Goal: Task Accomplishment & Management: Use online tool/utility

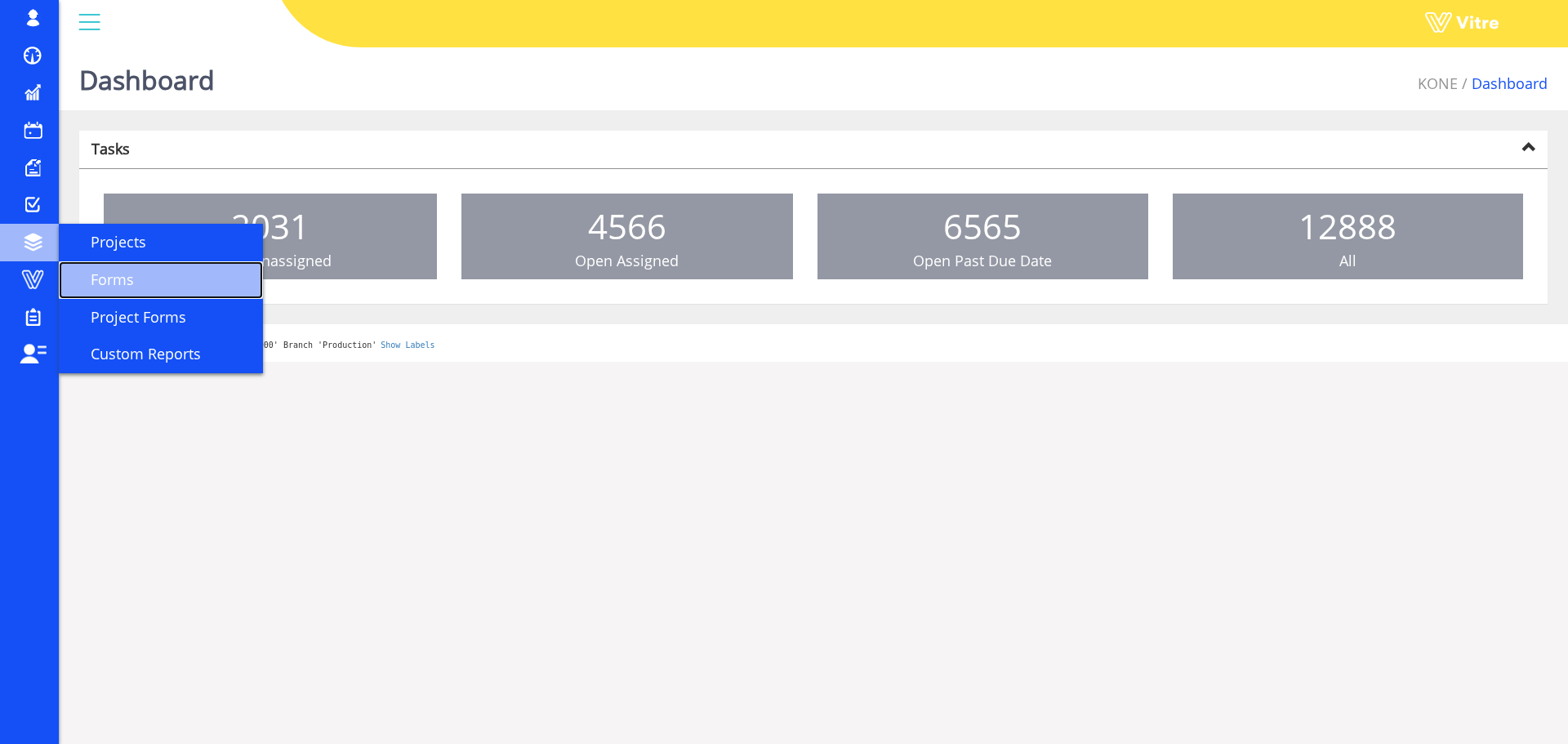
click at [96, 278] on span "Forms" at bounding box center [102, 279] width 63 height 19
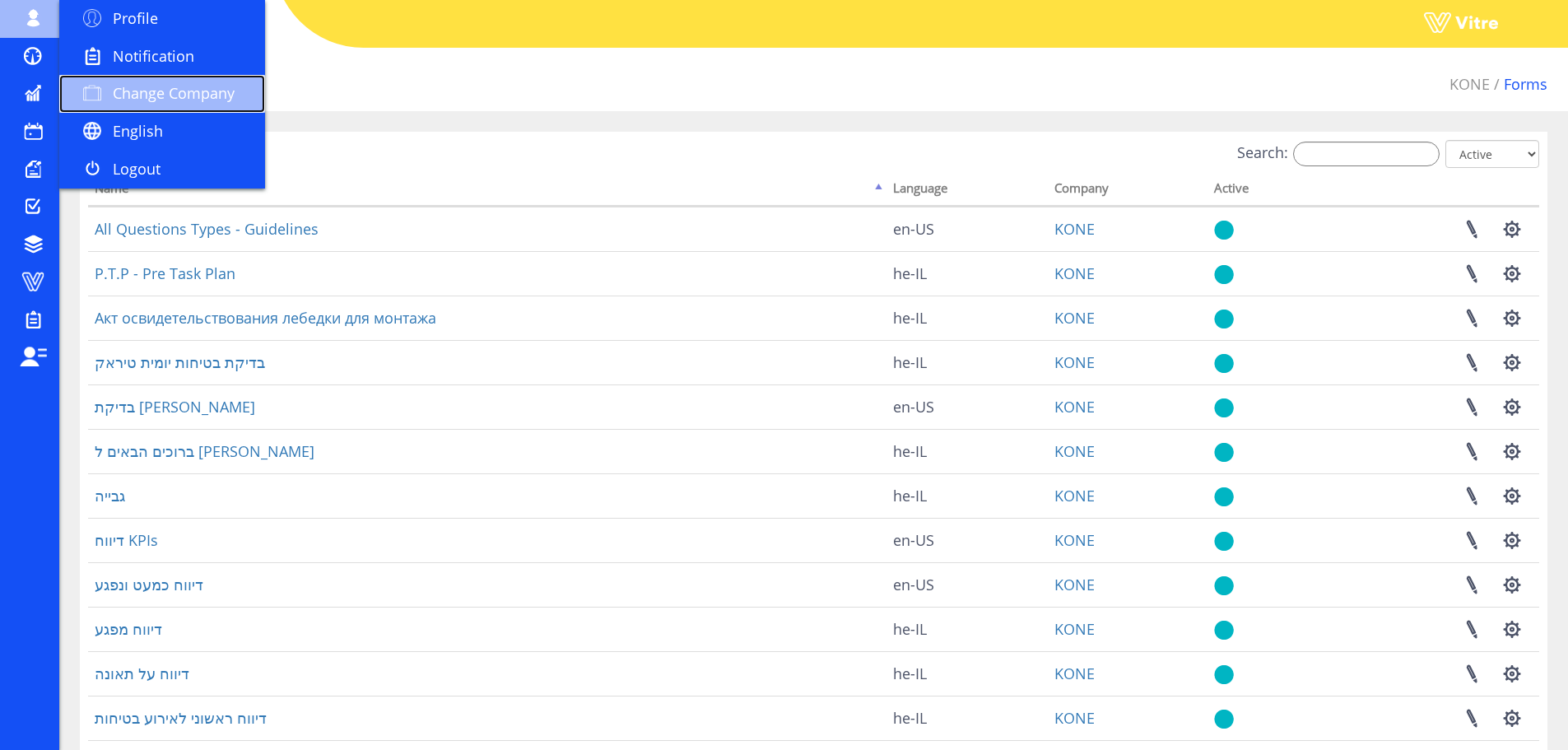
click at [166, 99] on span "Change Company" at bounding box center [173, 93] width 121 height 19
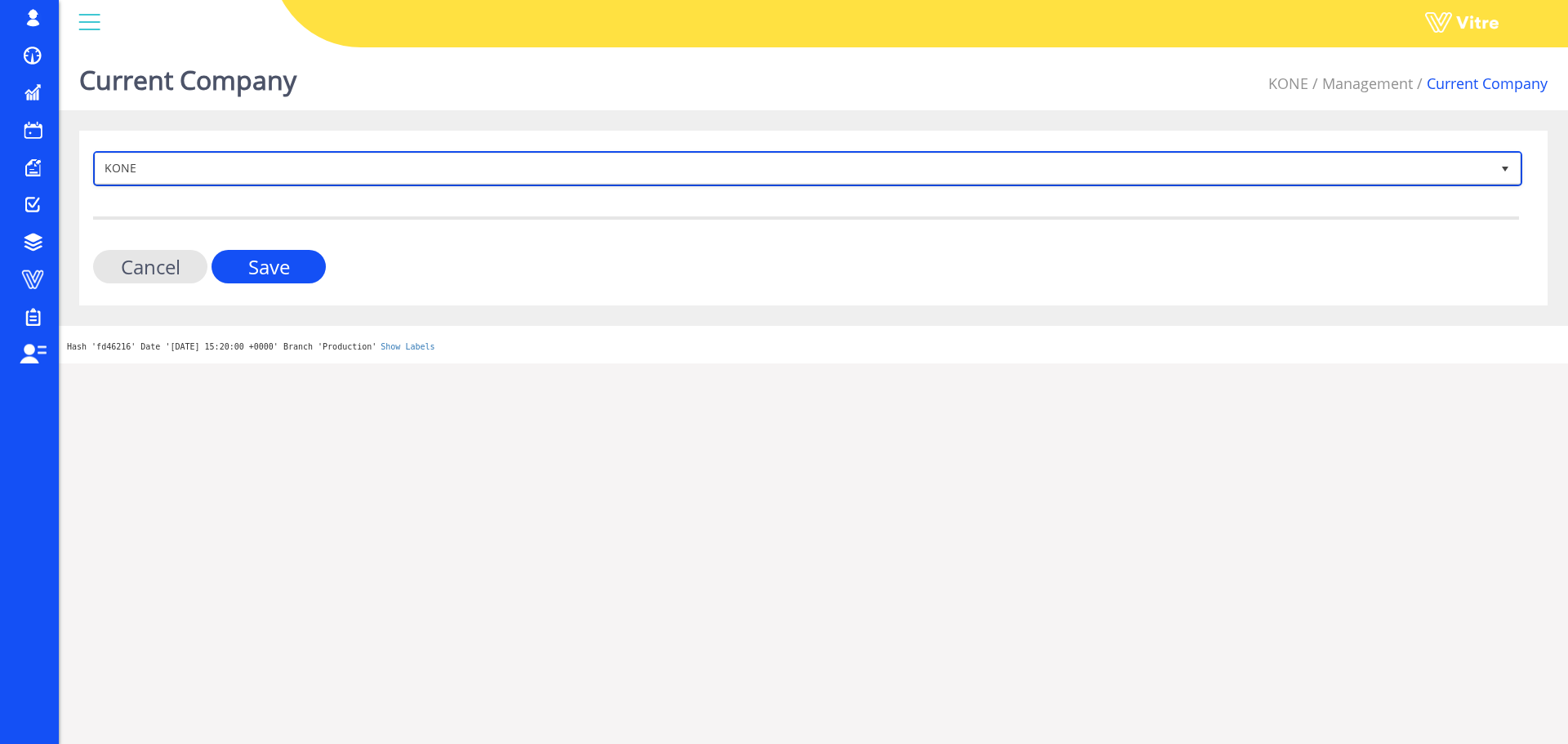
click at [204, 173] on span "KONE" at bounding box center [793, 168] width 1395 height 30
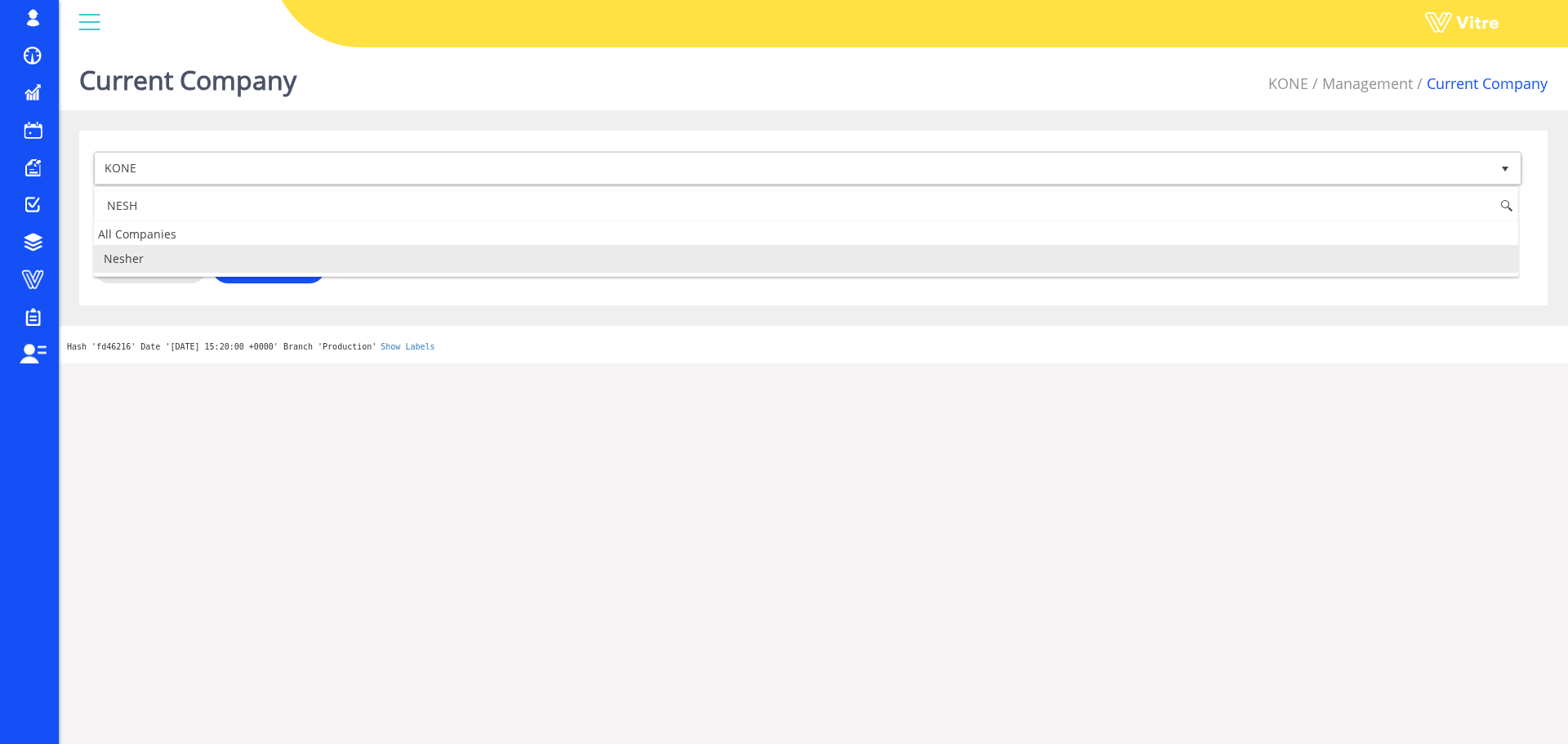
click at [168, 259] on li "Nesher" at bounding box center [806, 258] width 1424 height 28
type input "NESH"
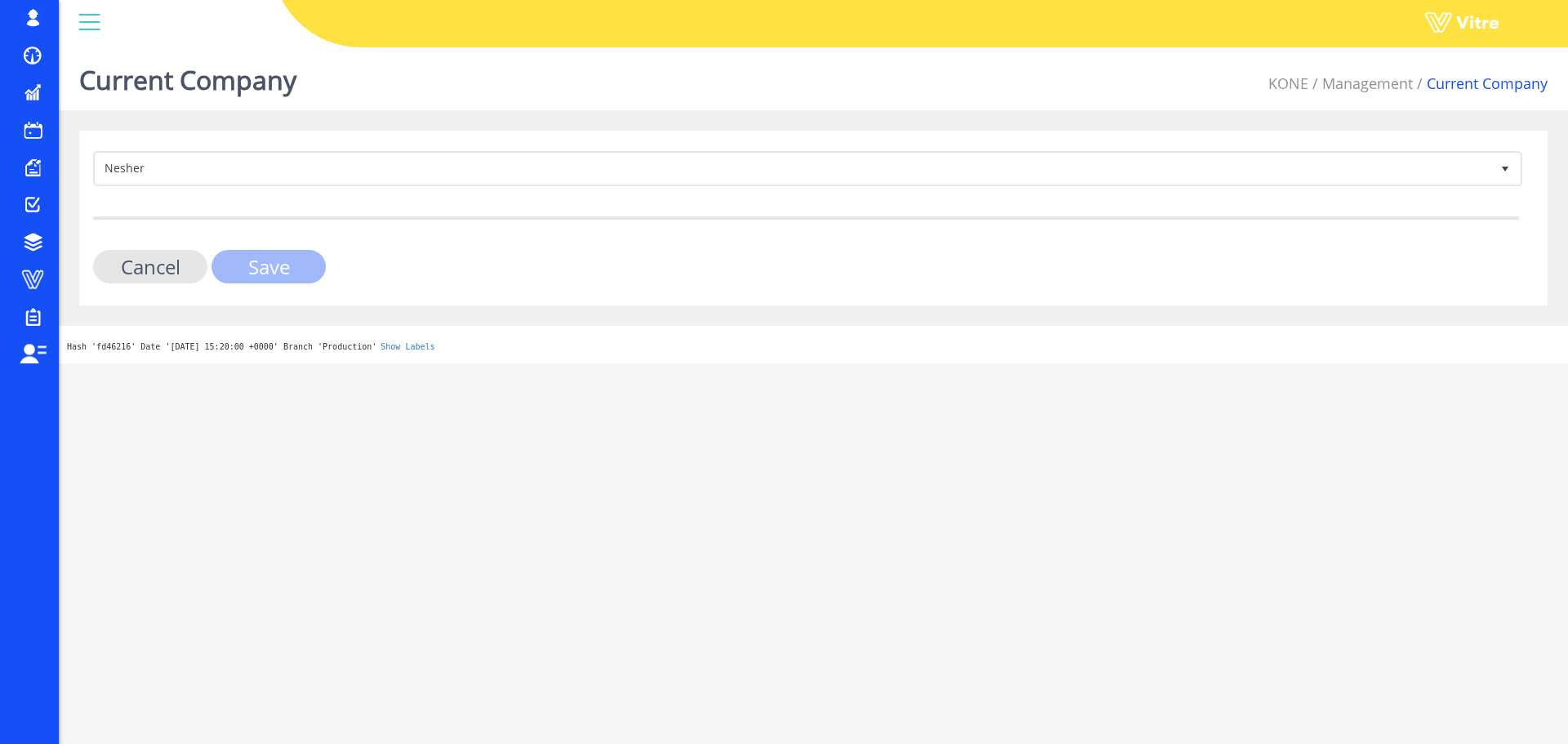
click at [274, 271] on input "Save" at bounding box center [269, 266] width 115 height 34
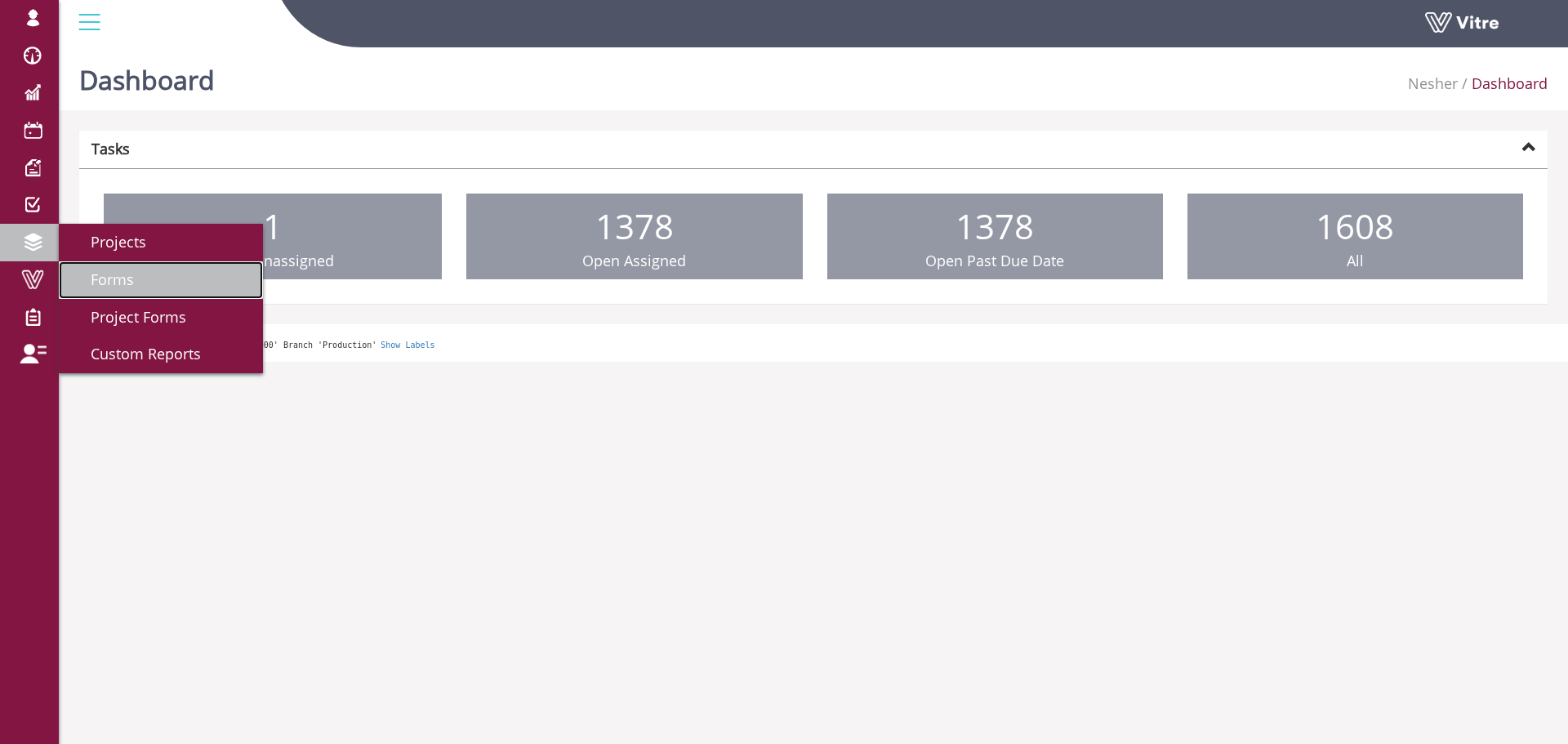
click at [102, 273] on span "Forms" at bounding box center [102, 279] width 63 height 19
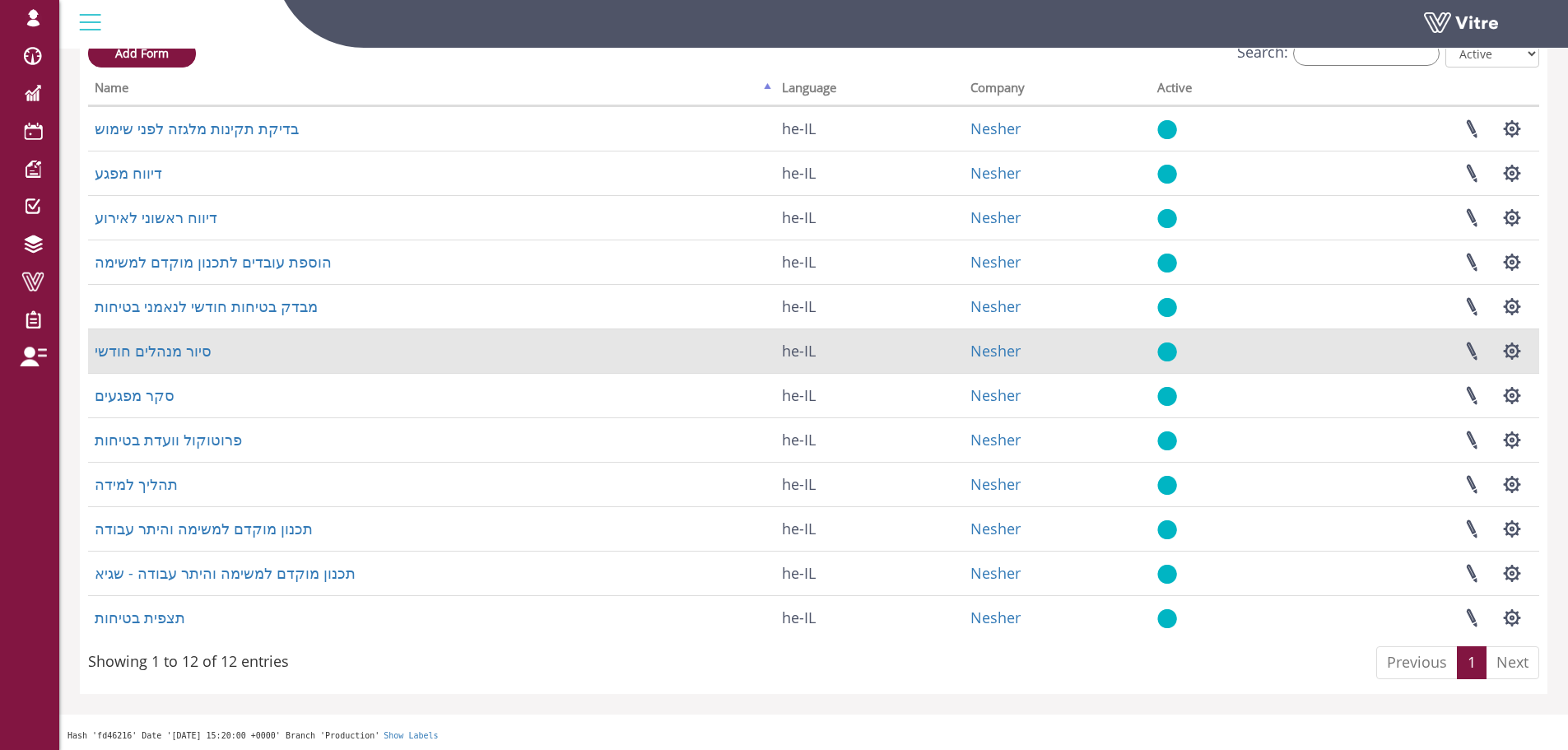
scroll to position [103, 0]
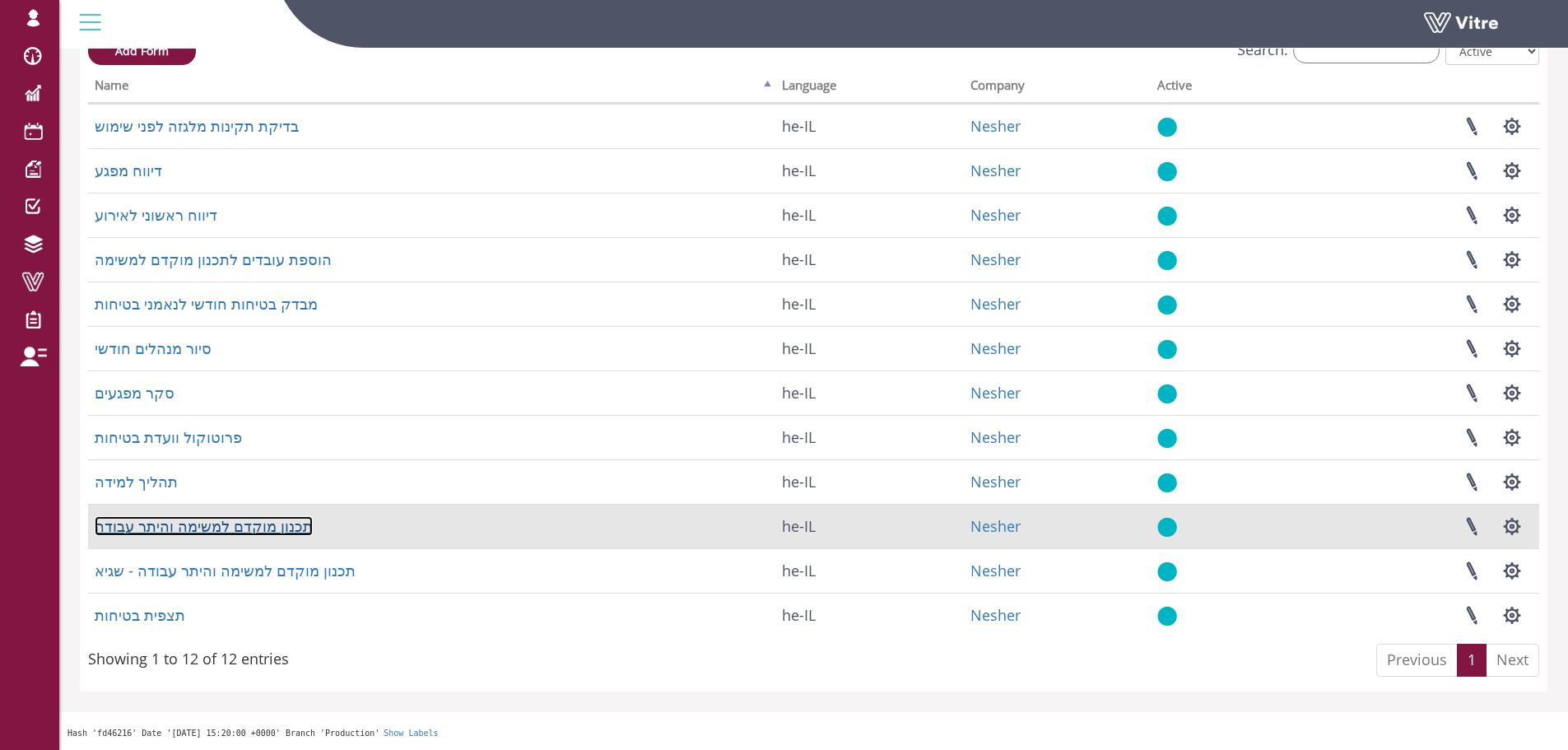
click at [224, 525] on link "תכנון מוקדם למשימה והיתר עבודה" at bounding box center [203, 526] width 218 height 19
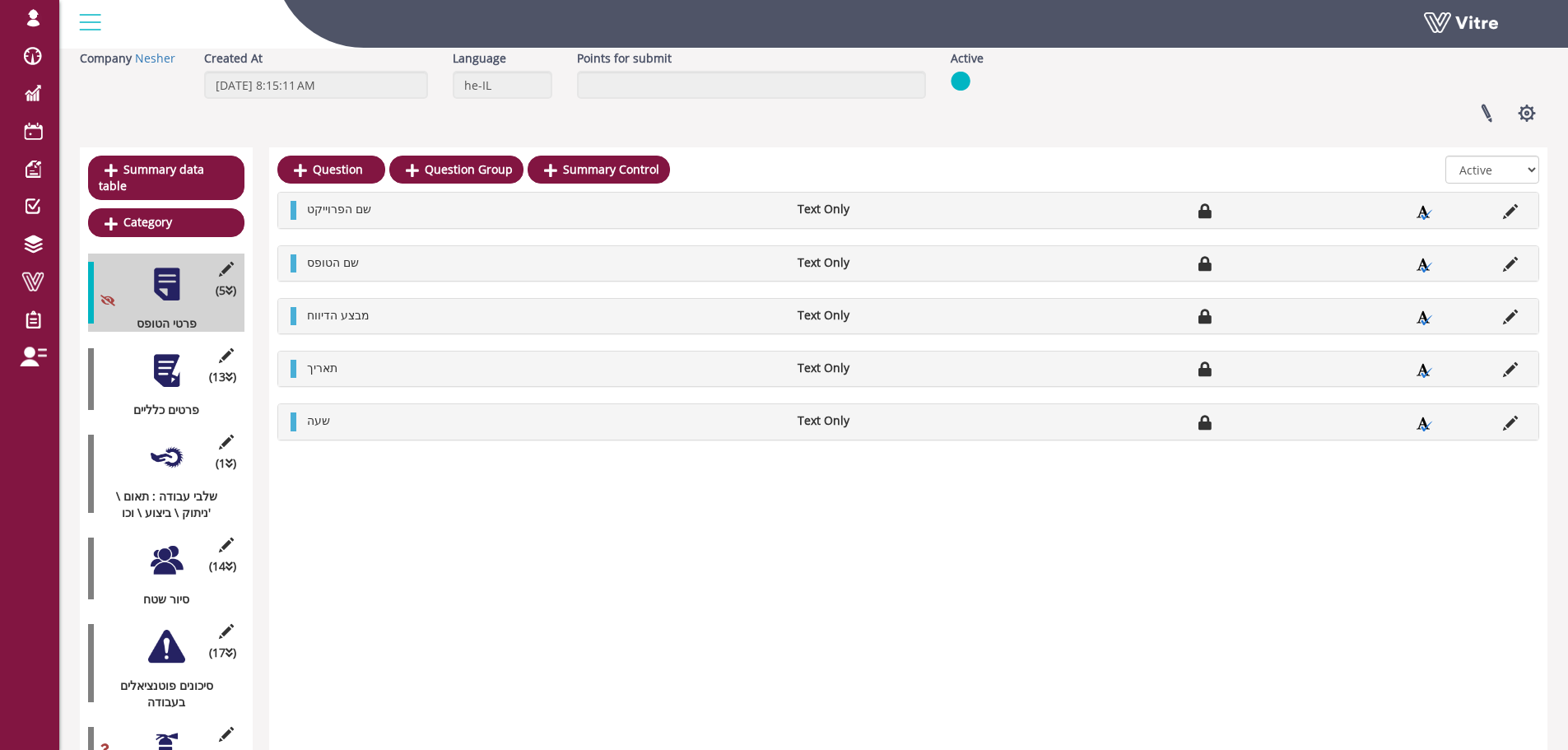
scroll to position [83, 0]
click at [167, 357] on div at bounding box center [167, 370] width 37 height 37
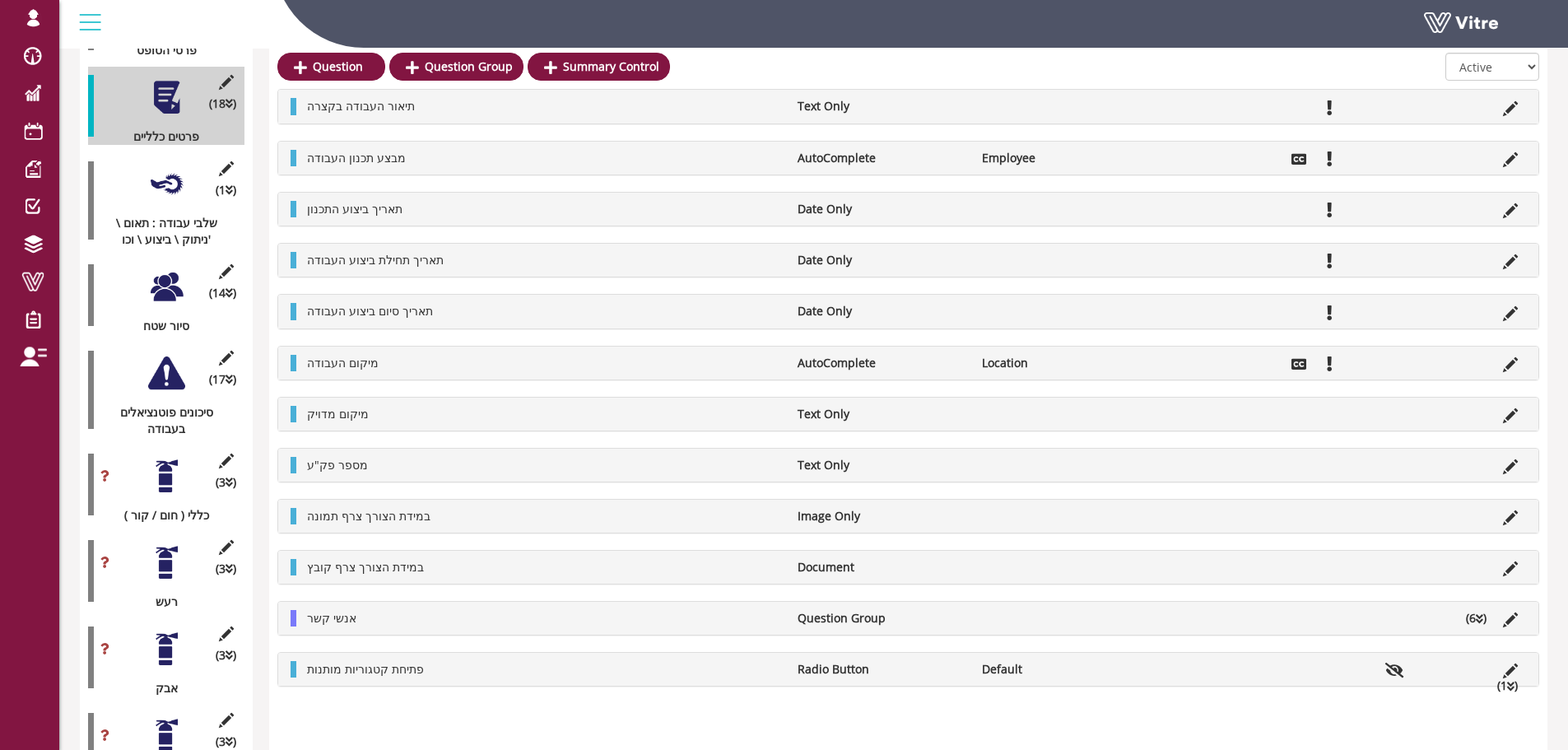
scroll to position [329, 0]
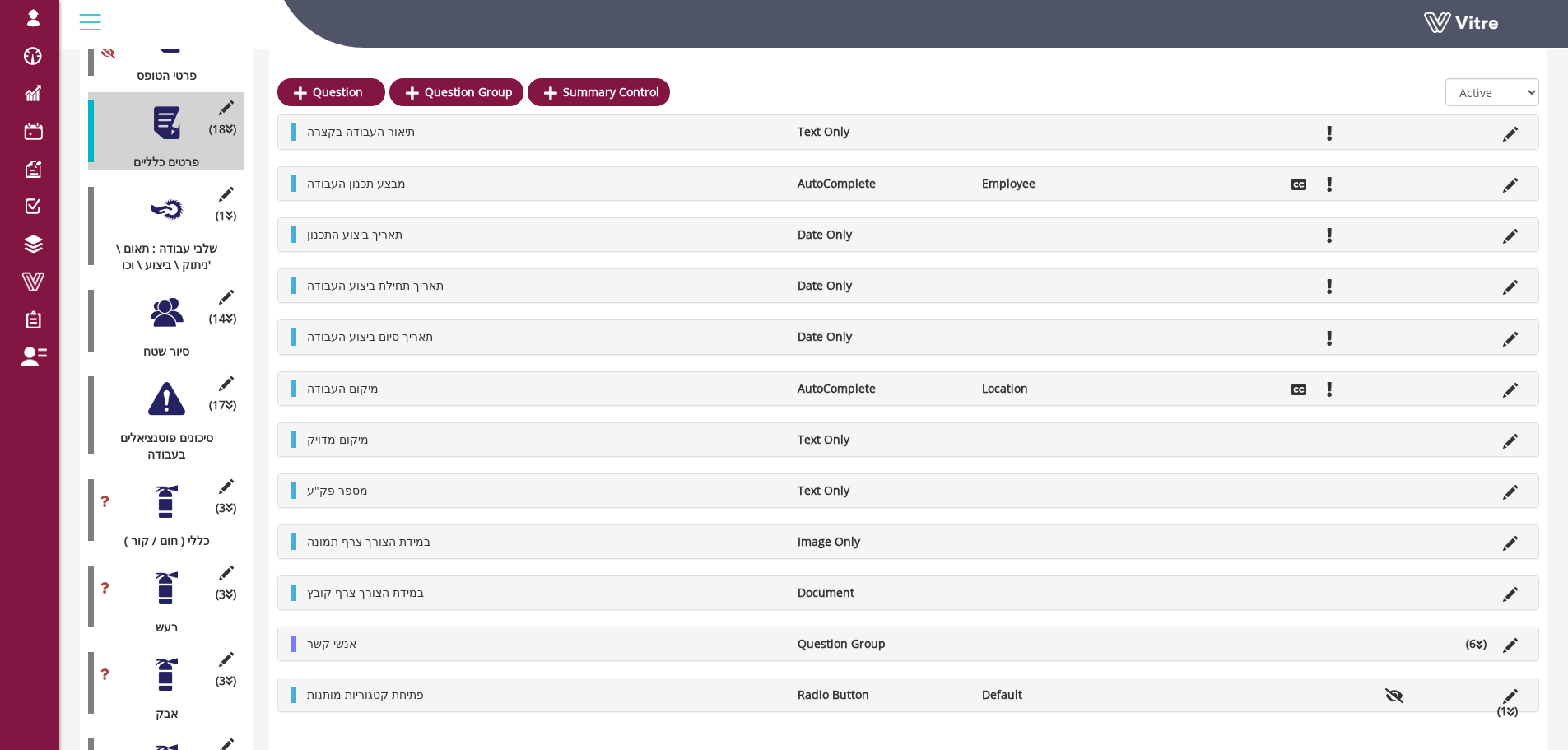
click at [1478, 642] on icon at bounding box center [1480, 645] width 8 height 12
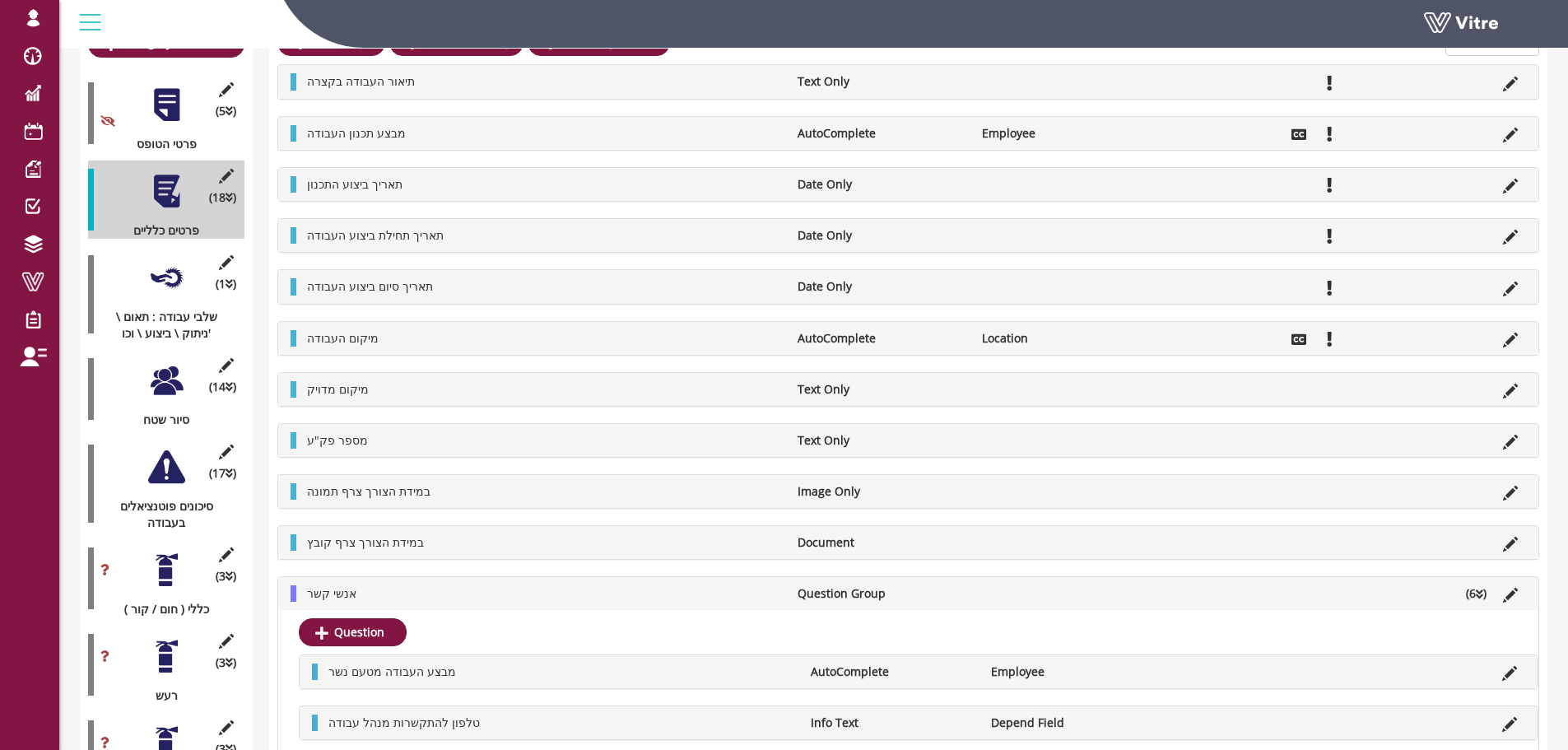
scroll to position [0, 0]
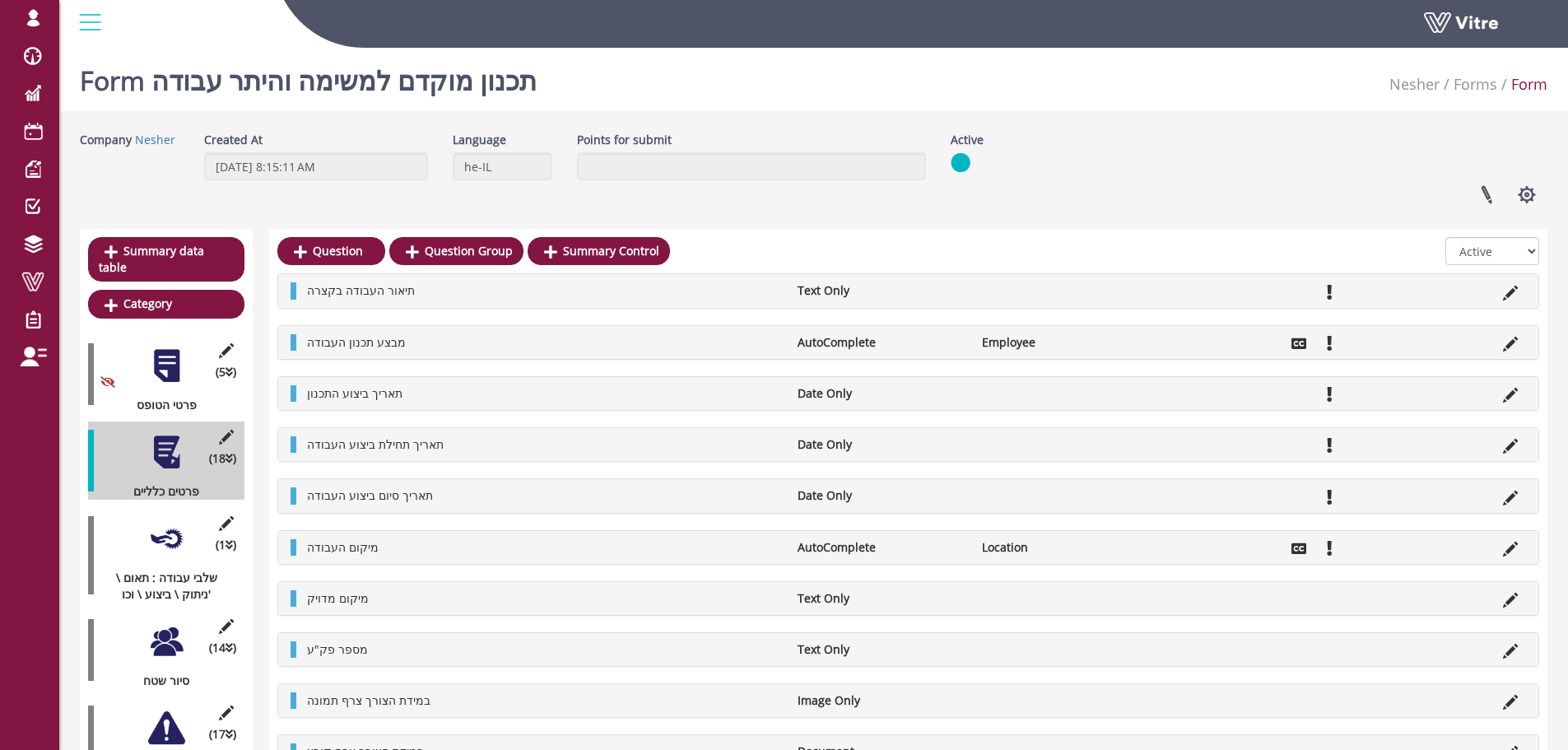
click at [173, 523] on div at bounding box center [167, 539] width 37 height 37
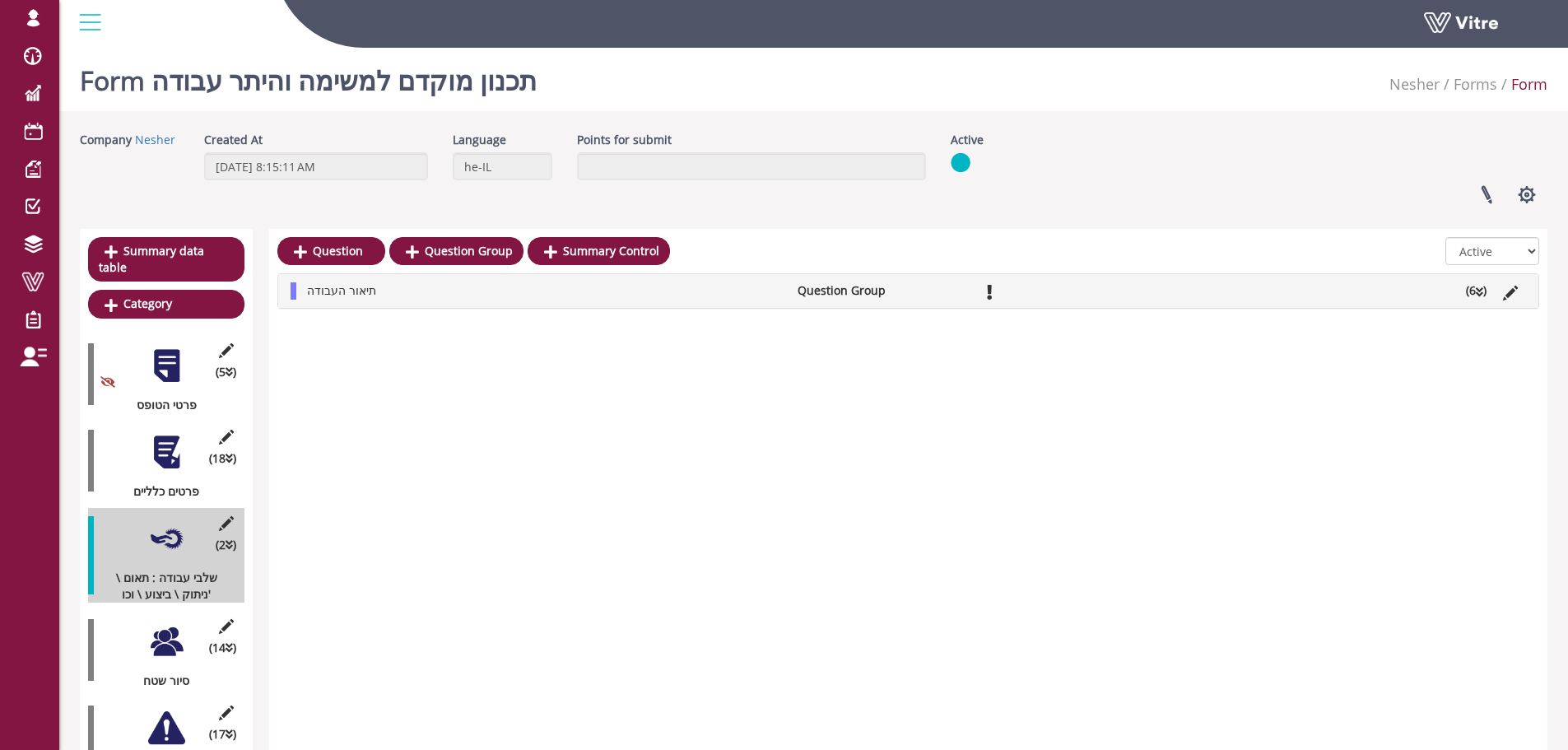
click at [494, 291] on li "תיאור העבודה" at bounding box center [544, 290] width 490 height 17
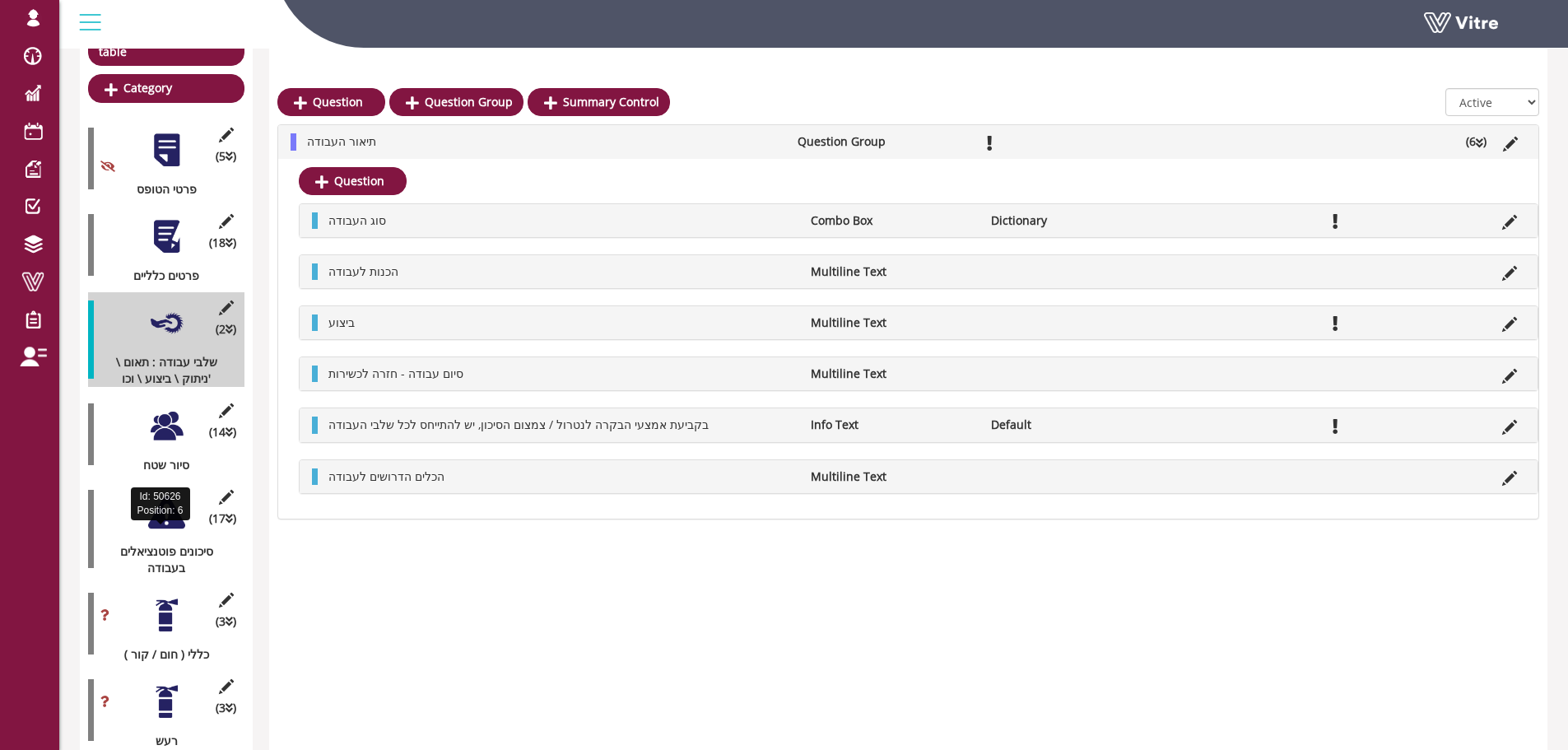
scroll to position [247, 0]
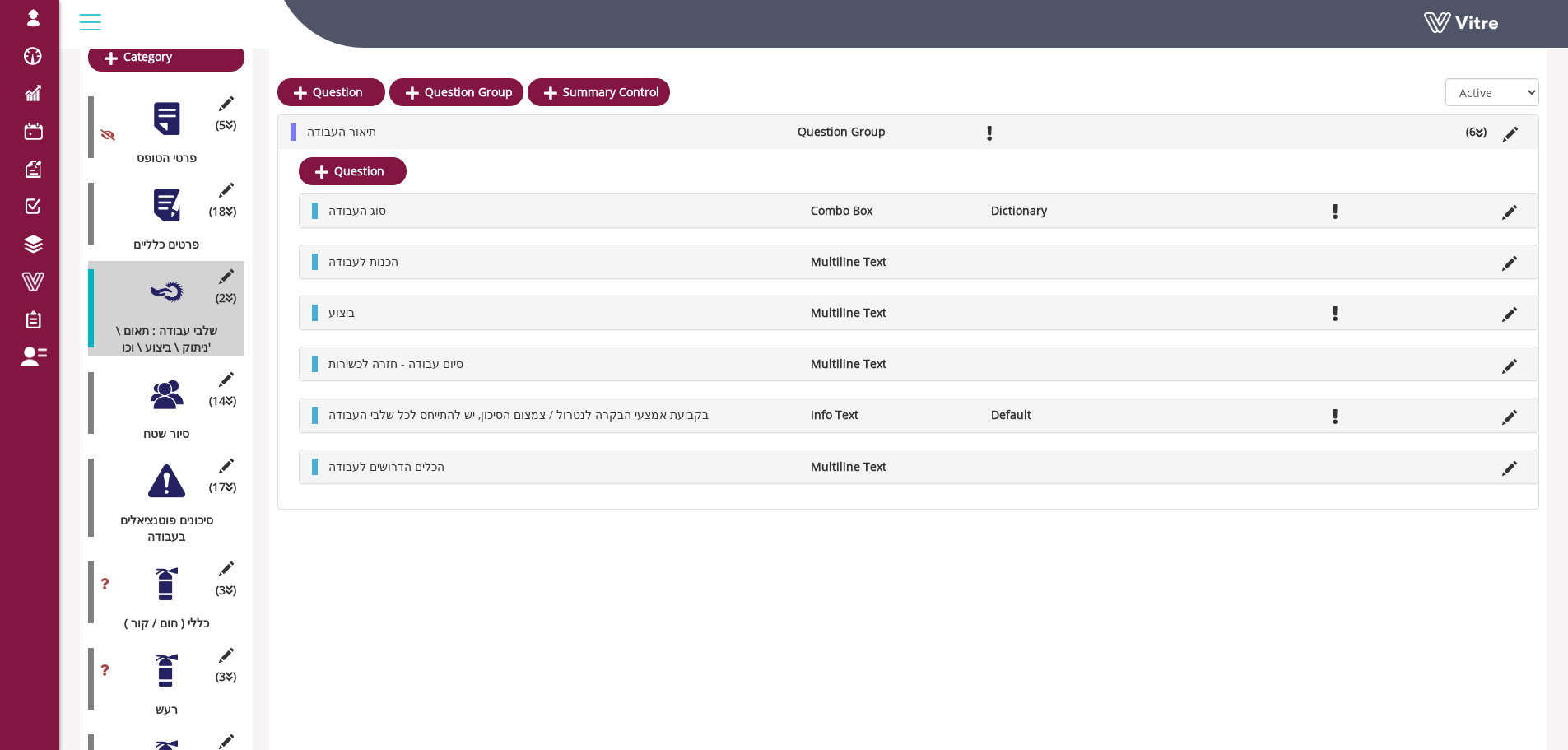
click at [169, 376] on div at bounding box center [167, 394] width 37 height 37
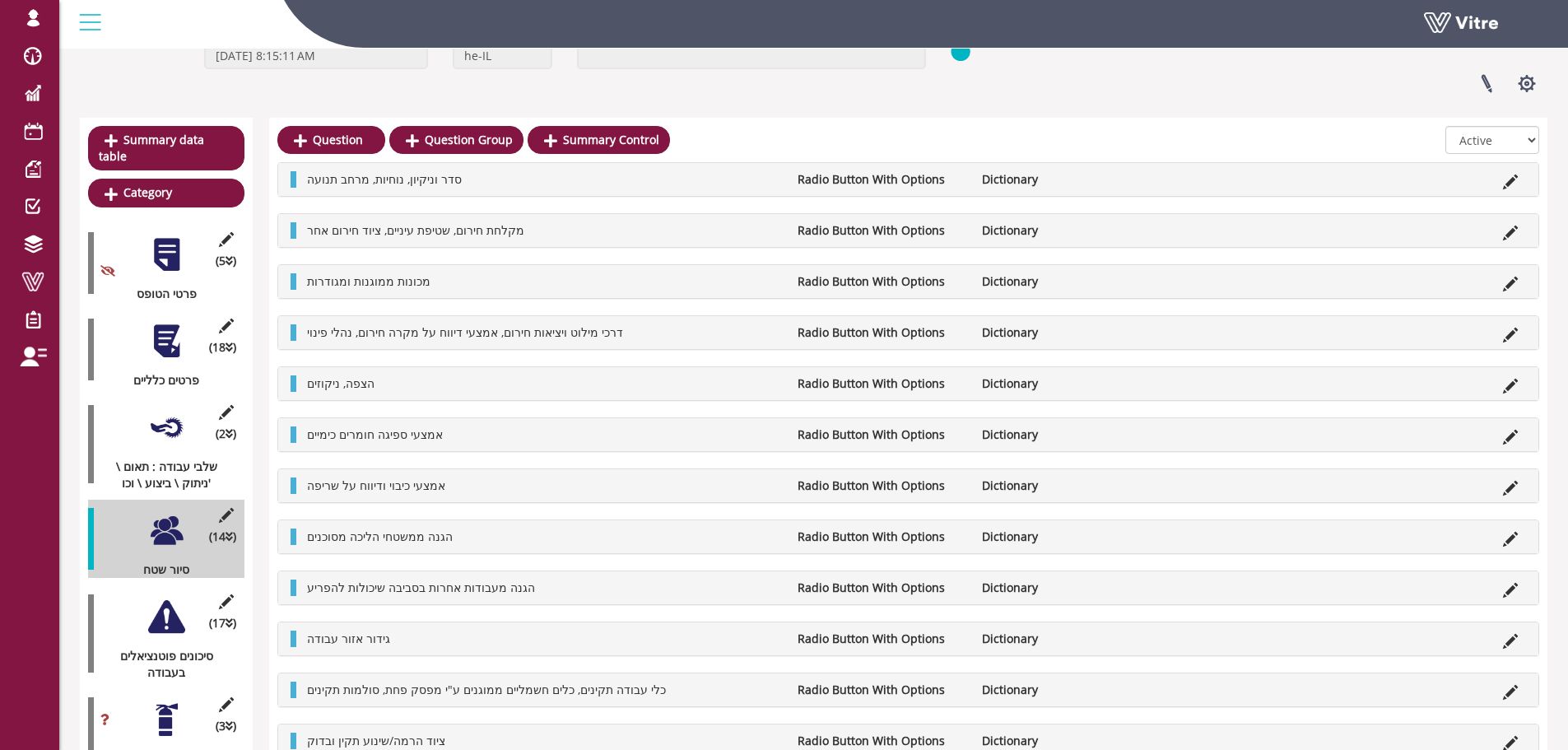
scroll to position [83, 0]
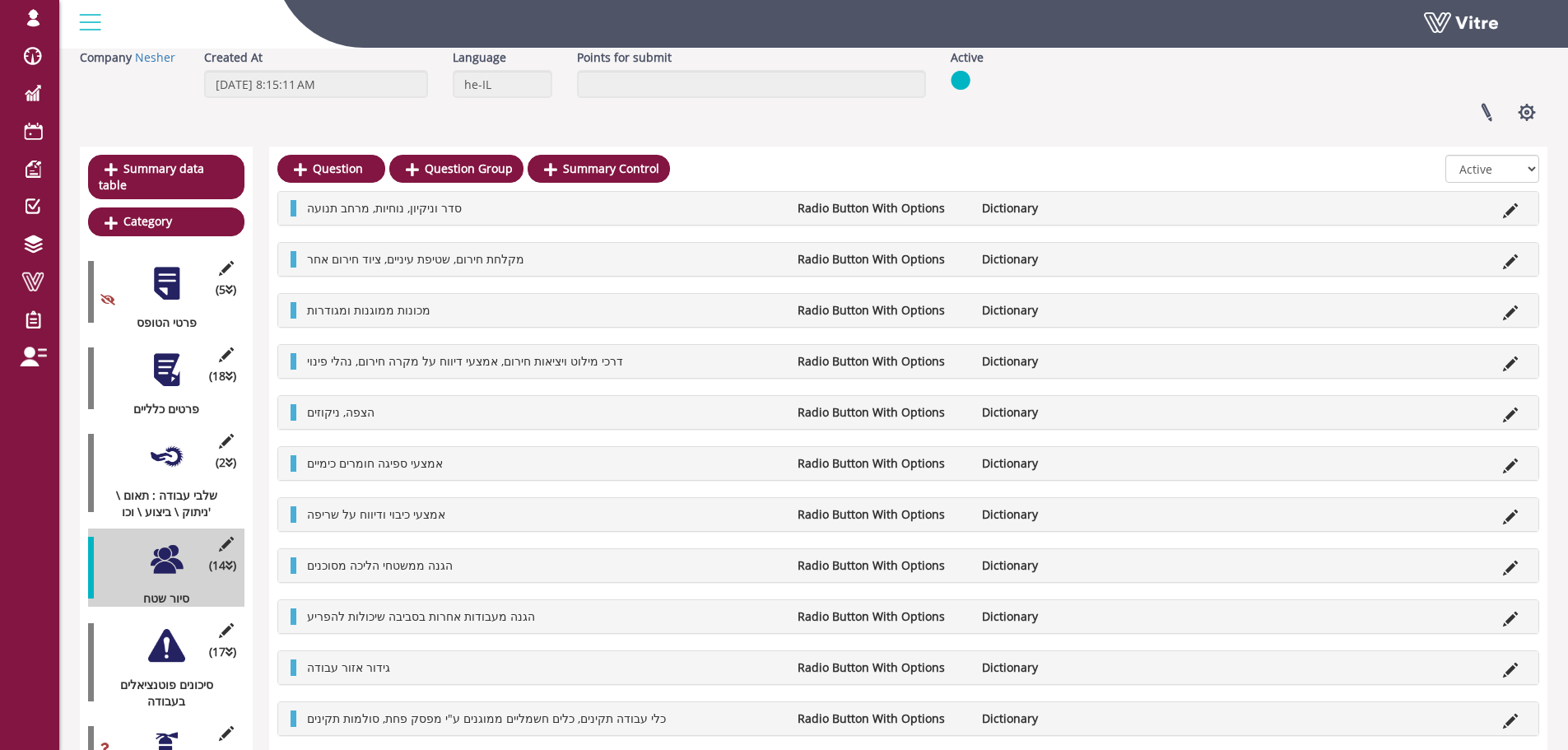
click at [163, 640] on div at bounding box center [167, 646] width 37 height 37
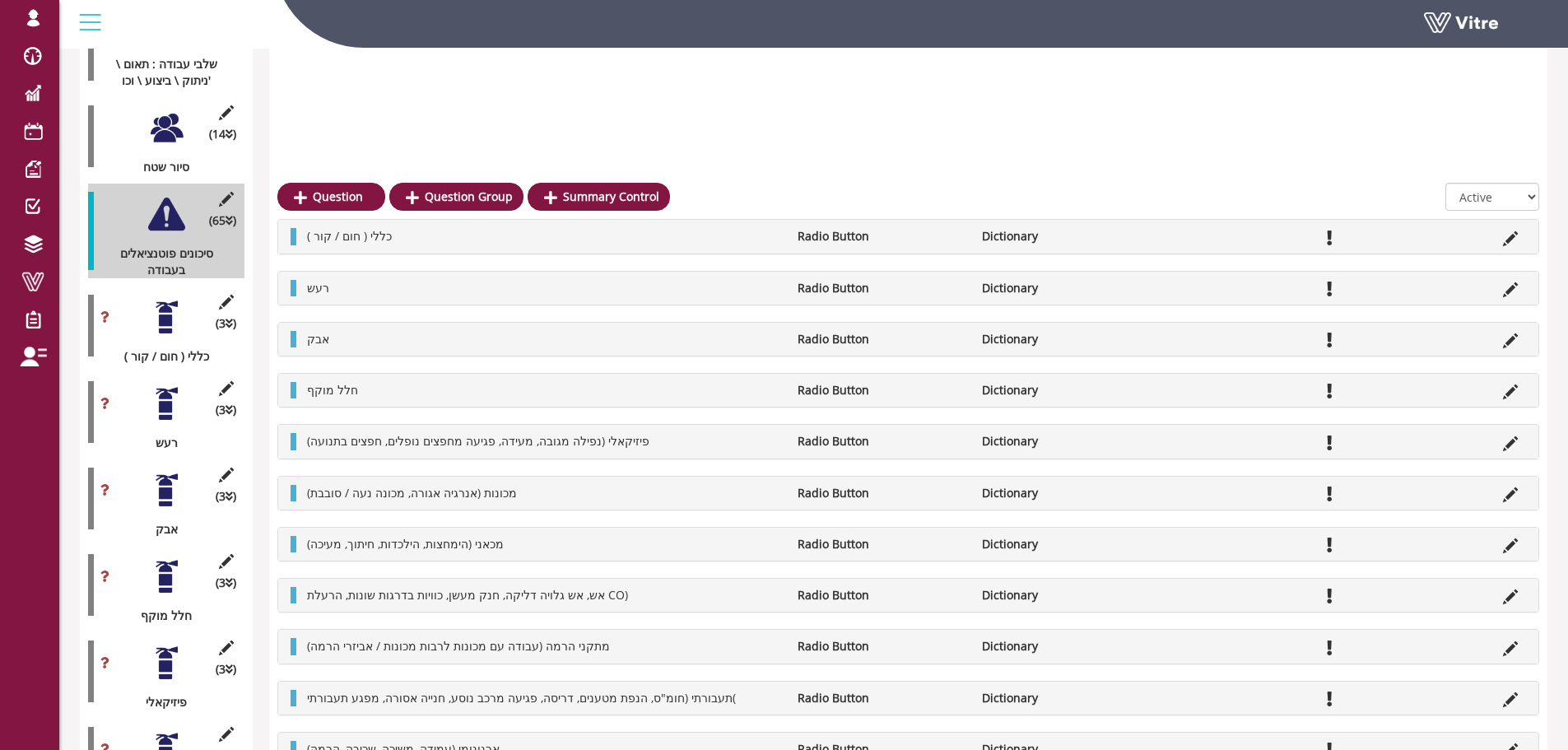
scroll to position [329, 0]
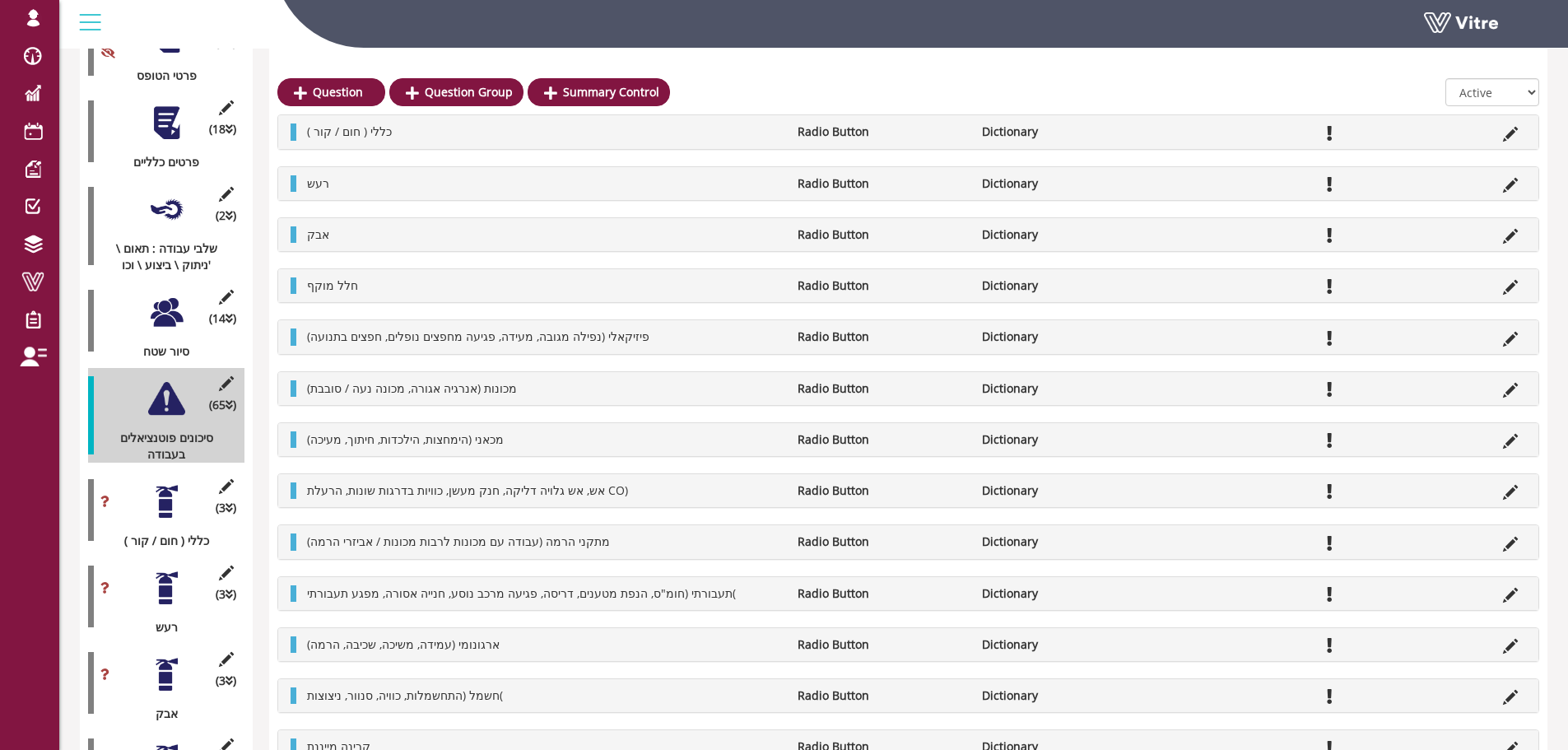
click at [165, 494] on div at bounding box center [167, 502] width 37 height 37
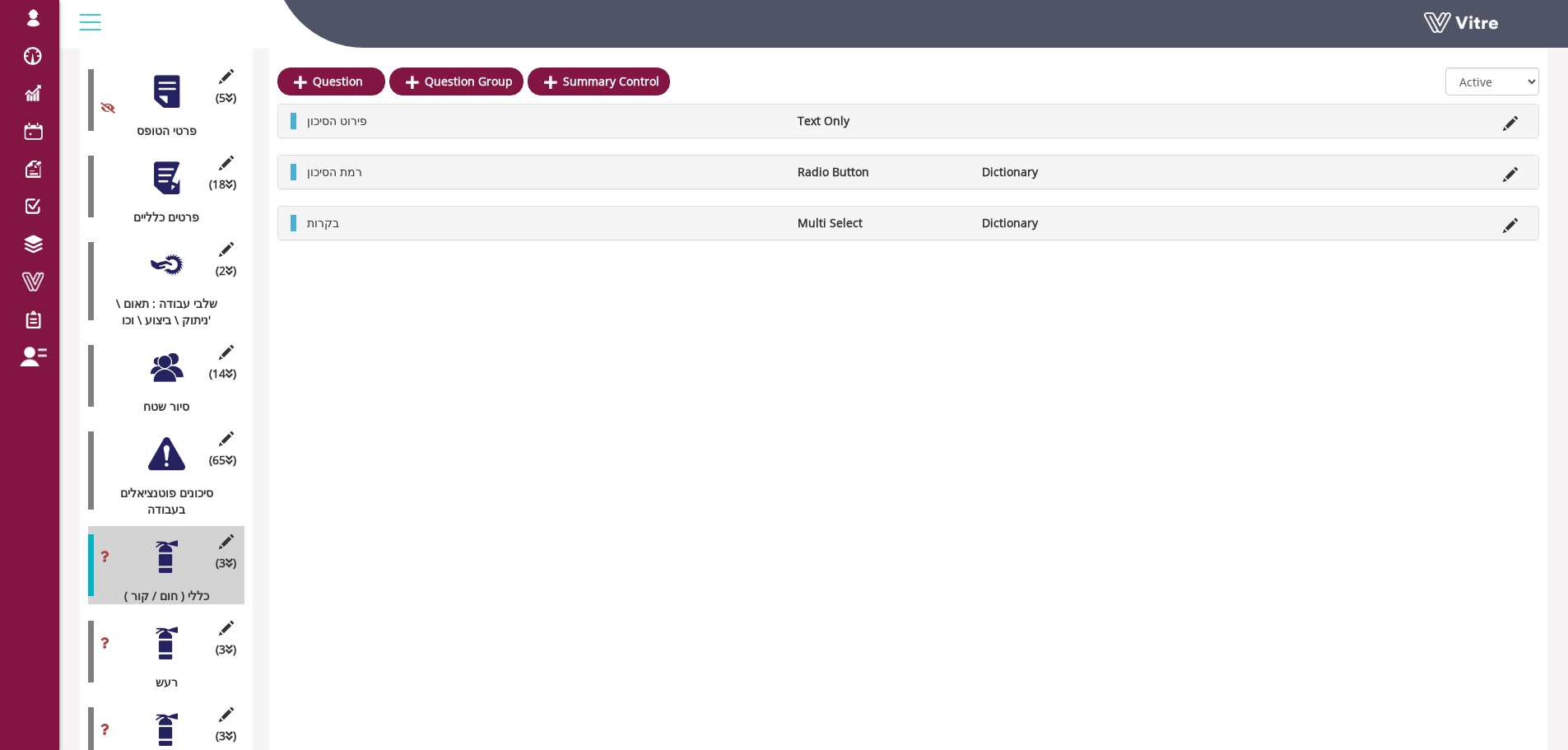
scroll to position [247, 0]
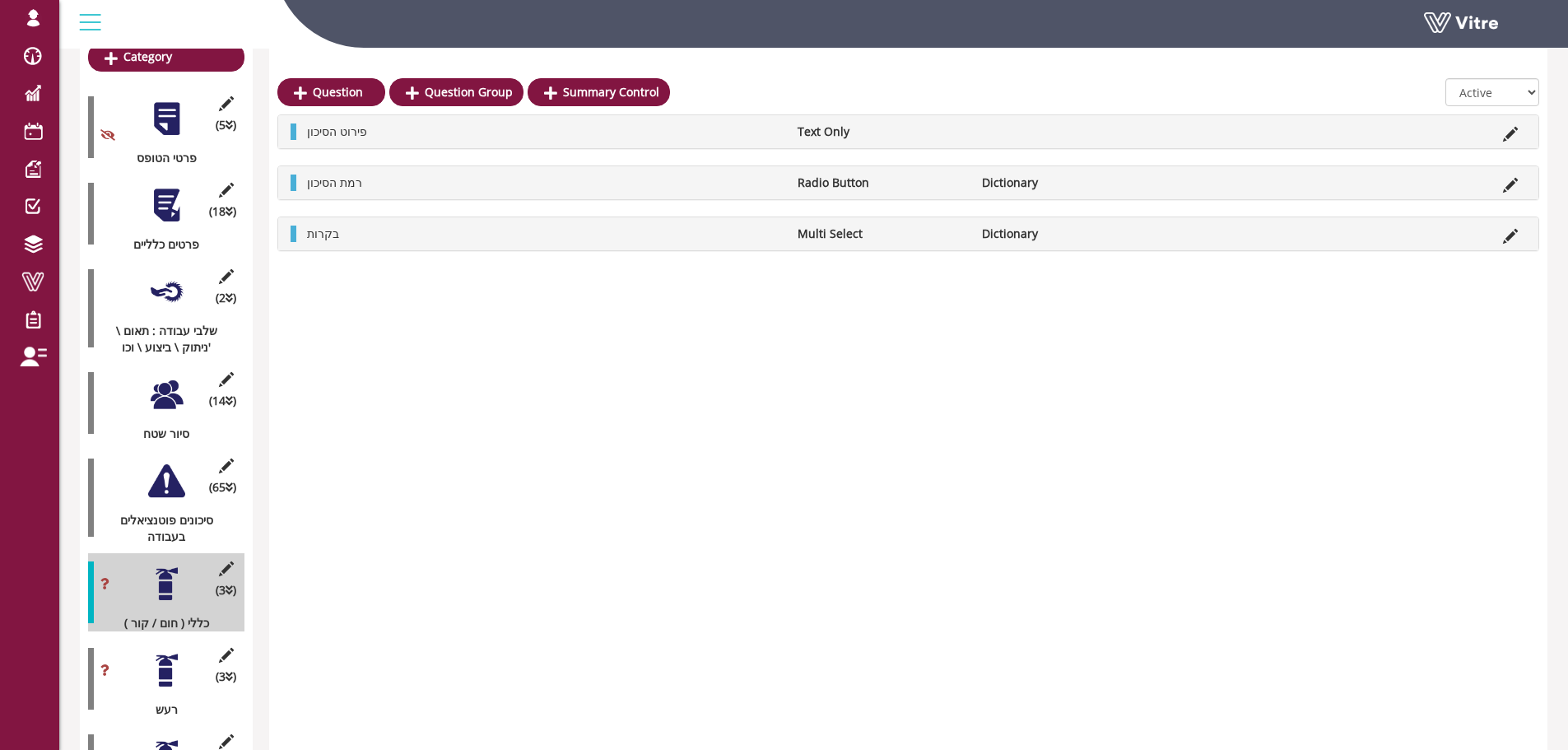
click at [165, 662] on div at bounding box center [167, 670] width 37 height 37
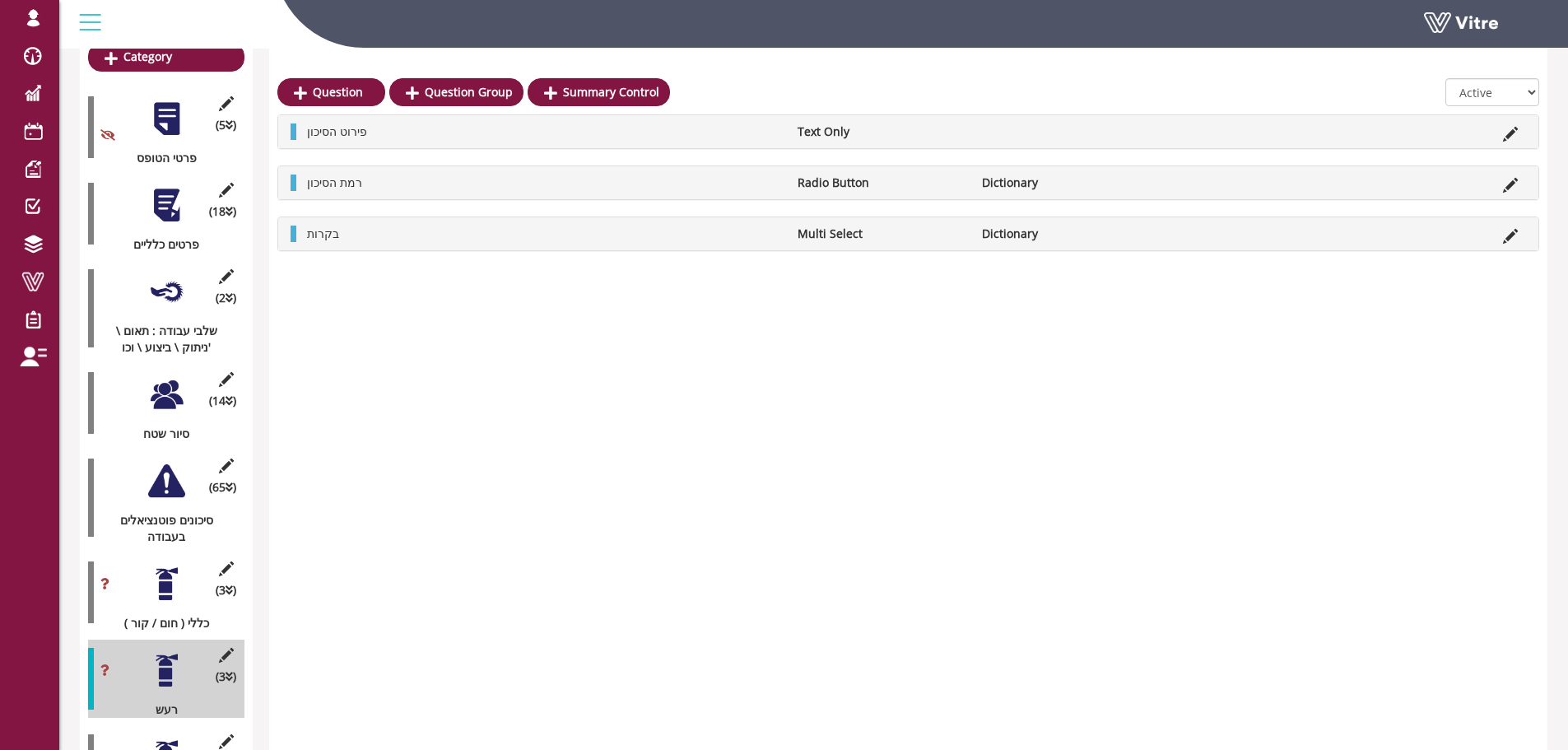
click at [170, 738] on div at bounding box center [167, 757] width 37 height 37
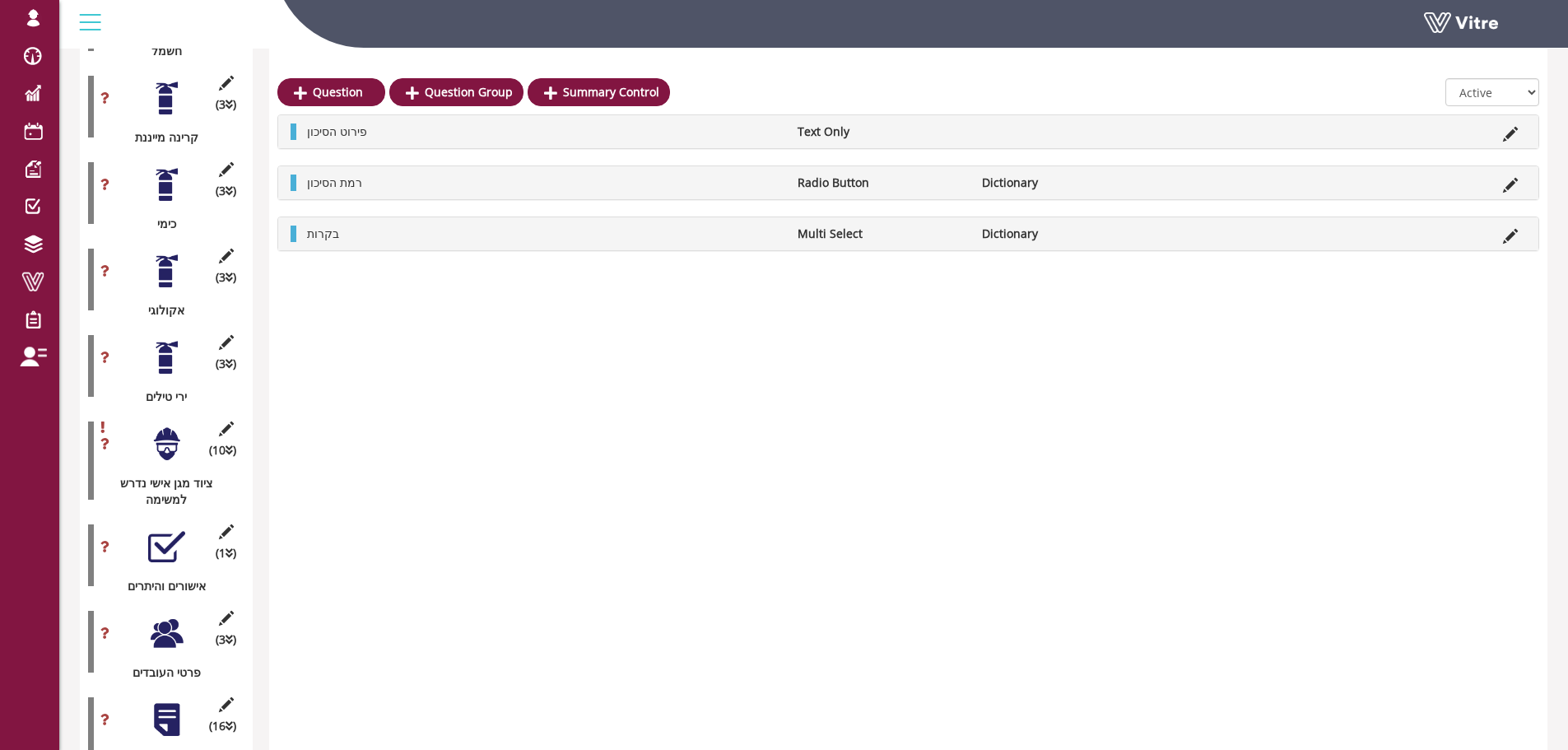
scroll to position [1812, 0]
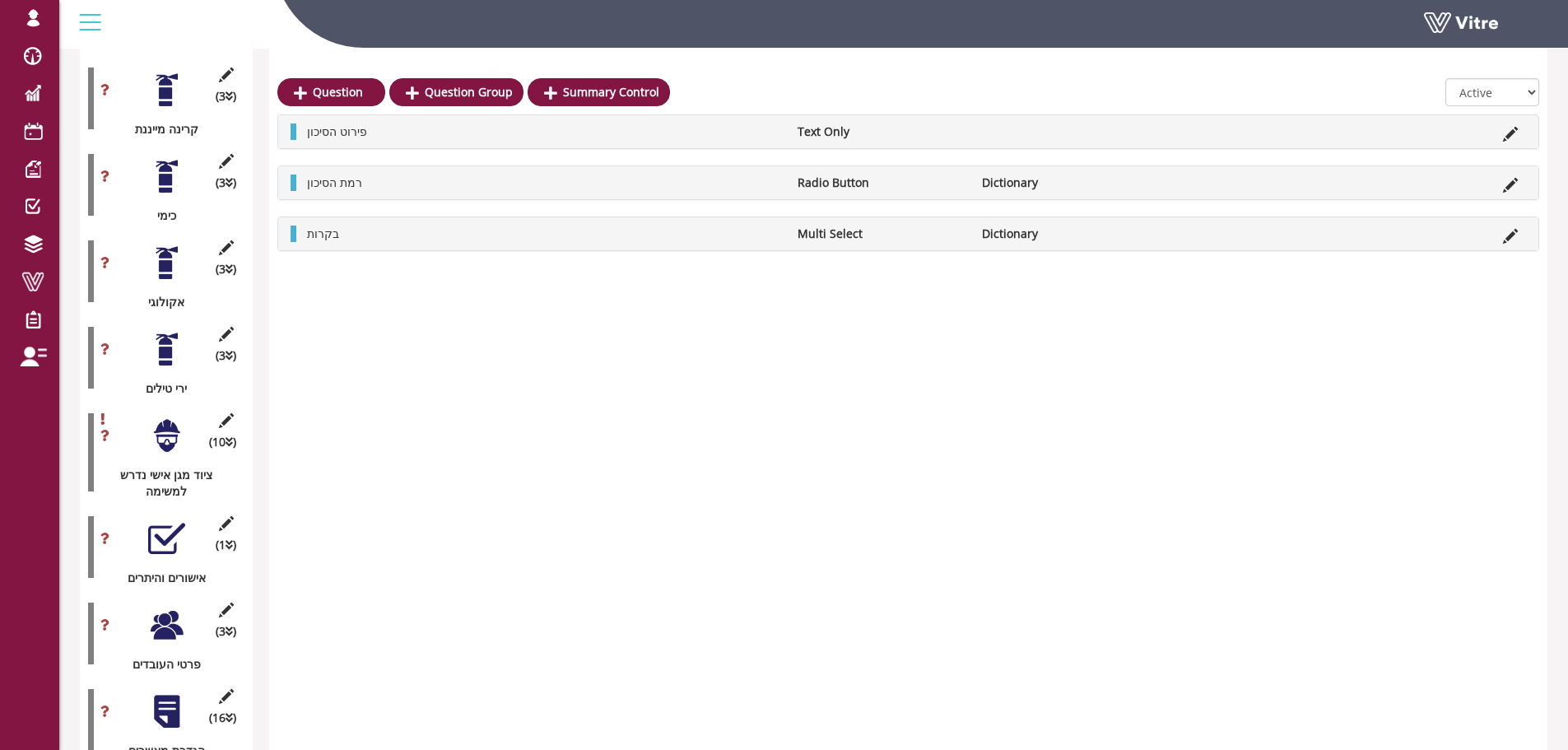
click at [164, 418] on div at bounding box center [167, 436] width 37 height 37
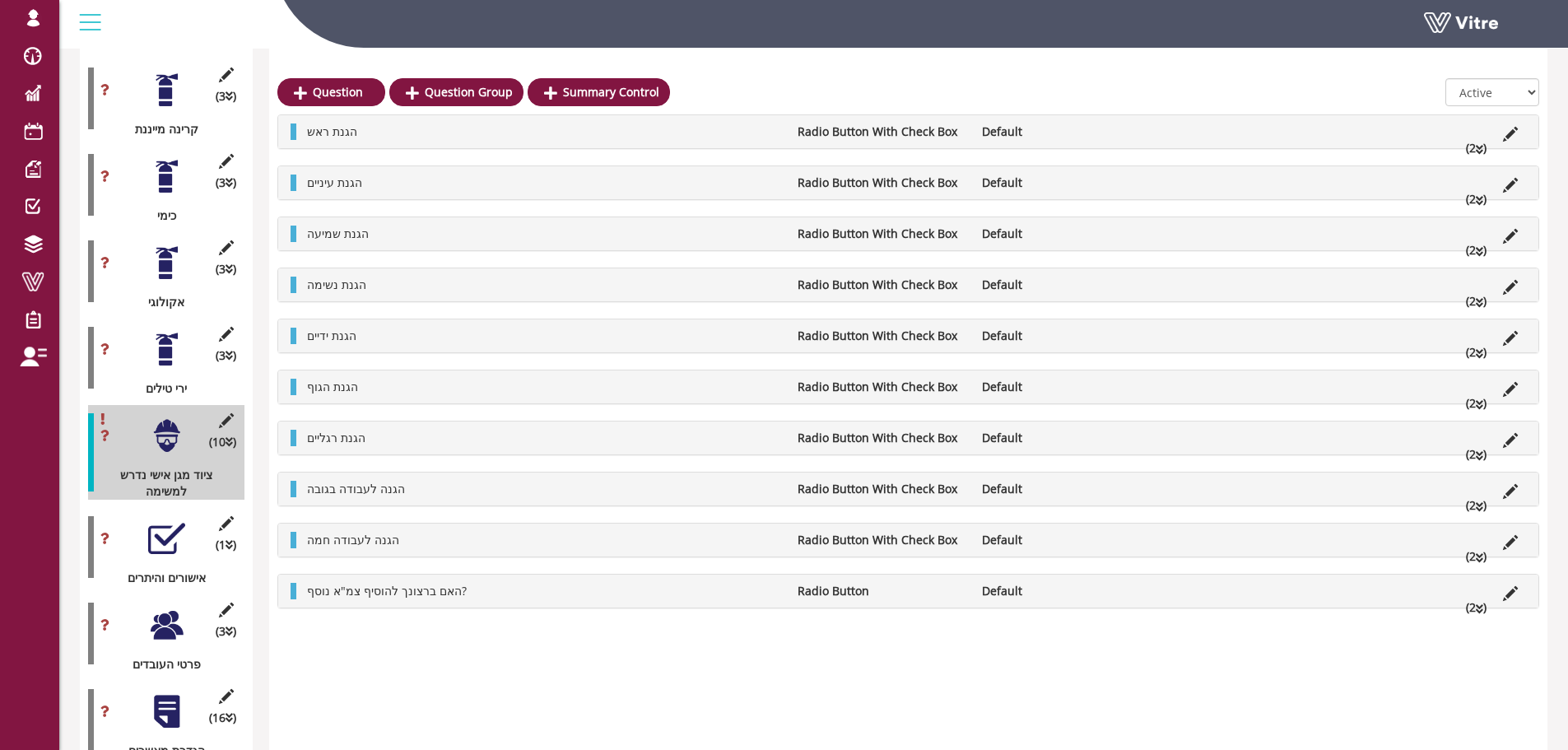
click at [161, 521] on div at bounding box center [167, 539] width 37 height 37
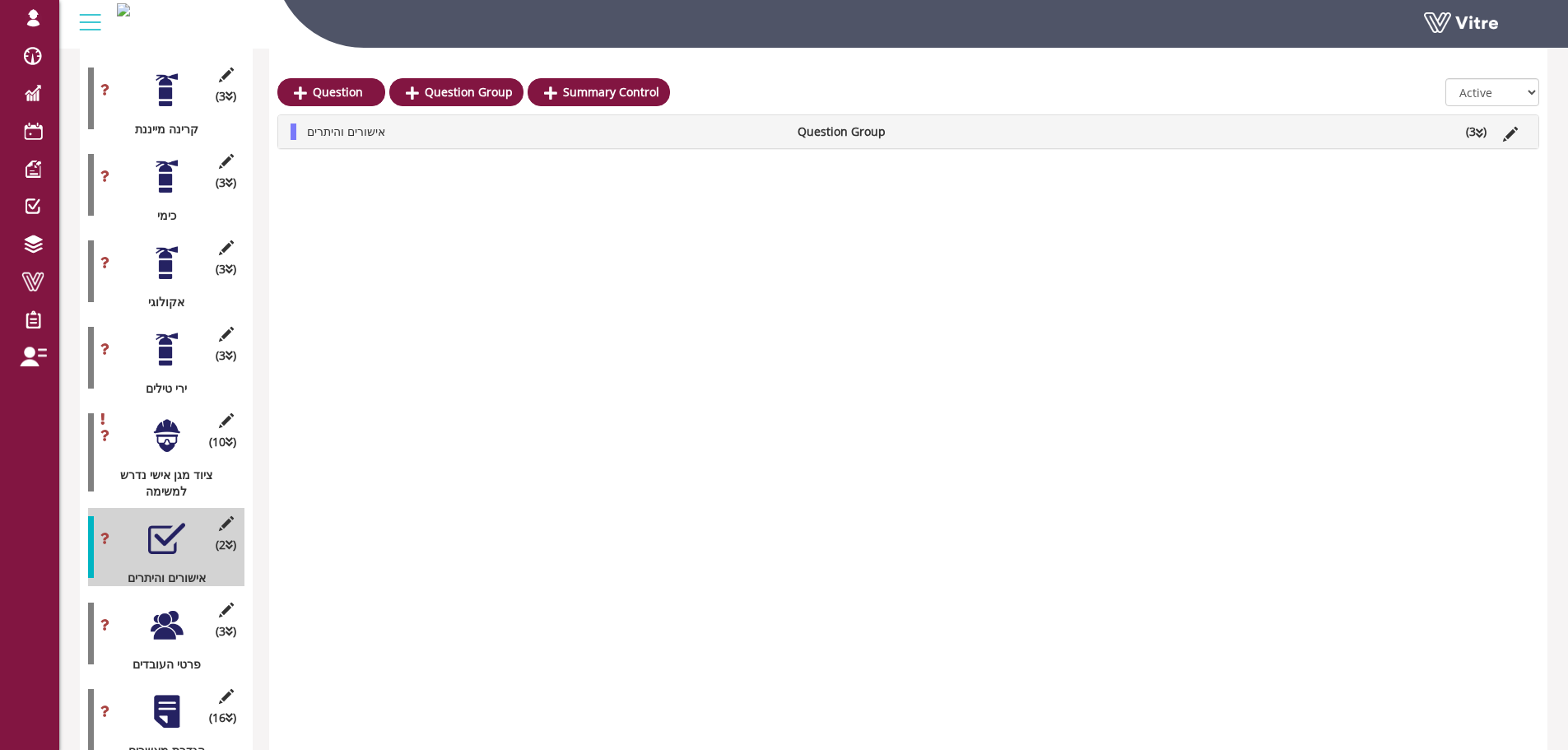
click at [510, 126] on li "אישורים והיתרים" at bounding box center [544, 131] width 490 height 17
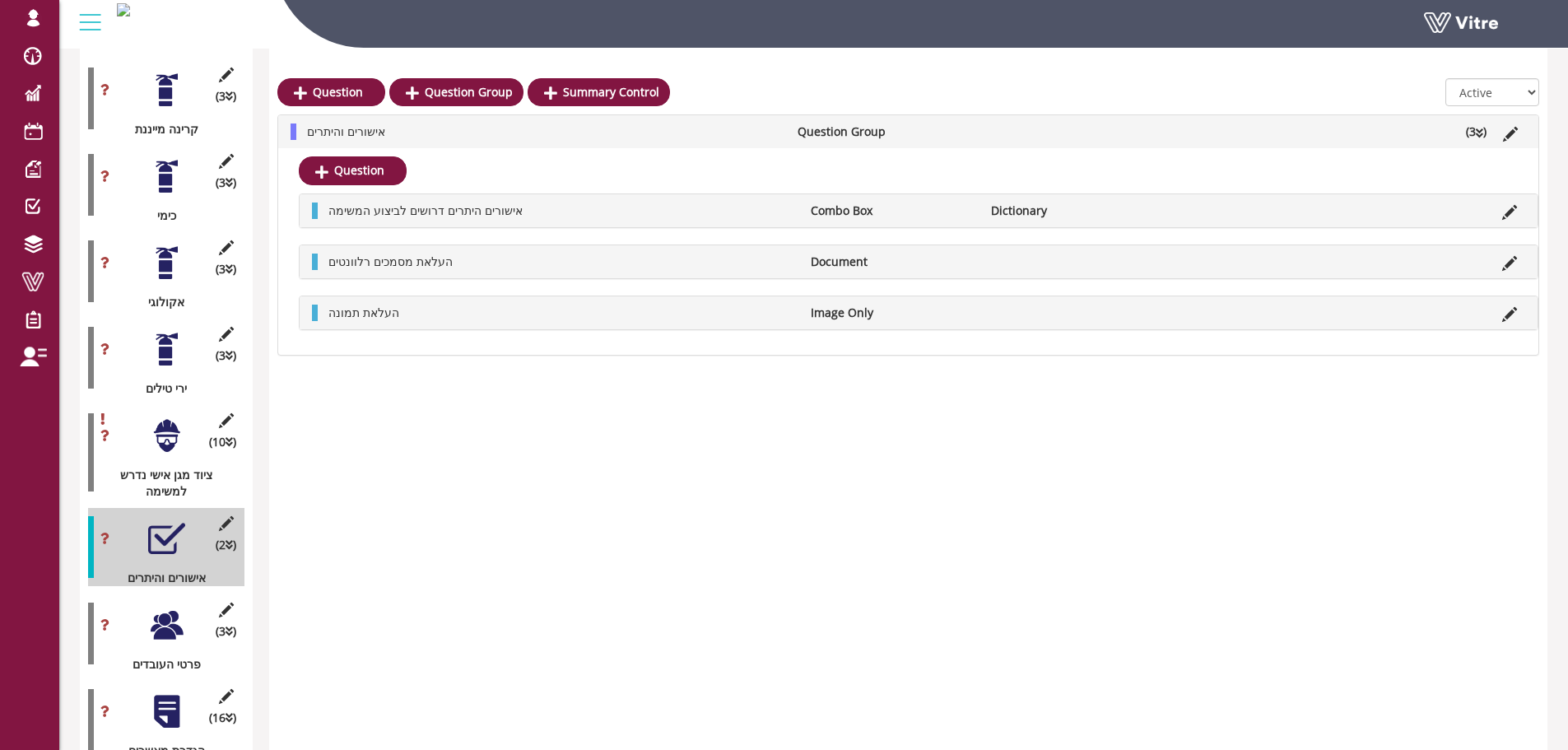
click at [158, 611] on div at bounding box center [167, 626] width 37 height 37
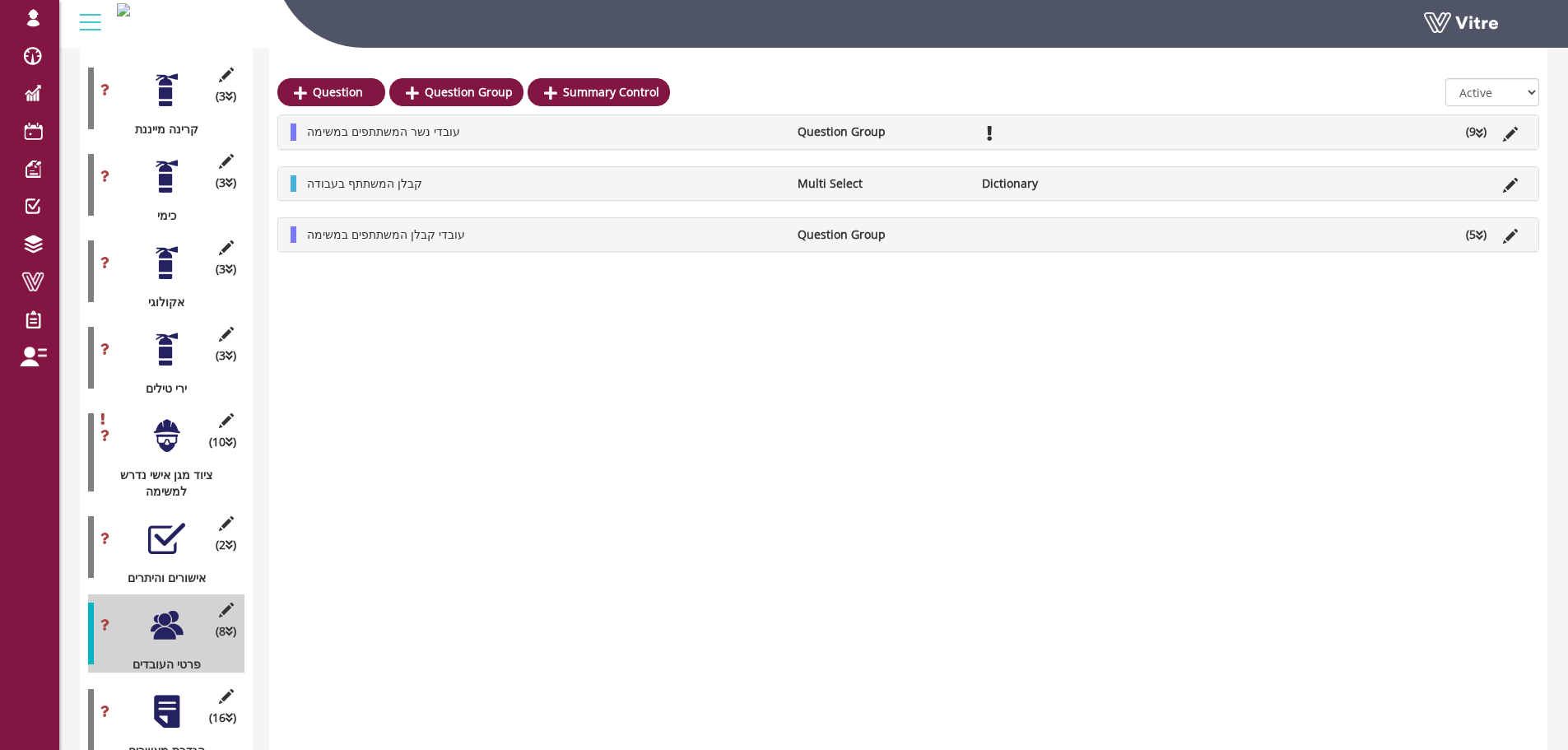
click at [717, 130] on li "עובדי נשר המשתתפים במשימה" at bounding box center [544, 131] width 490 height 17
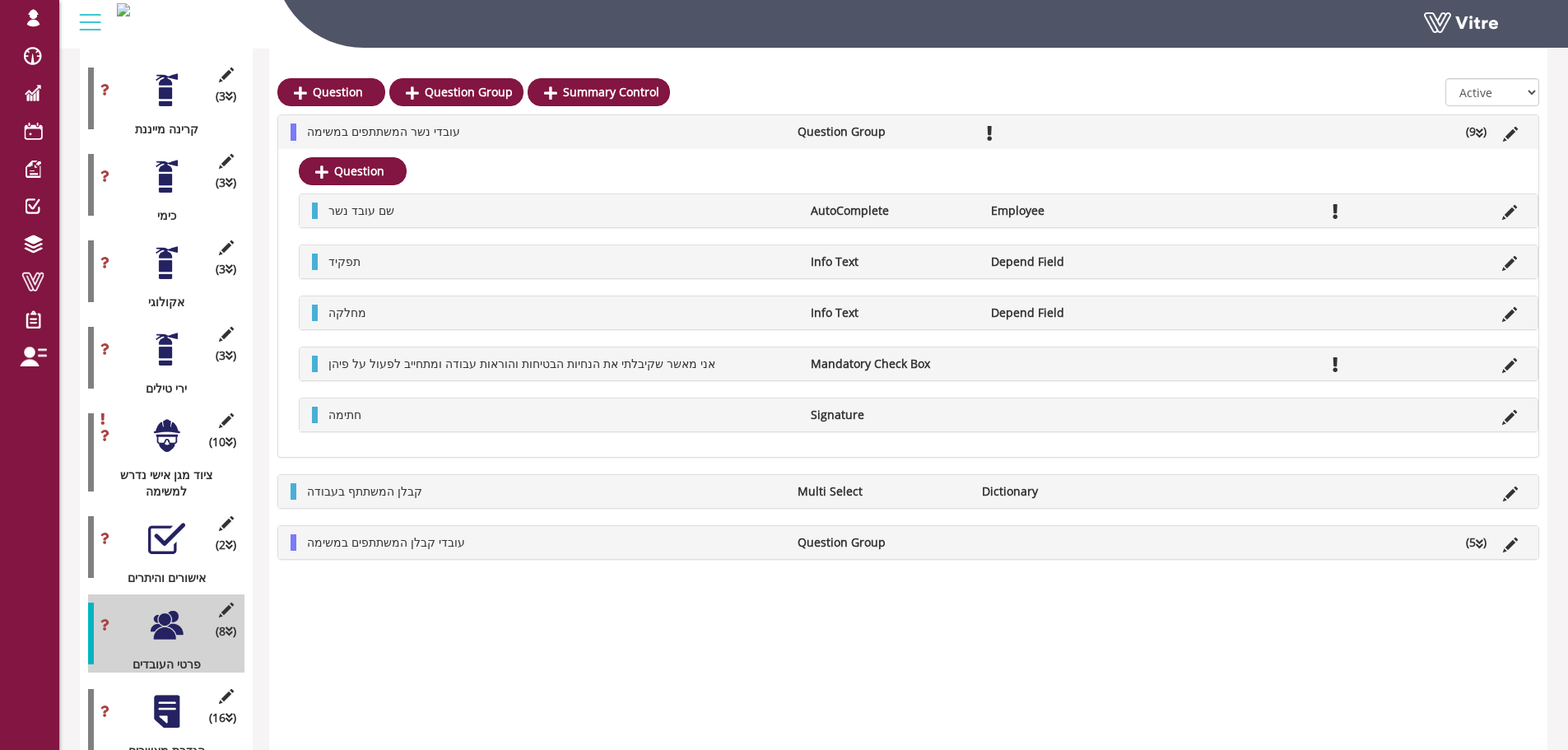
click at [683, 625] on div "Question Question Group Summary Control All Active Not Active מנהל המשימה ( נשר…" at bounding box center [908, 8] width 1278 height 3182
click at [501, 130] on li "עובדי נשר המשתתפים במשימה" at bounding box center [544, 131] width 490 height 17
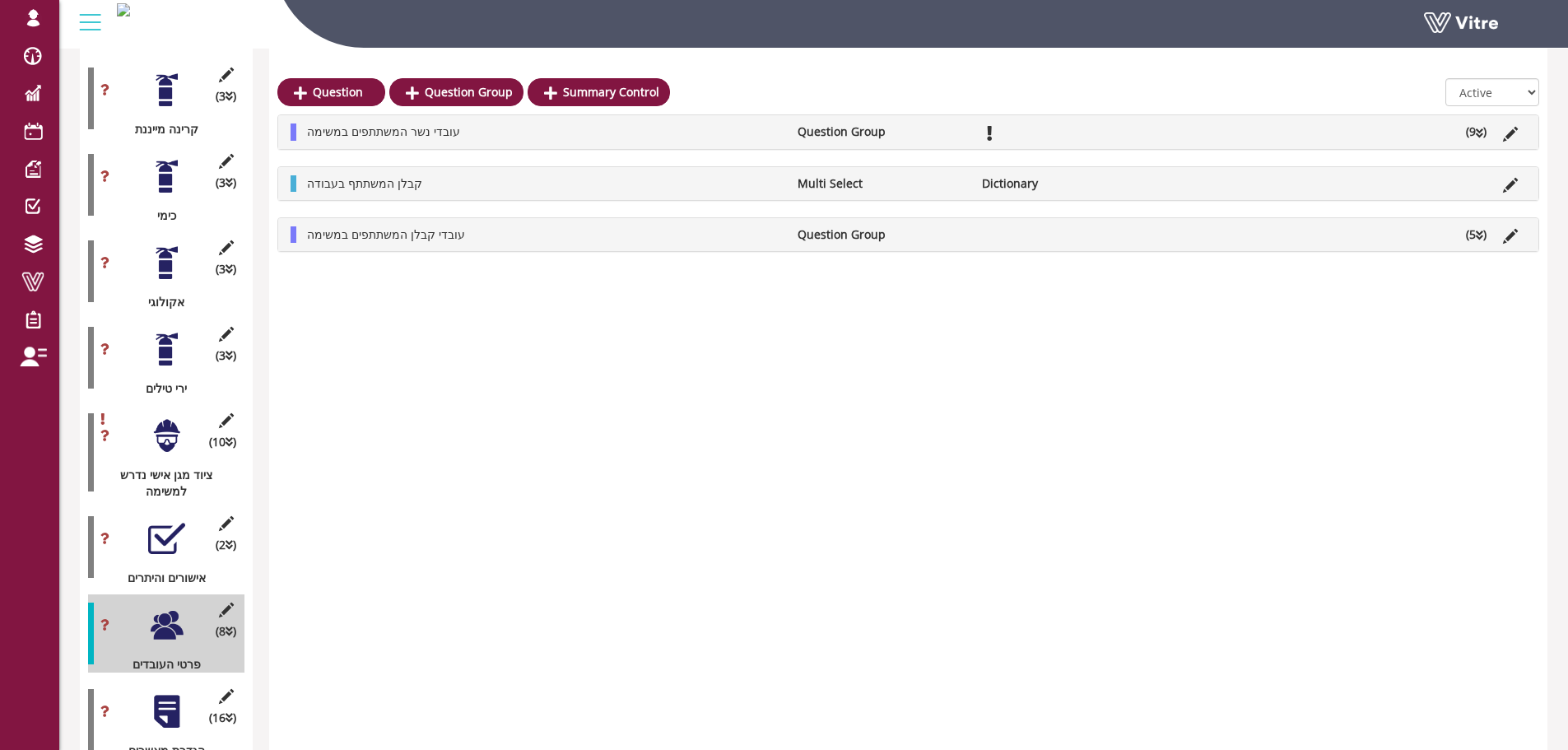
click at [1482, 238] on icon at bounding box center [1480, 235] width 8 height 12
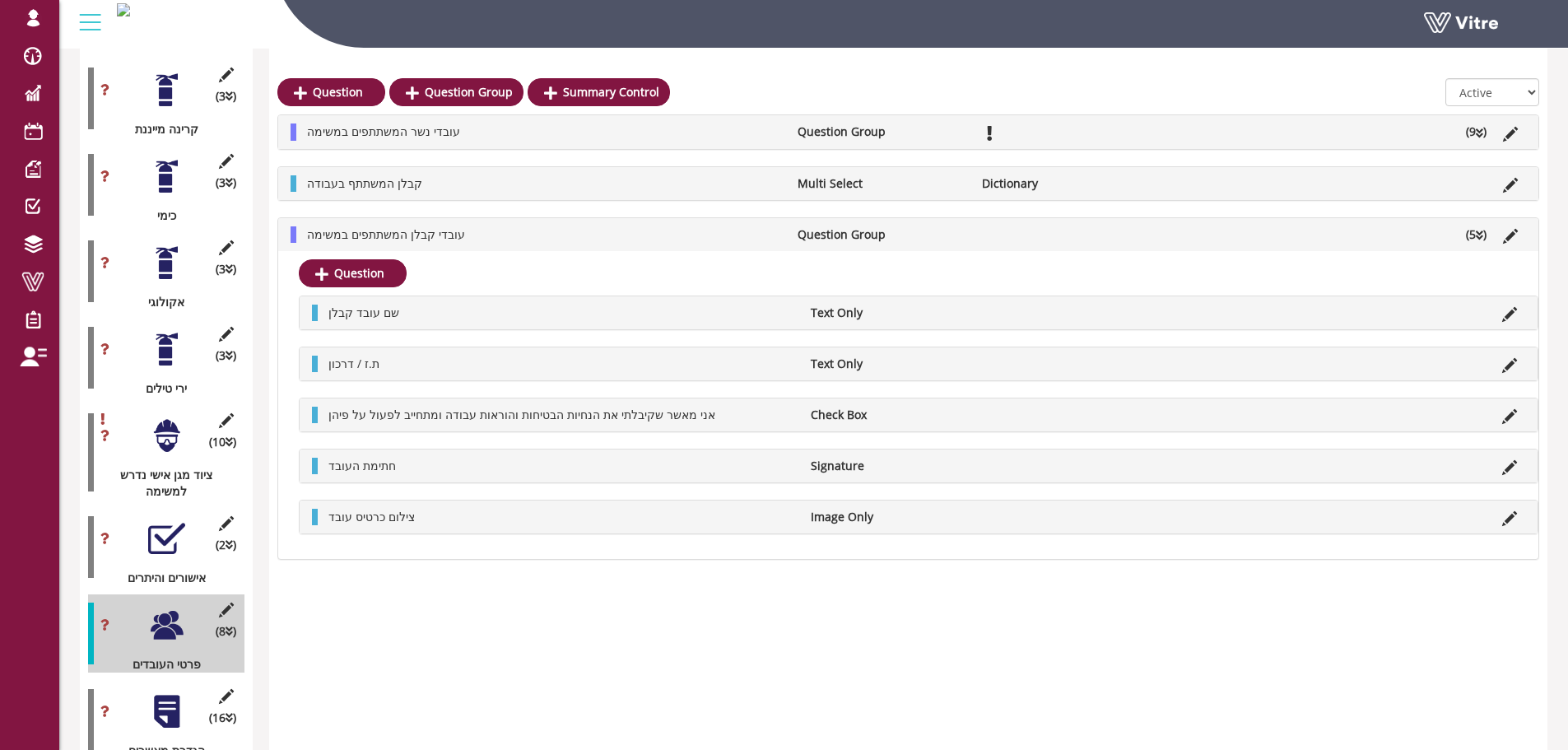
click at [543, 238] on li "עובדי קבלן המשתתפים במשימה" at bounding box center [544, 234] width 490 height 17
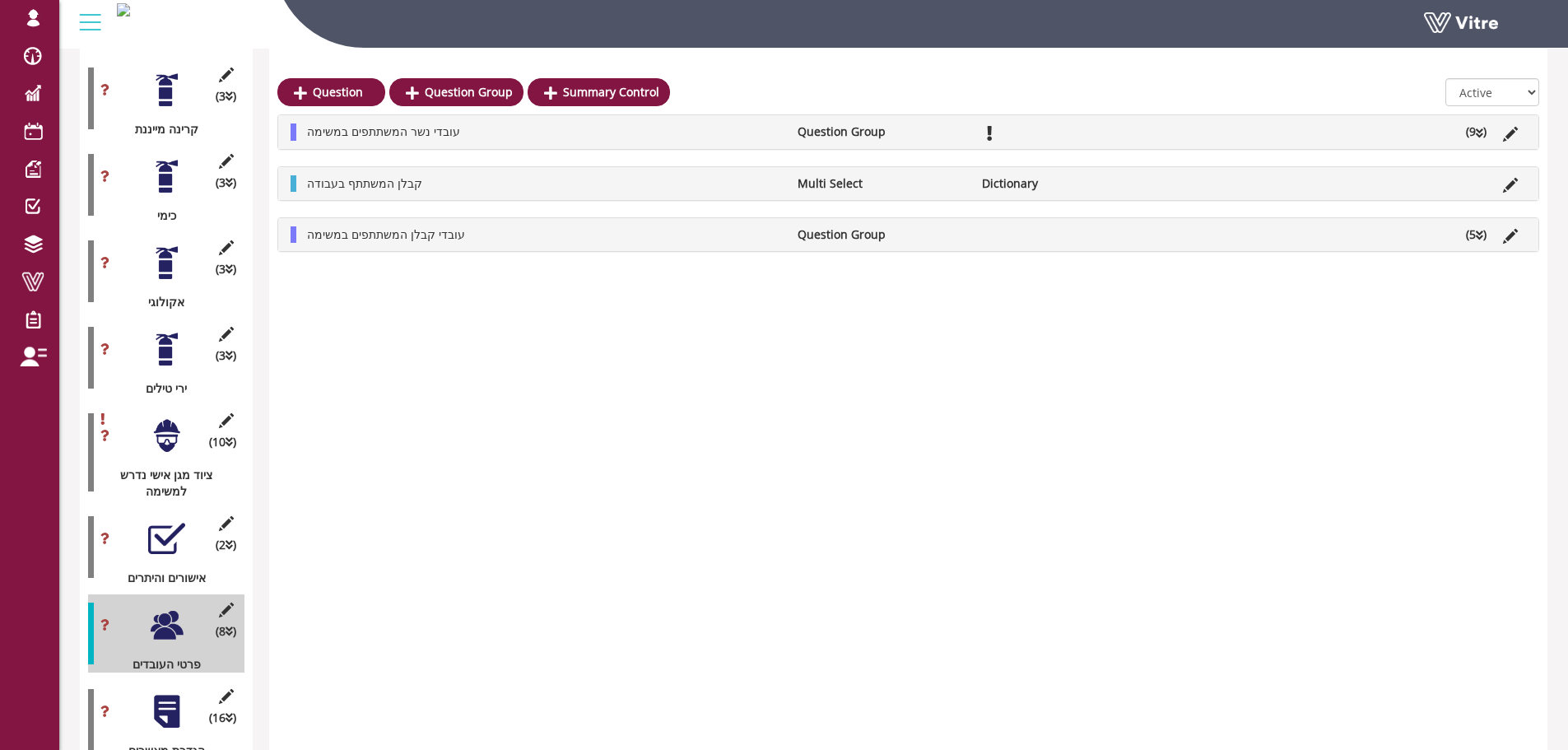
click at [469, 238] on li "עובדי קבלן המשתתפים במשימה" at bounding box center [544, 234] width 490 height 17
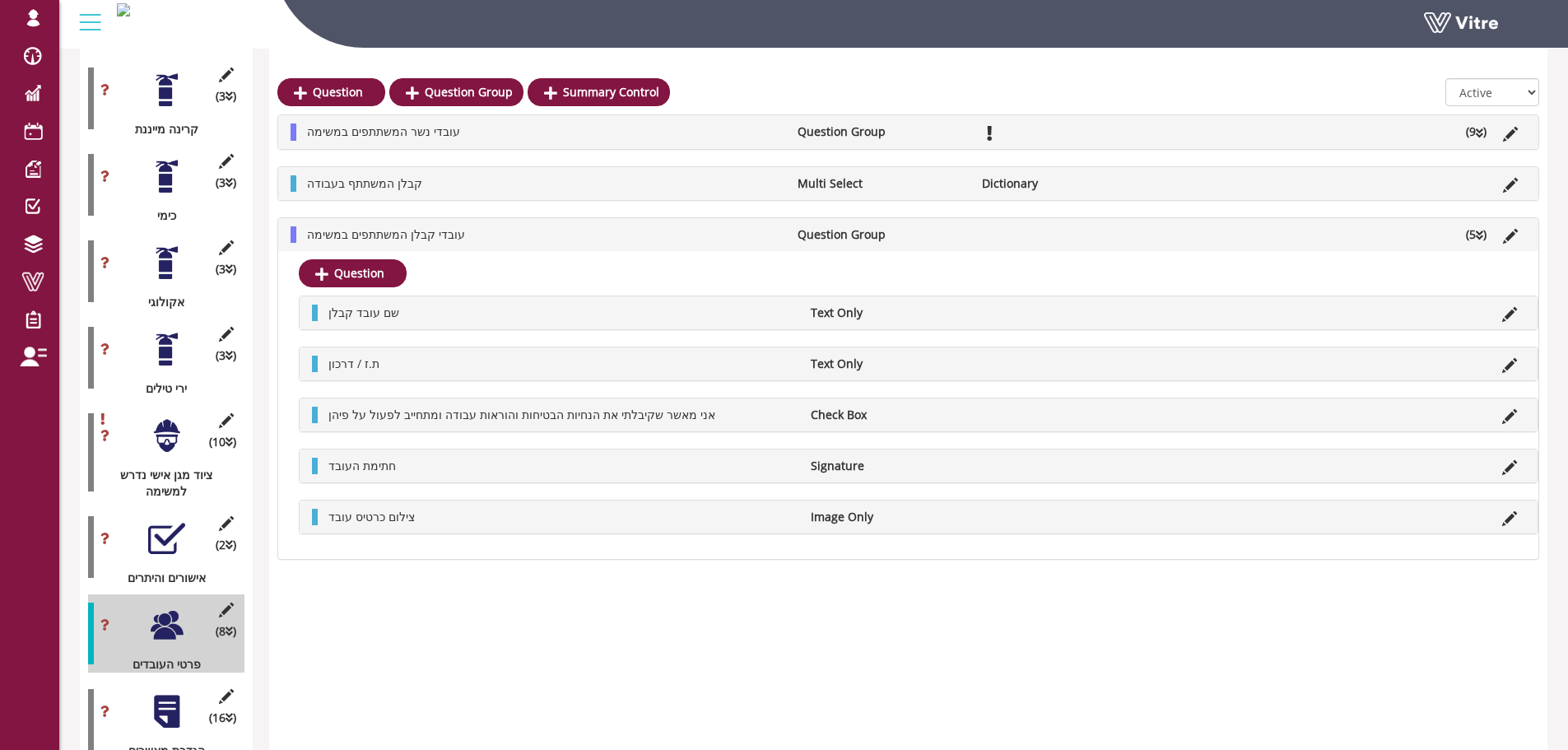
click at [488, 234] on li "עובדי קבלן המשתתפים במשימה" at bounding box center [544, 234] width 490 height 17
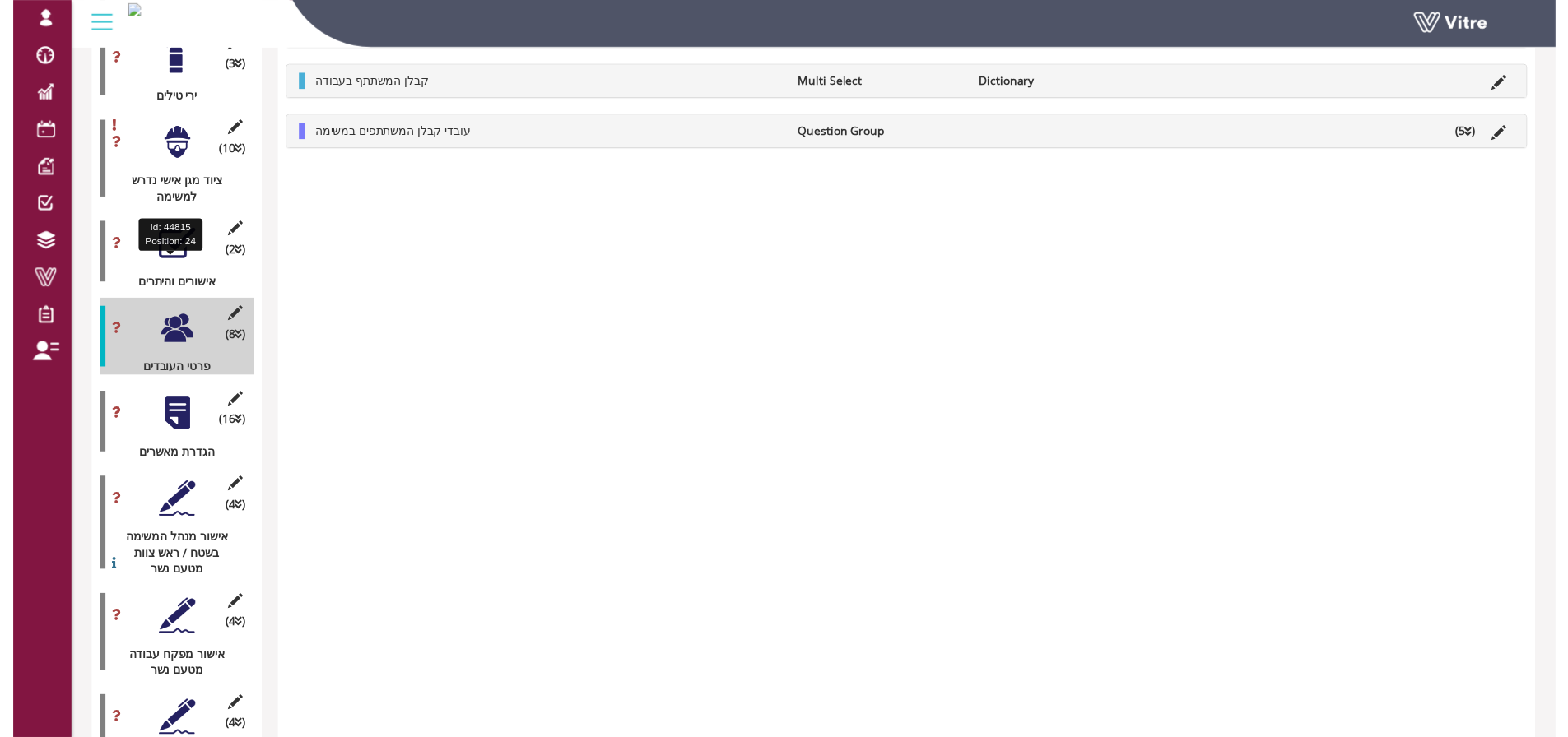
scroll to position [2140, 0]
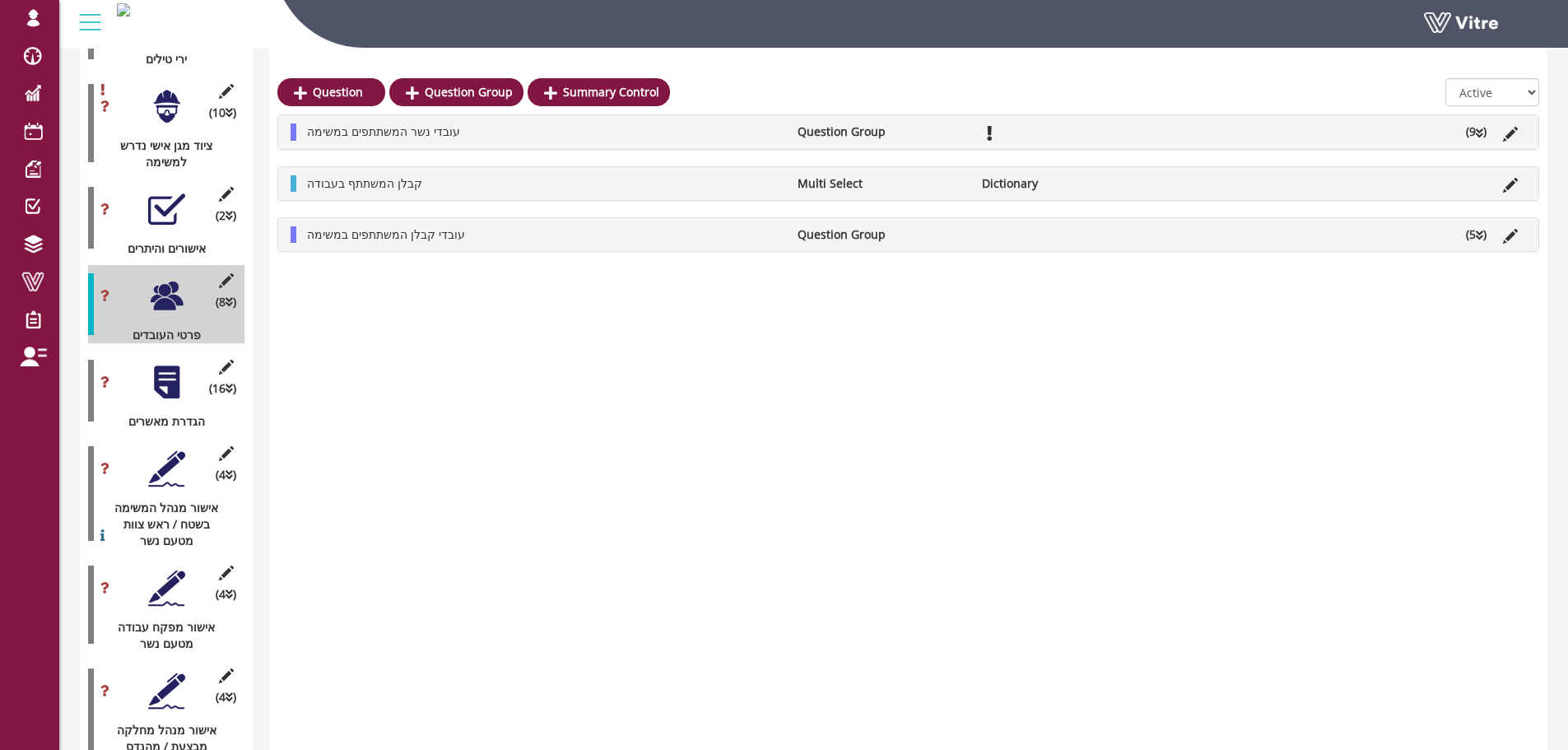
click at [166, 366] on div at bounding box center [167, 383] width 37 height 37
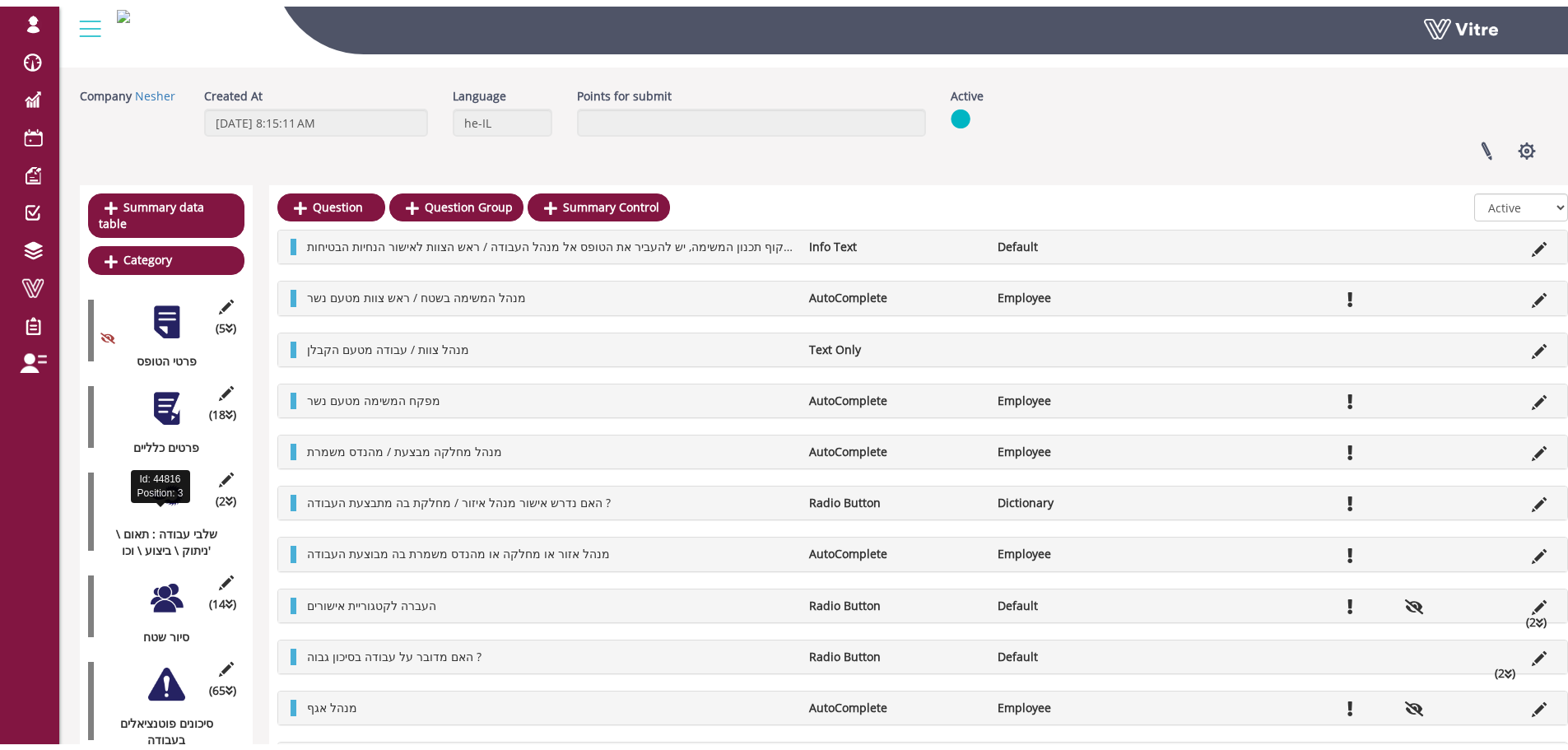
scroll to position [0, 0]
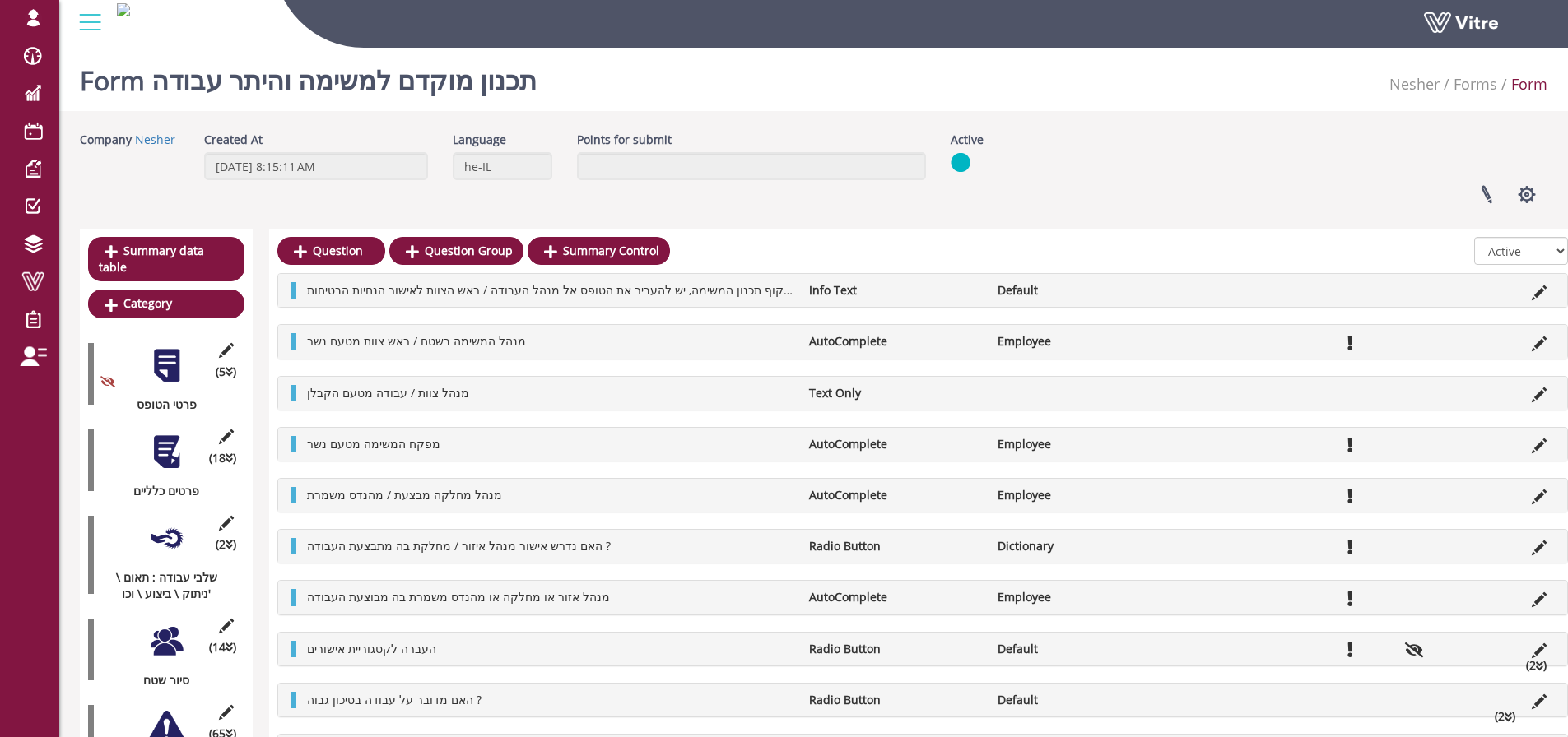
click at [170, 446] on div at bounding box center [167, 452] width 37 height 37
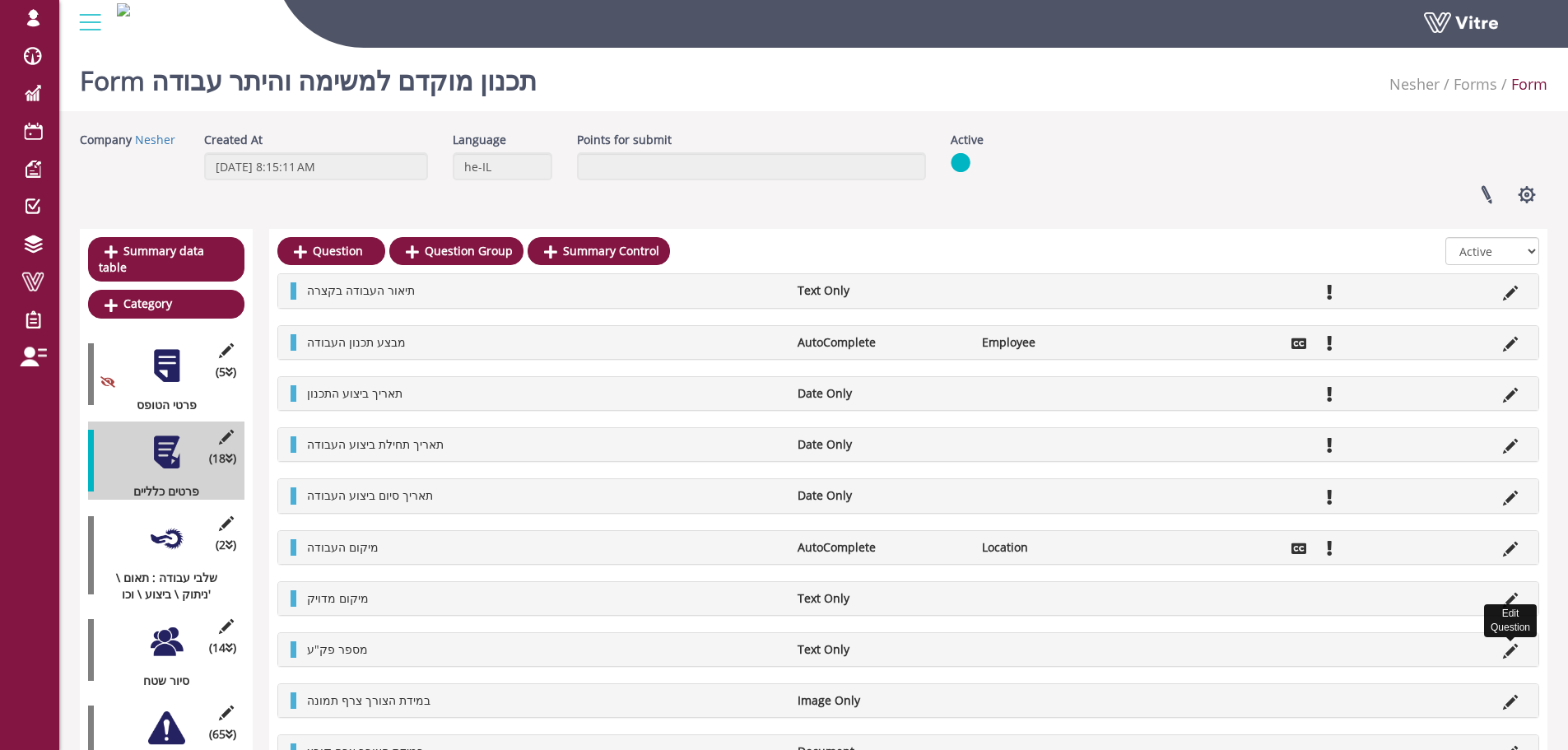
click at [1509, 655] on icon at bounding box center [1510, 651] width 15 height 15
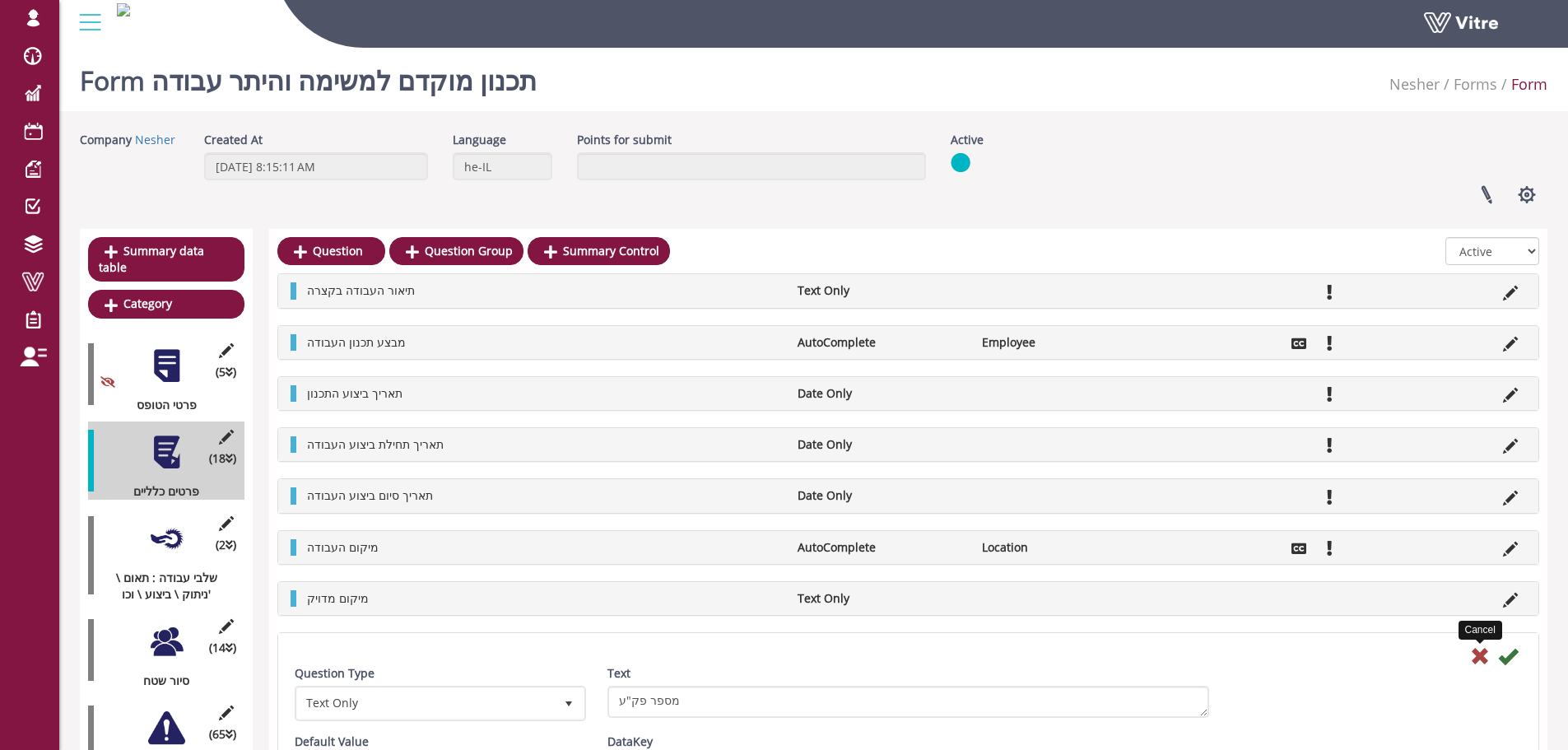
click at [1476, 655] on icon at bounding box center [1480, 656] width 19 height 19
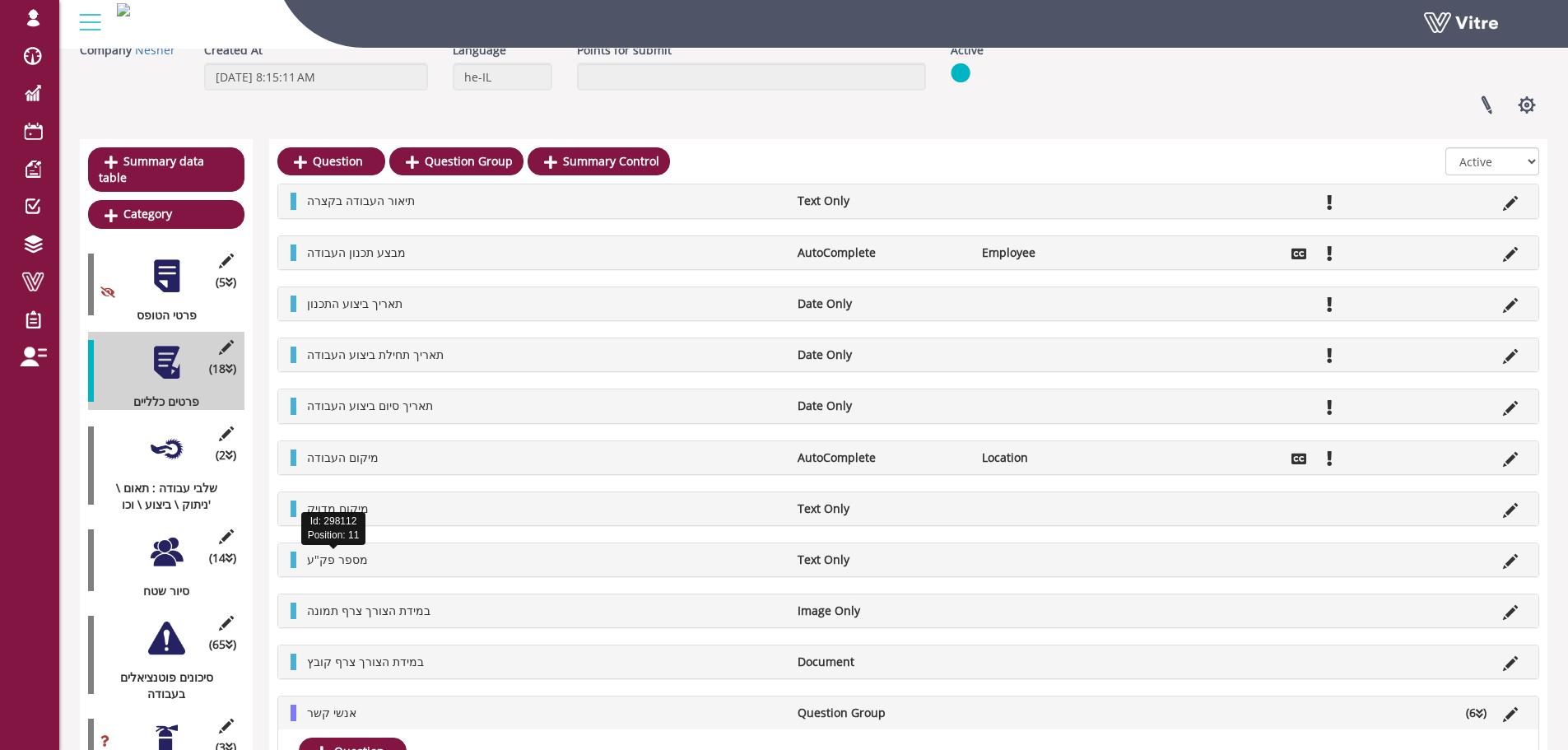
scroll to position [165, 0]
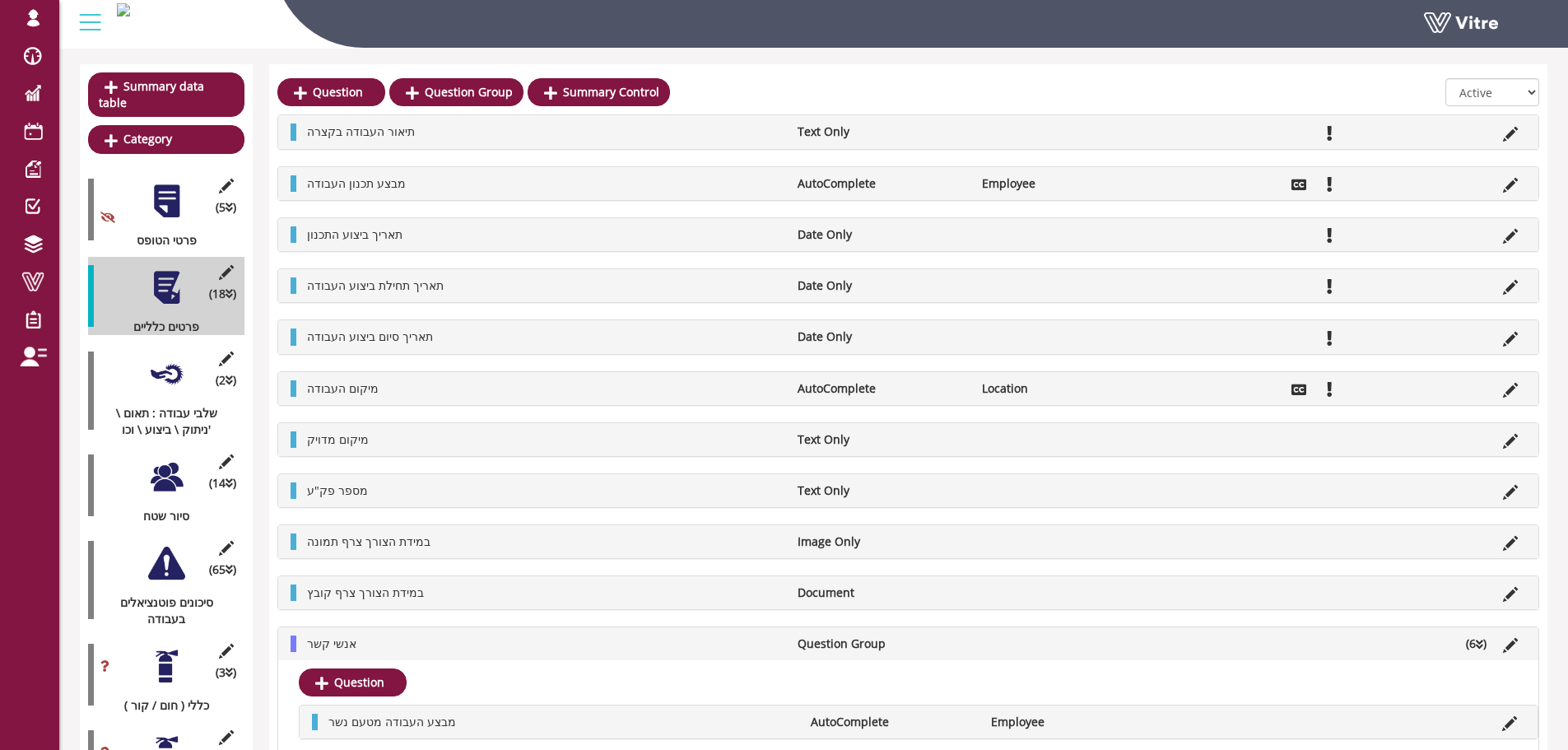
click at [502, 639] on li "אנשי קשר" at bounding box center [544, 643] width 490 height 17
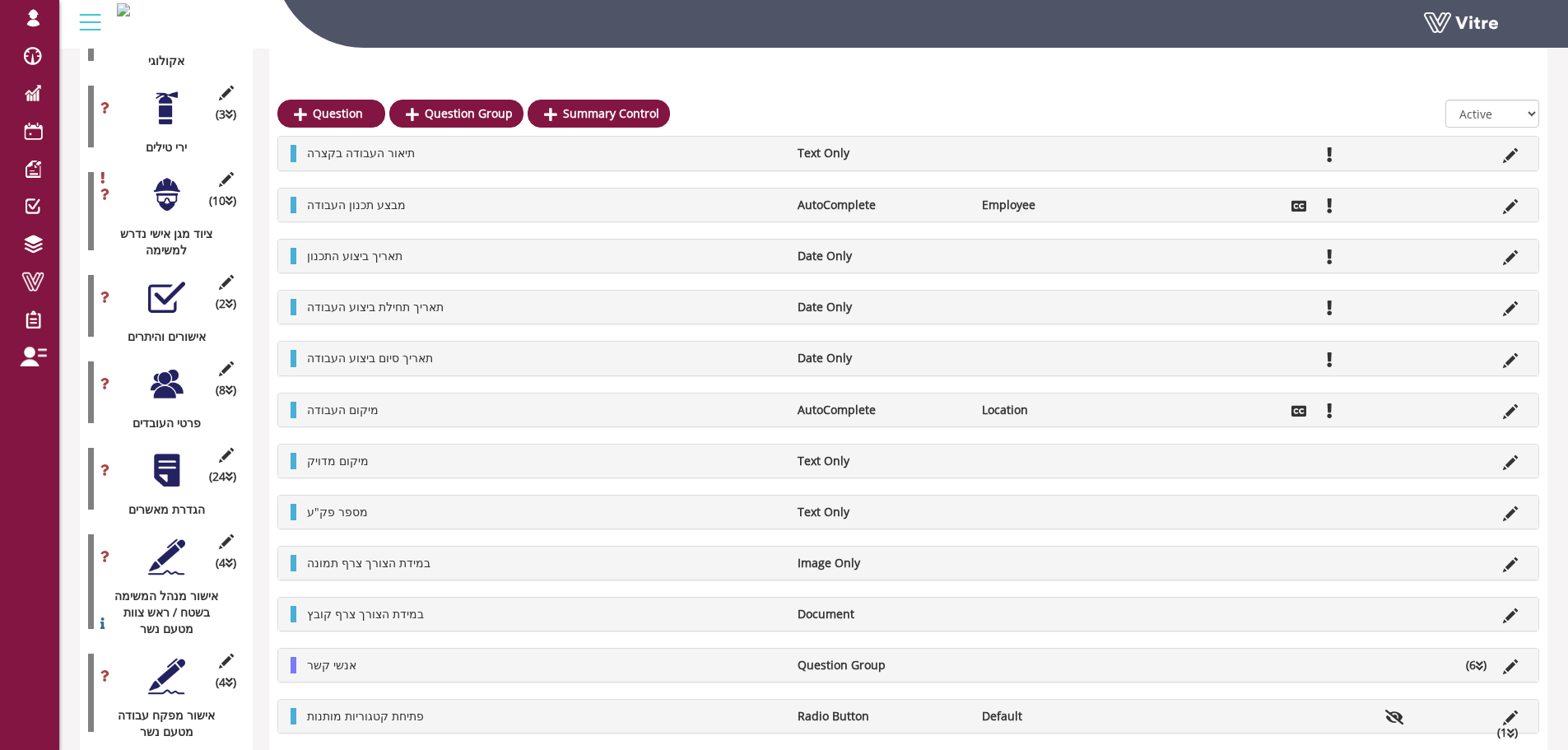
scroll to position [2040, 0]
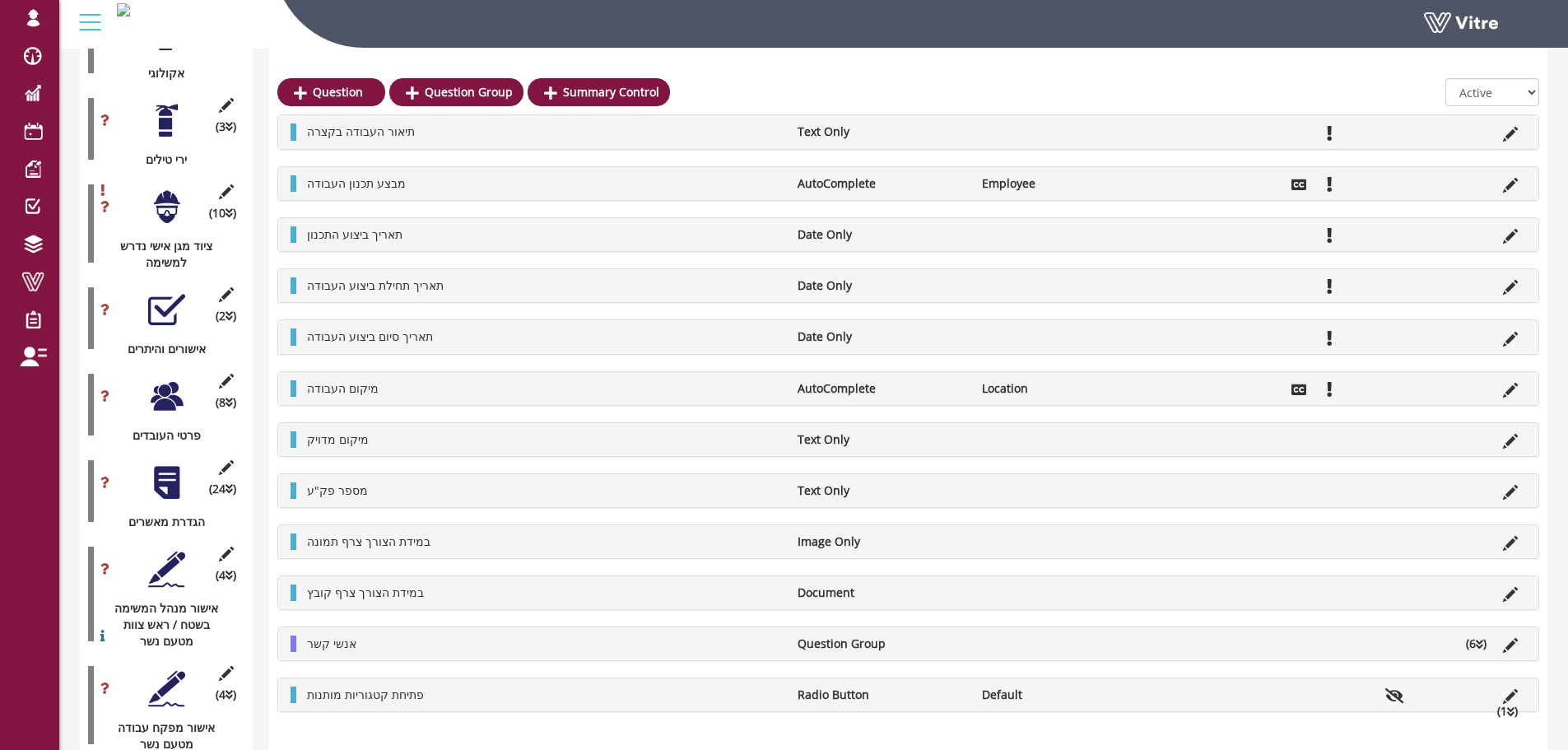
click at [169, 383] on div at bounding box center [167, 396] width 37 height 37
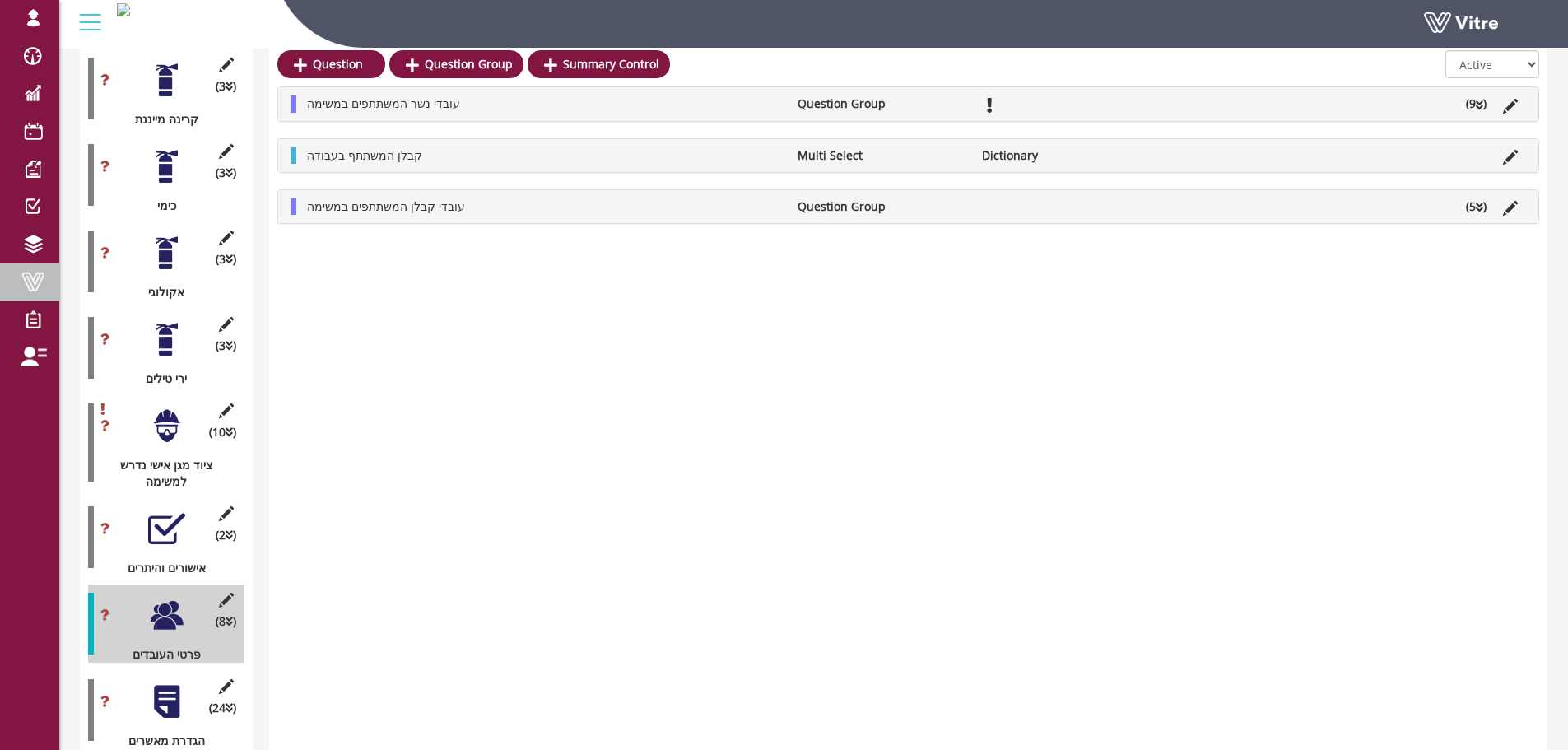
scroll to position [1793, 0]
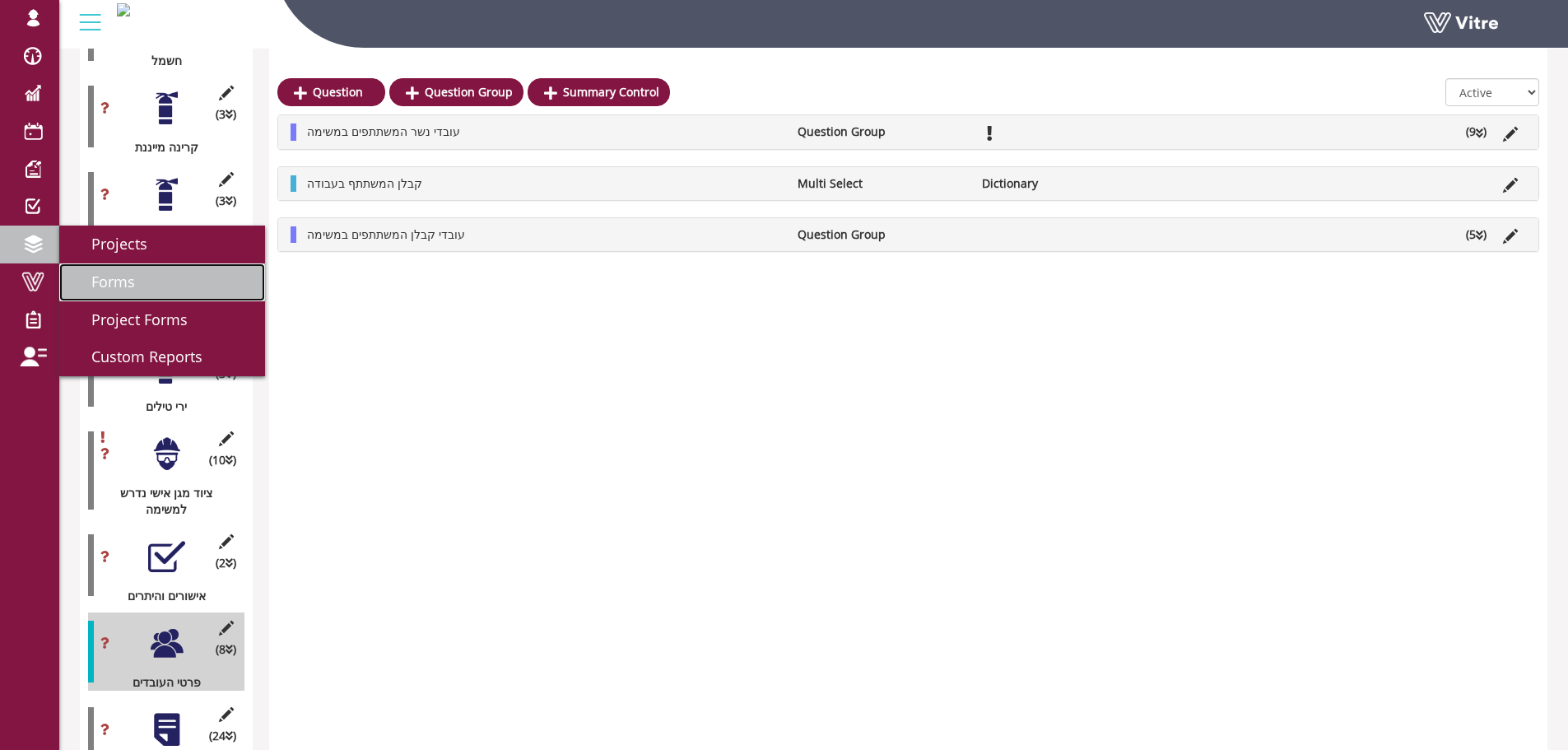
click at [108, 285] on span "Forms" at bounding box center [103, 282] width 63 height 19
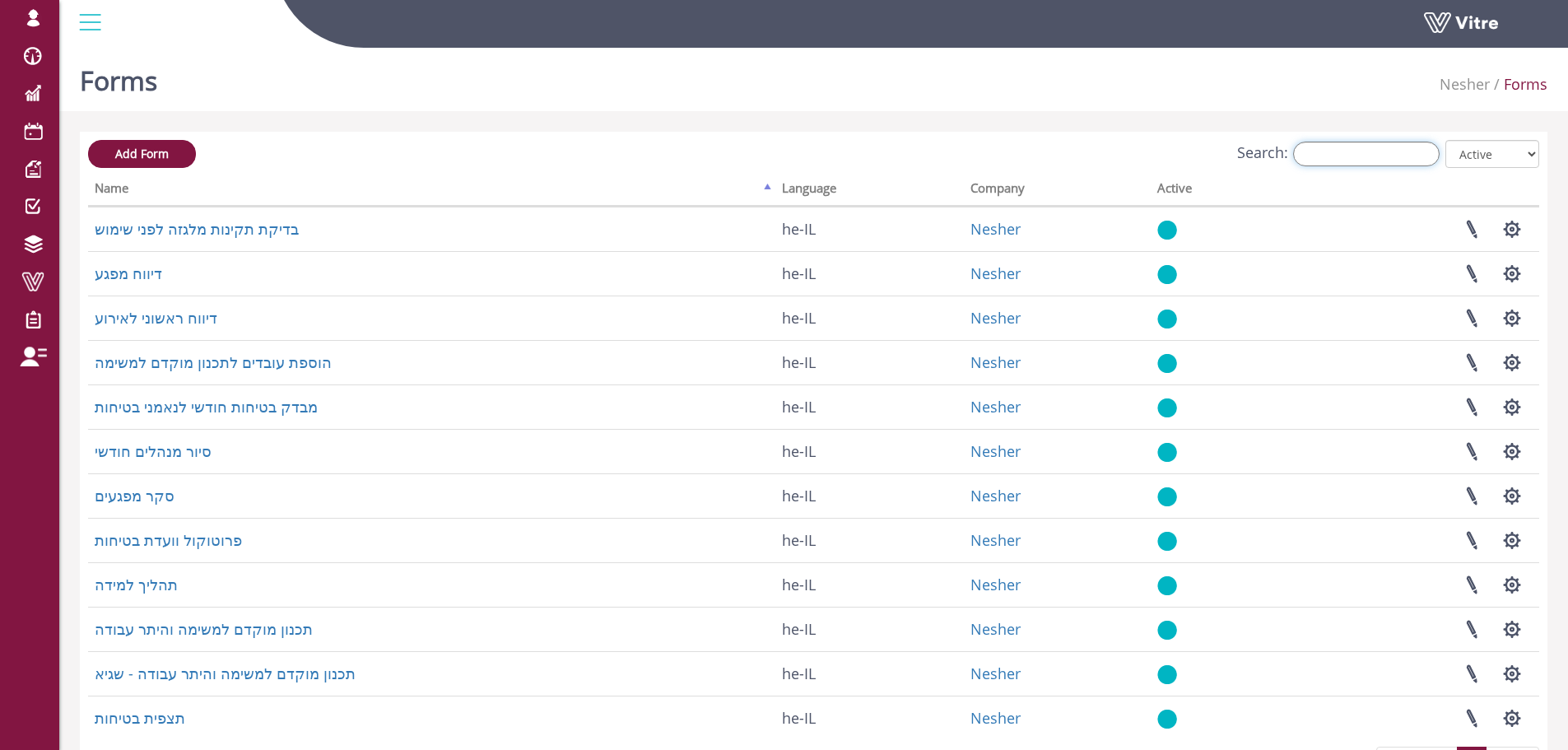
click at [1347, 158] on input "Search:" at bounding box center [1366, 153] width 147 height 24
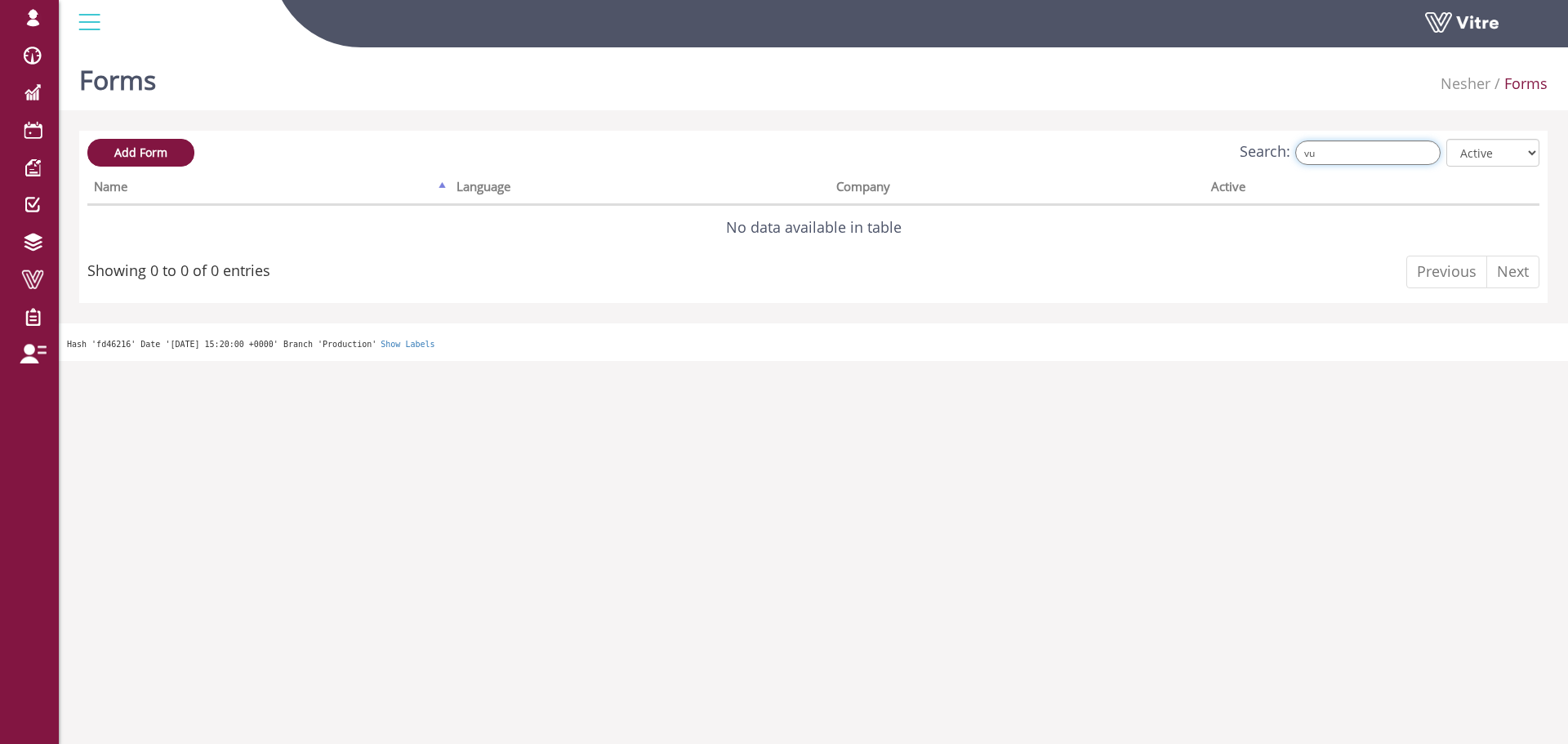
type input "v"
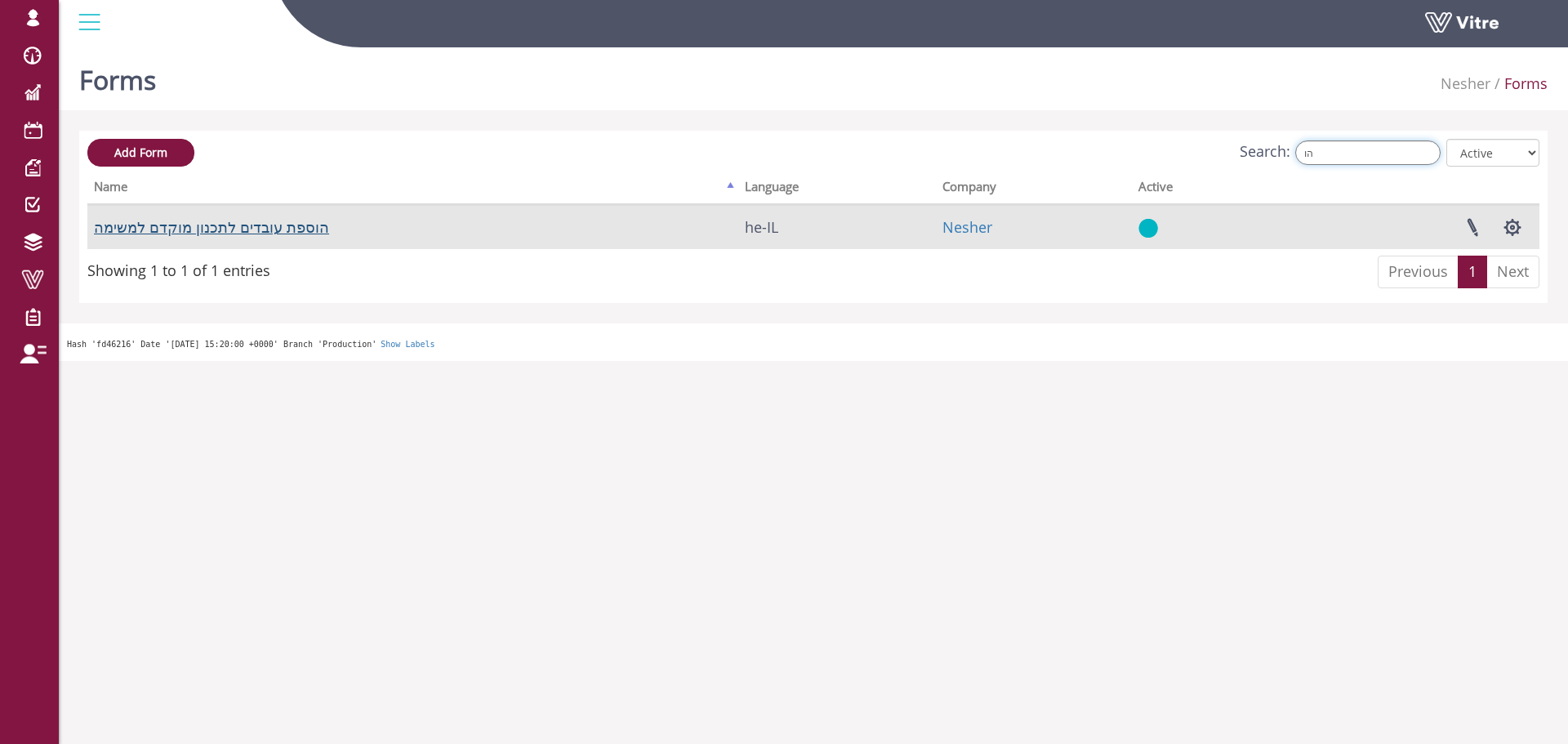
type input "הו"
click at [249, 223] on link "הוספת עובדים לתכנון מוקדם למשימה" at bounding box center [211, 226] width 235 height 19
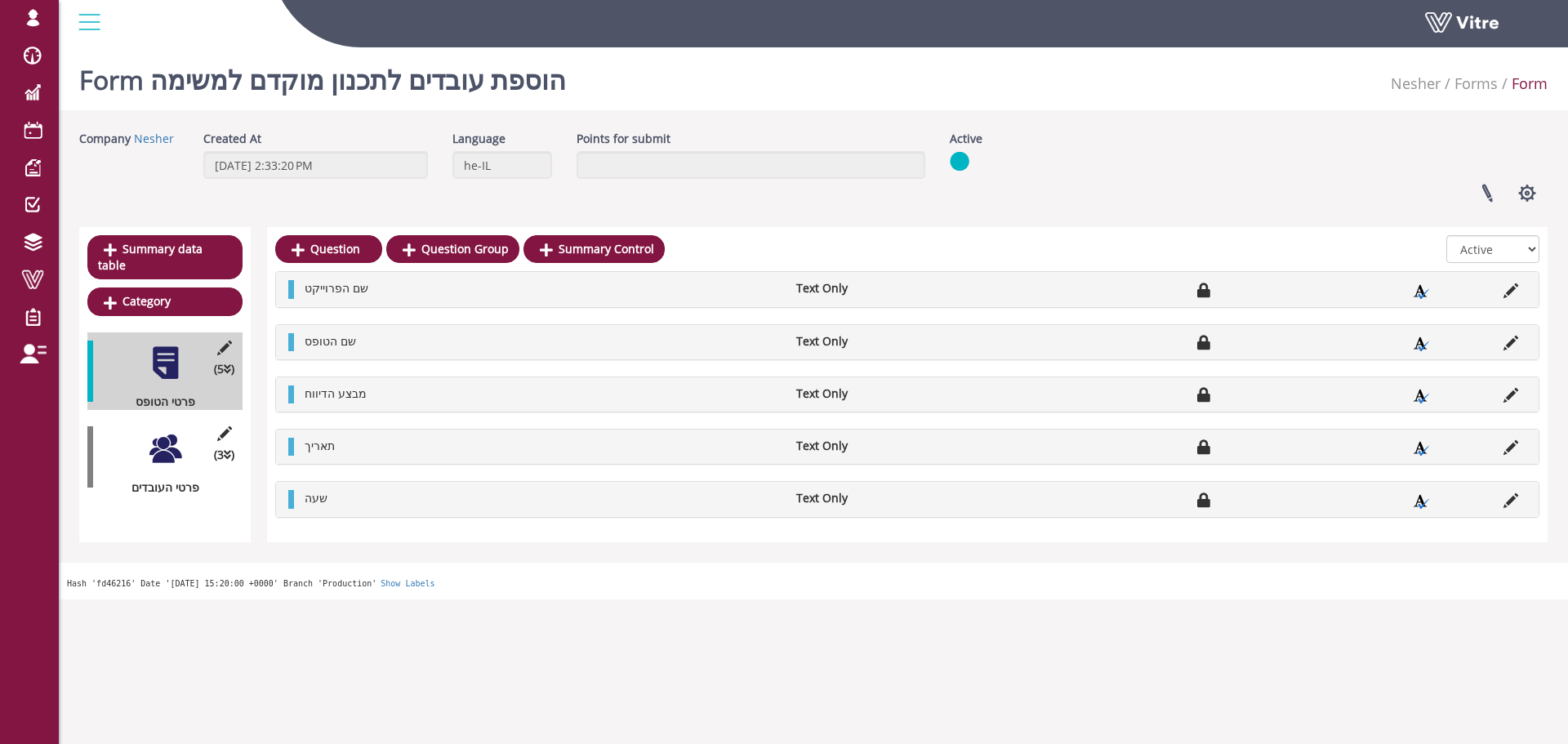
click at [165, 435] on div at bounding box center [166, 449] width 37 height 37
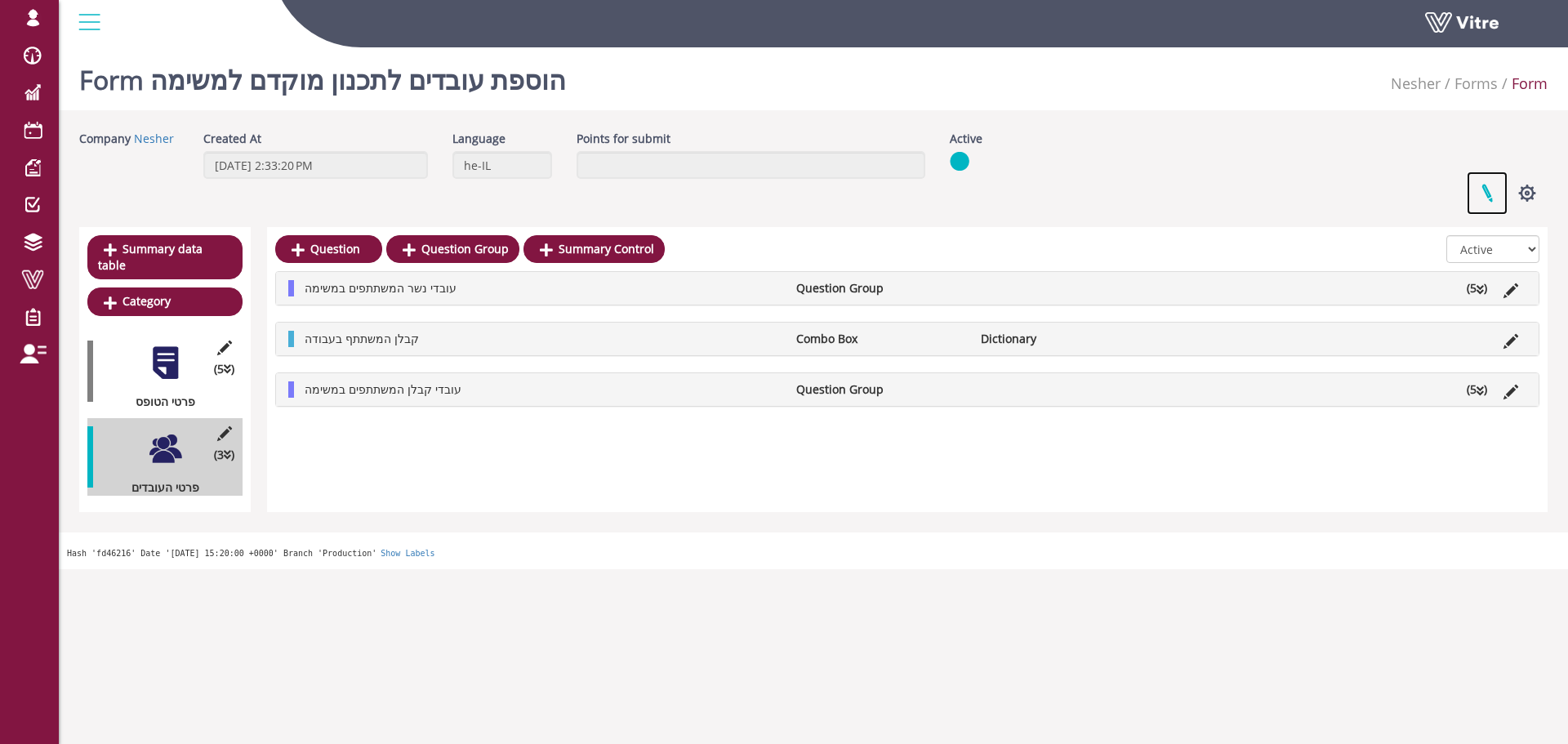
click at [1483, 195] on link at bounding box center [1487, 193] width 40 height 43
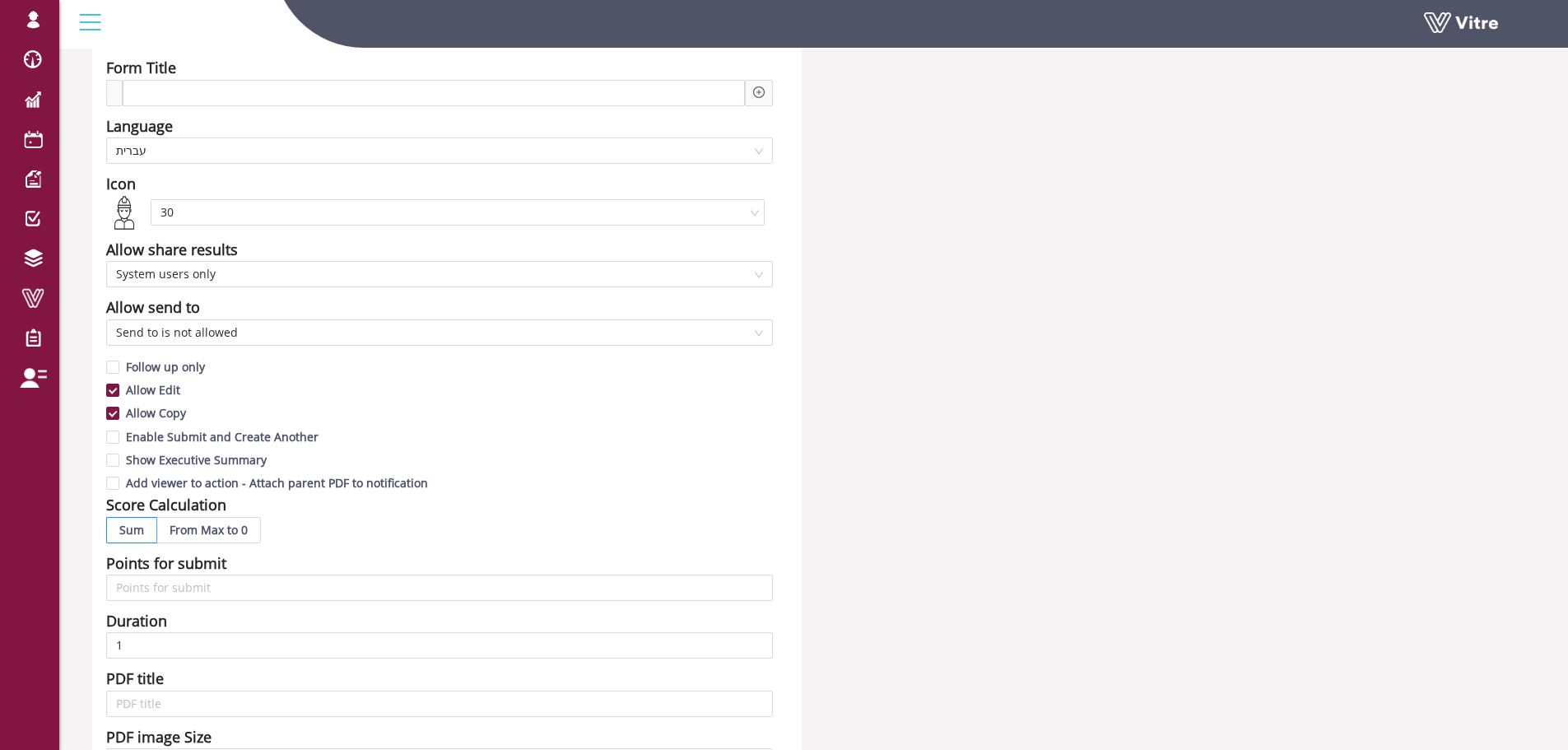
scroll to position [165, 0]
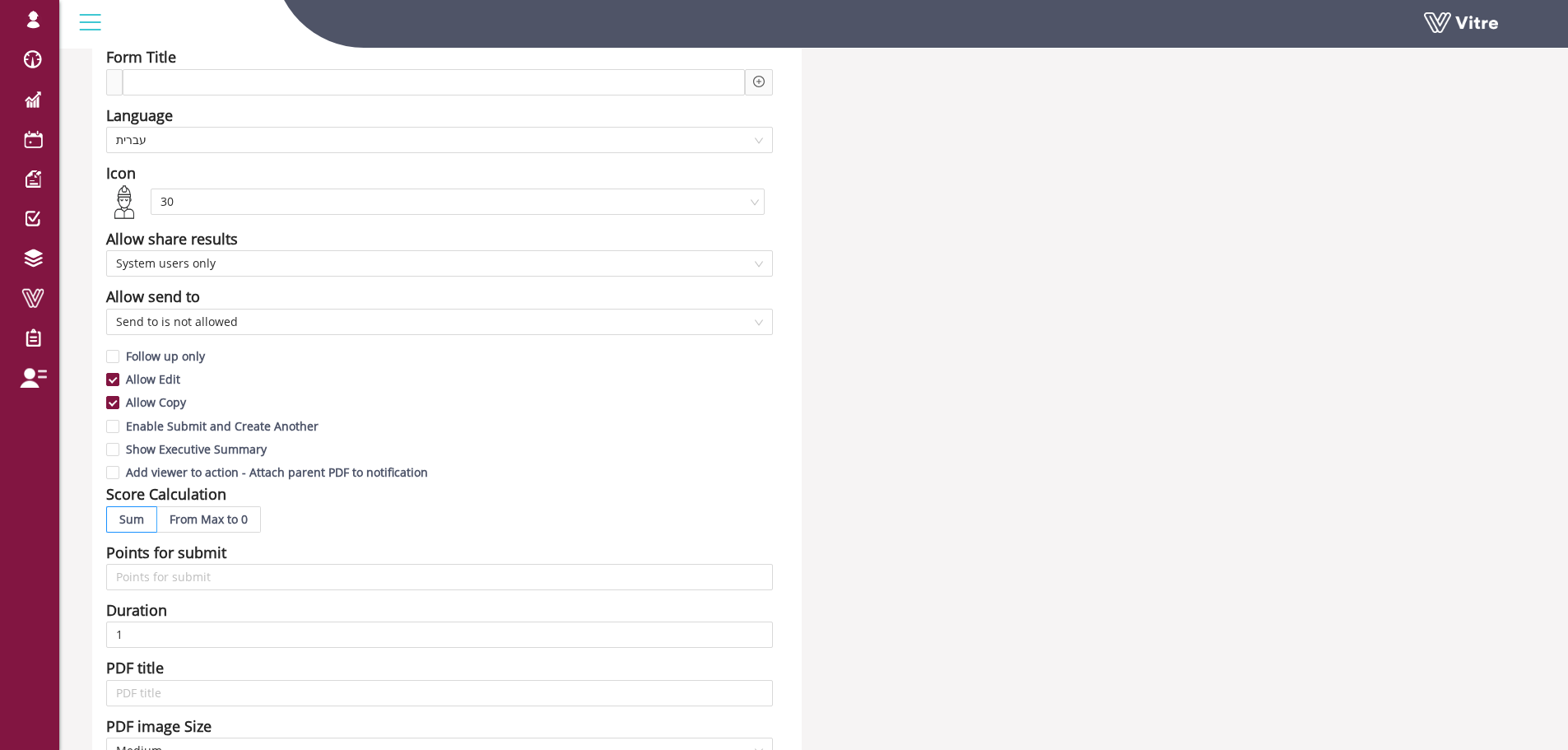
click at [946, 228] on div "Name הוספת עובדים לתכנון מוקדם למשימה Form Title Language עברית Icon 30 Allow s…" at bounding box center [813, 560] width 1467 height 1186
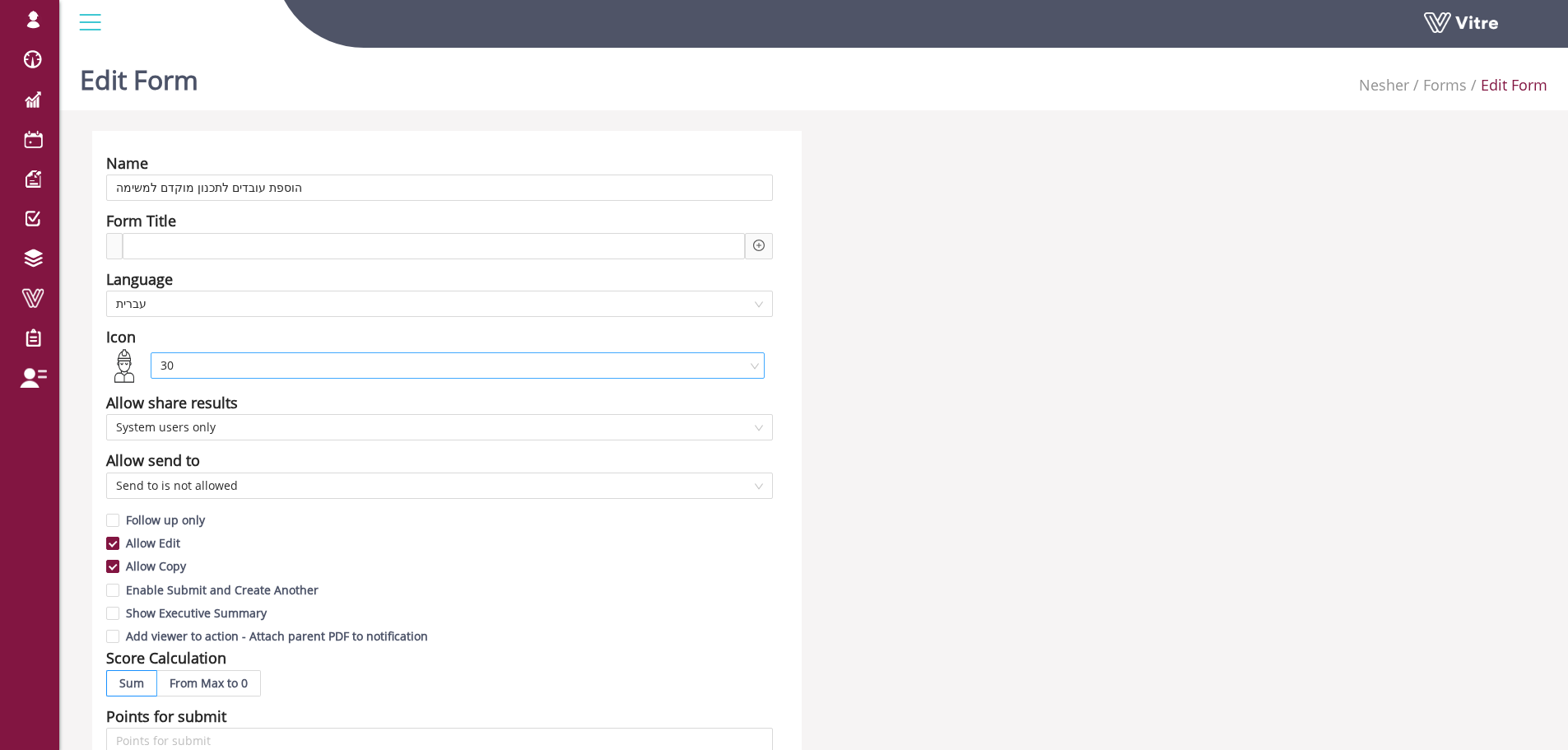
scroll to position [0, 0]
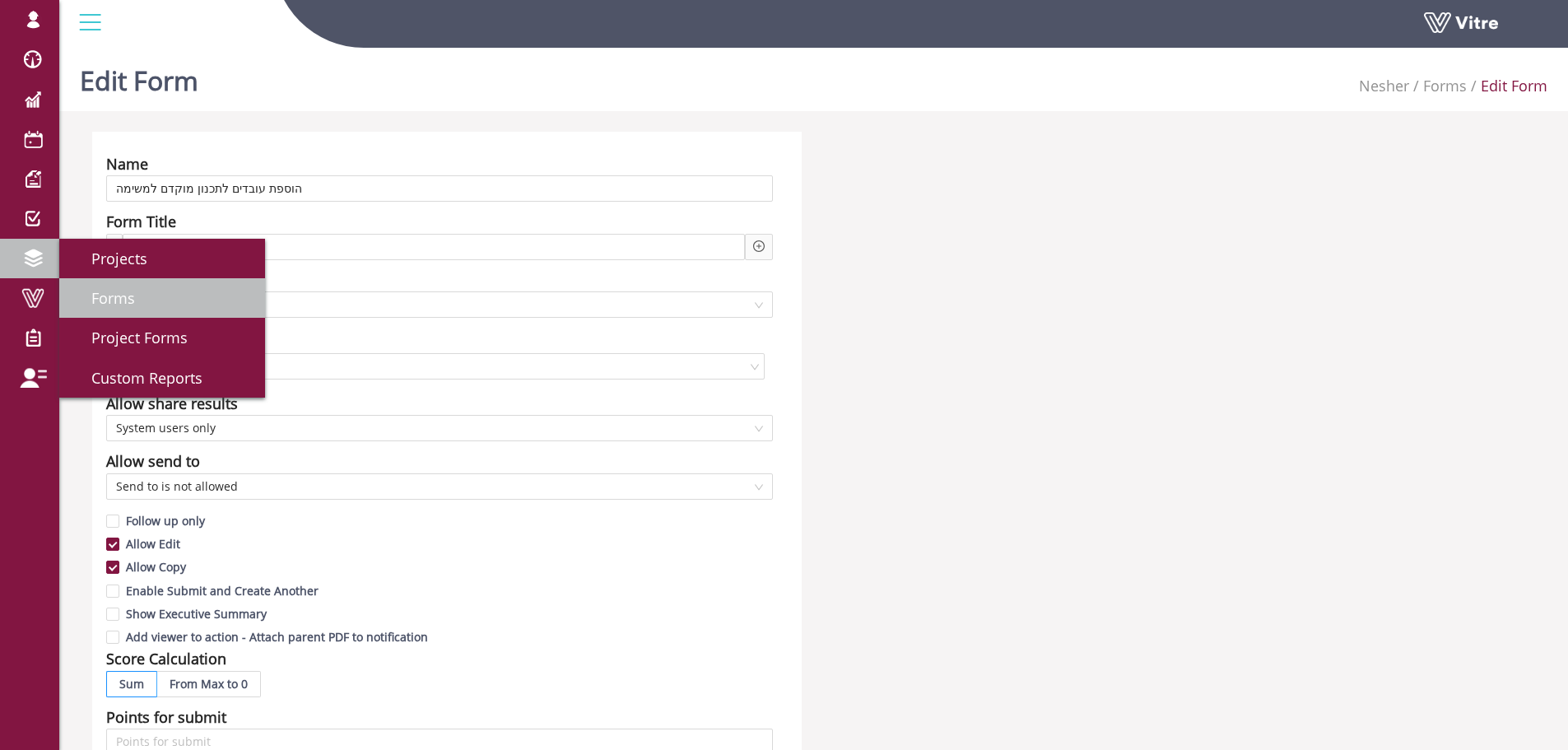
click at [104, 300] on span "Forms" at bounding box center [103, 298] width 63 height 19
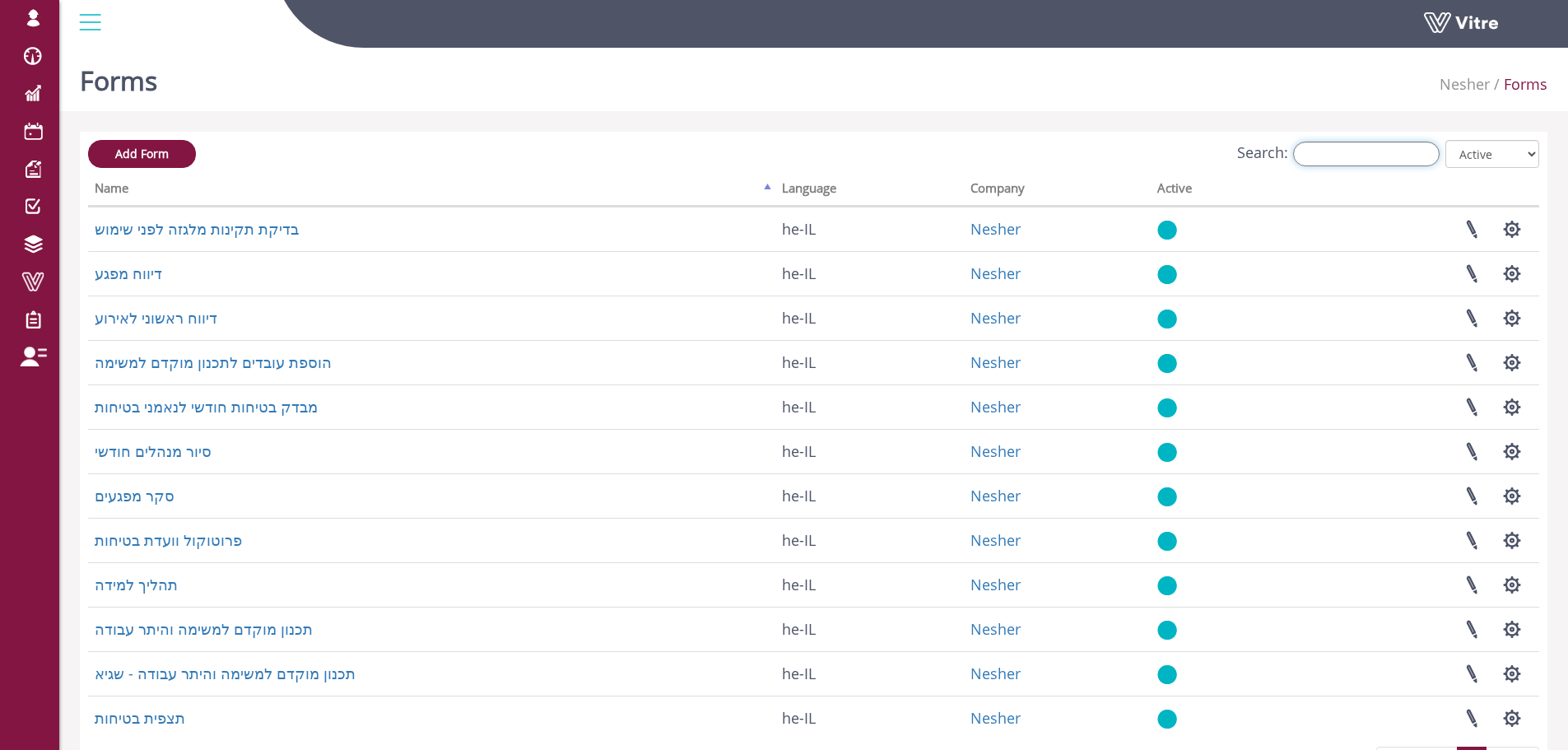
click at [1364, 155] on input "Search:" at bounding box center [1366, 153] width 147 height 24
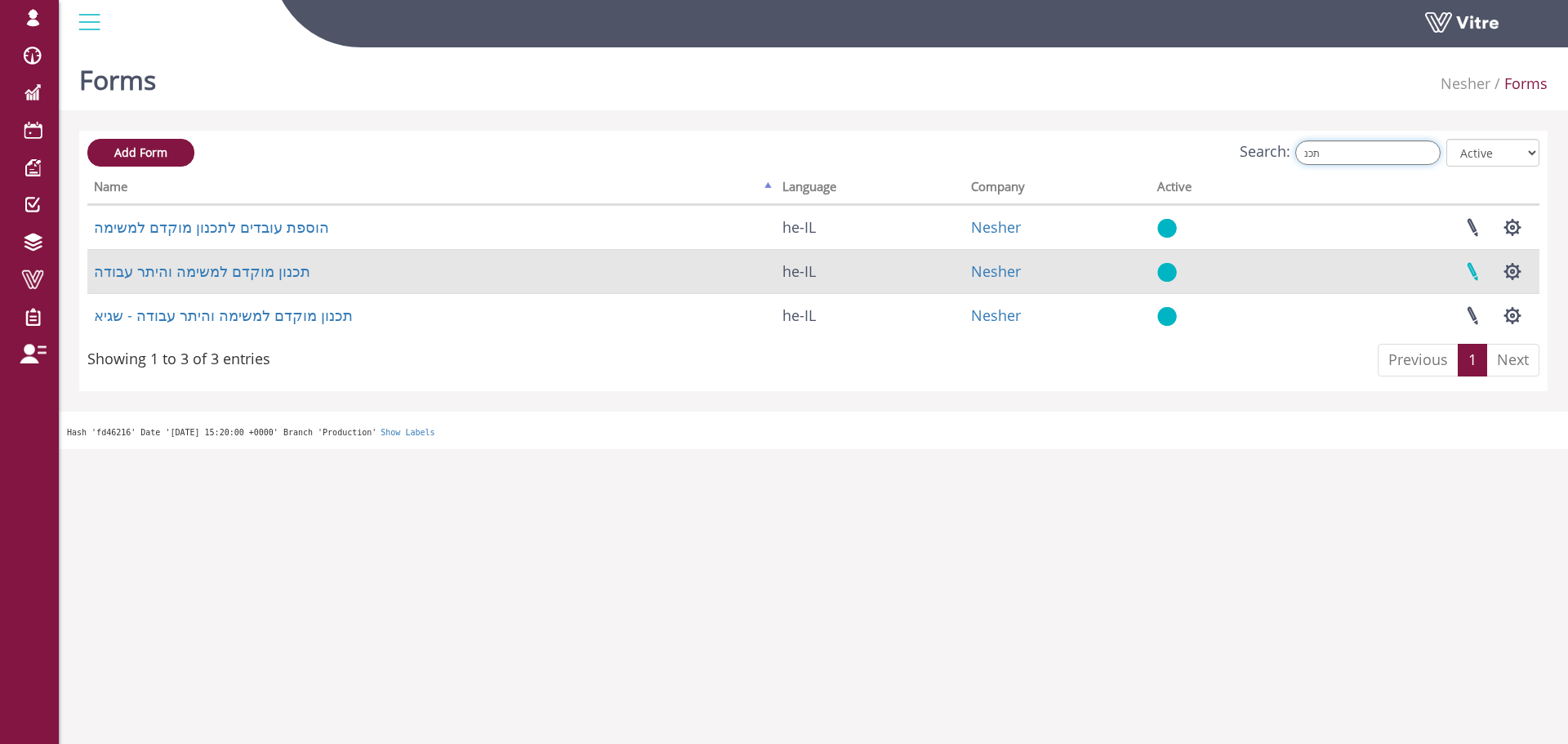
type input "תכנ"
click at [1474, 276] on link at bounding box center [1473, 271] width 40 height 43
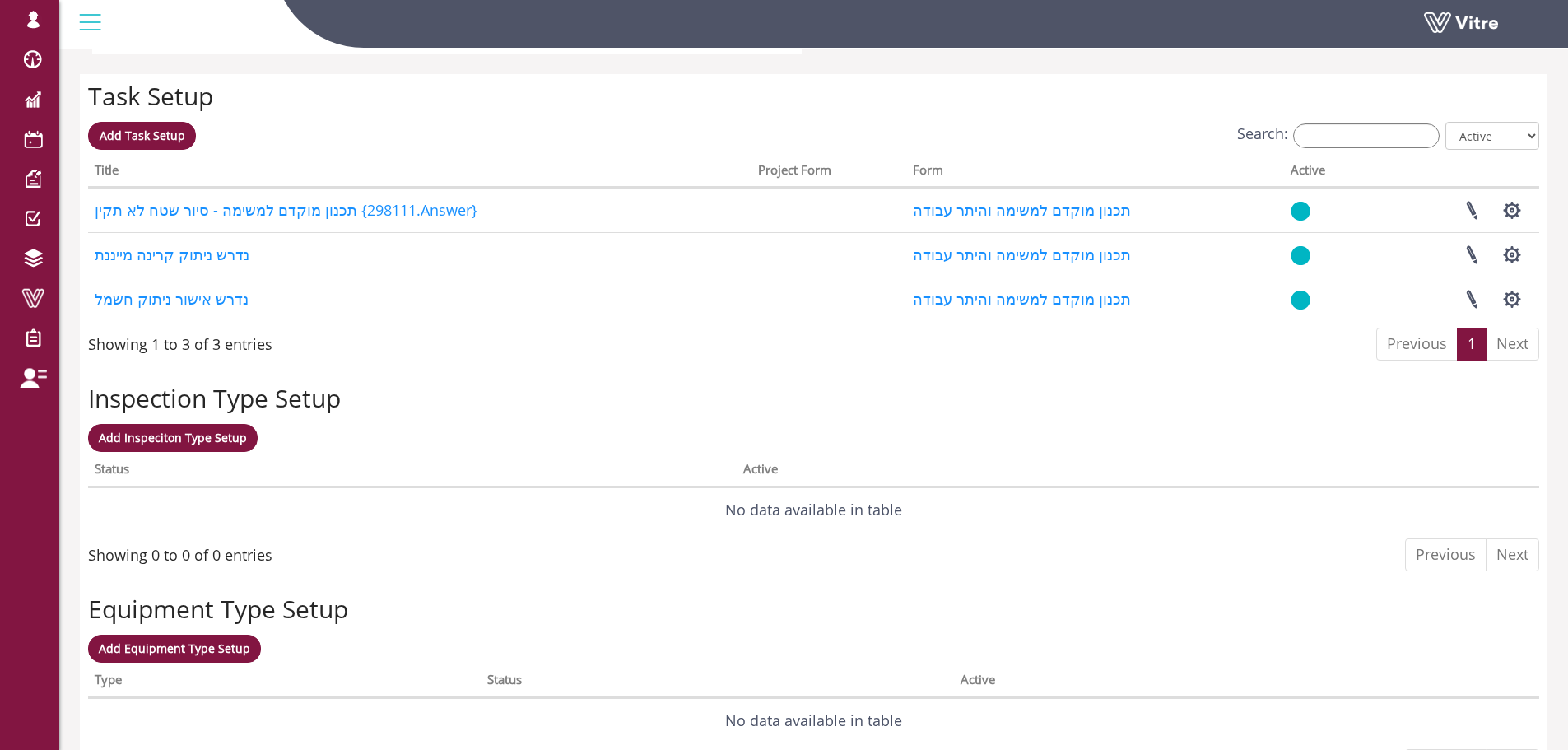
scroll to position [1235, 0]
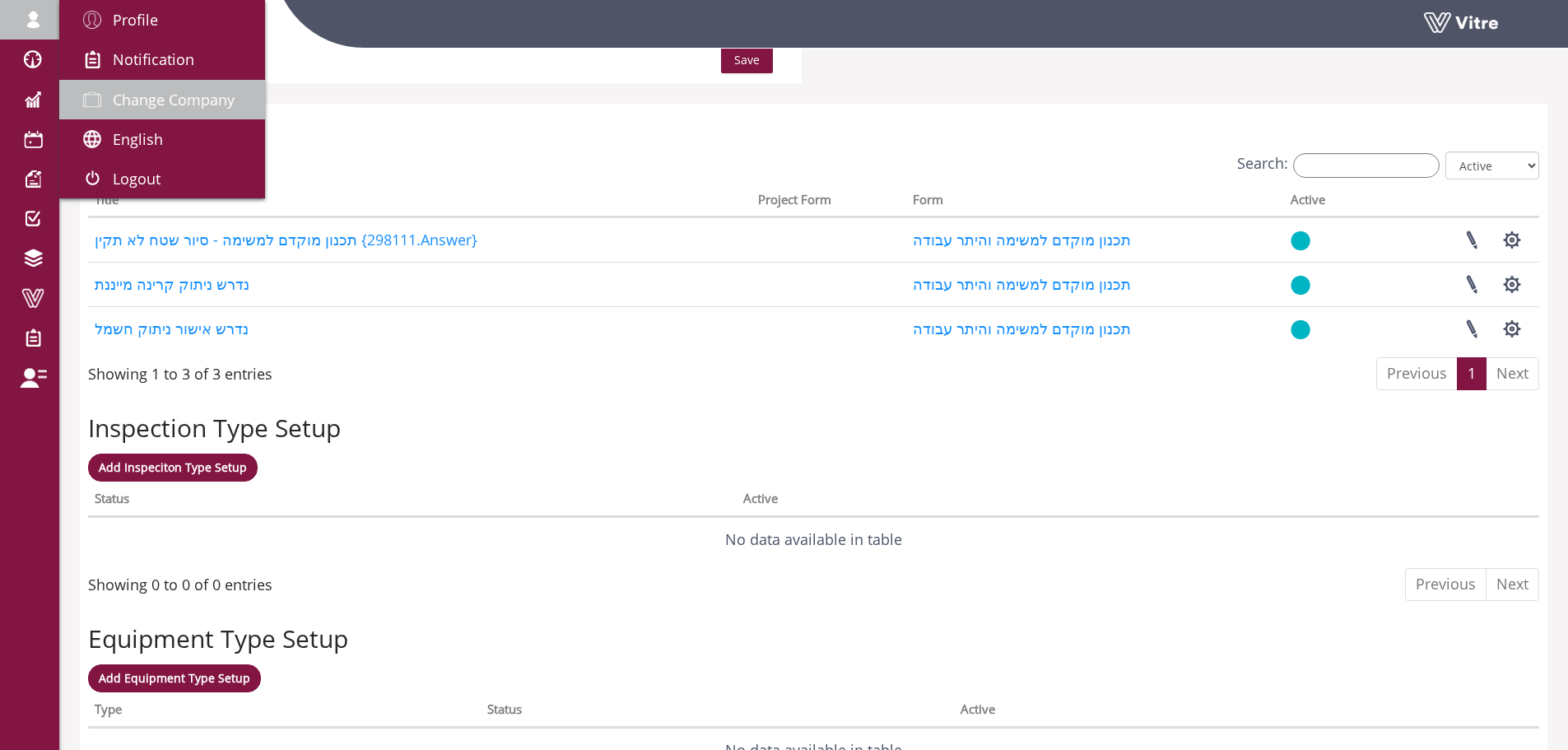
click at [178, 92] on span "Change Company" at bounding box center [173, 99] width 121 height 19
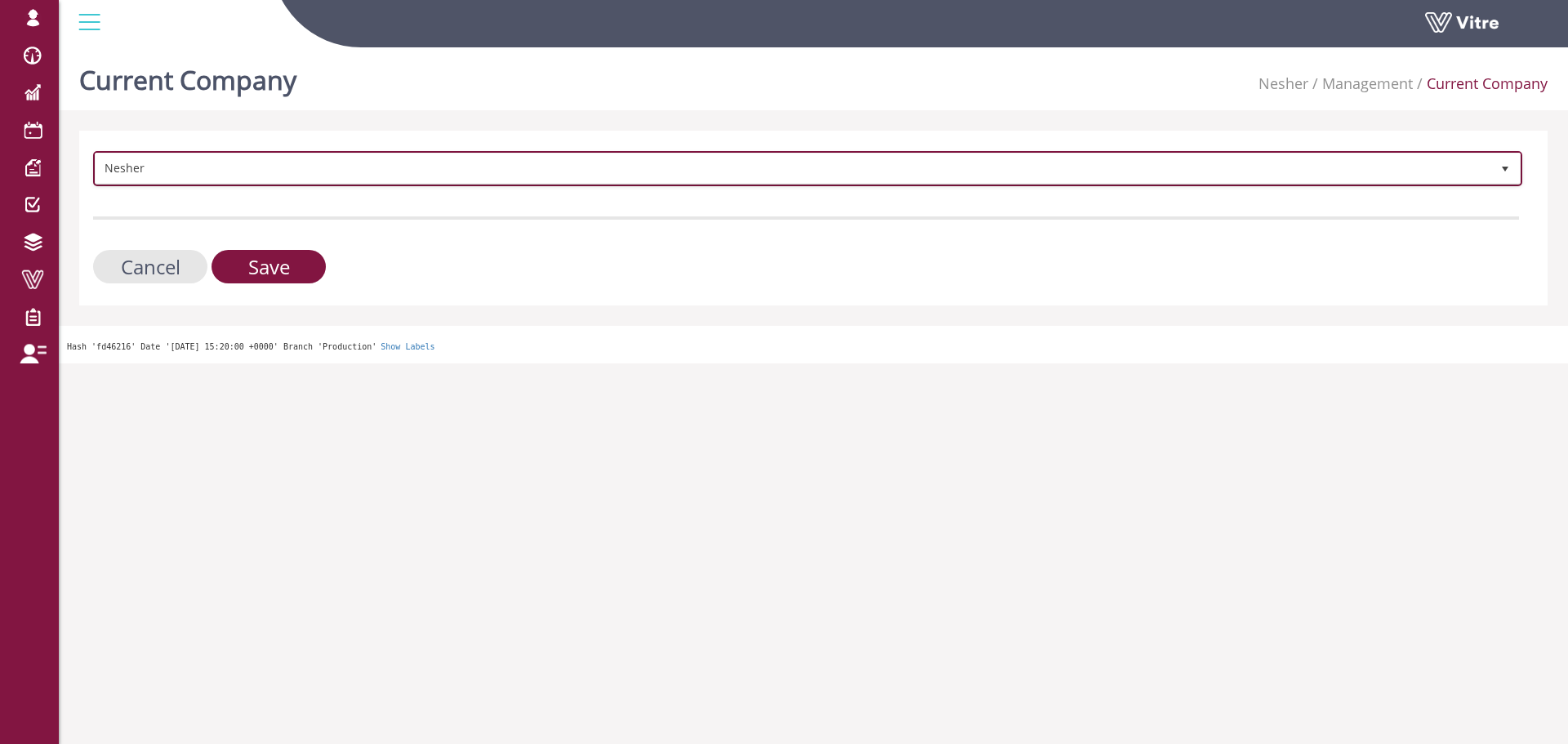
click at [336, 169] on span "Nesher" at bounding box center [793, 168] width 1395 height 30
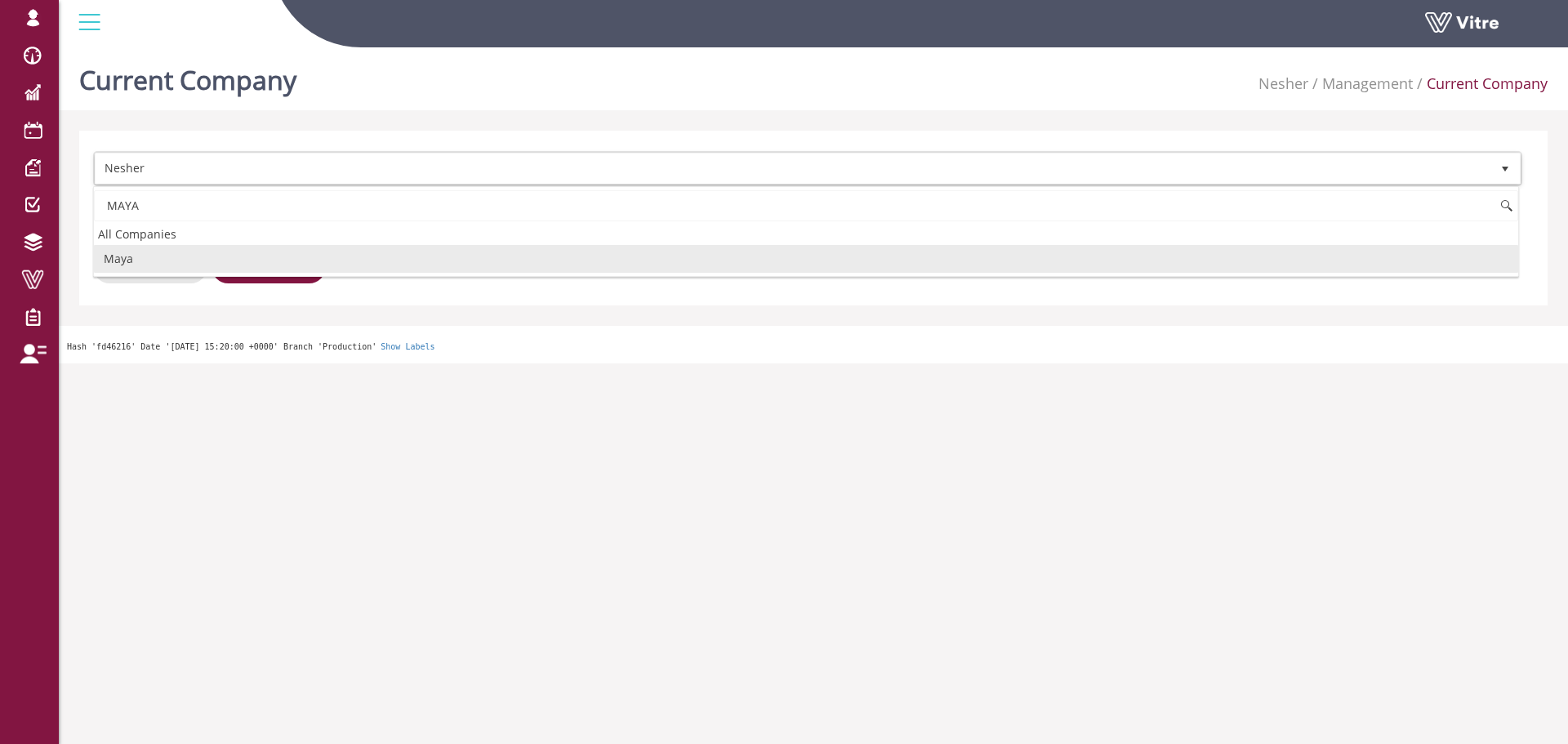
click at [126, 255] on li "Maya" at bounding box center [806, 258] width 1424 height 28
type input "MAYA"
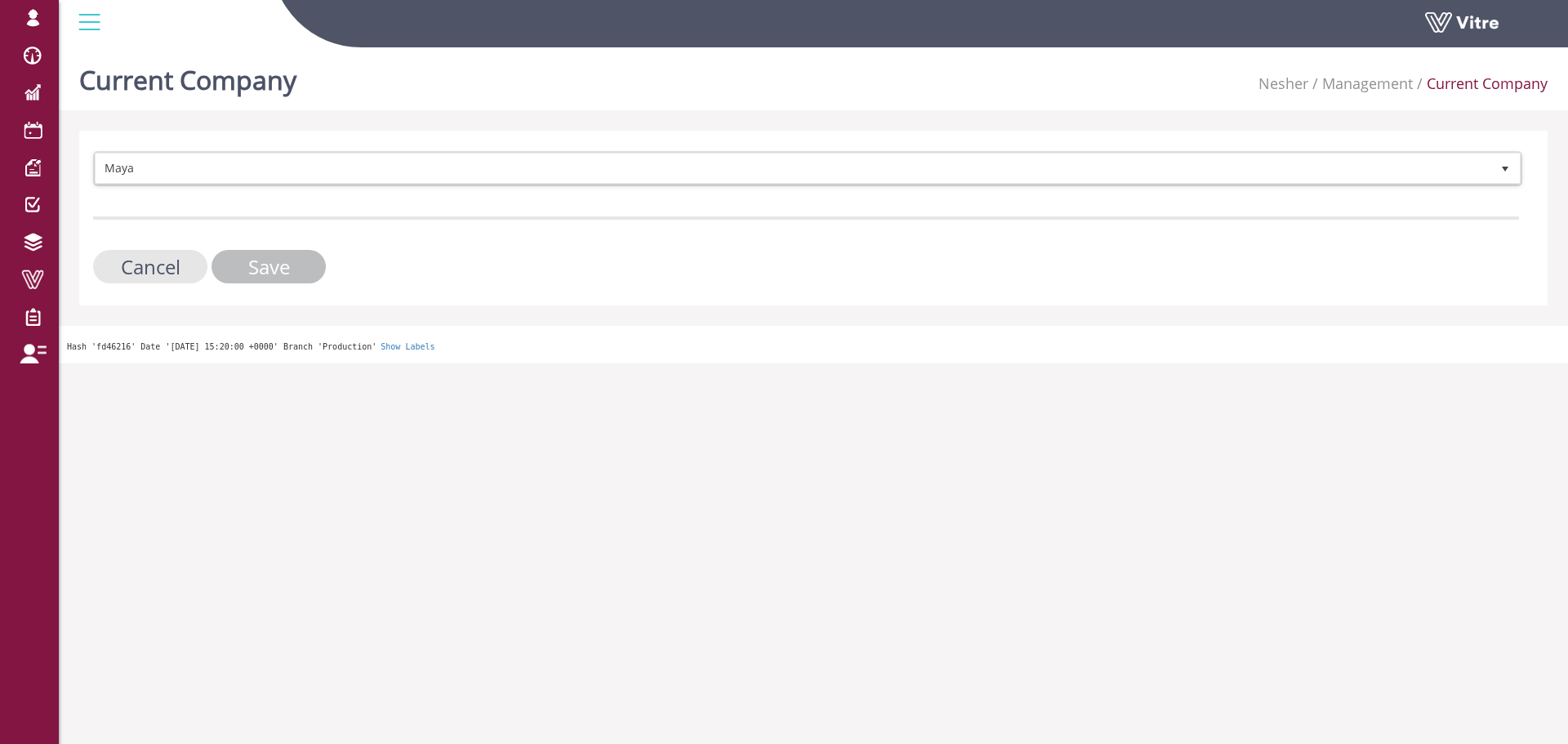
click at [286, 265] on input "Save" at bounding box center [269, 266] width 115 height 34
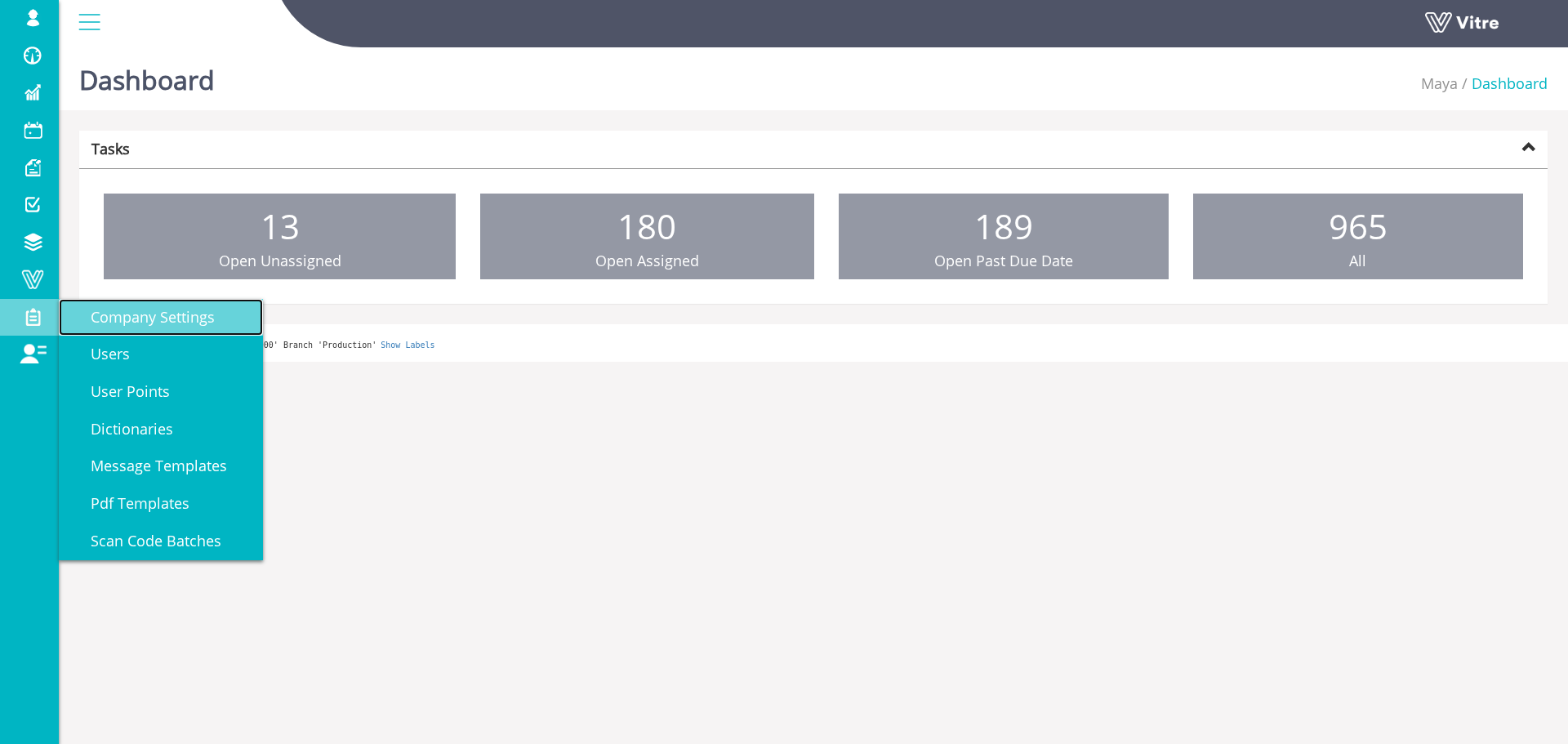
click at [151, 319] on span "Company Settings" at bounding box center [143, 317] width 144 height 19
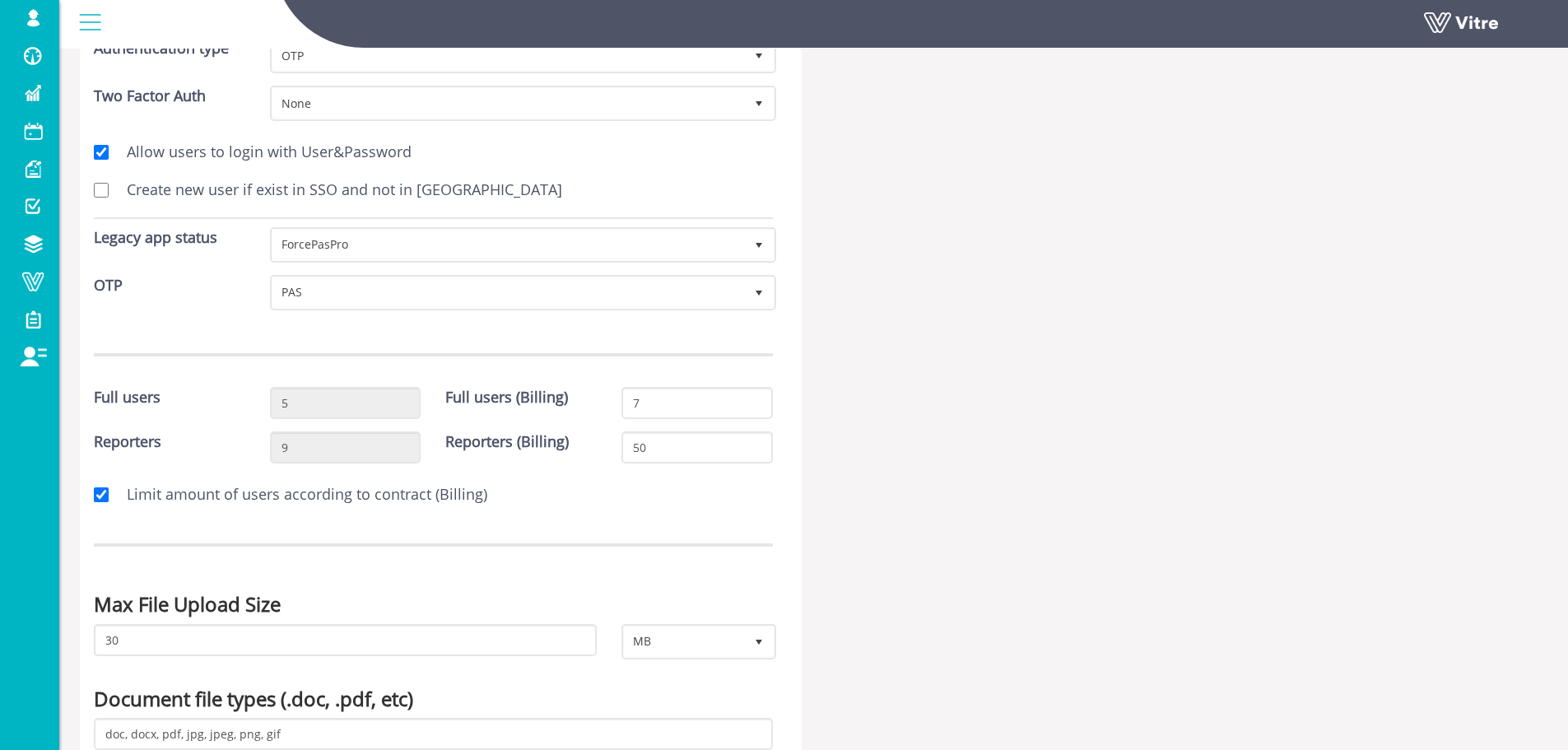
scroll to position [329, 0]
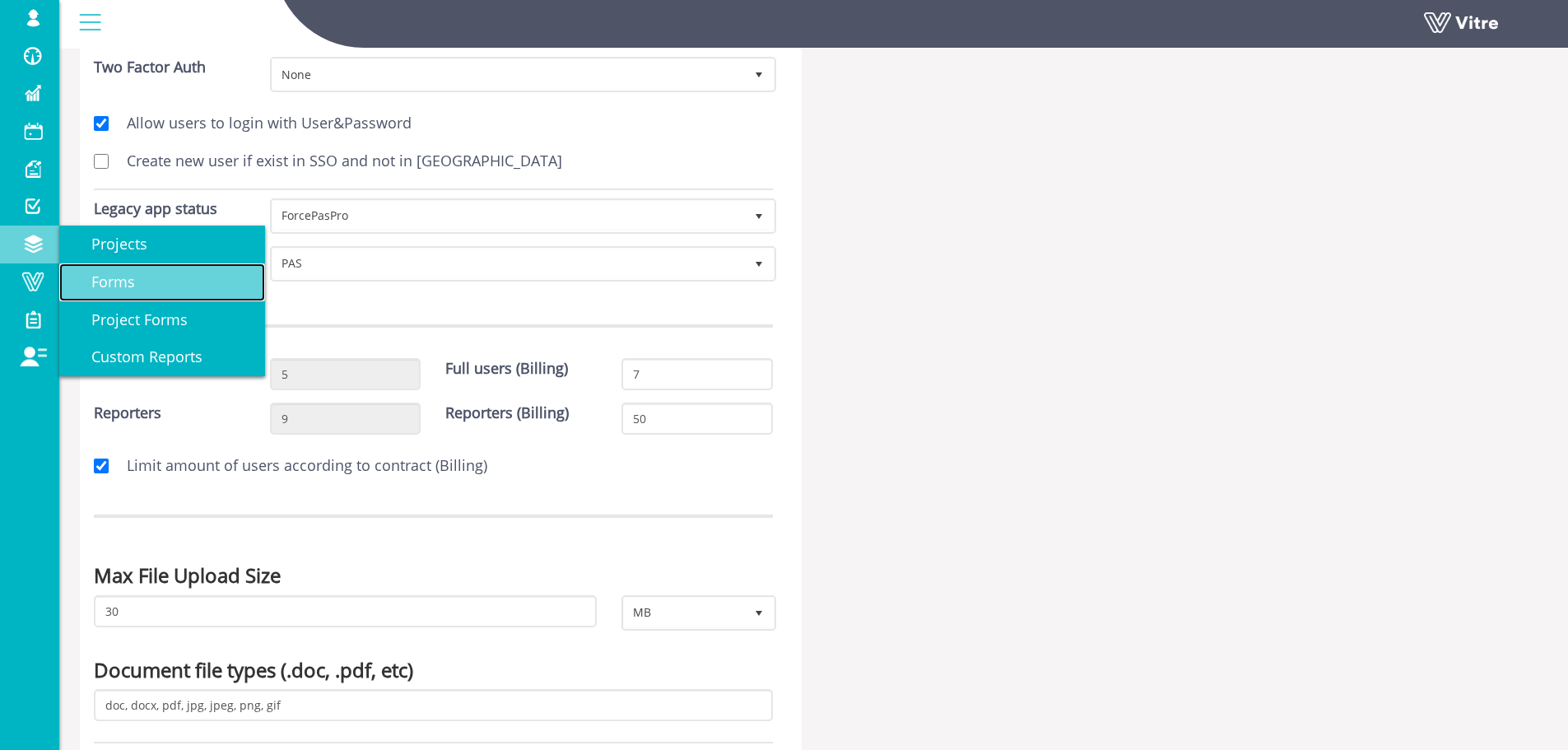
click at [105, 283] on span "Forms" at bounding box center [103, 282] width 63 height 19
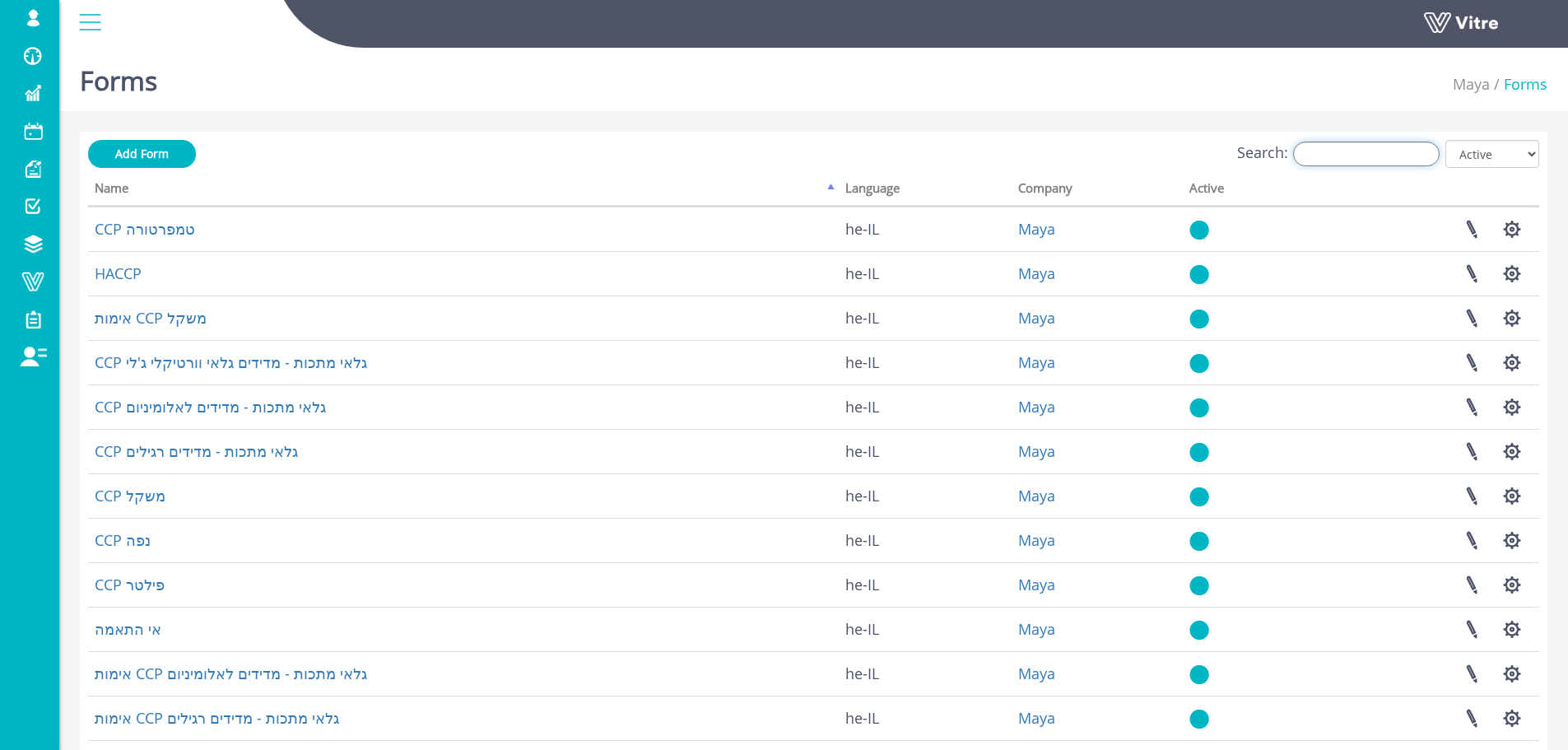
click at [1356, 156] on input "Search:" at bounding box center [1366, 153] width 147 height 24
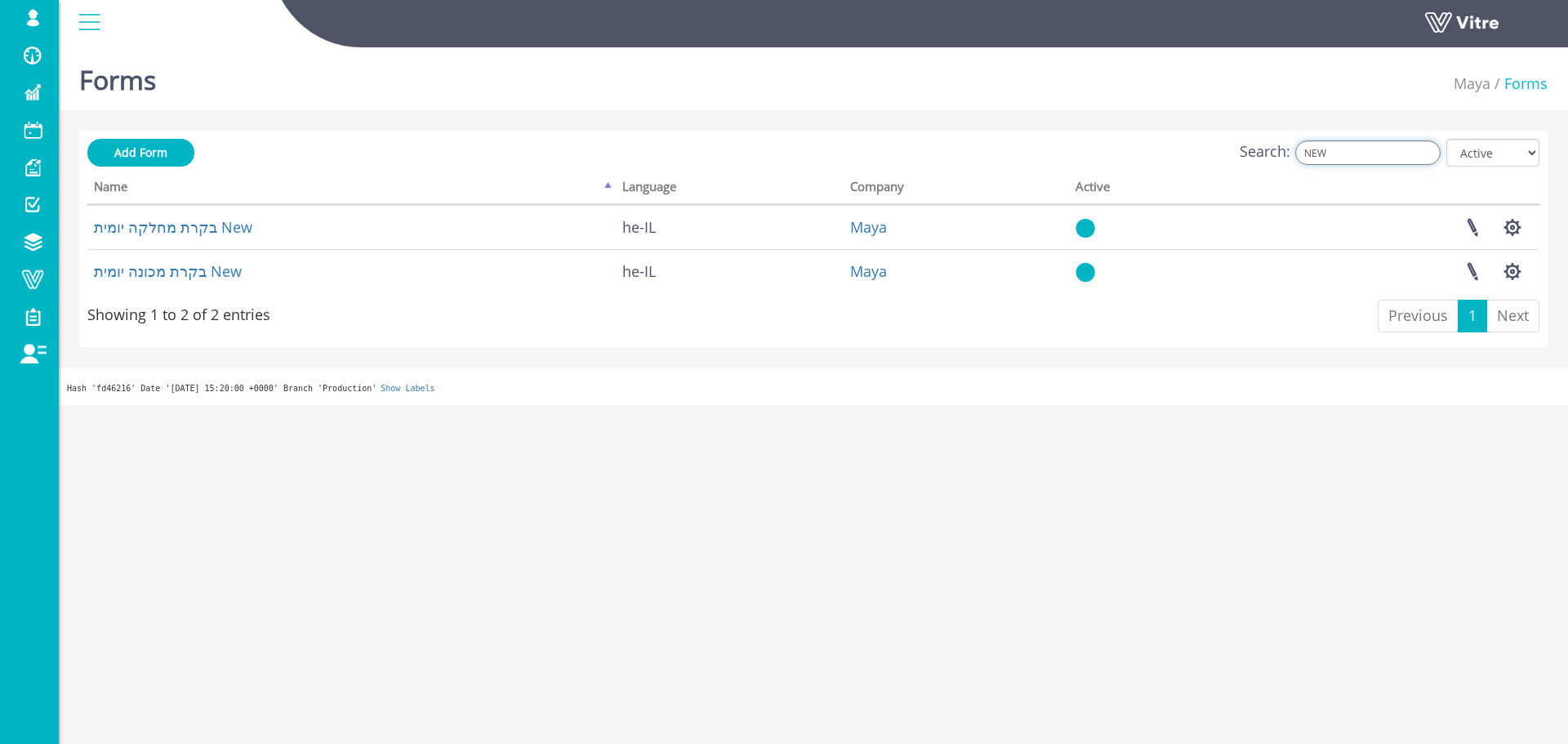
click at [1360, 150] on input "NEW" at bounding box center [1368, 152] width 146 height 24
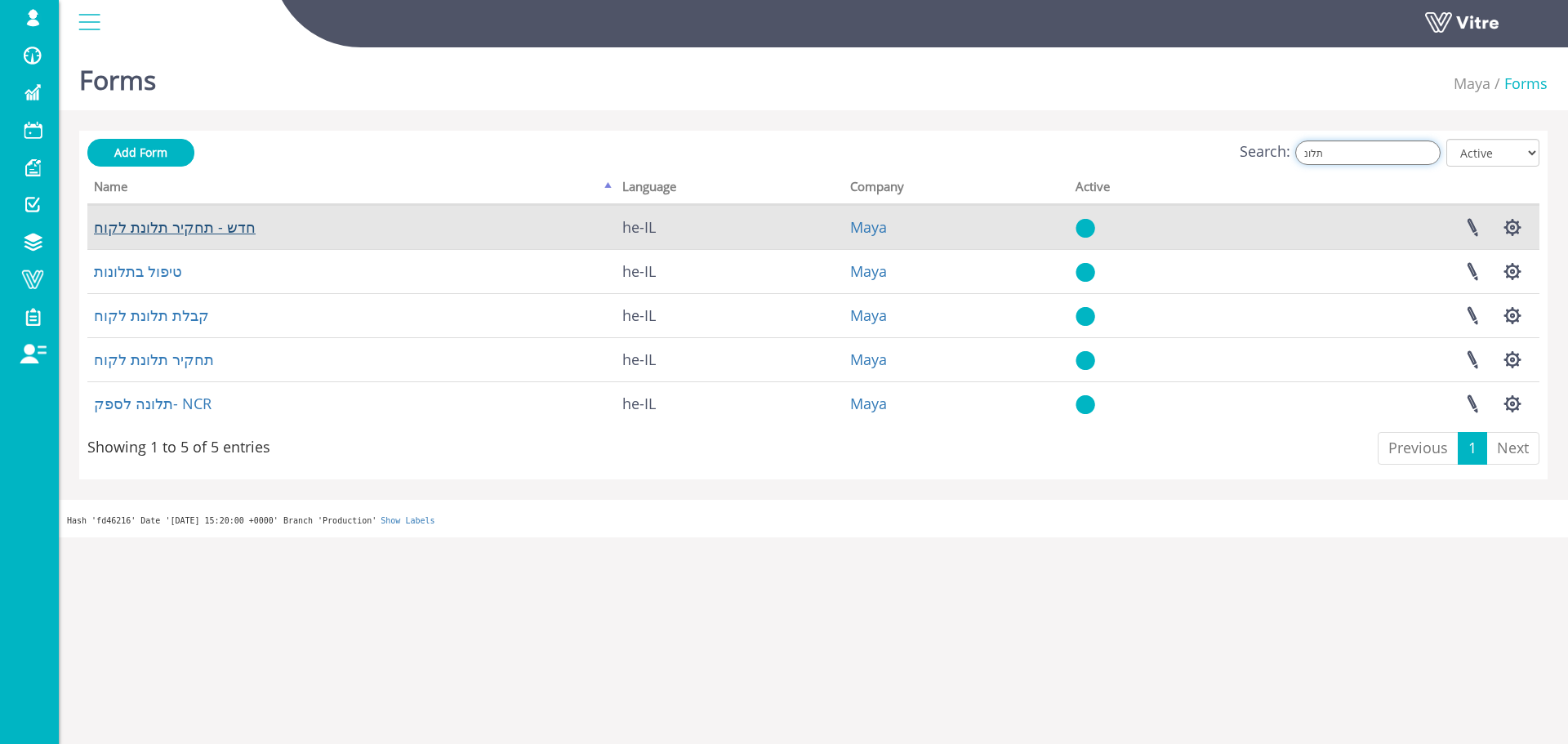
type input "תלונ"
click at [201, 230] on link "חדש - תחקיר תלונת לקוח" at bounding box center [174, 226] width 162 height 19
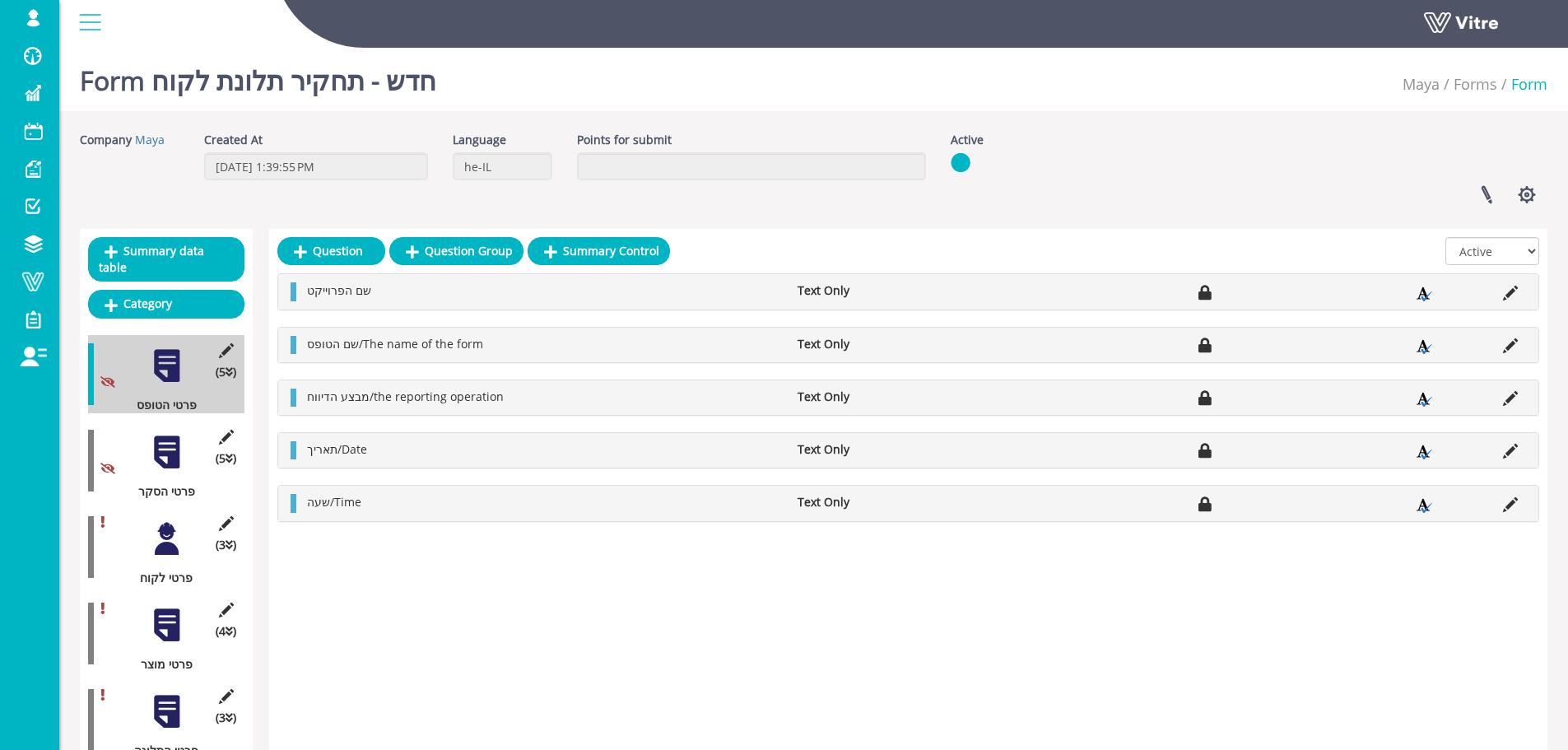
click at [175, 434] on div at bounding box center [167, 453] width 37 height 37
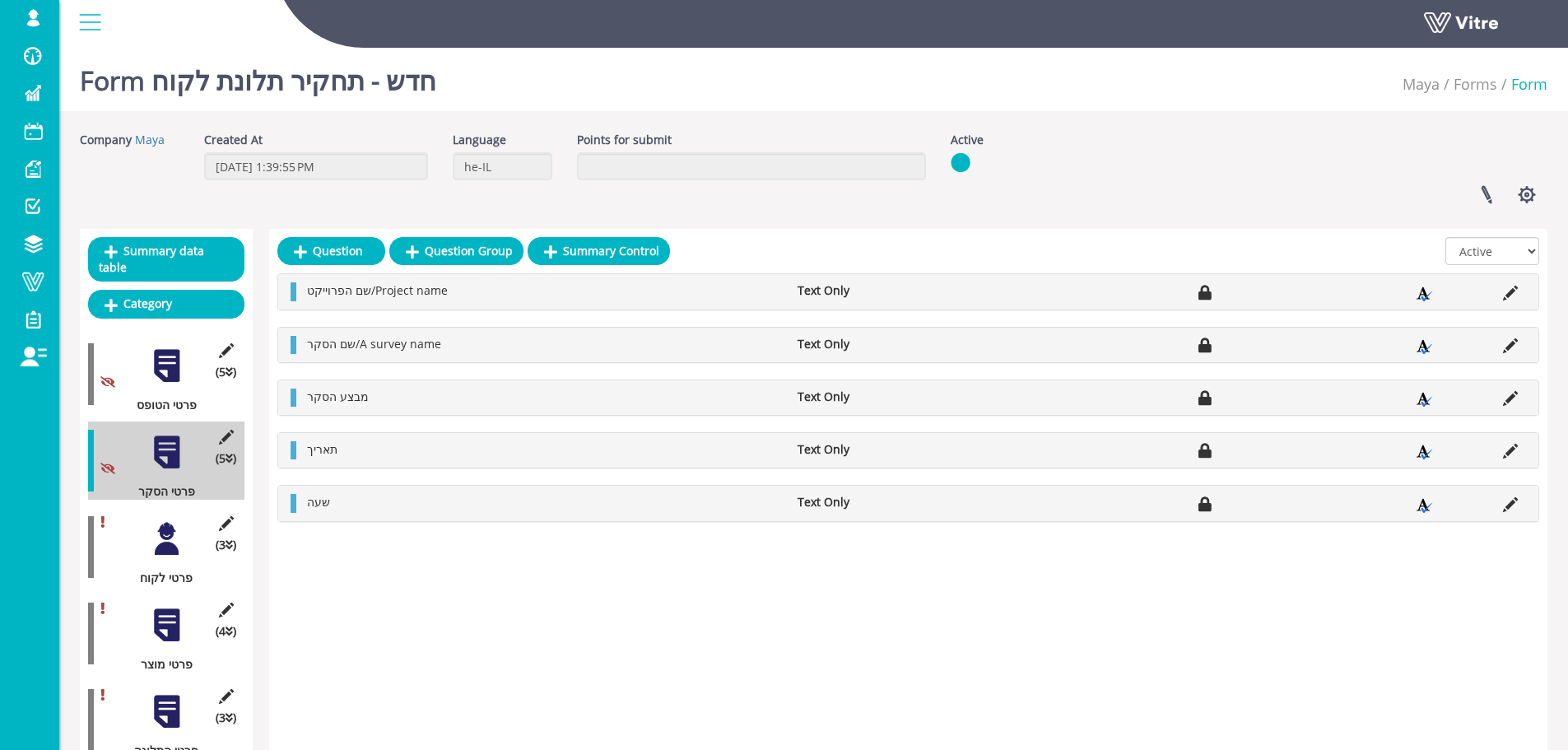
click at [170, 521] on div at bounding box center [167, 539] width 37 height 37
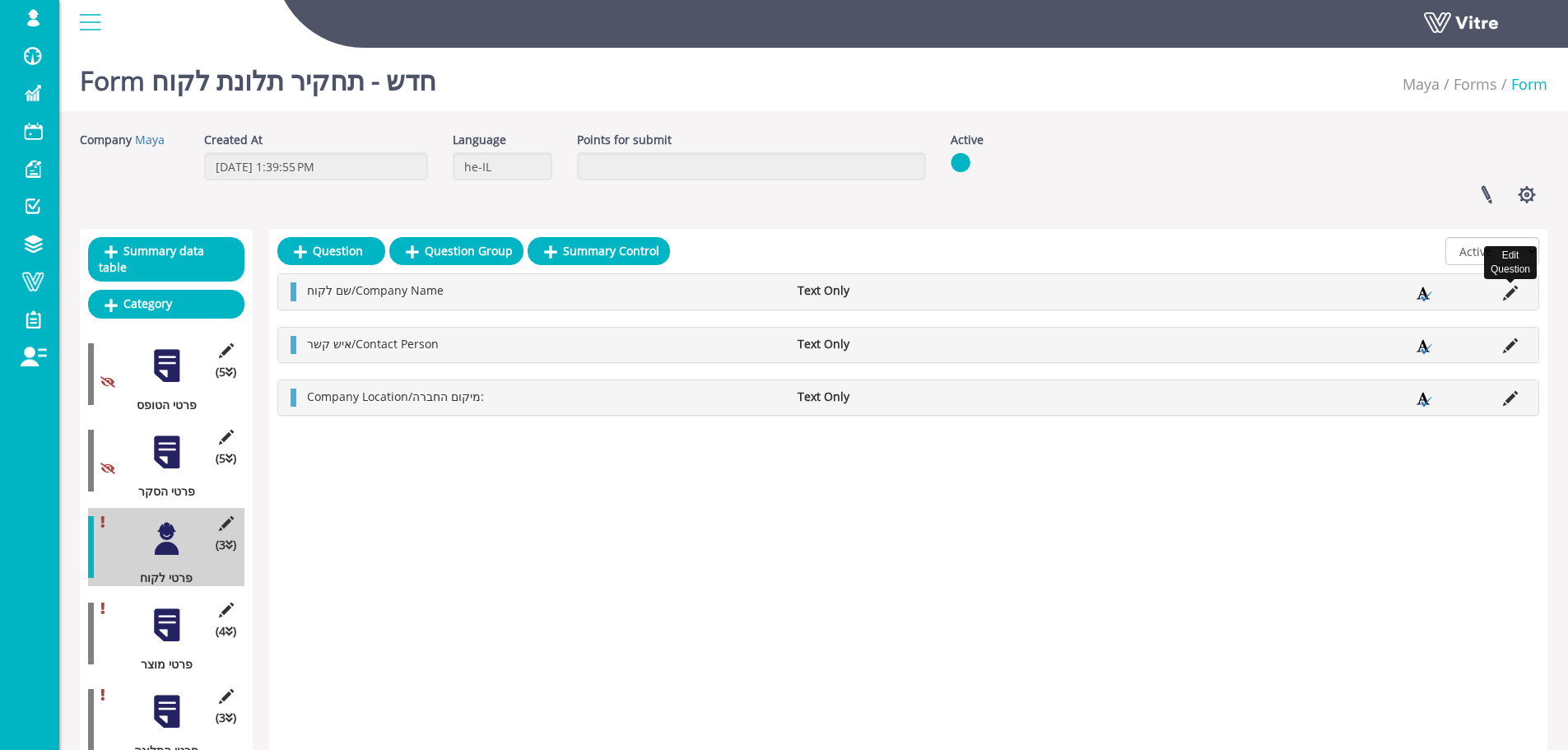
click at [1512, 294] on icon at bounding box center [1510, 292] width 15 height 15
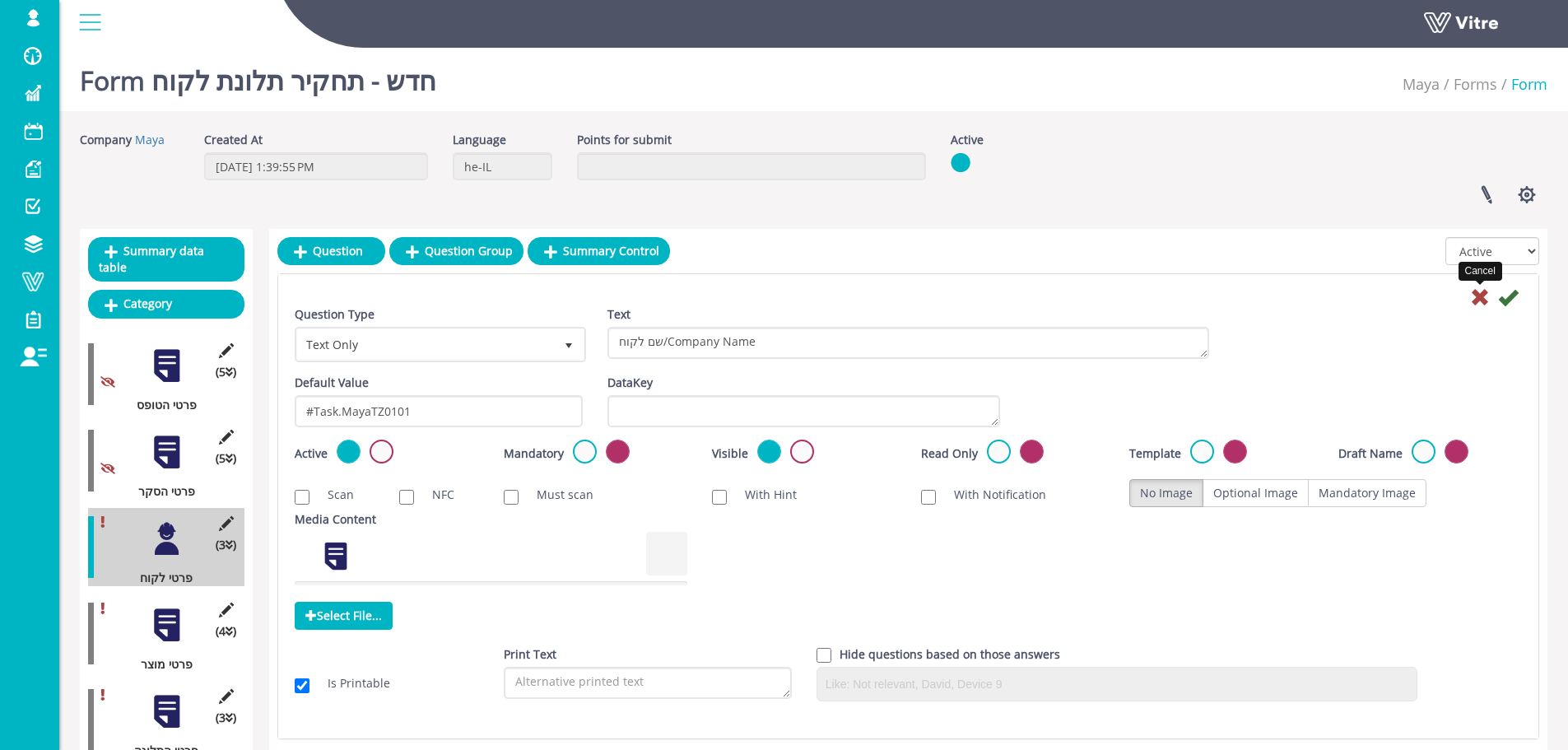
click at [1484, 300] on icon at bounding box center [1480, 297] width 19 height 19
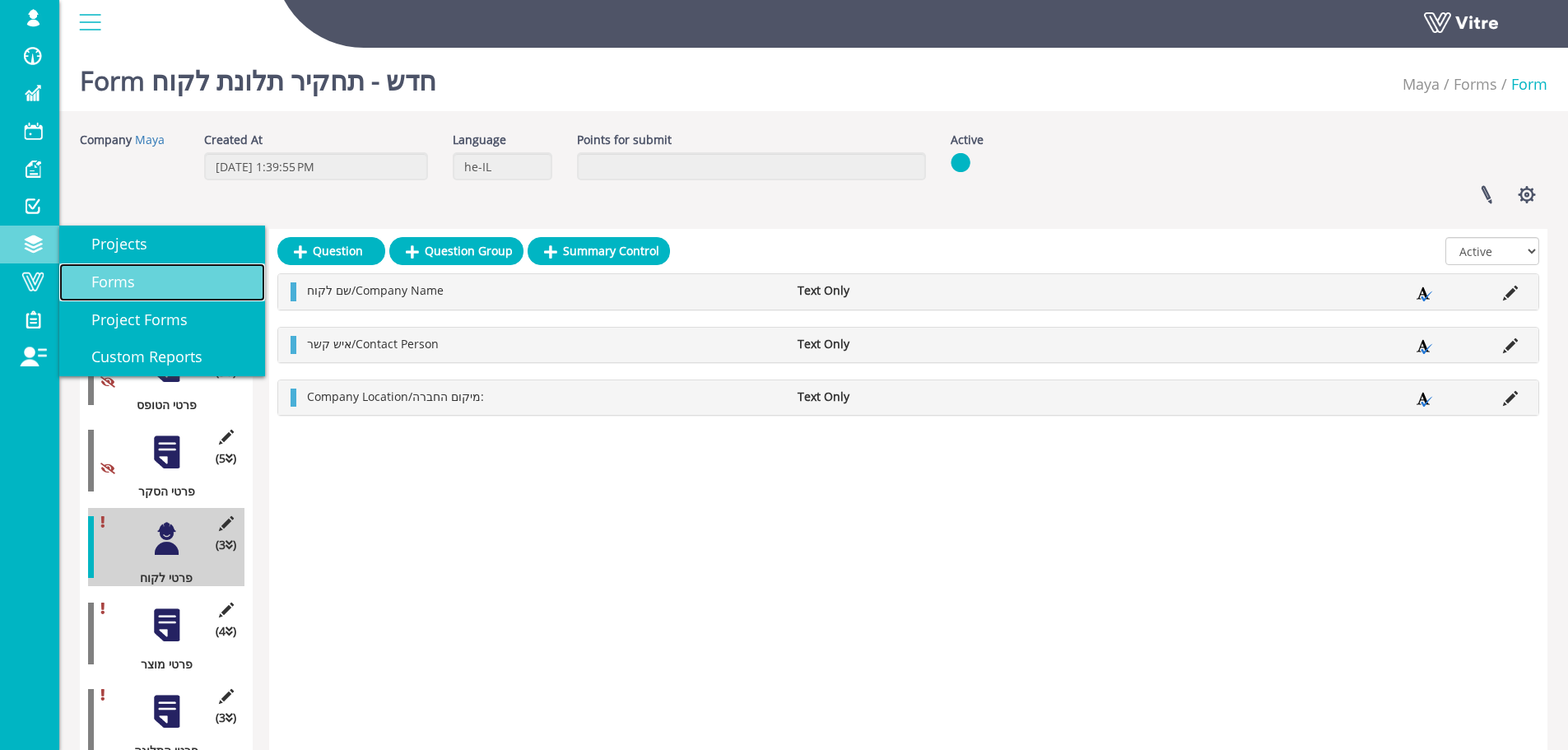
click at [104, 288] on span "Forms" at bounding box center [103, 282] width 63 height 19
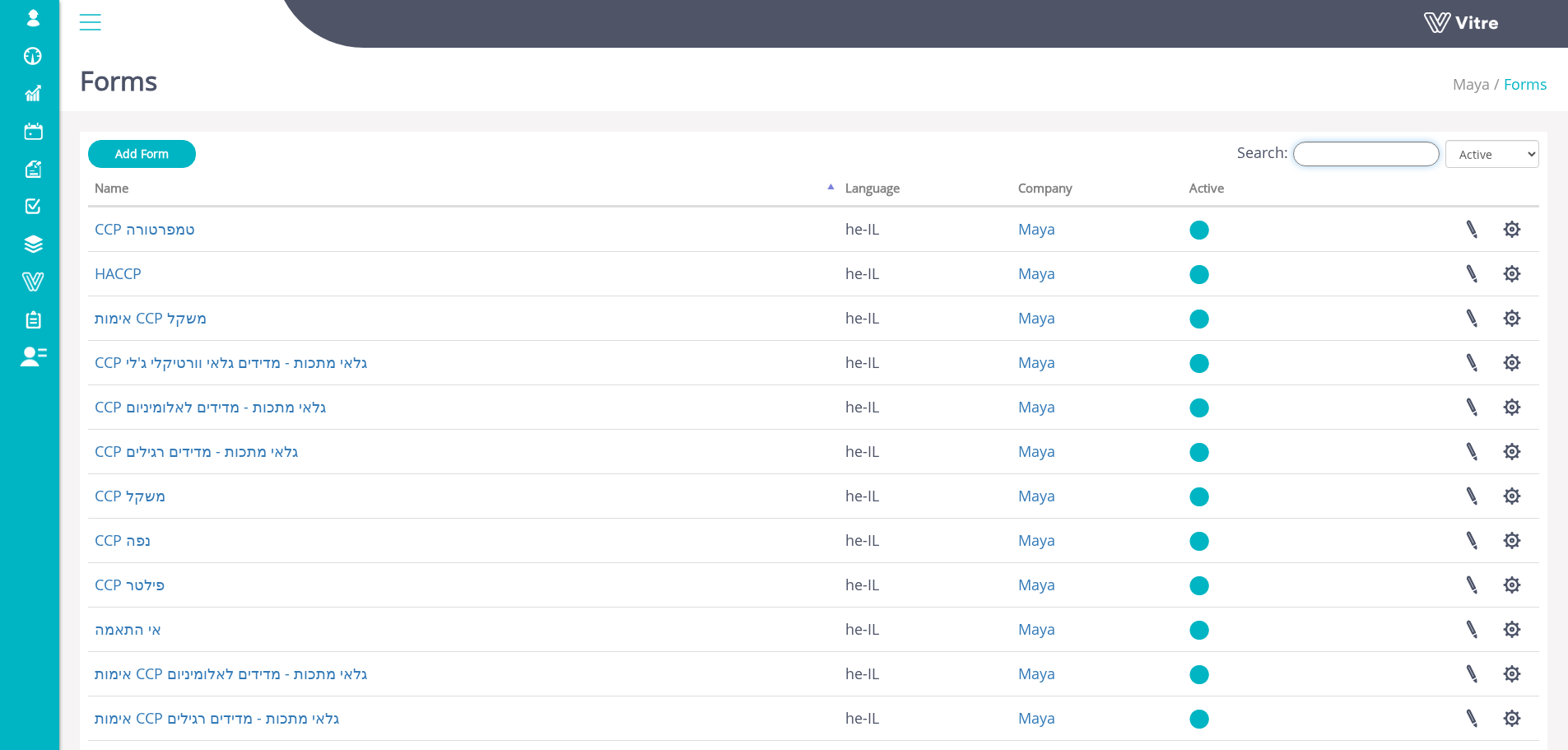
click at [1386, 160] on input "Search:" at bounding box center [1366, 153] width 147 height 24
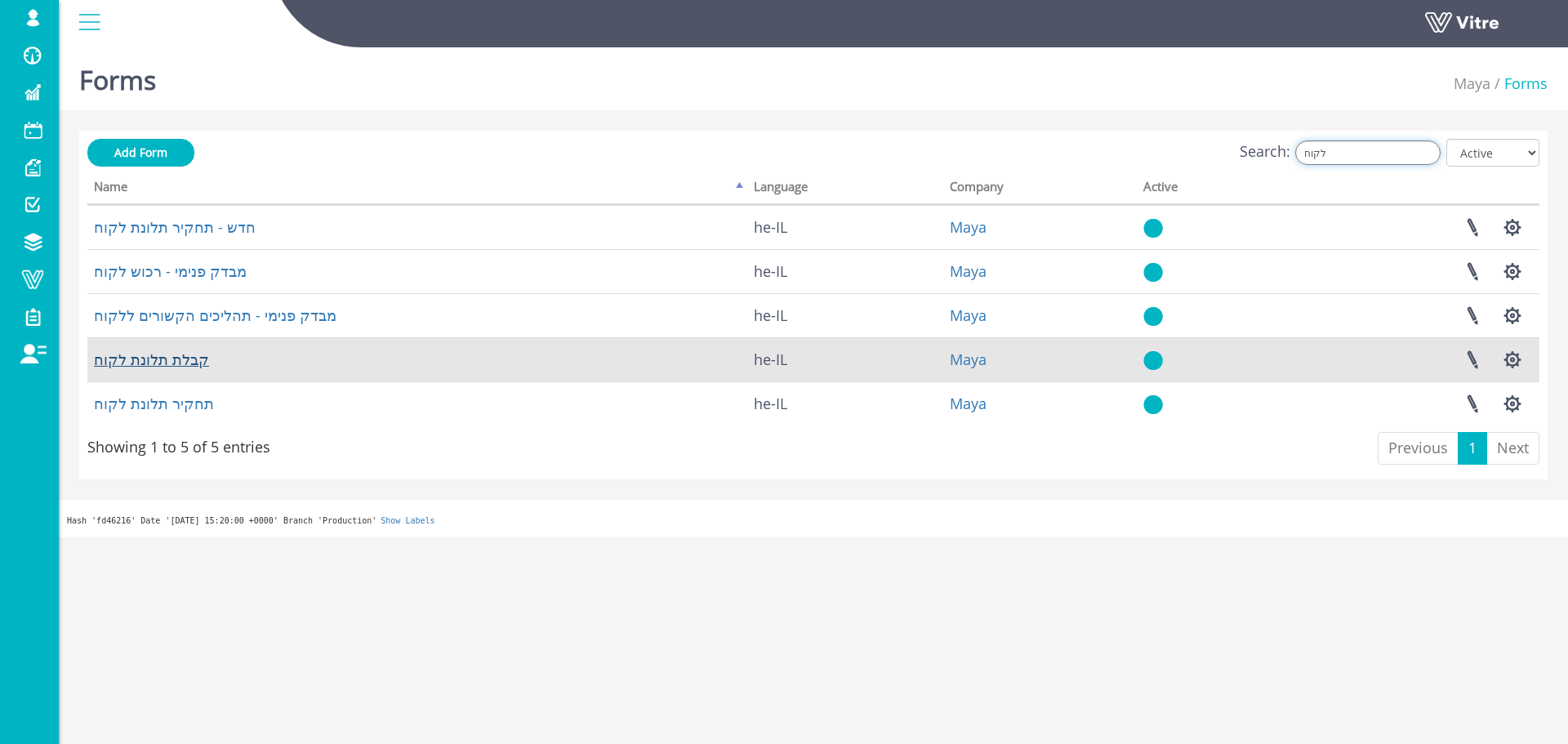
type input "לקוח"
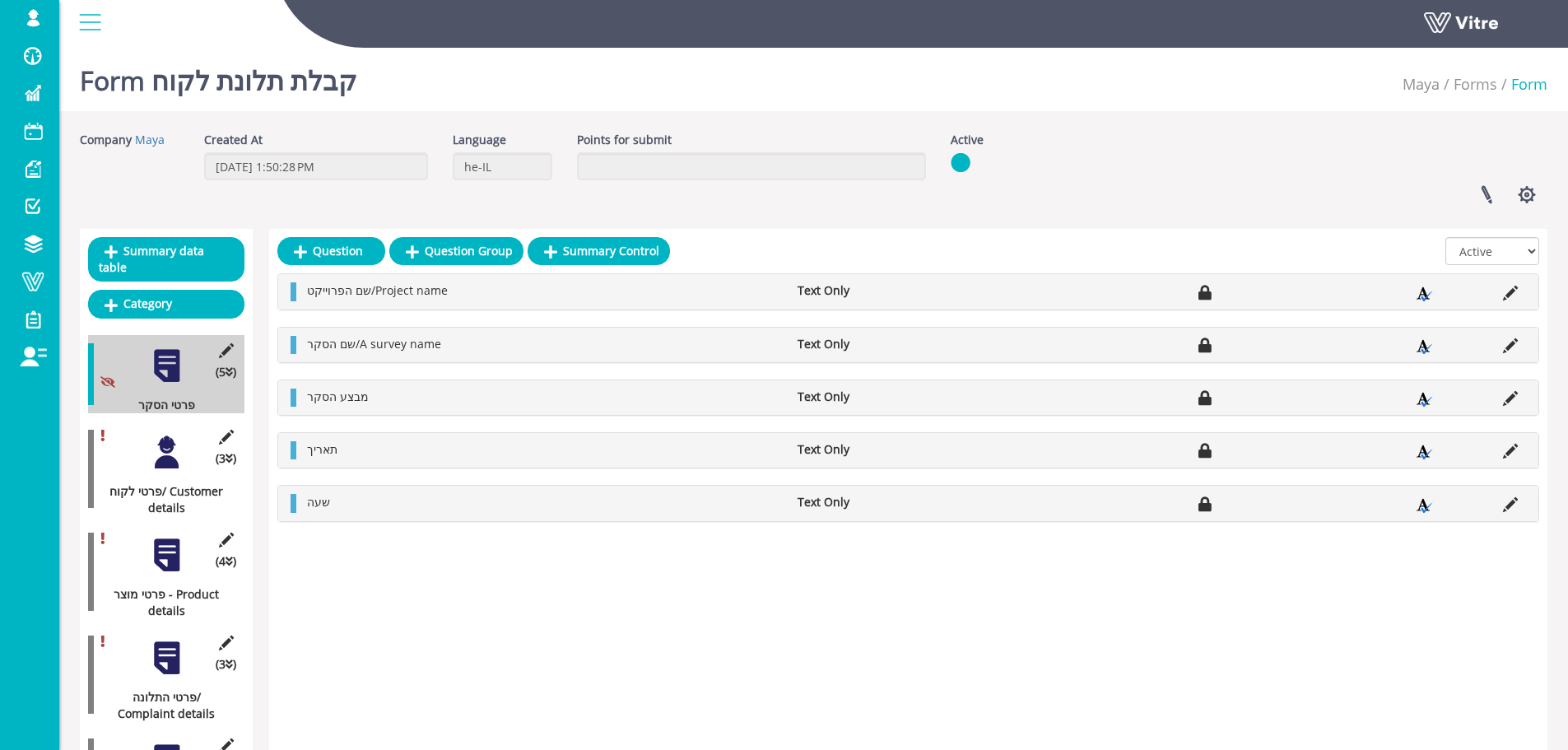
click at [160, 434] on div at bounding box center [167, 453] width 37 height 37
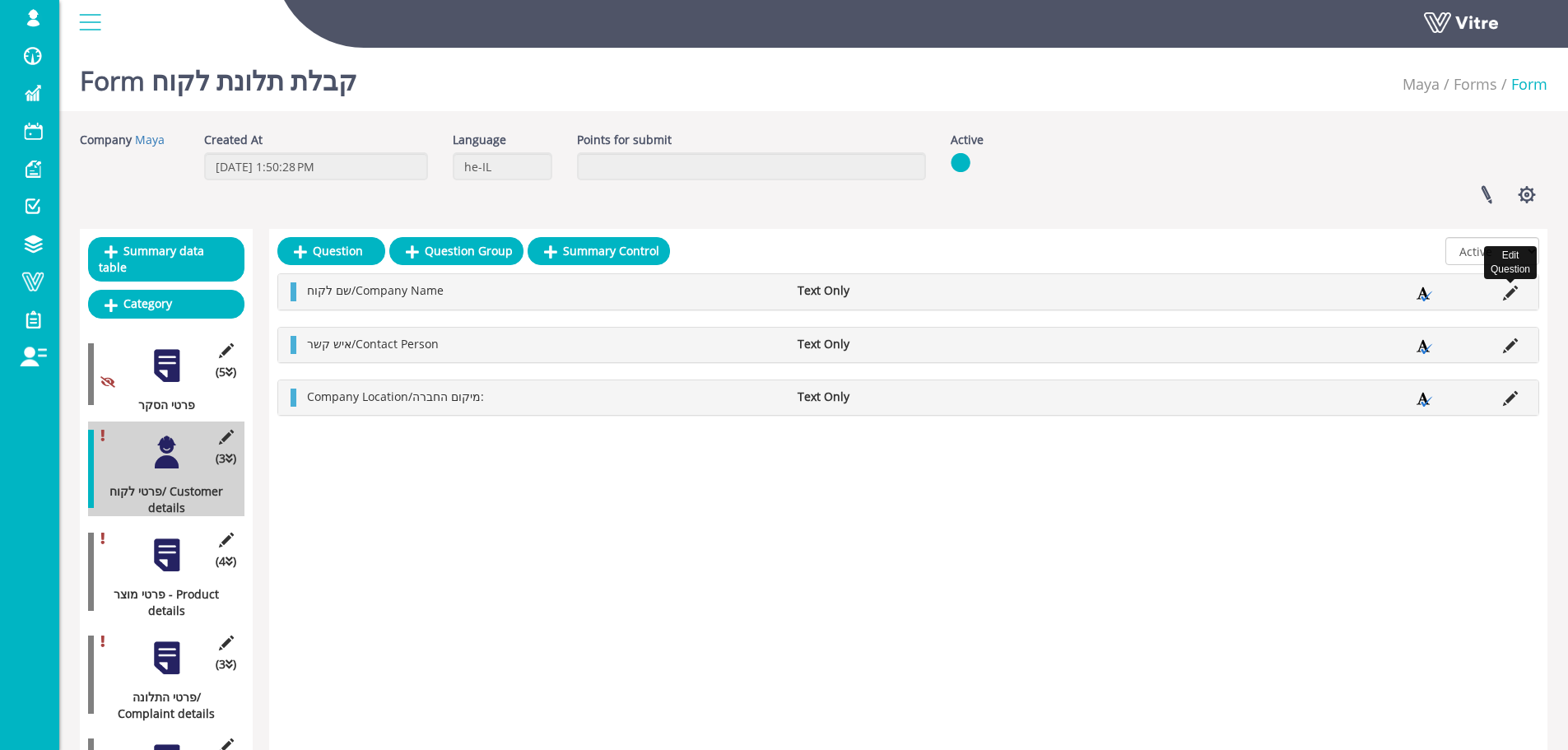
click at [1510, 294] on icon at bounding box center [1510, 292] width 15 height 15
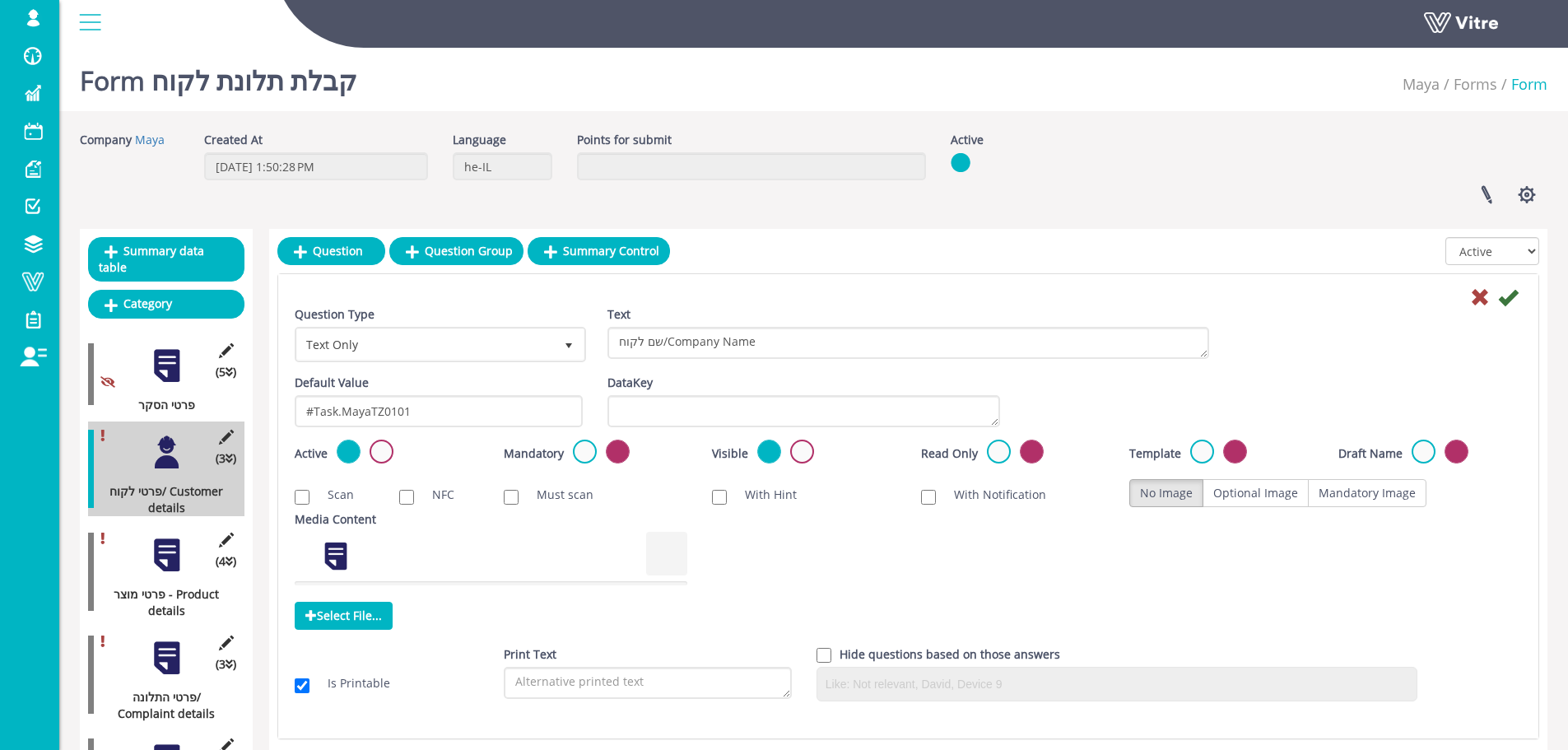
click at [166, 543] on div at bounding box center [167, 556] width 37 height 37
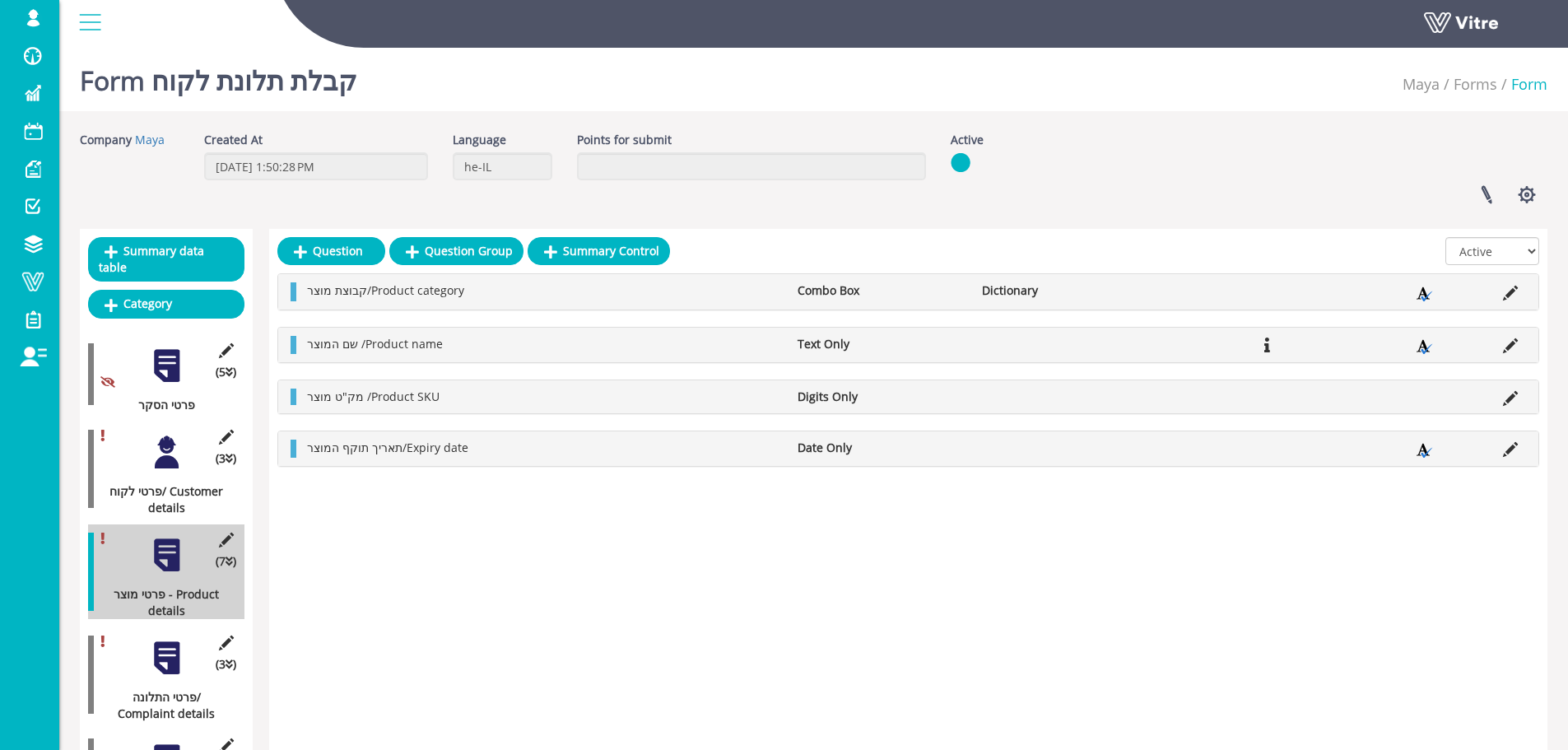
click at [156, 641] on div at bounding box center [167, 659] width 37 height 37
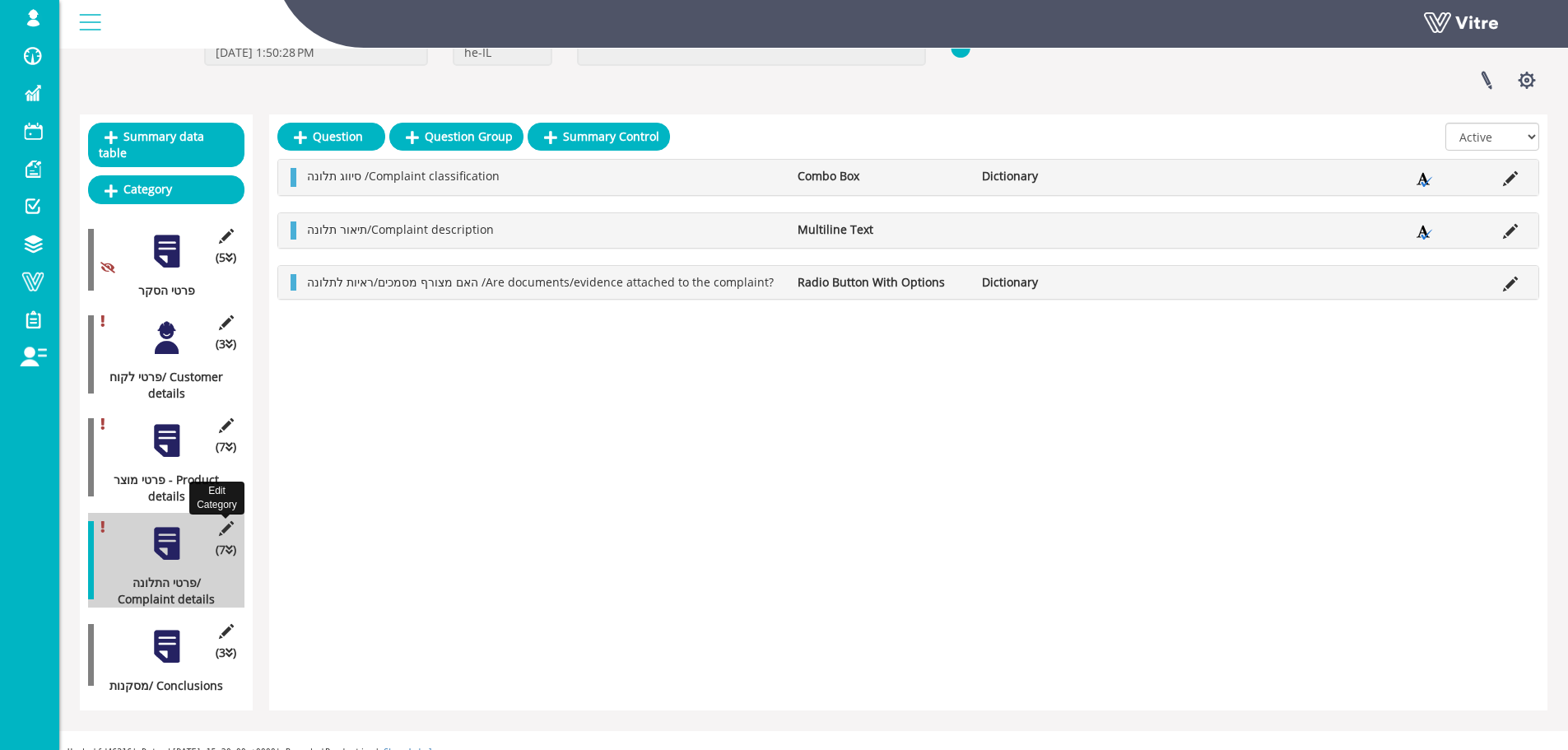
scroll to position [117, 0]
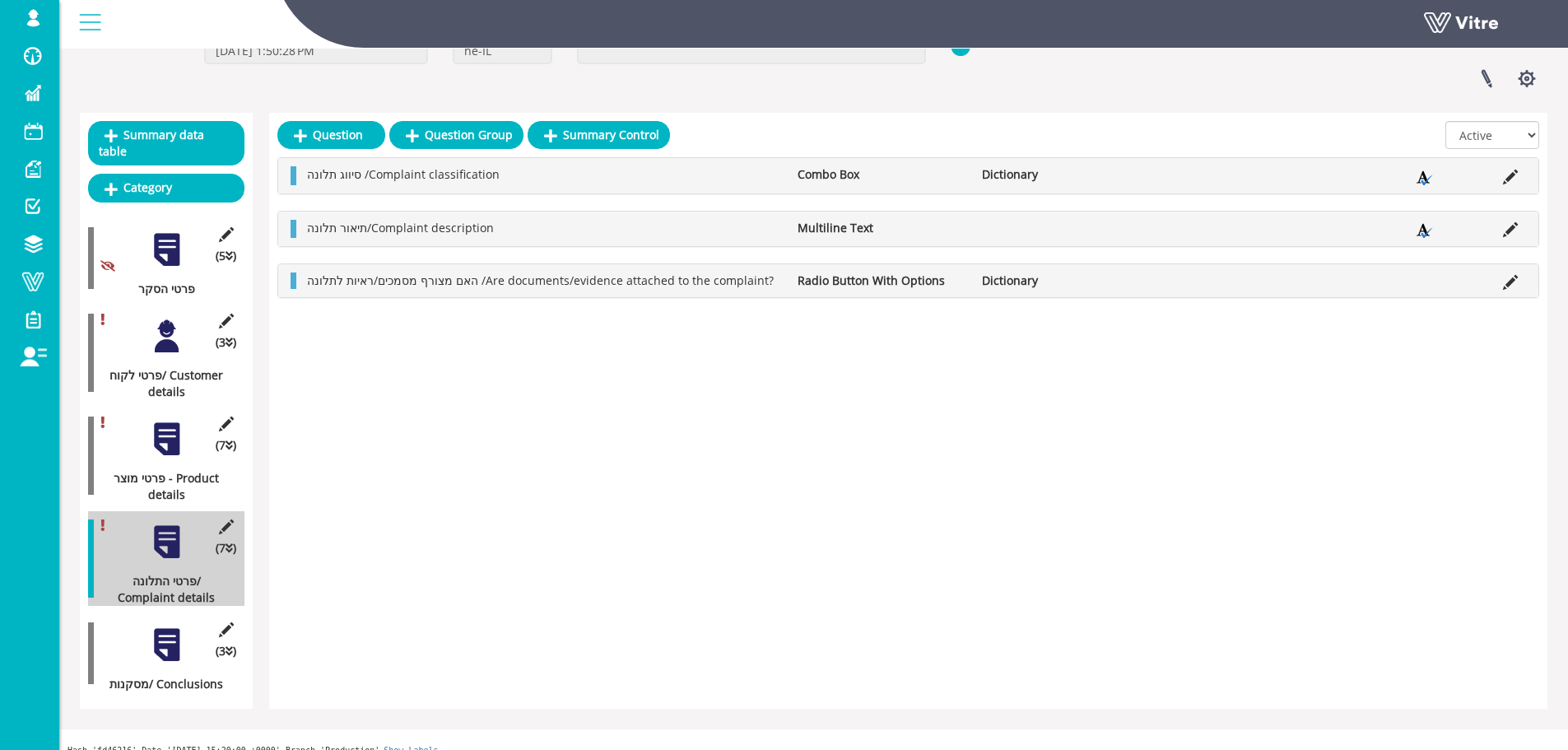
click at [169, 627] on div at bounding box center [167, 645] width 37 height 37
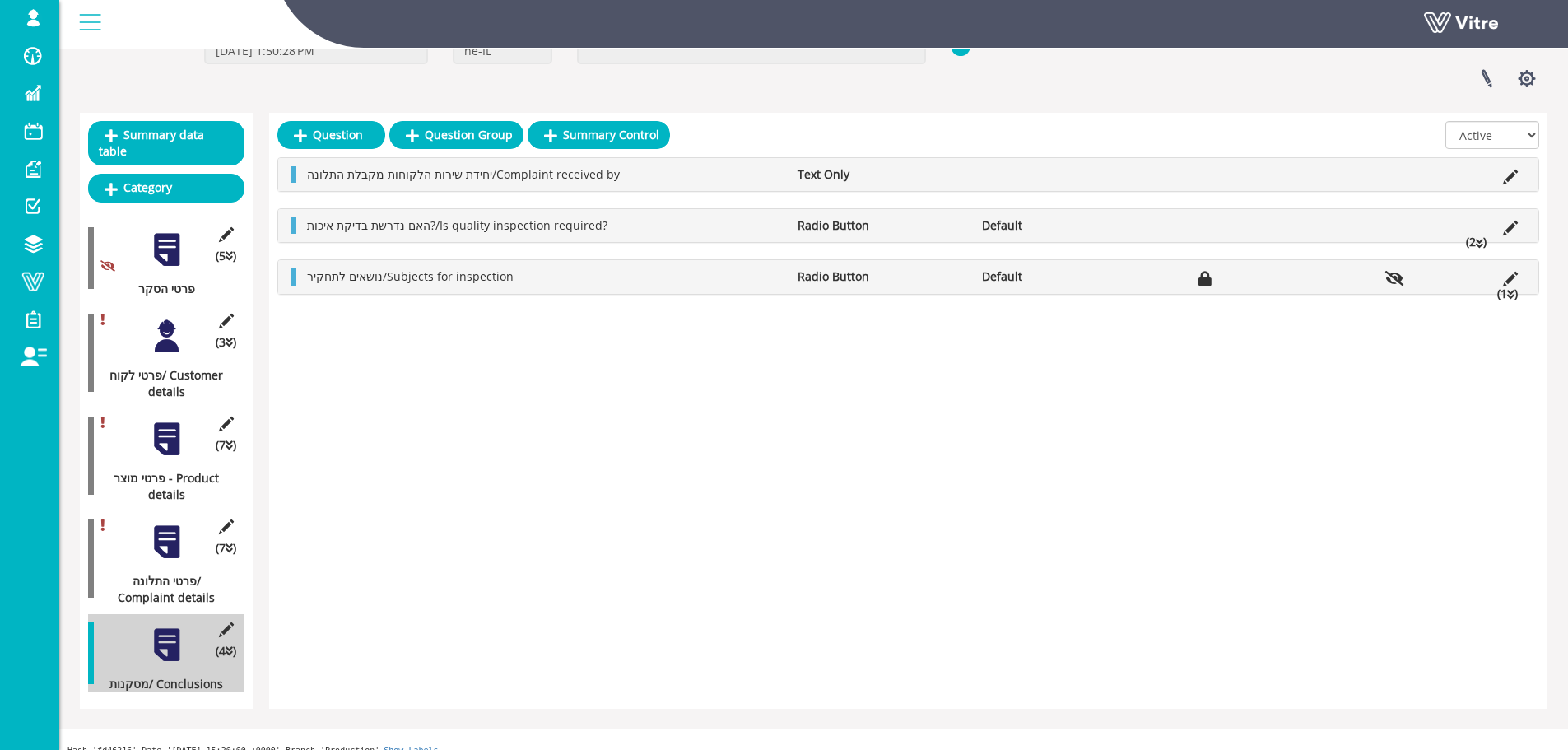
click at [172, 322] on div at bounding box center [167, 336] width 37 height 37
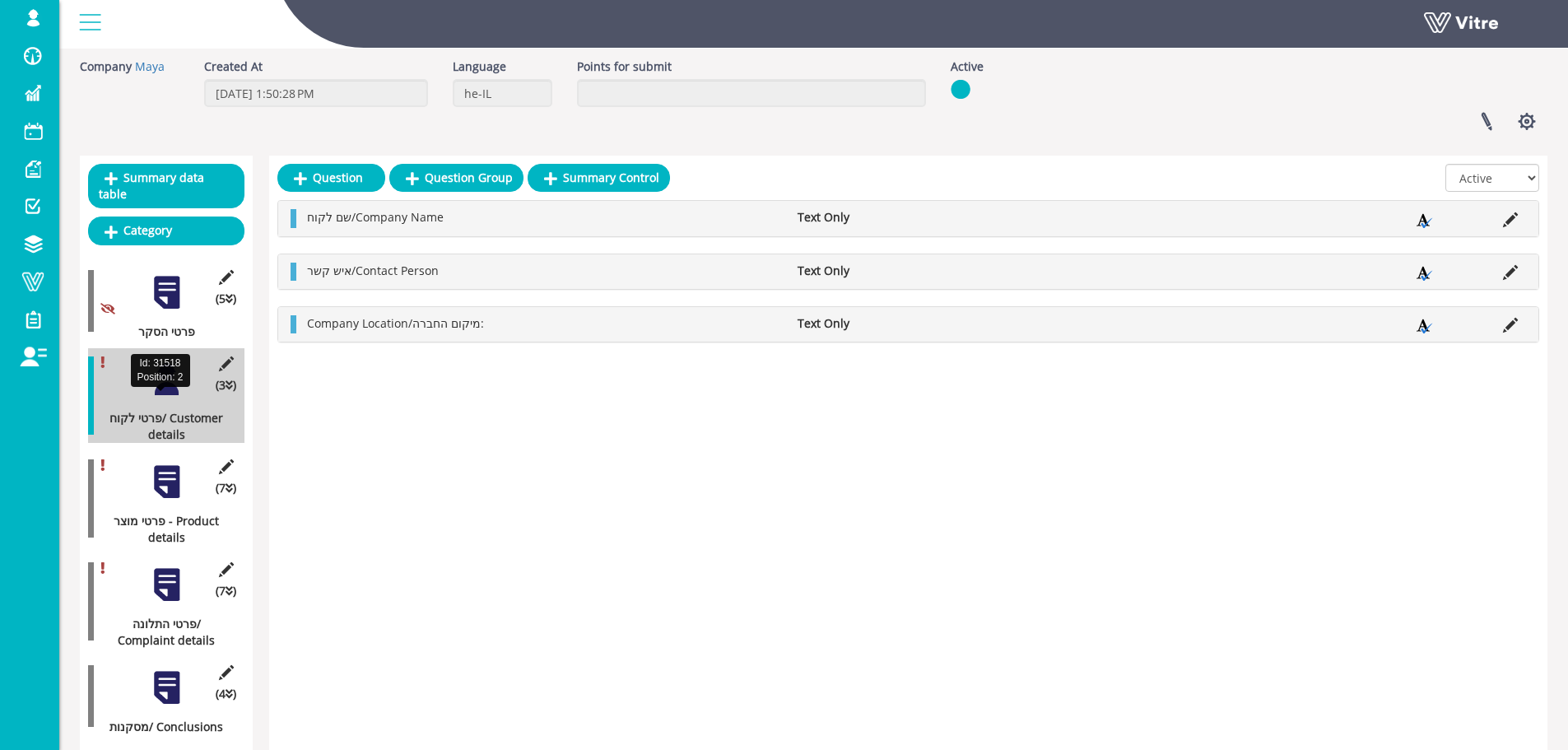
scroll to position [34, 0]
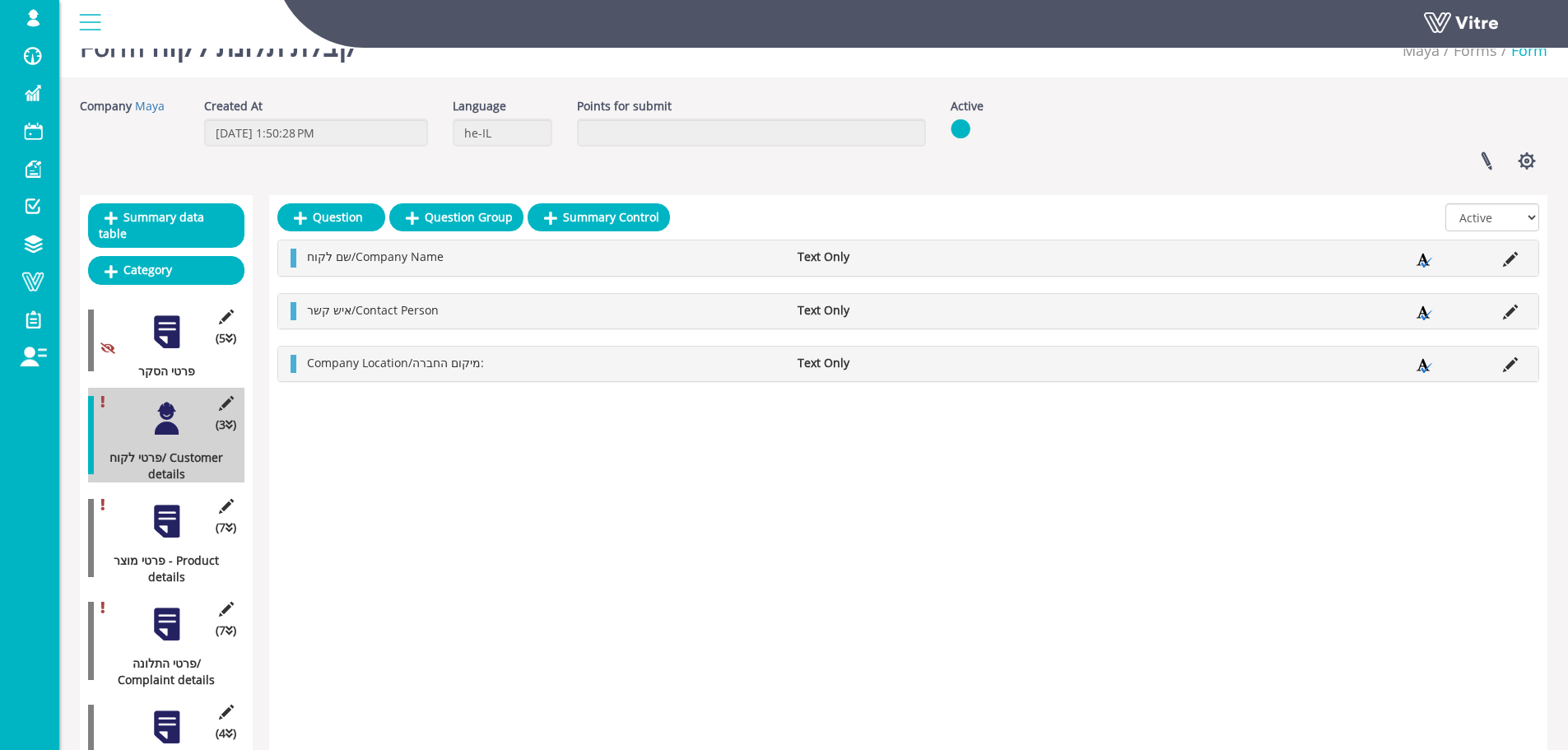
click at [169, 503] on div at bounding box center [167, 522] width 37 height 37
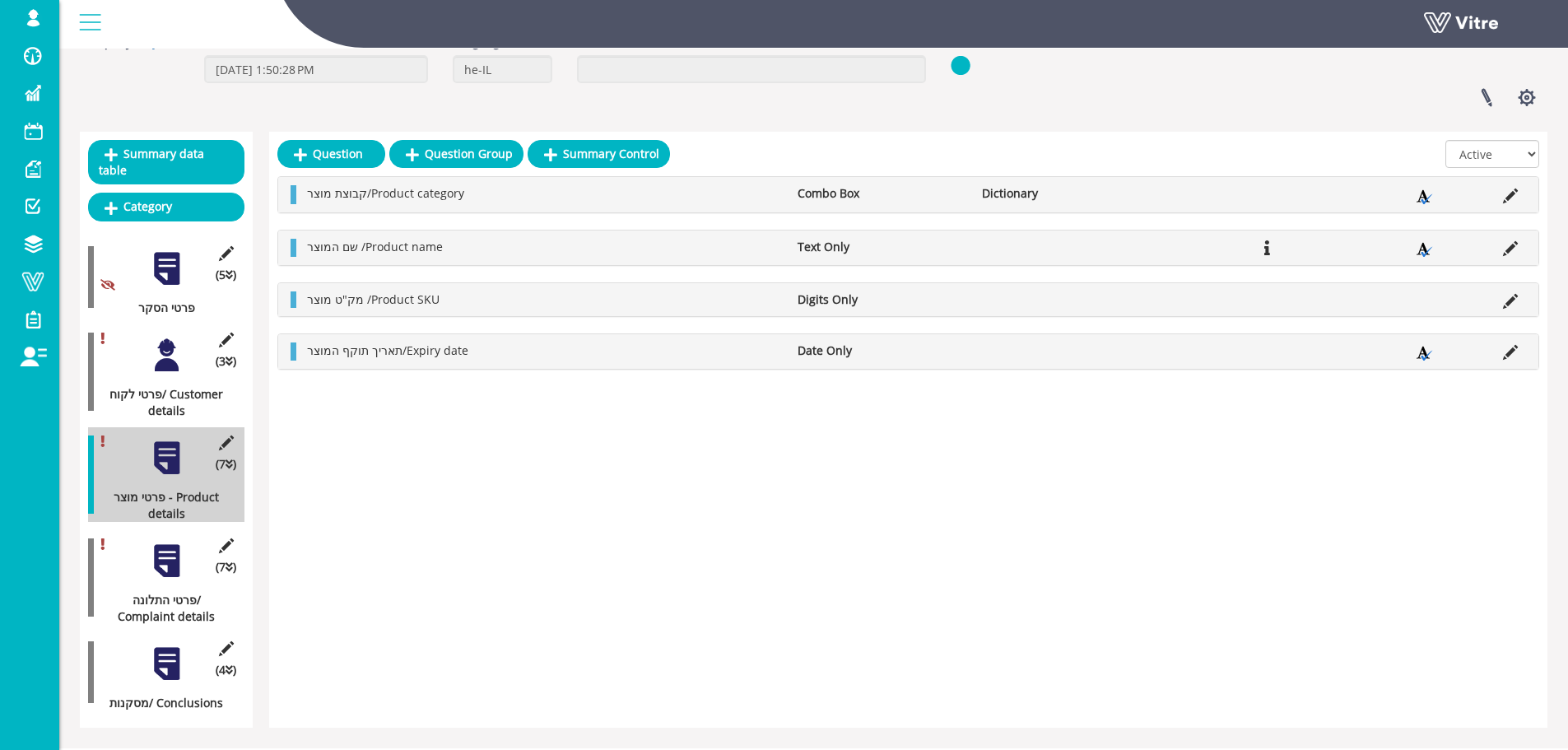
scroll to position [117, 0]
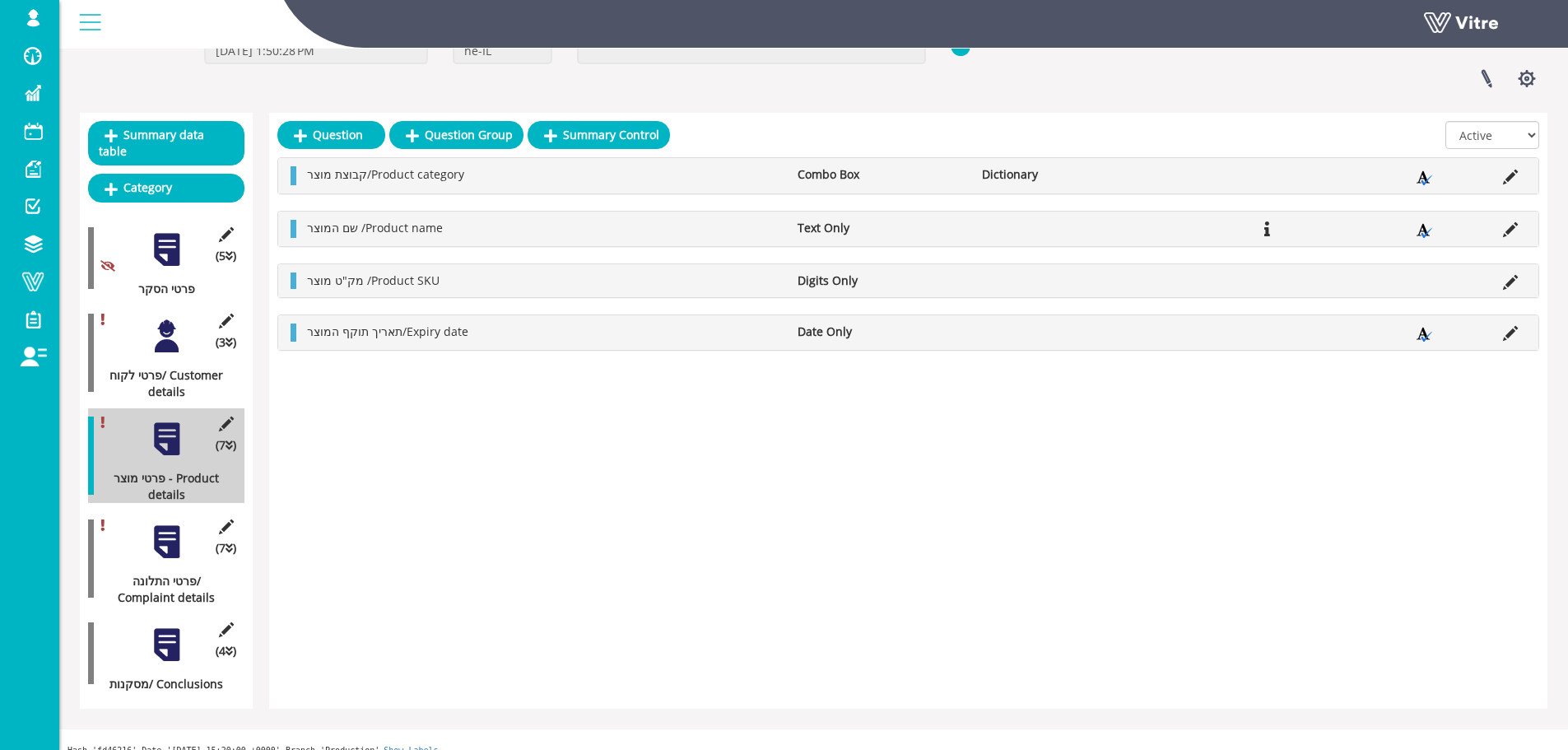
click at [162, 527] on div at bounding box center [167, 542] width 37 height 37
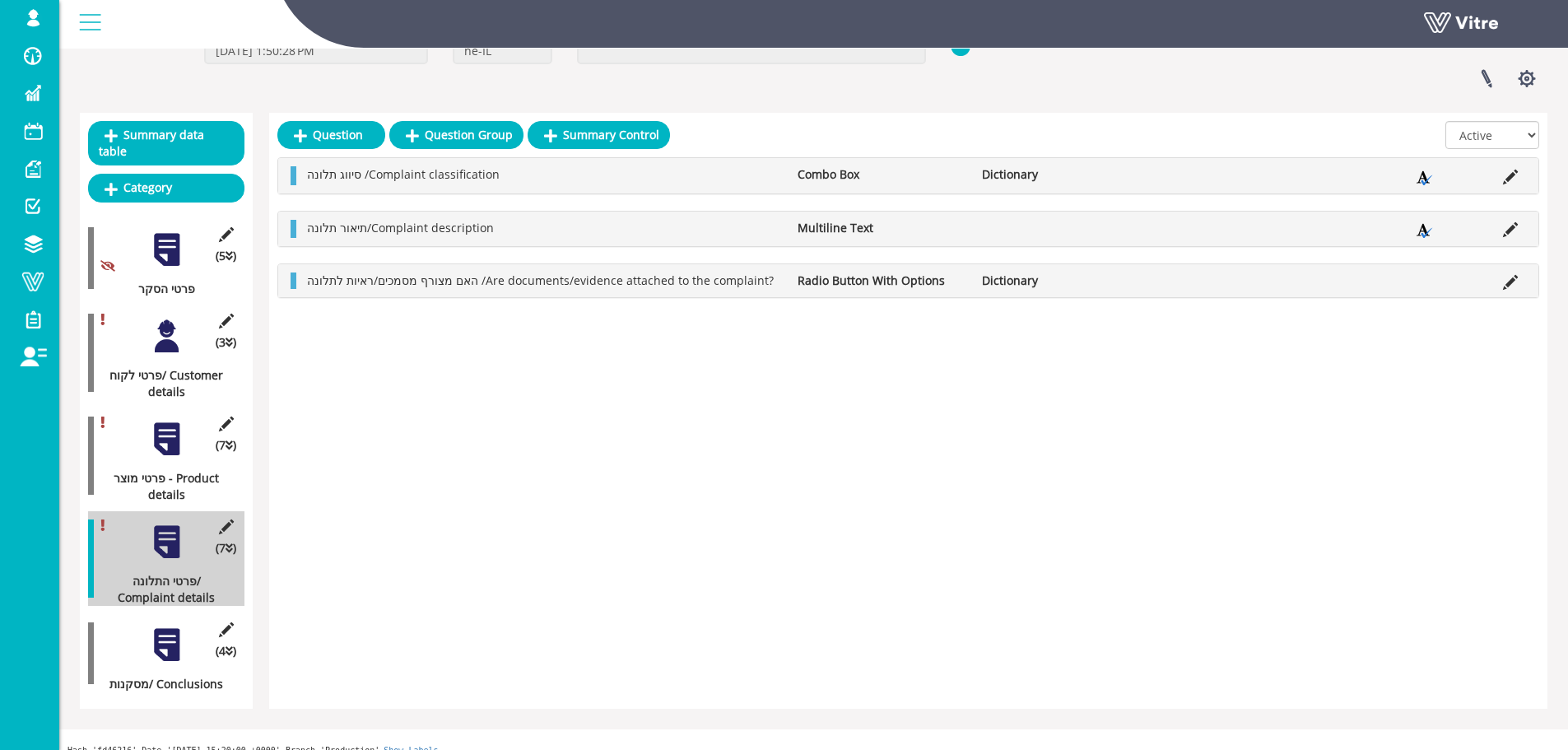
click at [166, 630] on div at bounding box center [167, 645] width 37 height 37
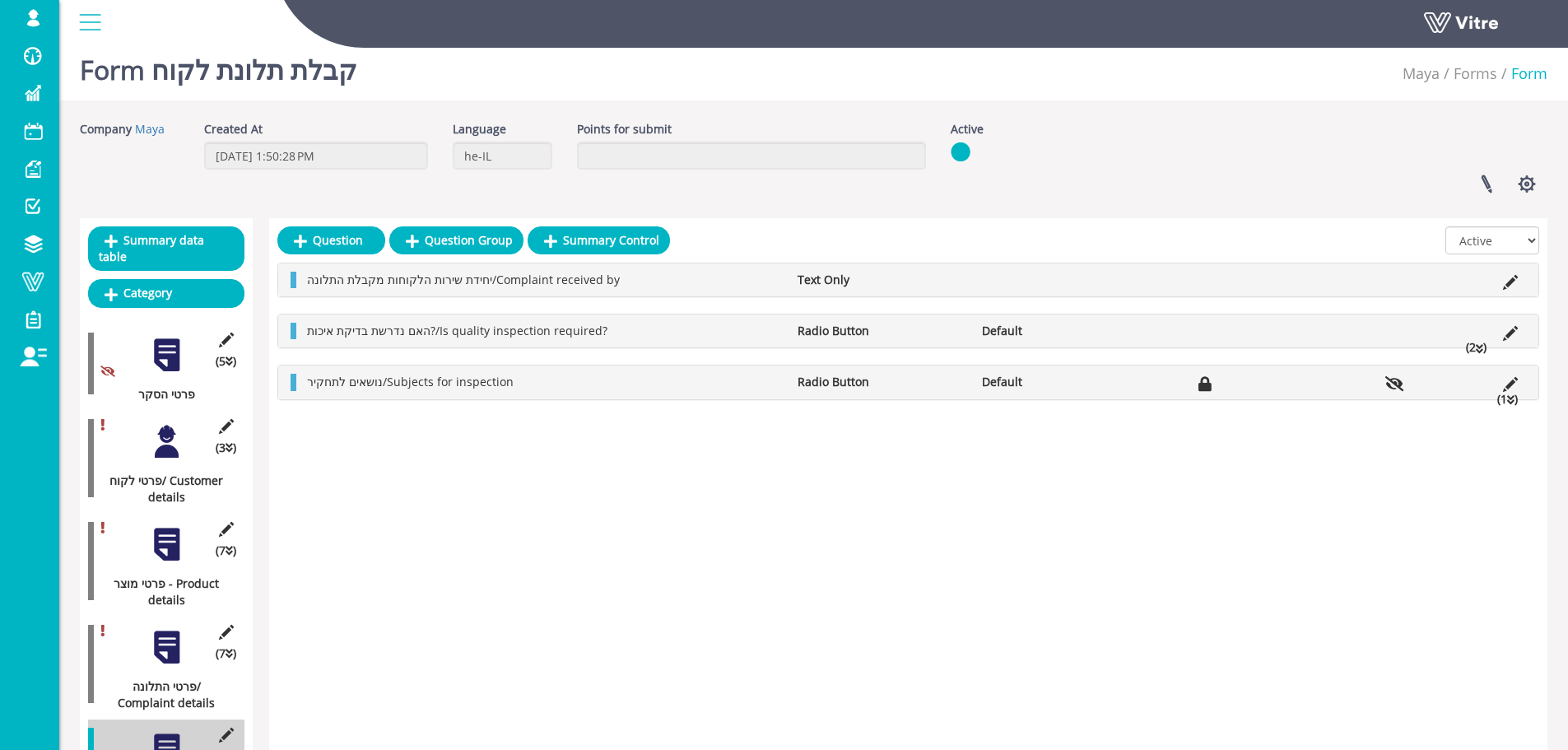
scroll to position [0, 0]
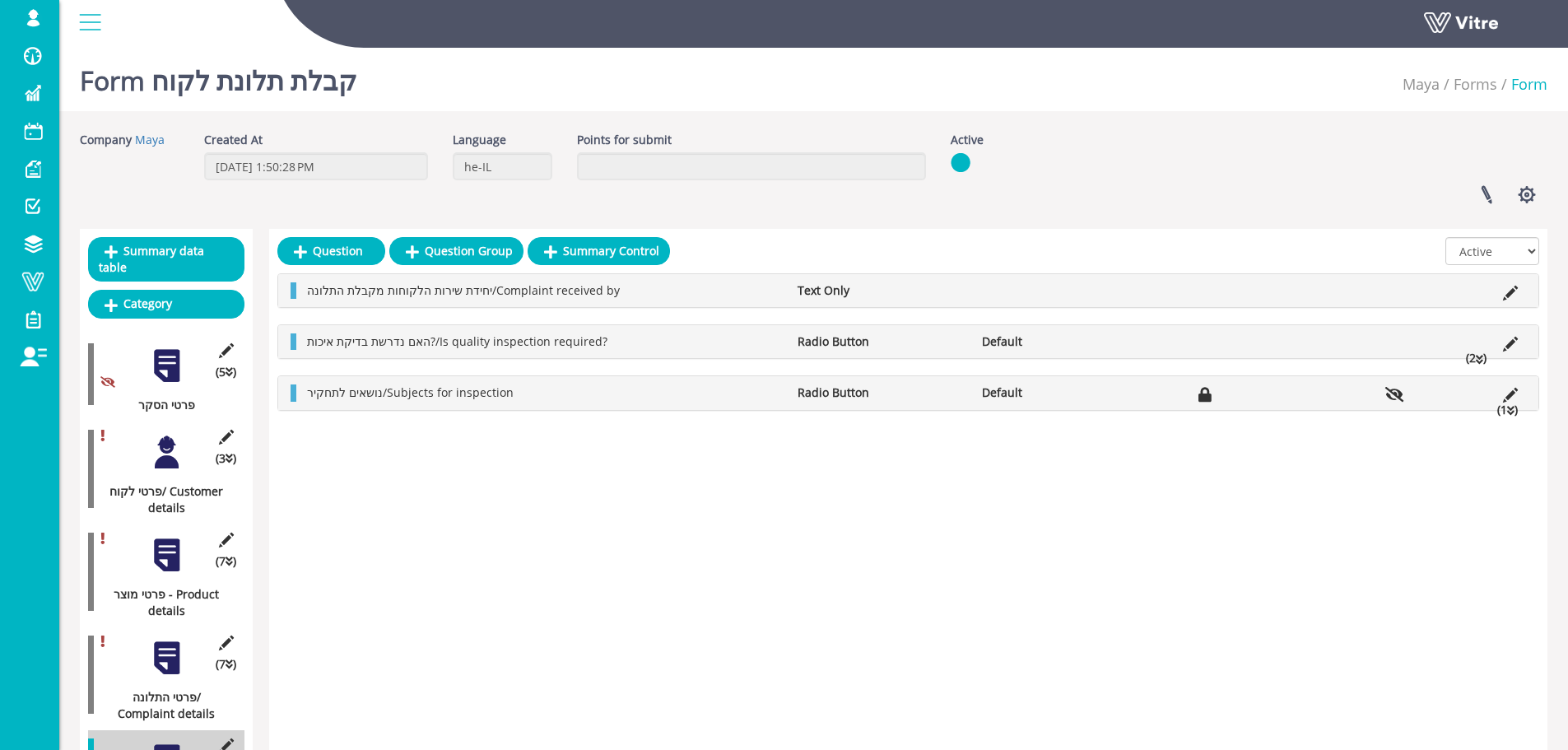
click at [167, 445] on div at bounding box center [167, 453] width 37 height 37
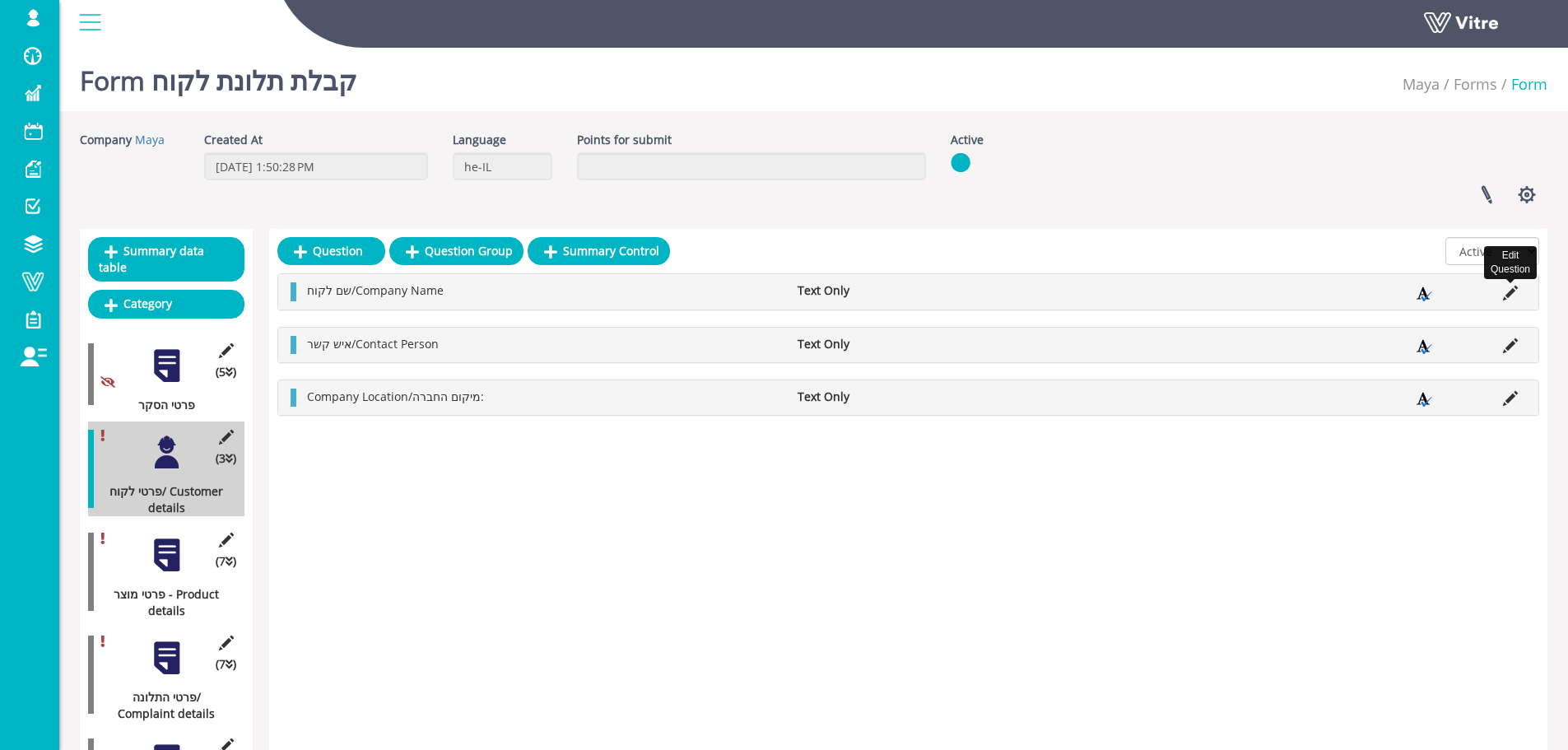
click at [1509, 294] on icon at bounding box center [1510, 292] width 15 height 15
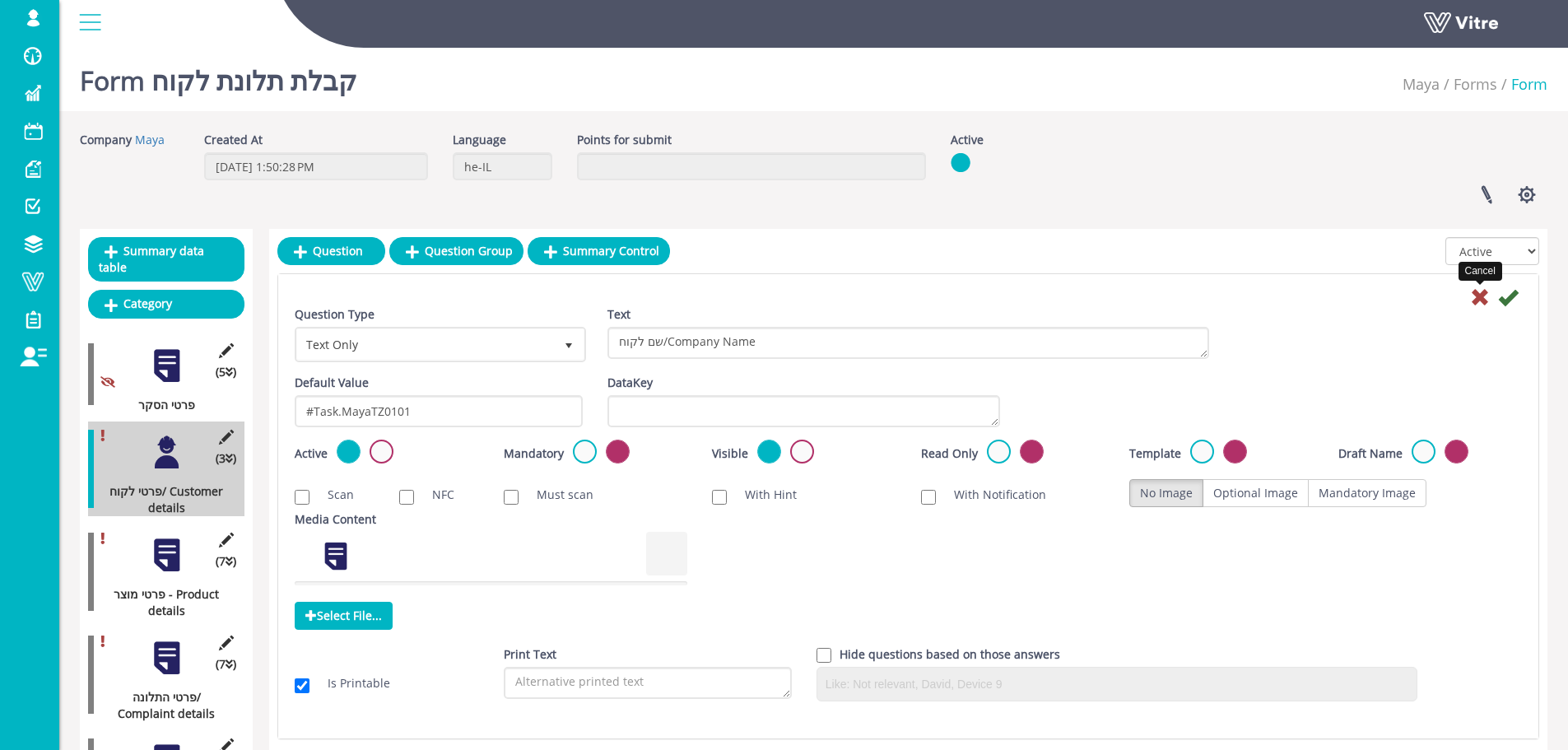
click at [1481, 296] on icon at bounding box center [1480, 297] width 19 height 19
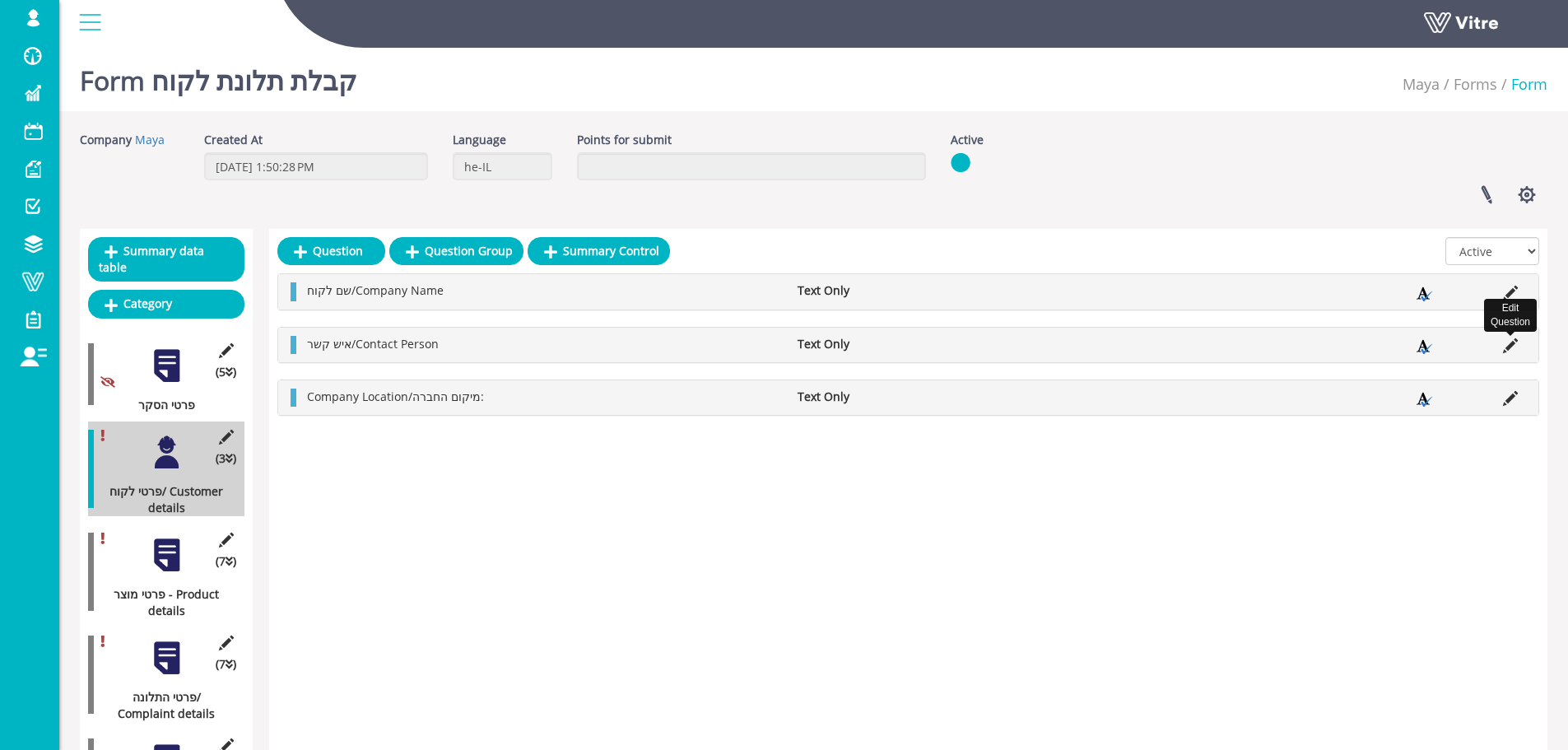
click at [1509, 345] on icon at bounding box center [1510, 345] width 15 height 15
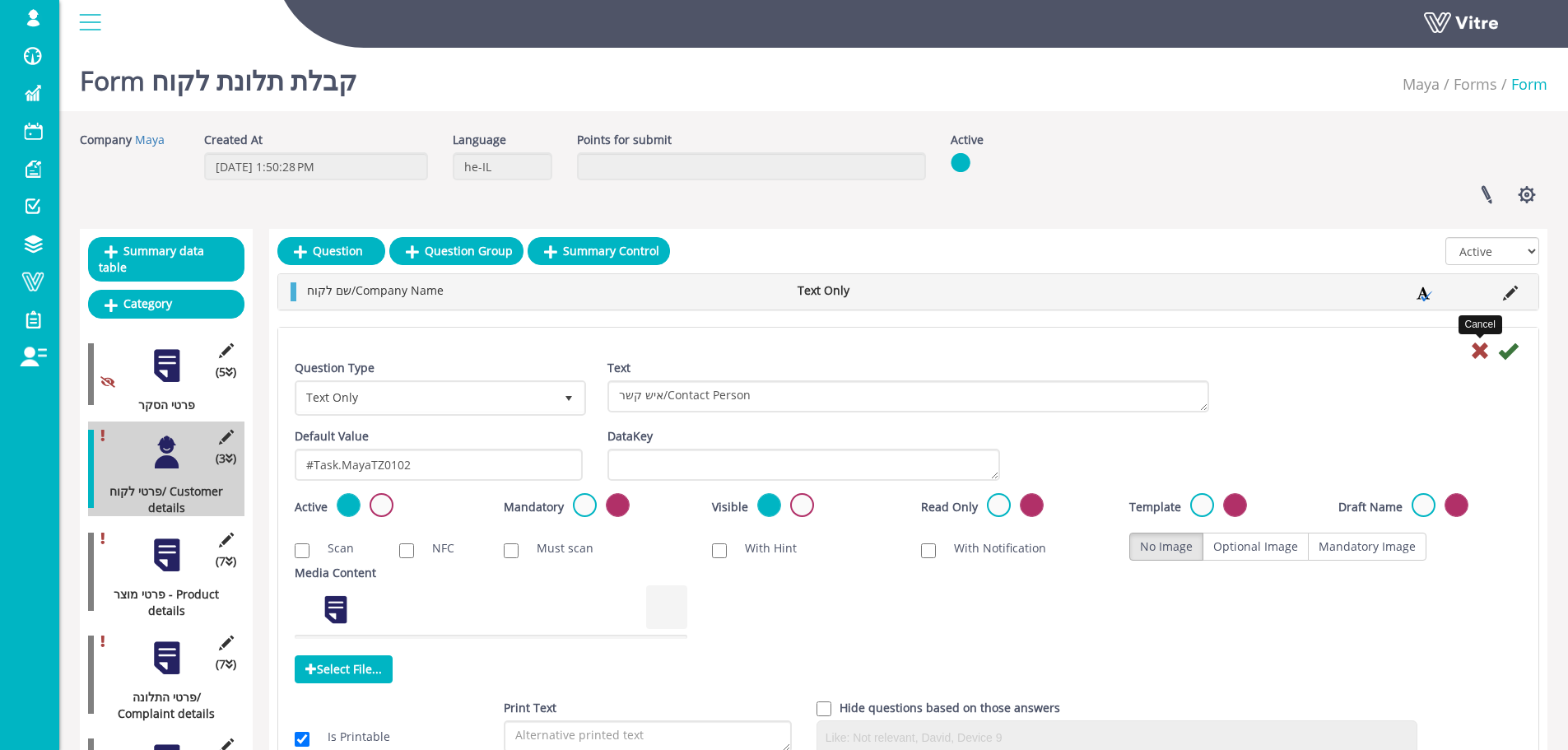
click at [1481, 349] on icon at bounding box center [1480, 351] width 19 height 19
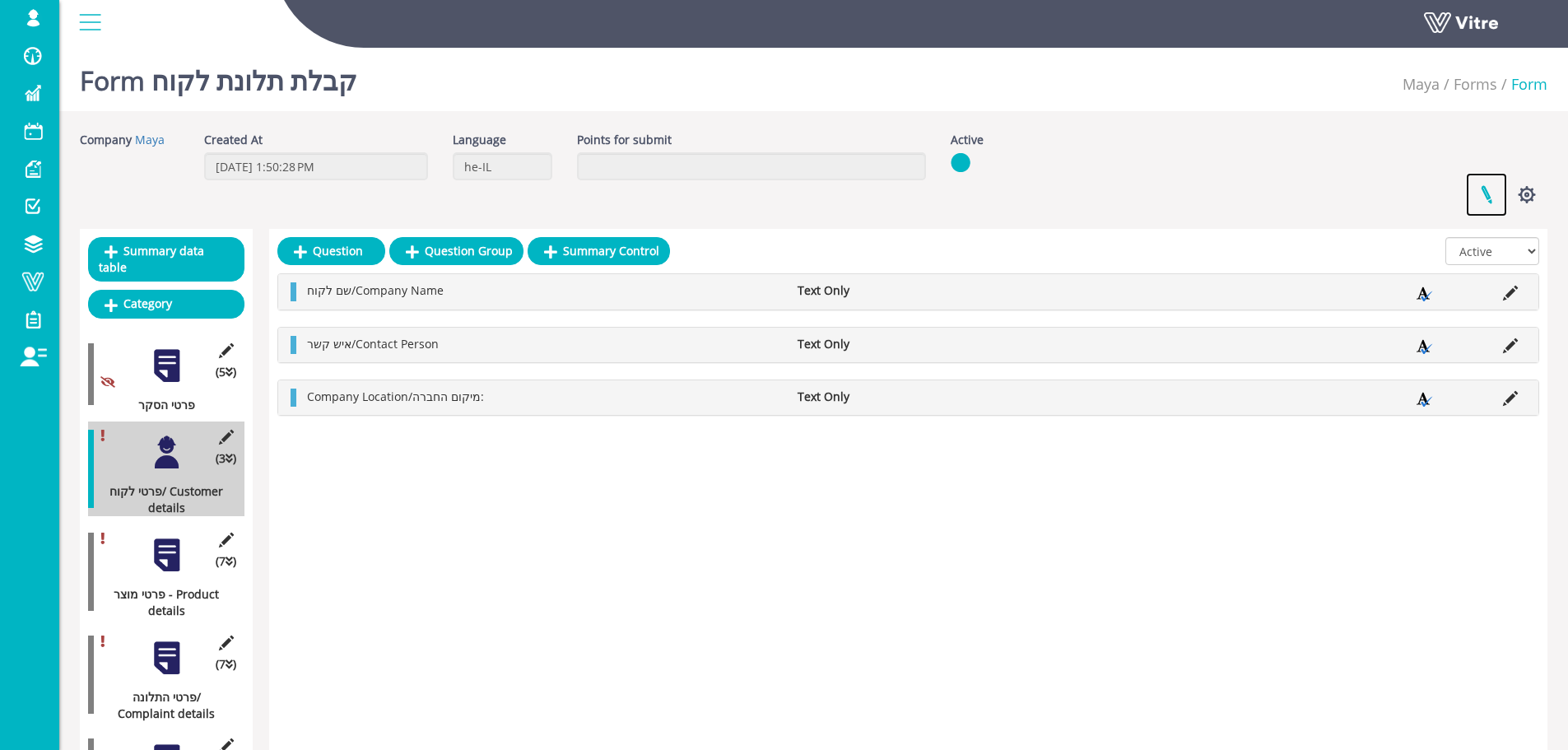
click at [1485, 192] on link at bounding box center [1486, 194] width 41 height 44
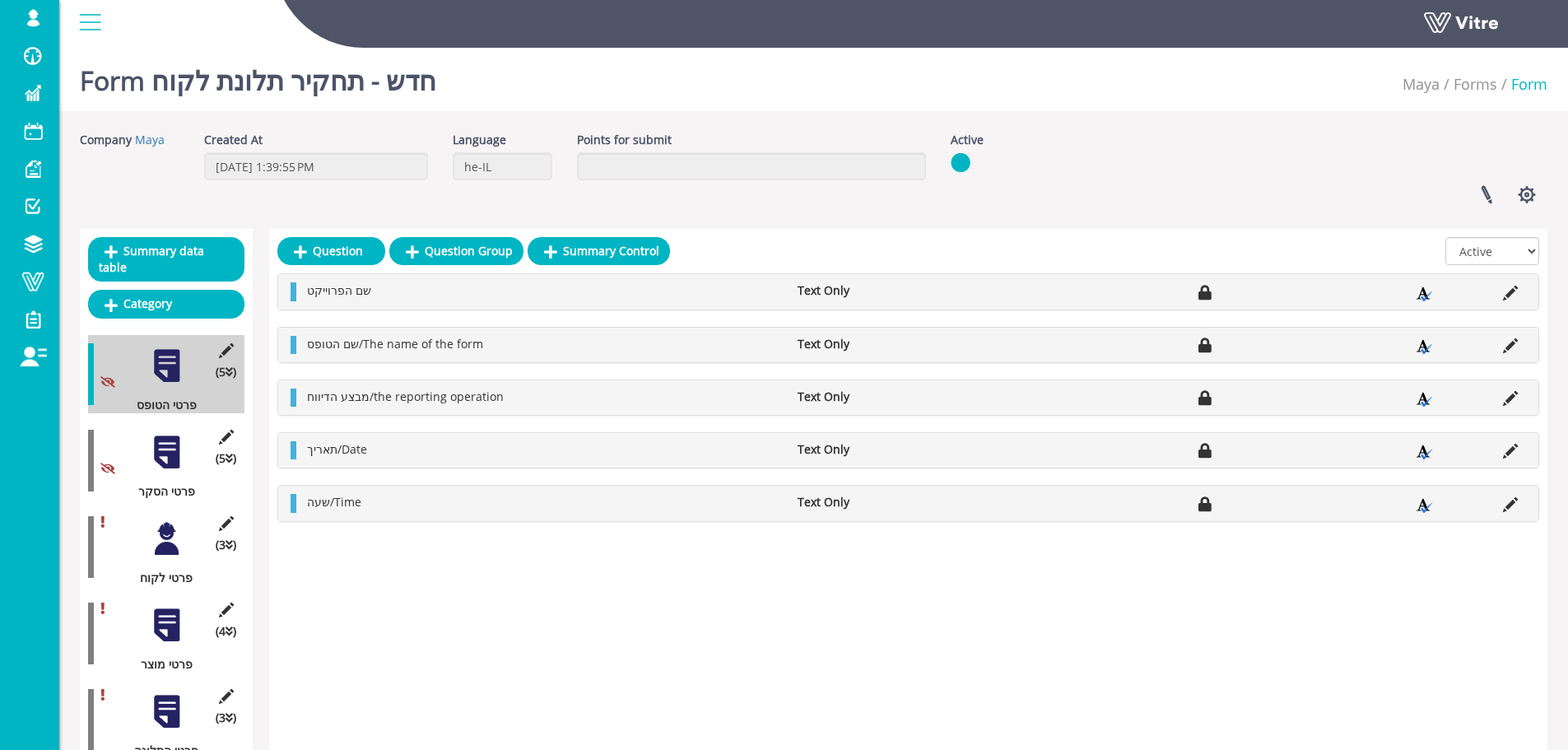
click at [174, 434] on div at bounding box center [167, 453] width 37 height 37
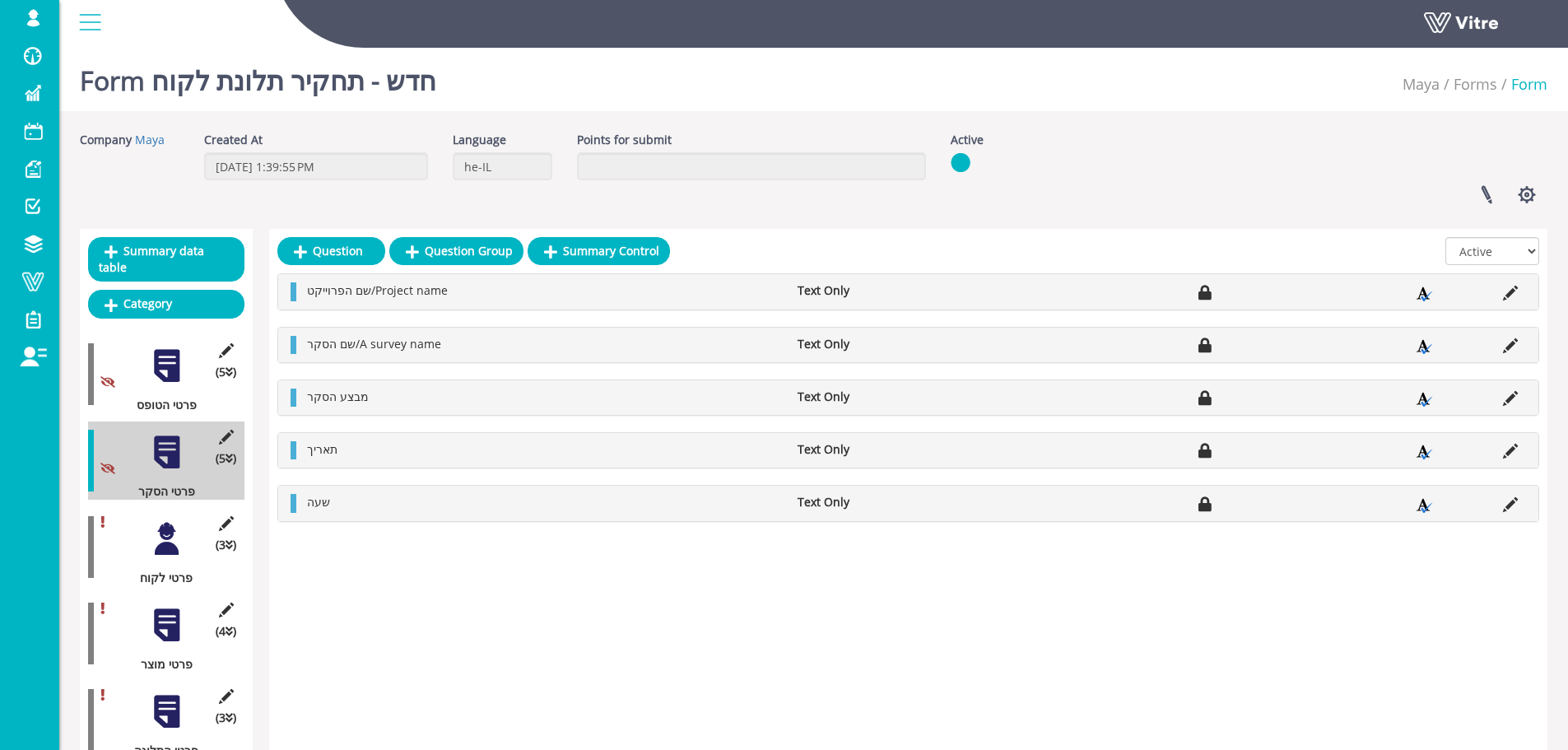
click at [169, 359] on div at bounding box center [167, 366] width 37 height 37
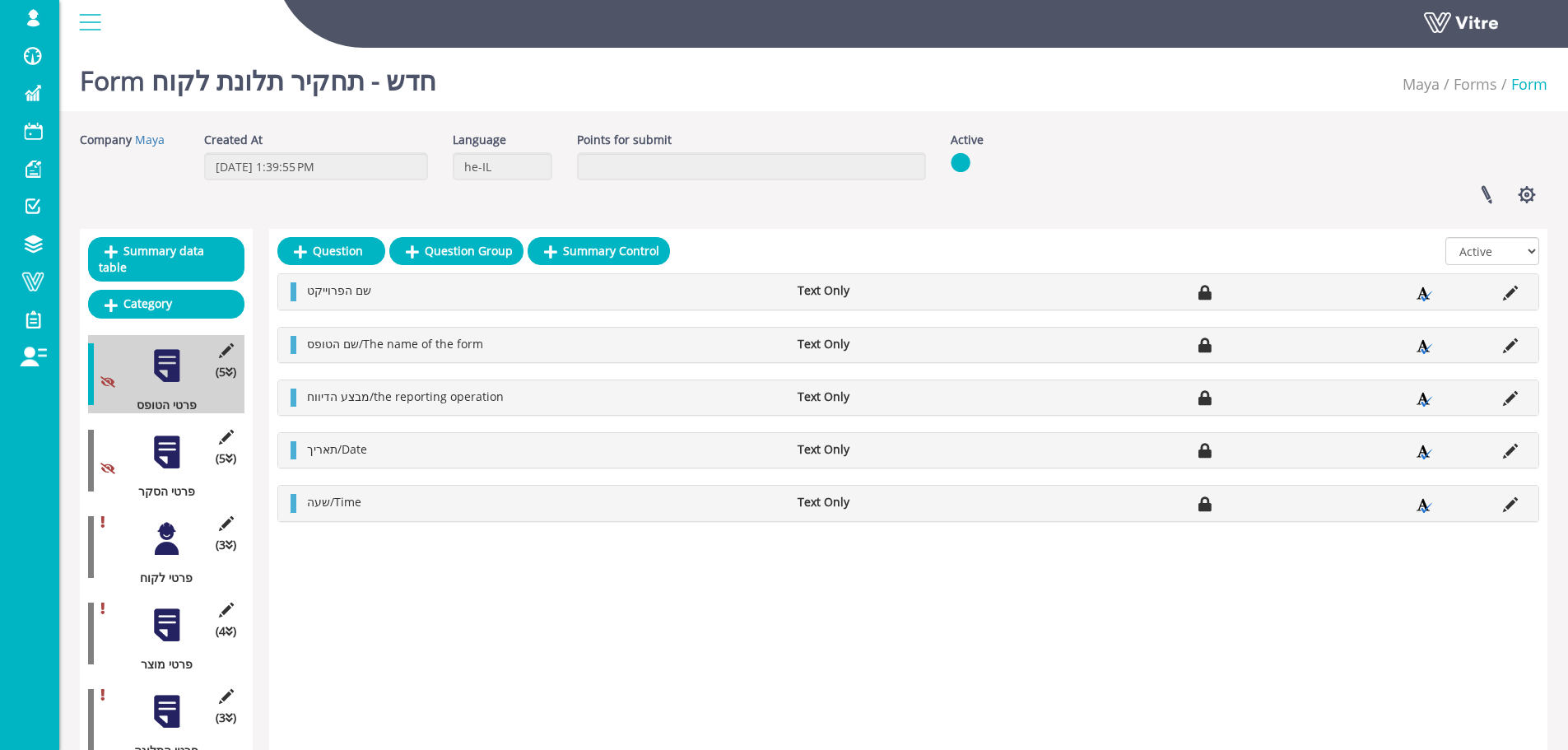
click at [168, 436] on div at bounding box center [167, 453] width 37 height 37
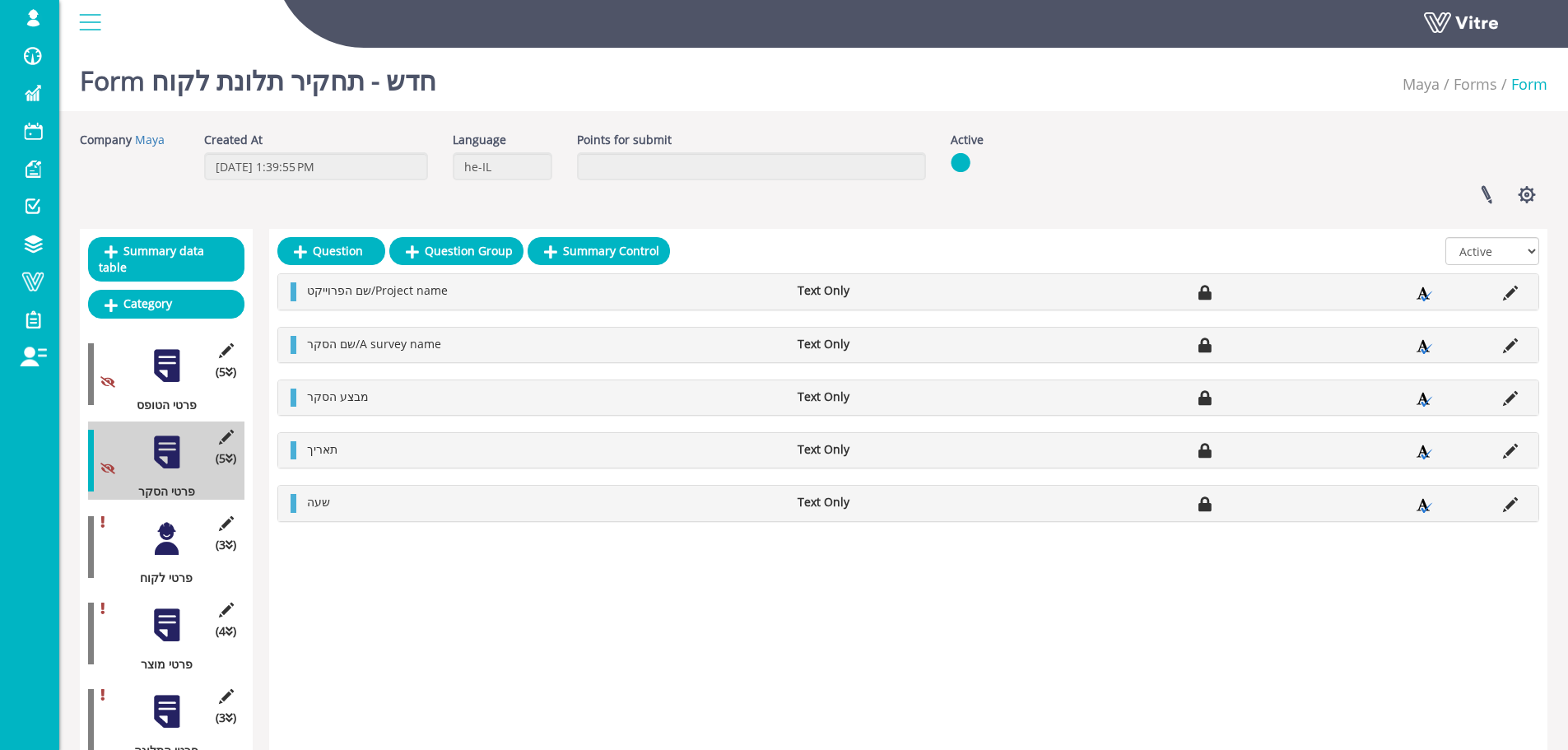
click at [163, 358] on div at bounding box center [167, 366] width 37 height 37
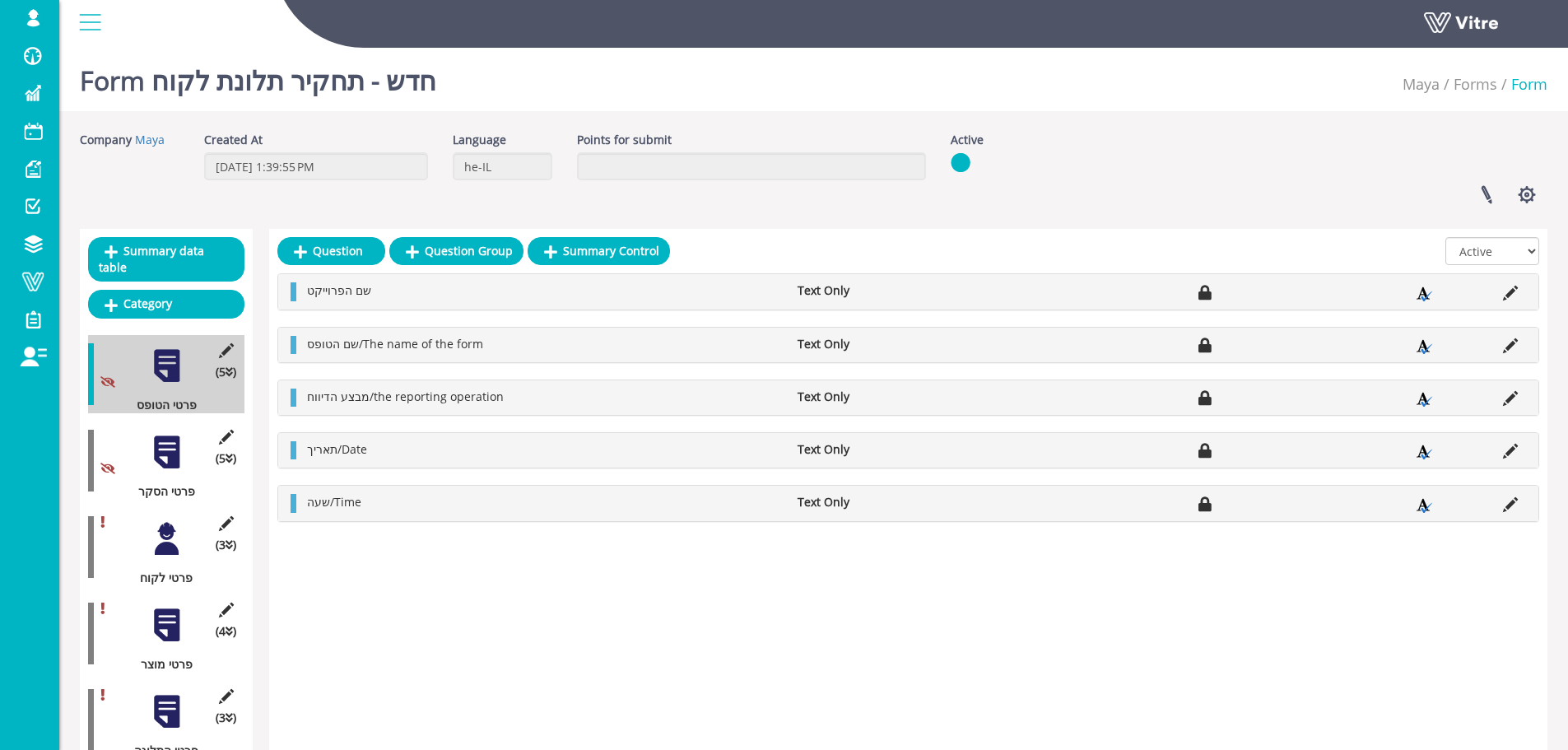
click at [168, 434] on div at bounding box center [167, 453] width 37 height 37
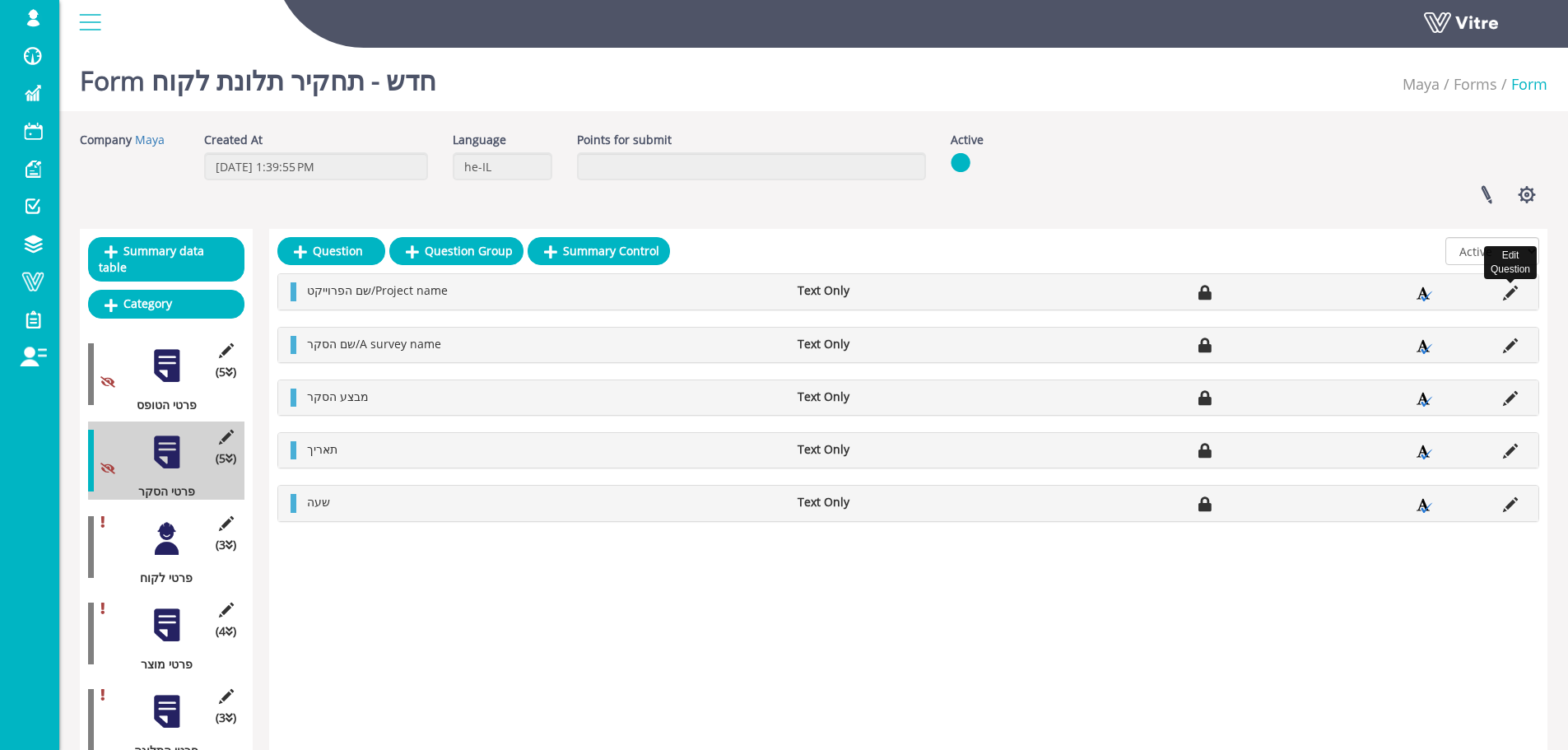
click at [1504, 295] on icon at bounding box center [1510, 292] width 15 height 15
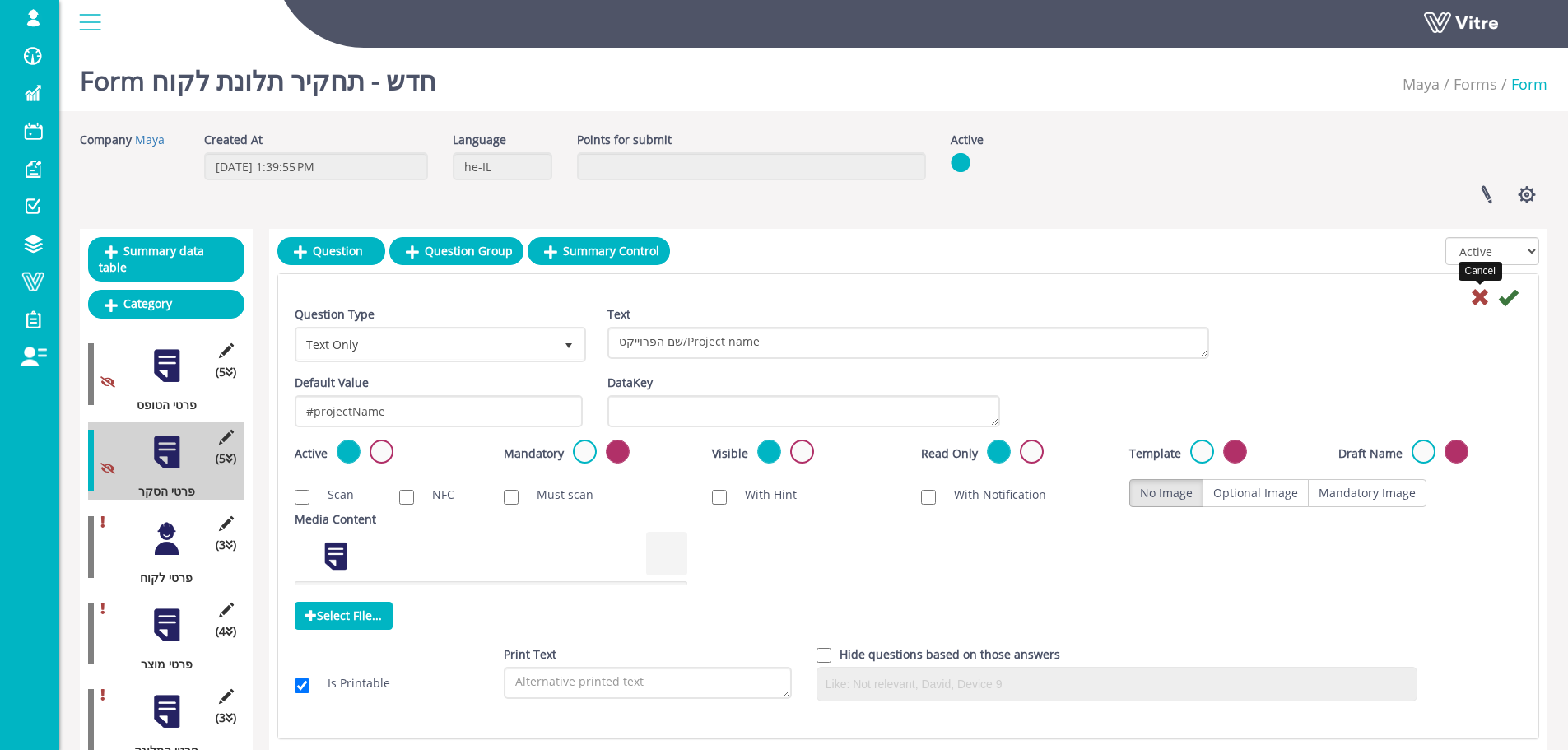
click at [1478, 297] on icon at bounding box center [1480, 297] width 19 height 19
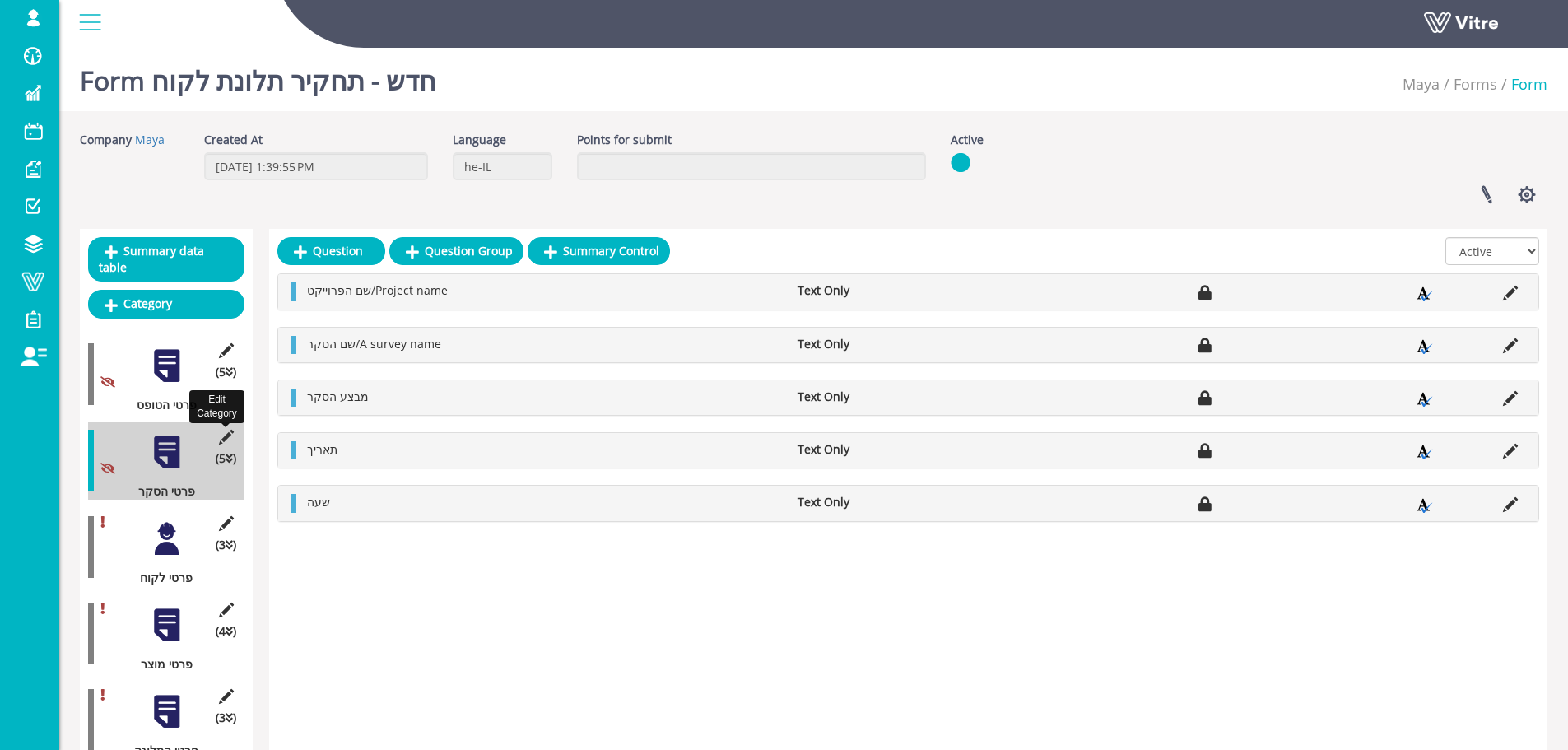
click at [224, 429] on icon at bounding box center [225, 436] width 20 height 15
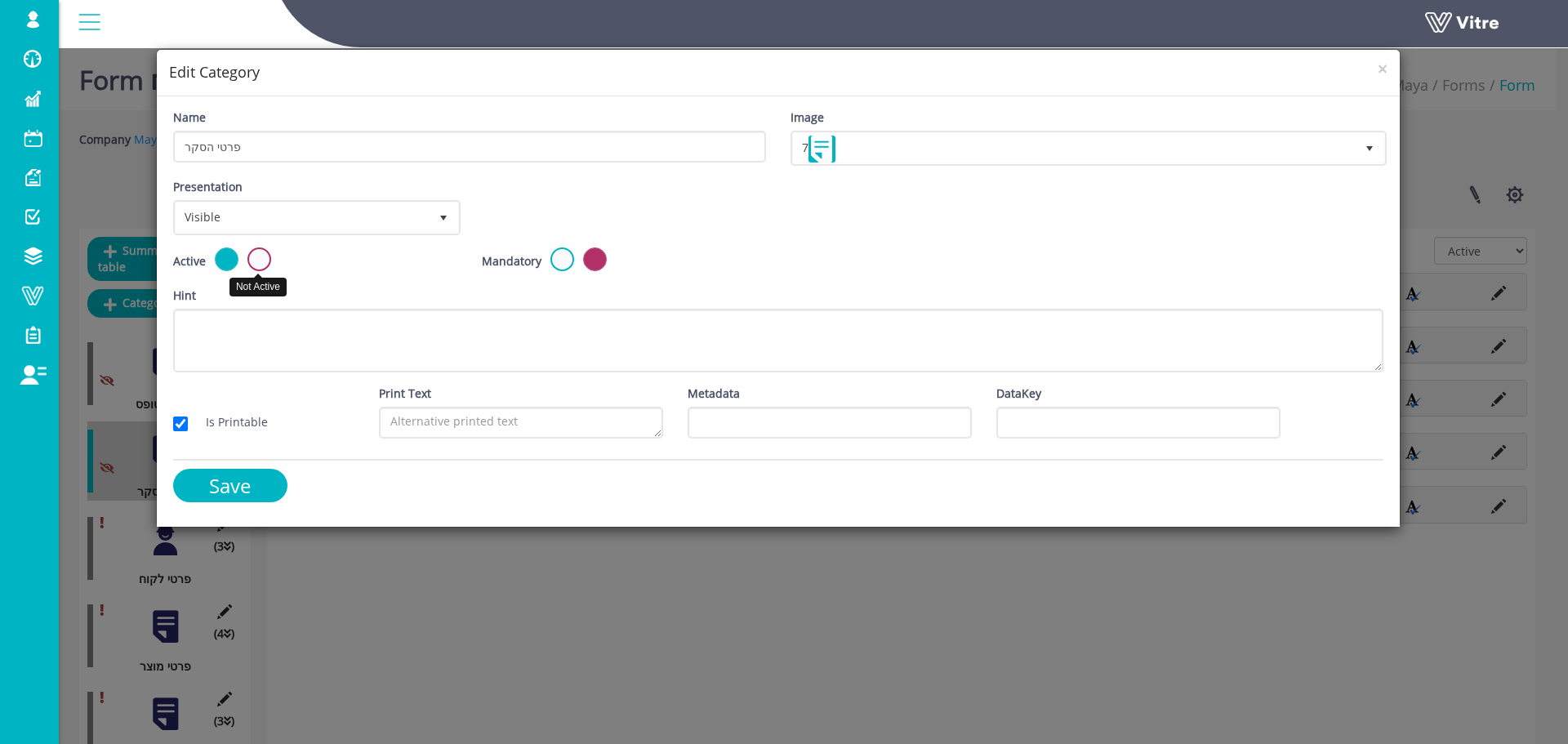
click at [254, 259] on label at bounding box center [259, 259] width 24 height 24
click at [0, 0] on input "radio" at bounding box center [0, 0] width 0 height 0
click at [248, 476] on input "Save" at bounding box center [230, 486] width 115 height 34
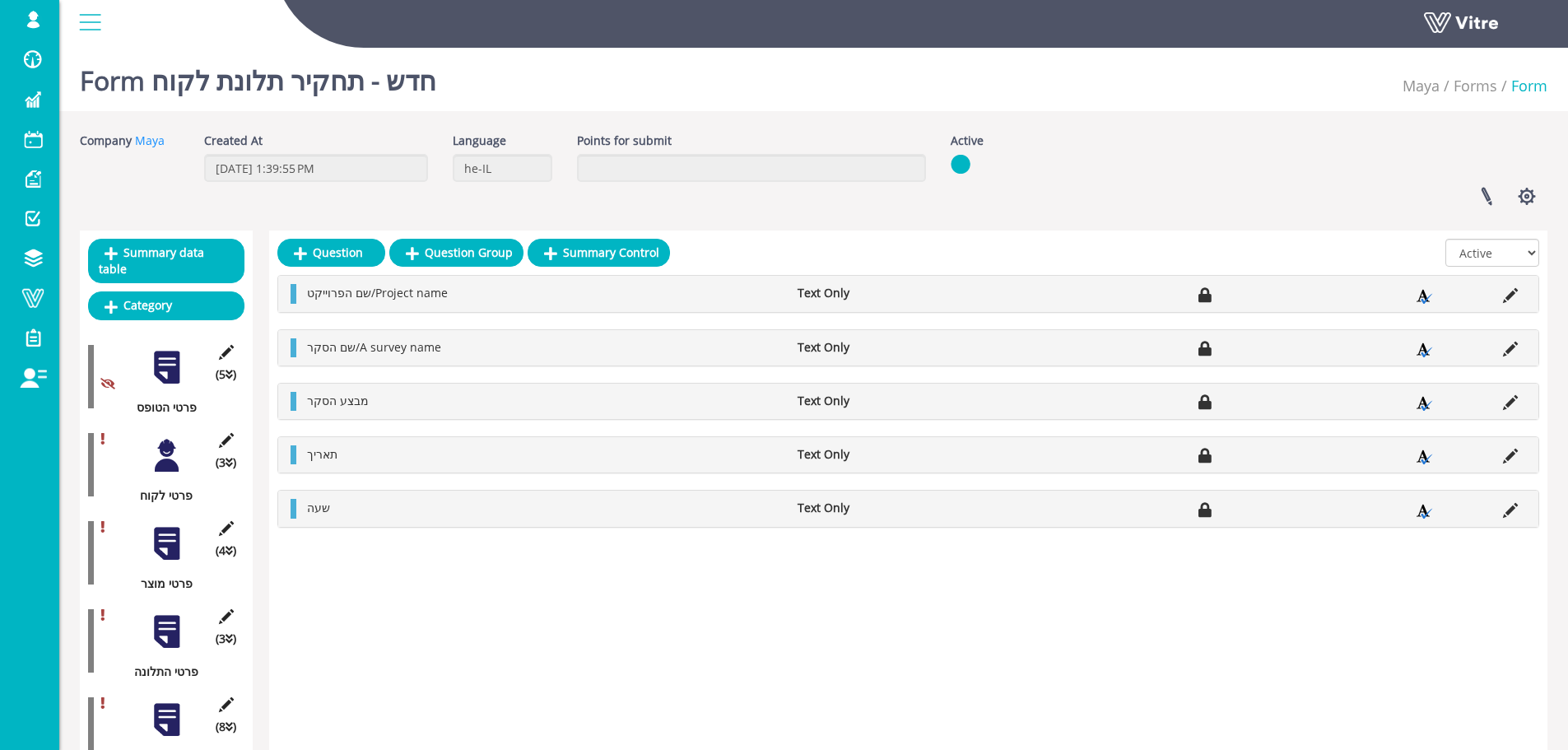
click at [169, 441] on div at bounding box center [167, 456] width 37 height 37
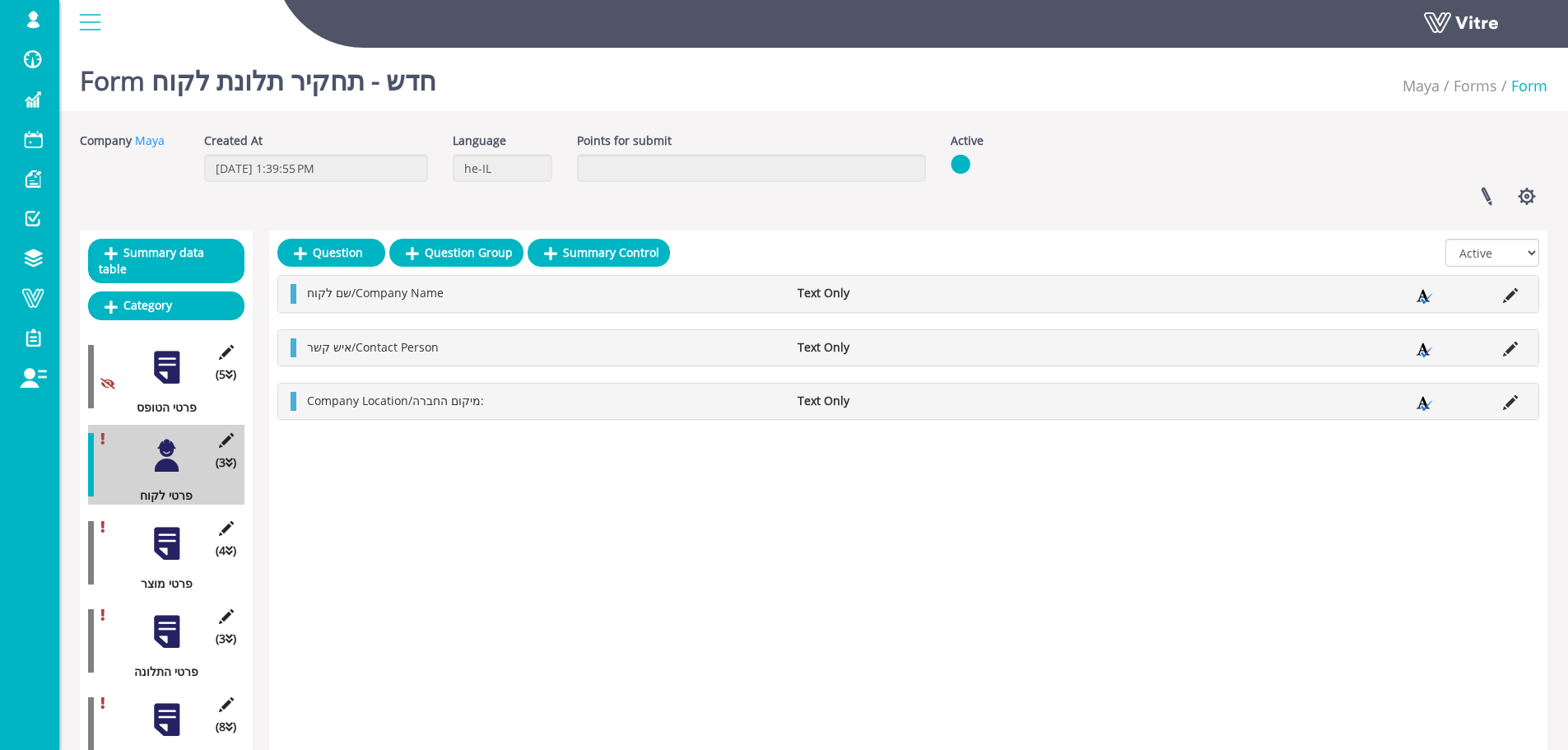
click at [167, 526] on div at bounding box center [167, 544] width 37 height 37
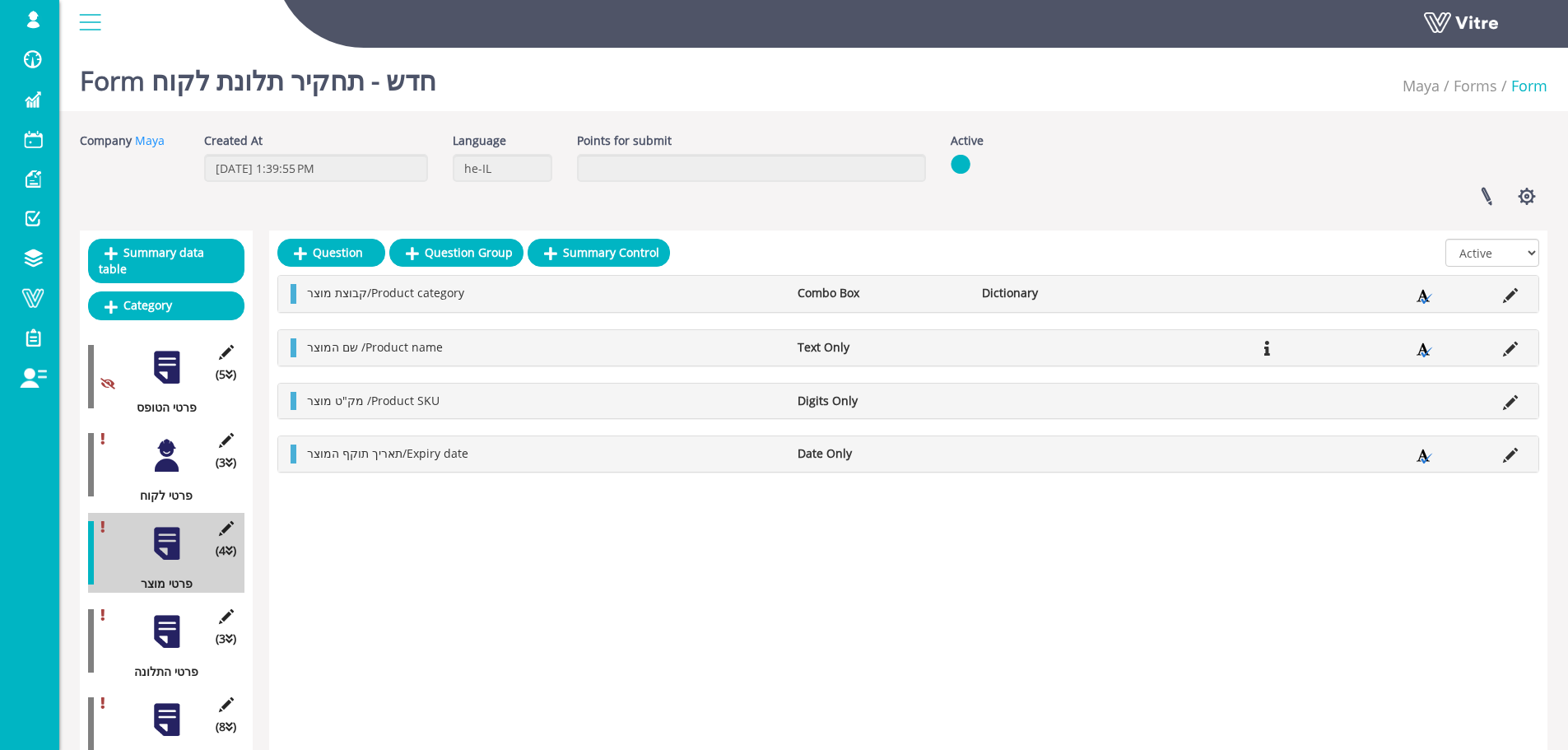
click at [165, 443] on div at bounding box center [167, 456] width 37 height 37
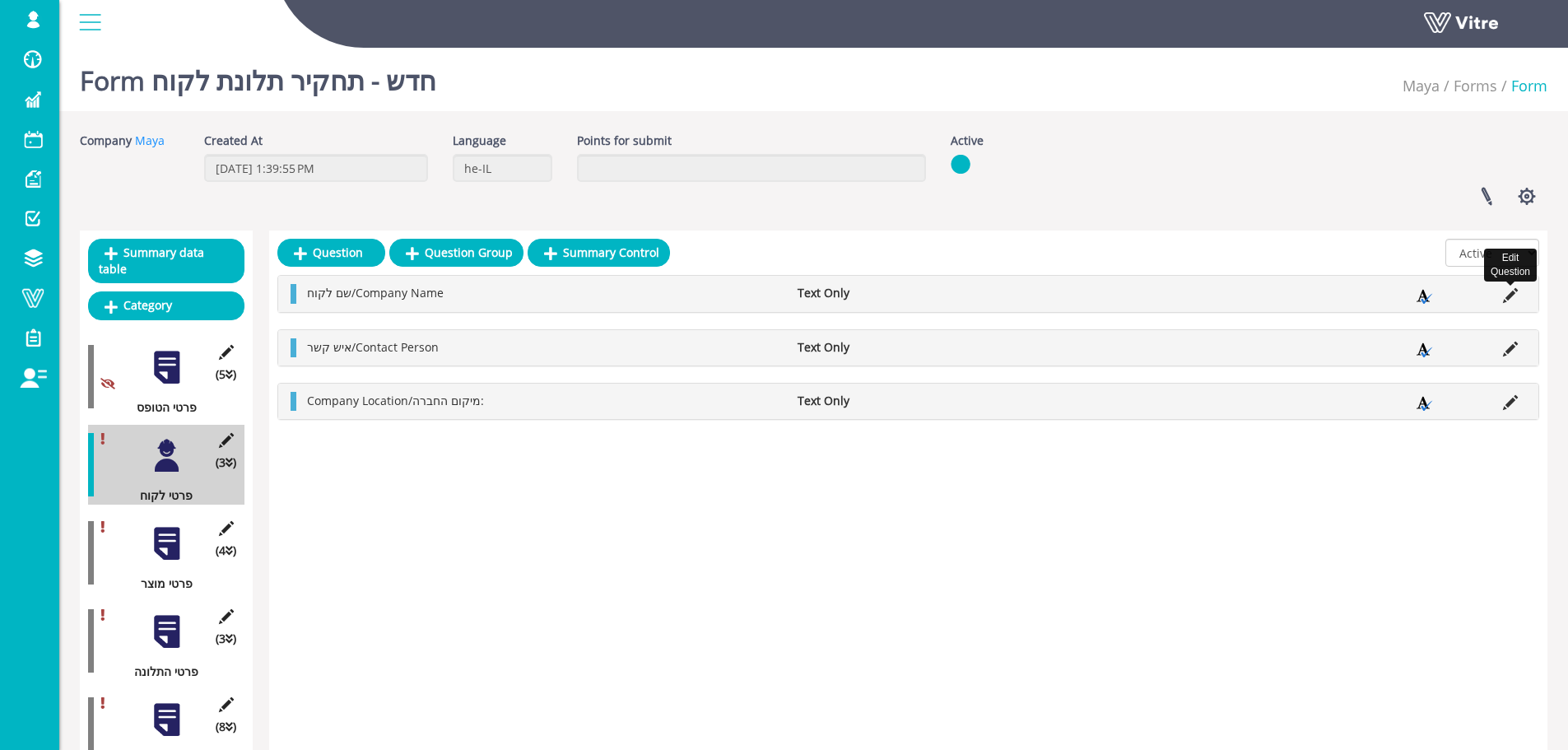
click at [1511, 295] on icon at bounding box center [1510, 295] width 15 height 15
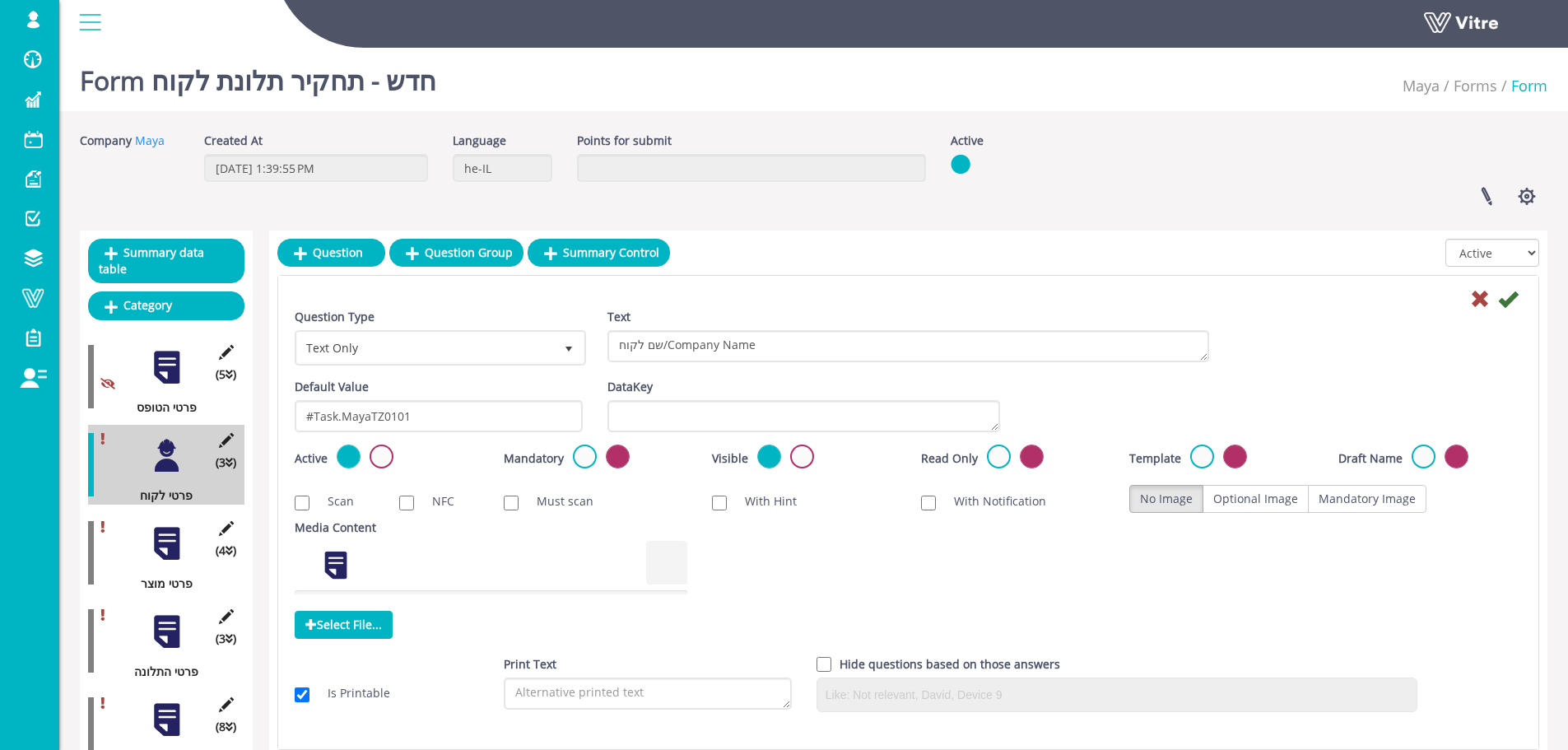
click at [173, 526] on div at bounding box center [167, 544] width 37 height 37
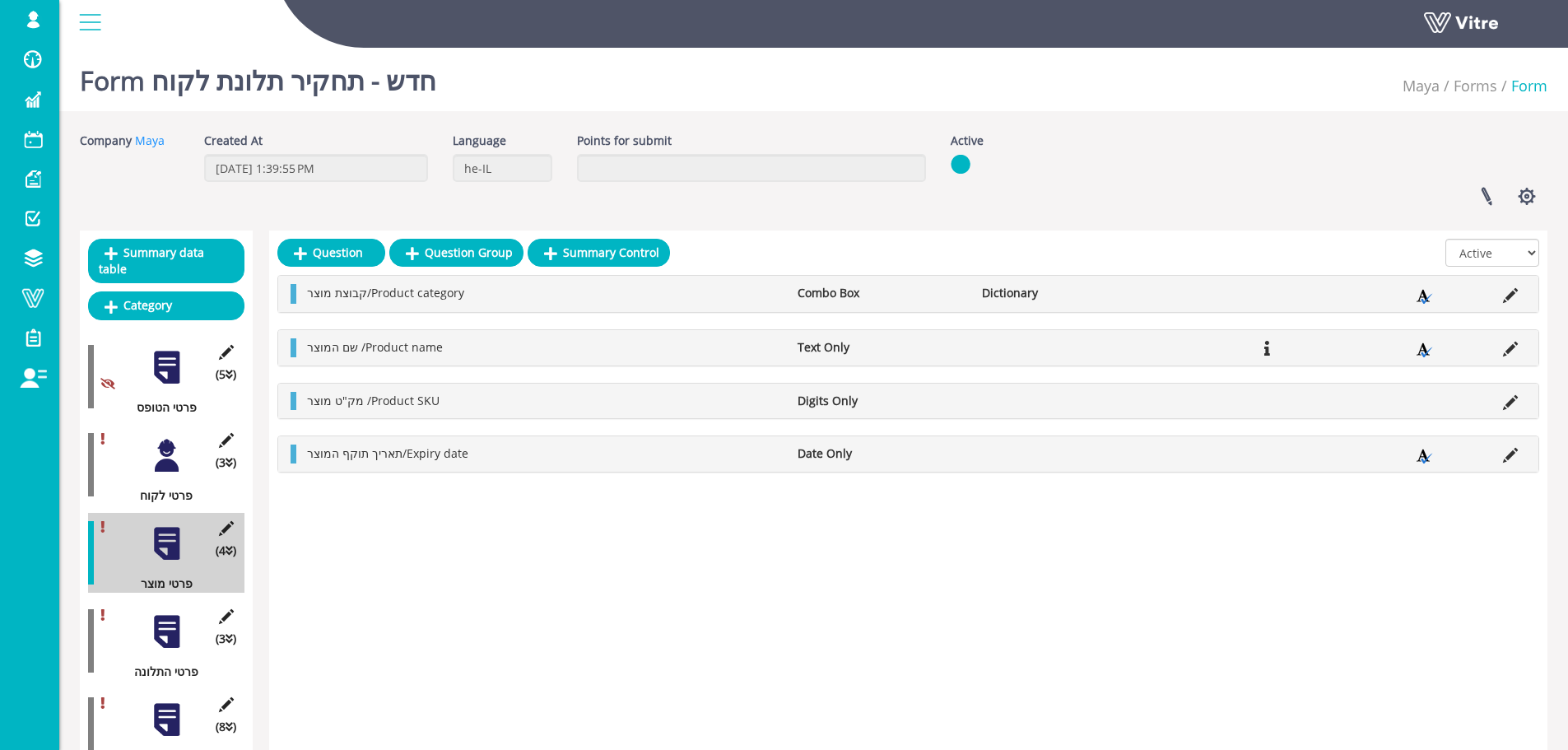
click at [174, 615] on div at bounding box center [167, 631] width 37 height 37
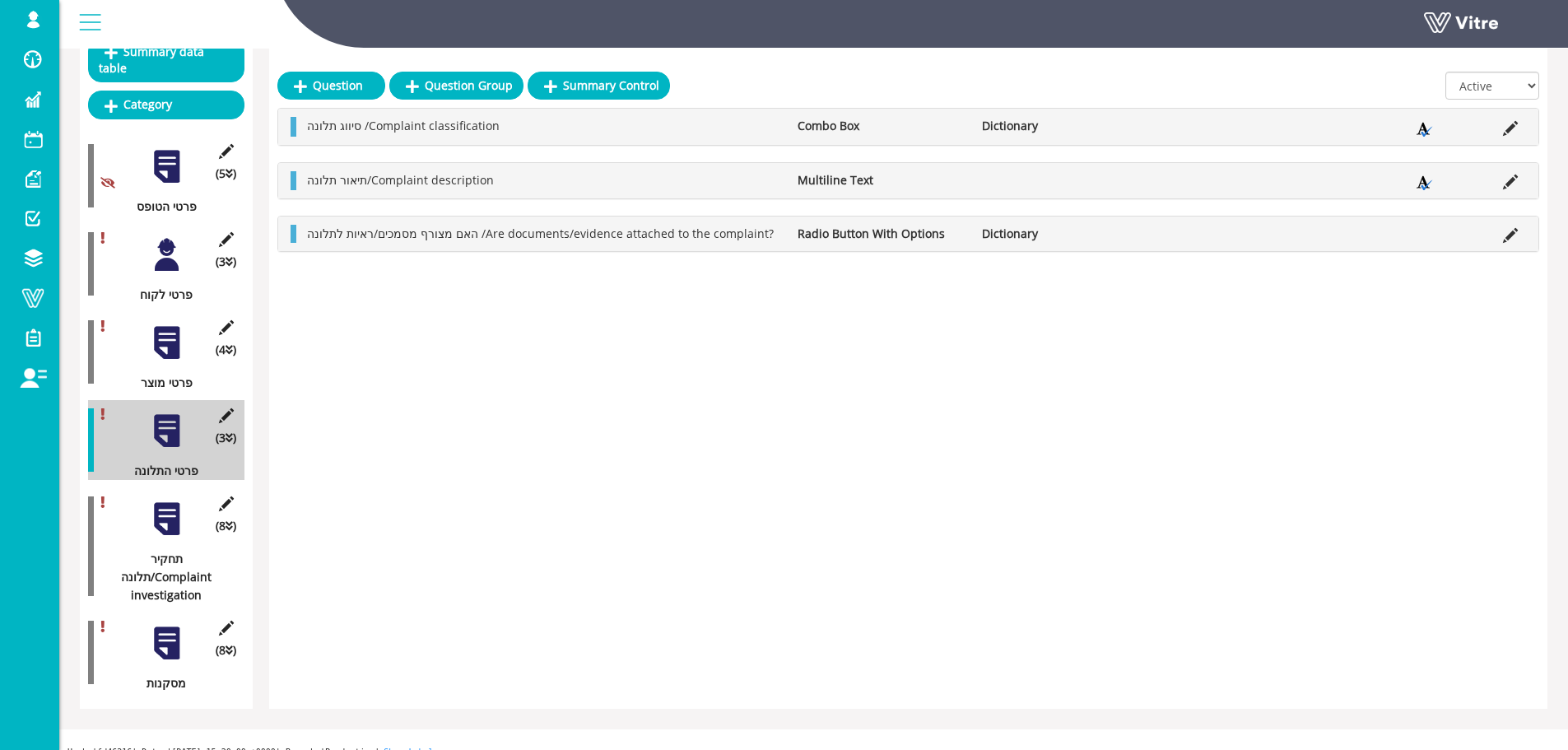
scroll to position [203, 0]
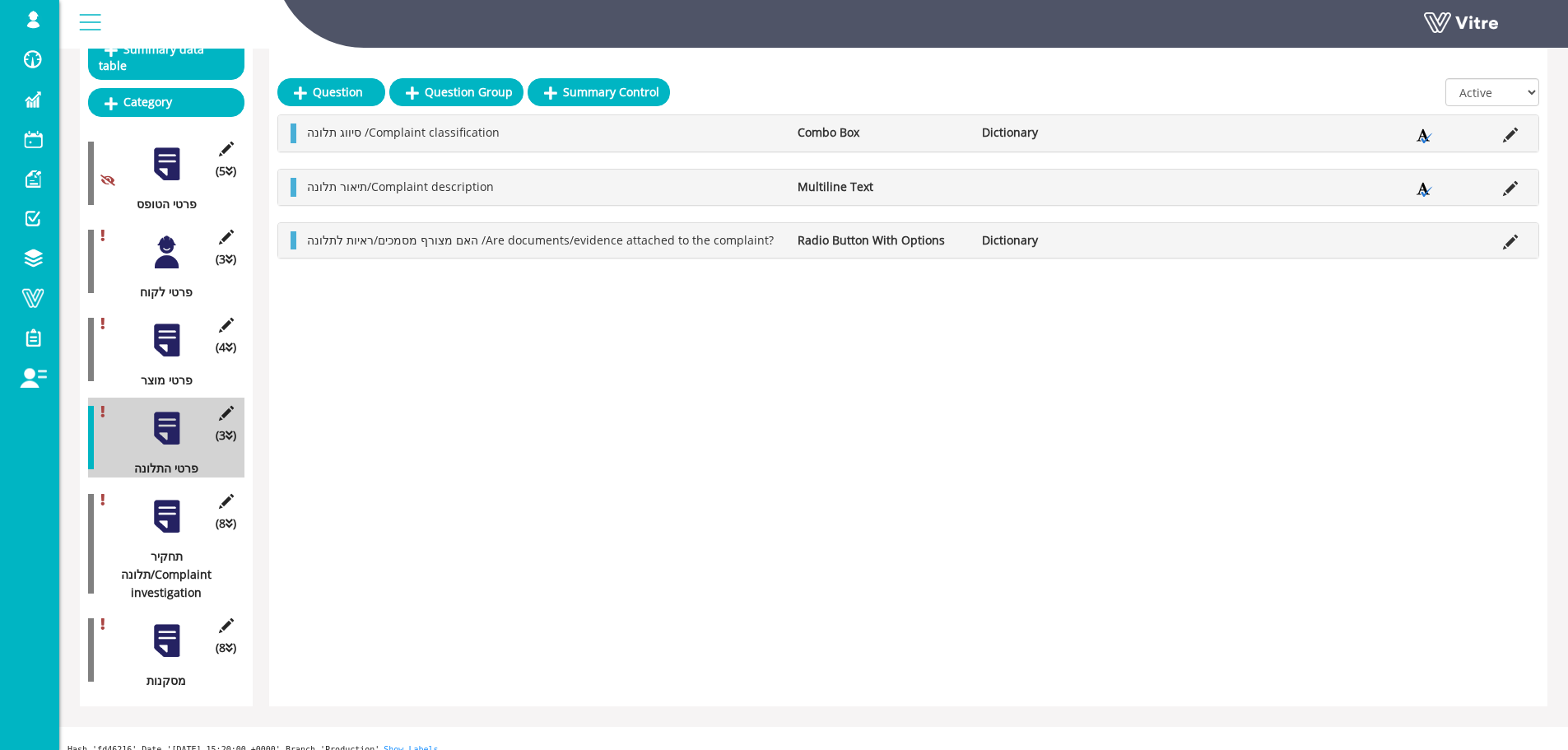
click at [168, 501] on div at bounding box center [167, 517] width 37 height 37
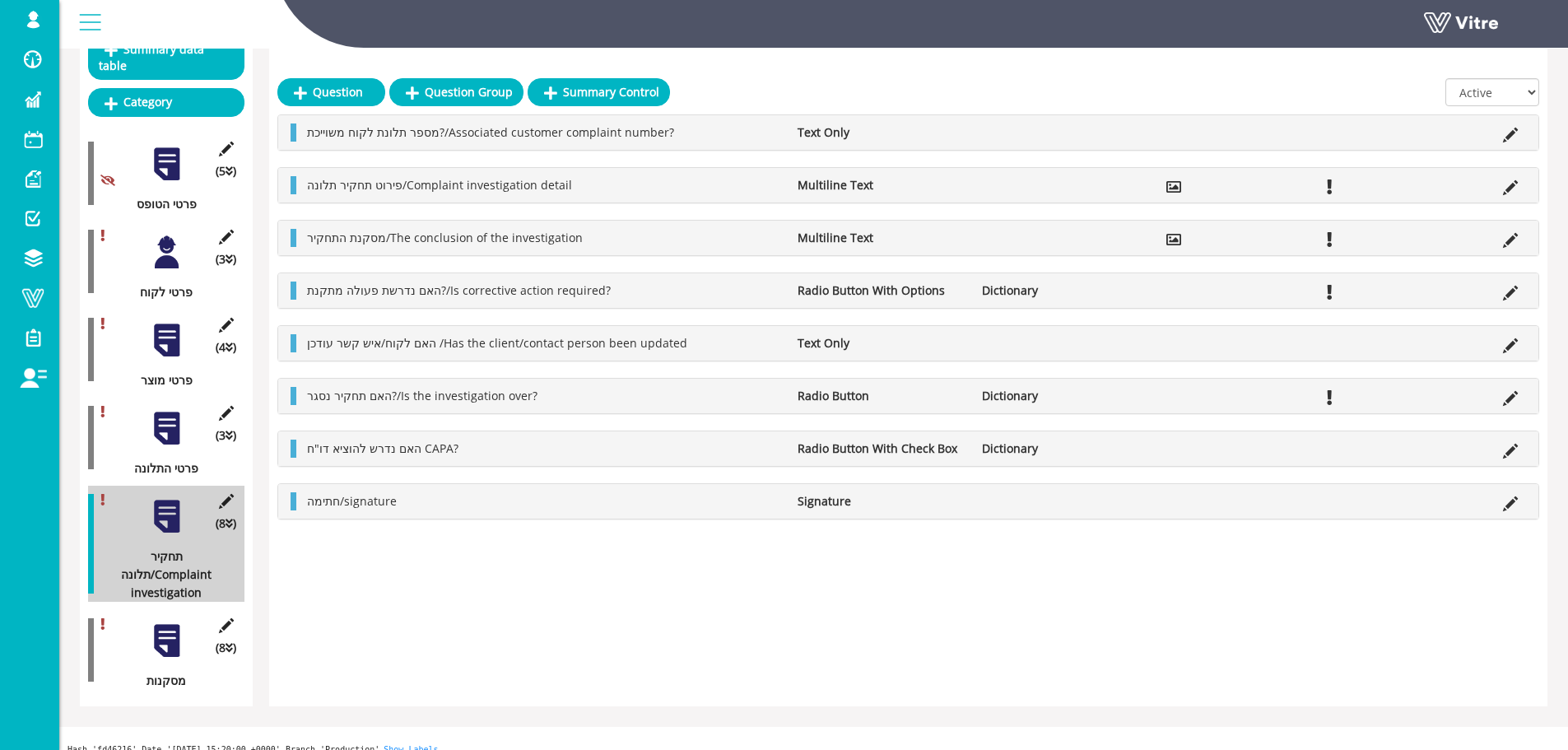
click at [171, 626] on div at bounding box center [167, 641] width 37 height 37
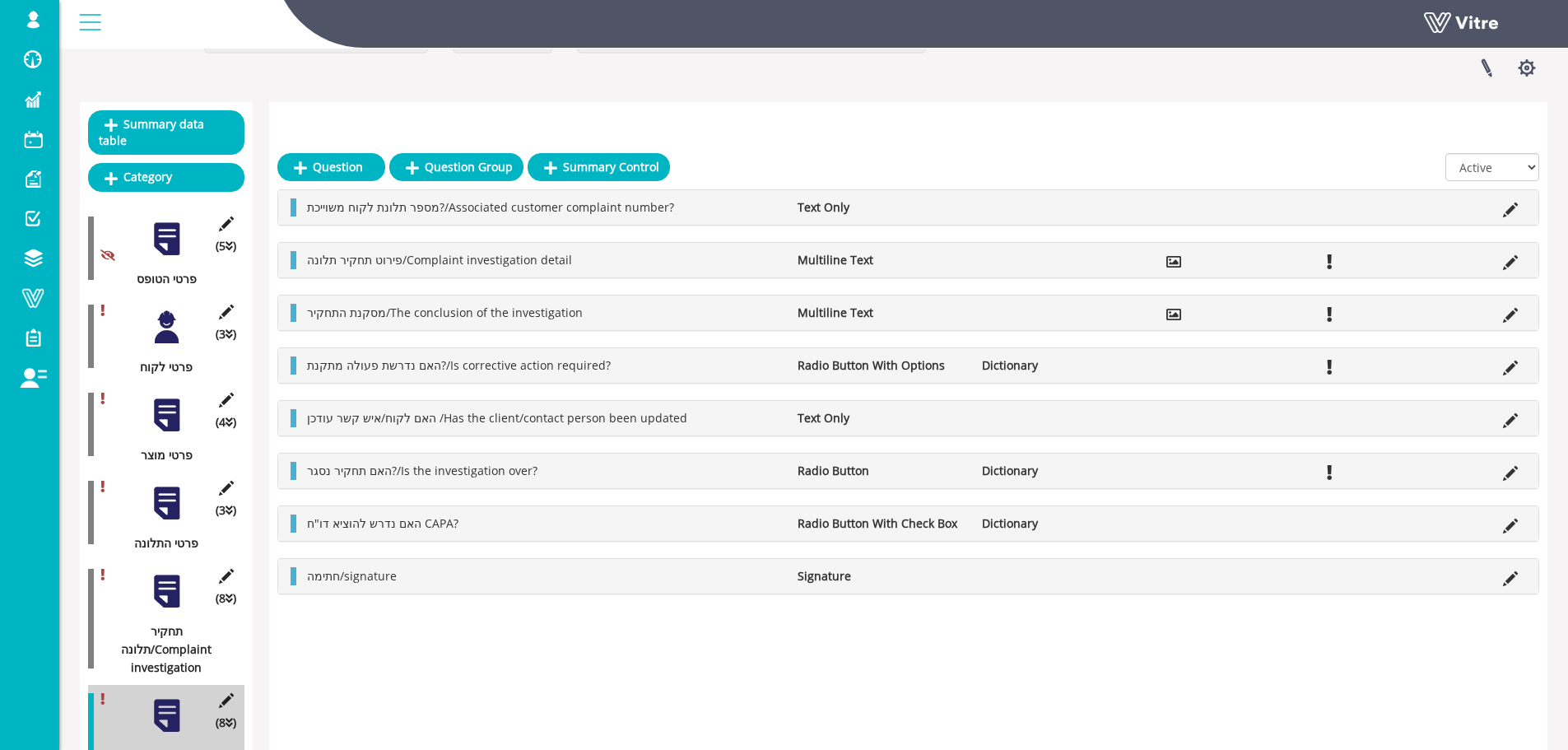
scroll to position [0, 0]
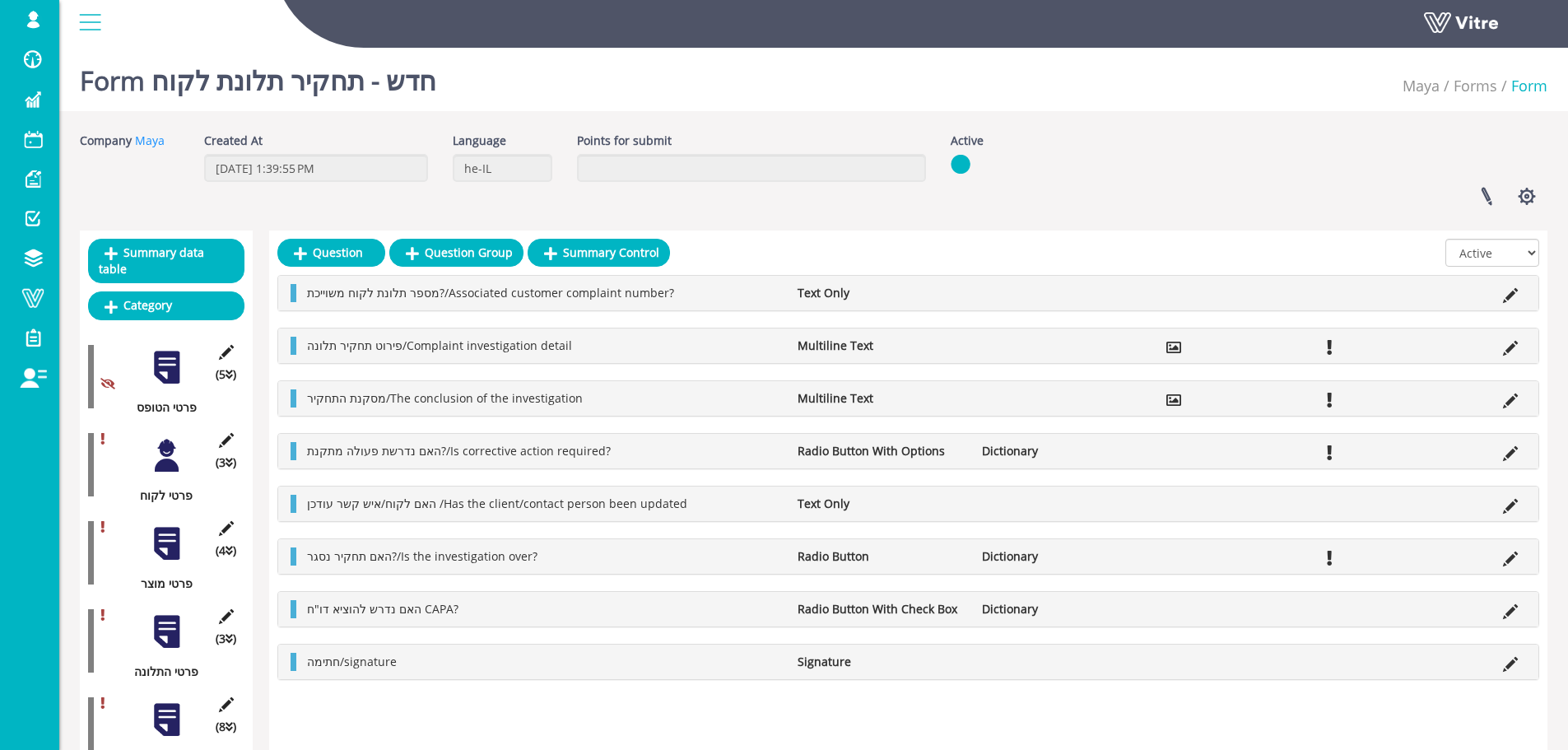
click at [162, 437] on div at bounding box center [167, 456] width 37 height 37
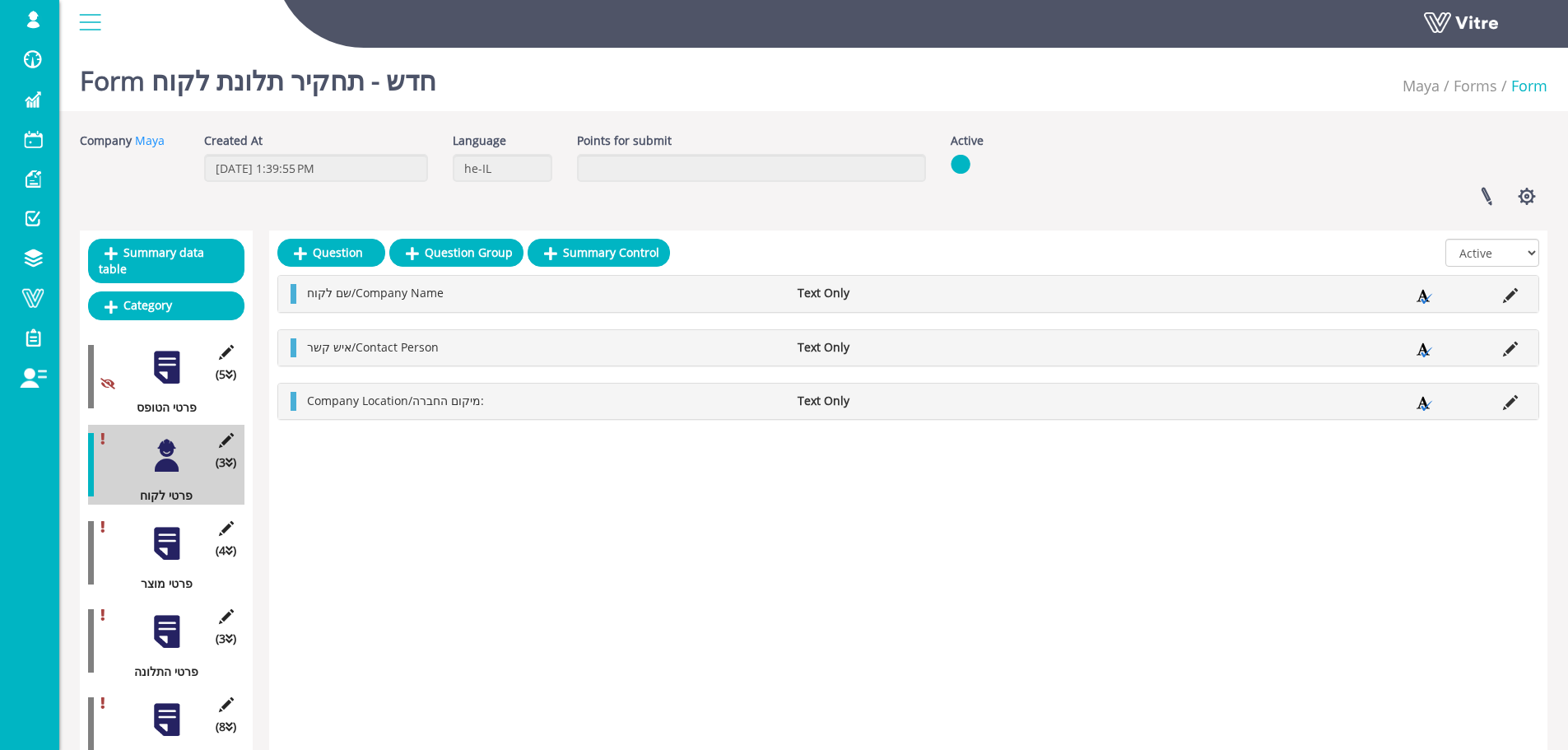
click at [161, 526] on div at bounding box center [167, 544] width 37 height 37
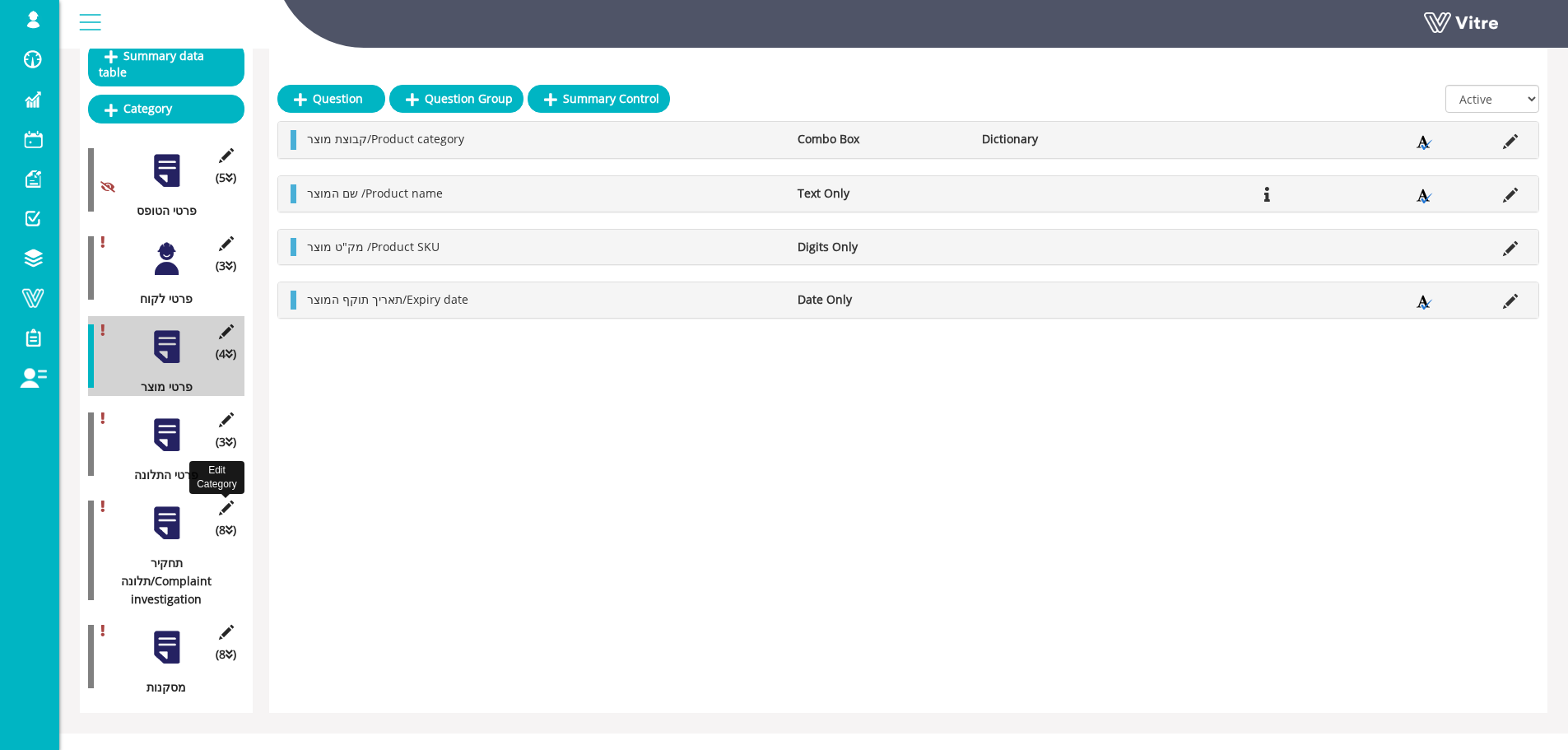
scroll to position [203, 0]
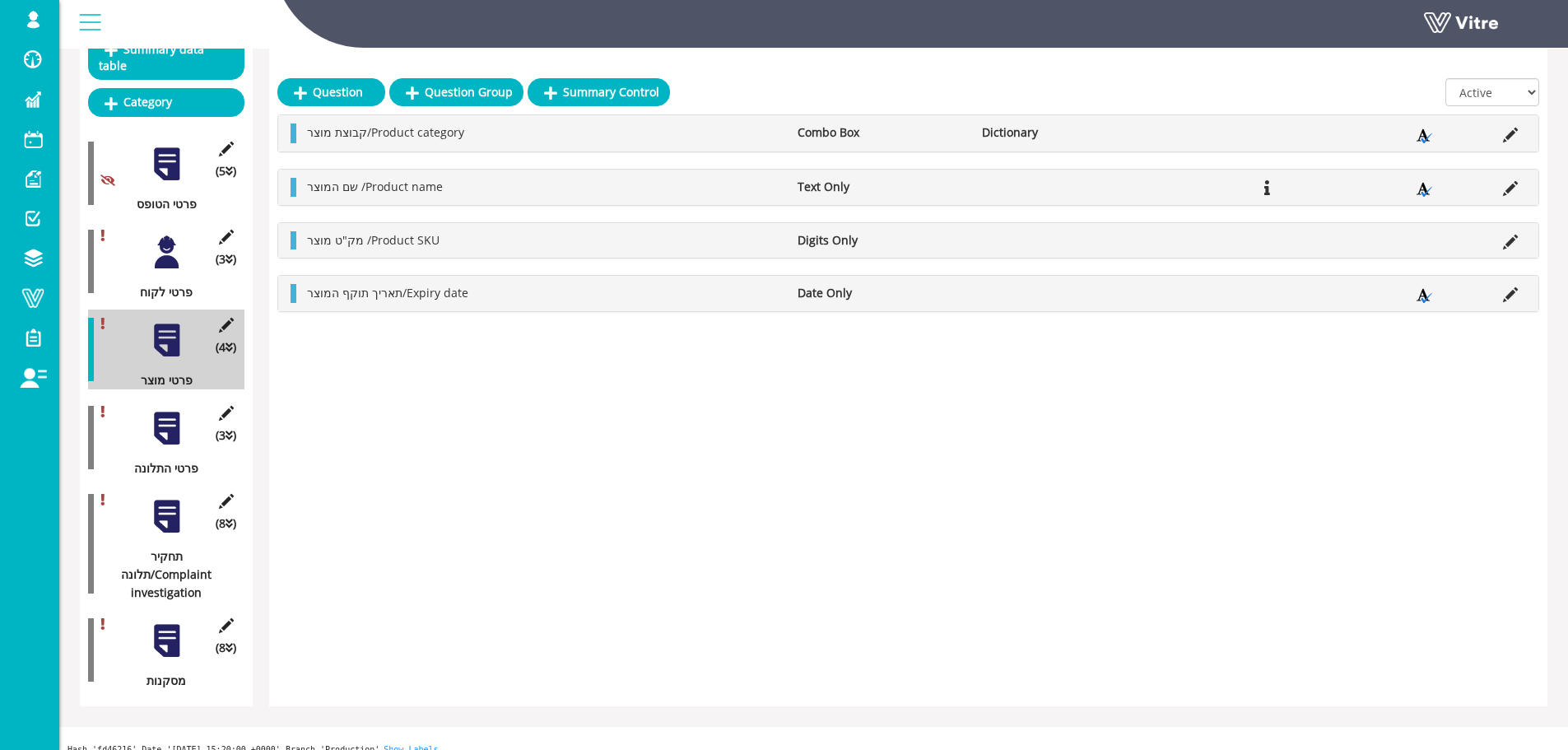
click at [173, 498] on div at bounding box center [167, 517] width 37 height 37
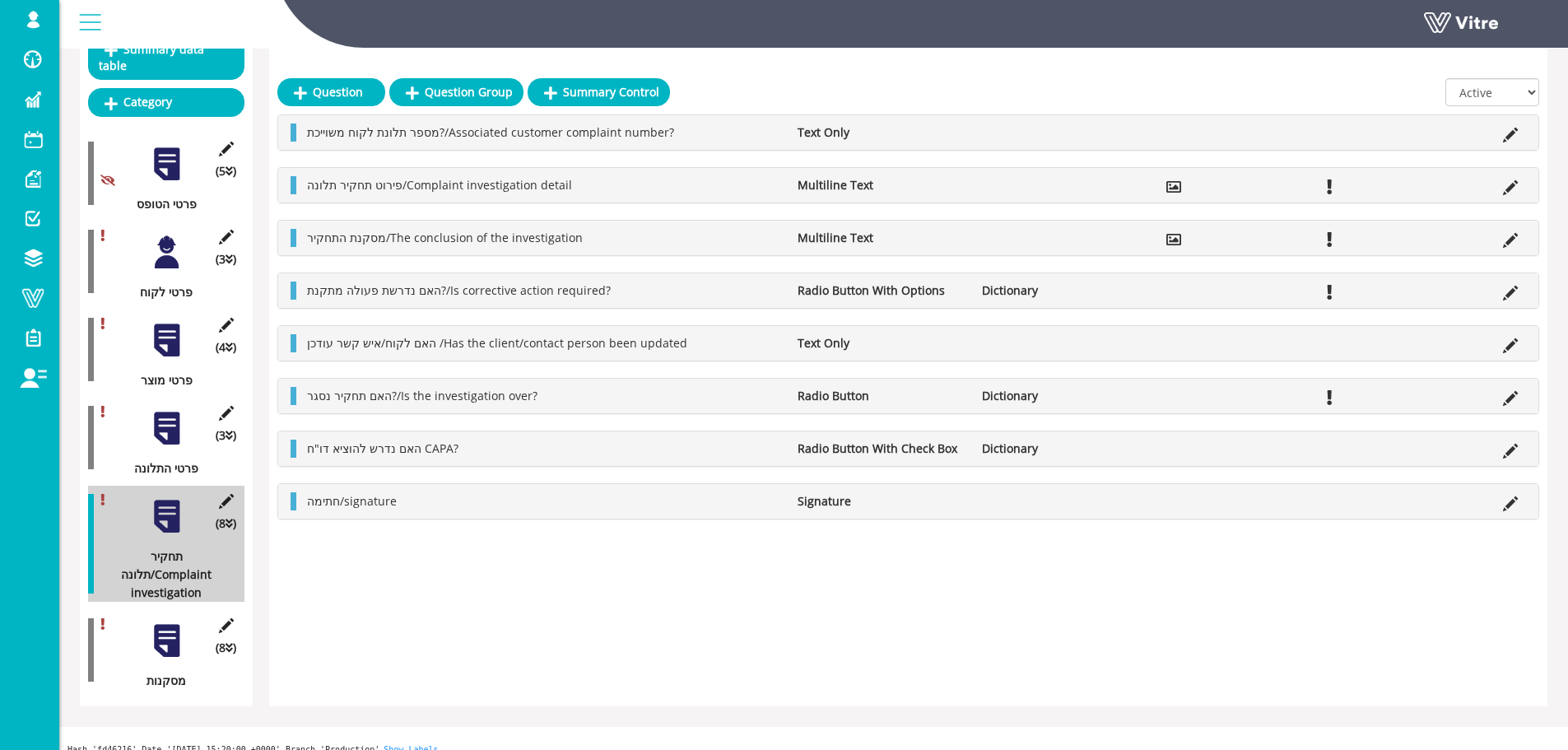
click at [171, 627] on div at bounding box center [167, 641] width 37 height 37
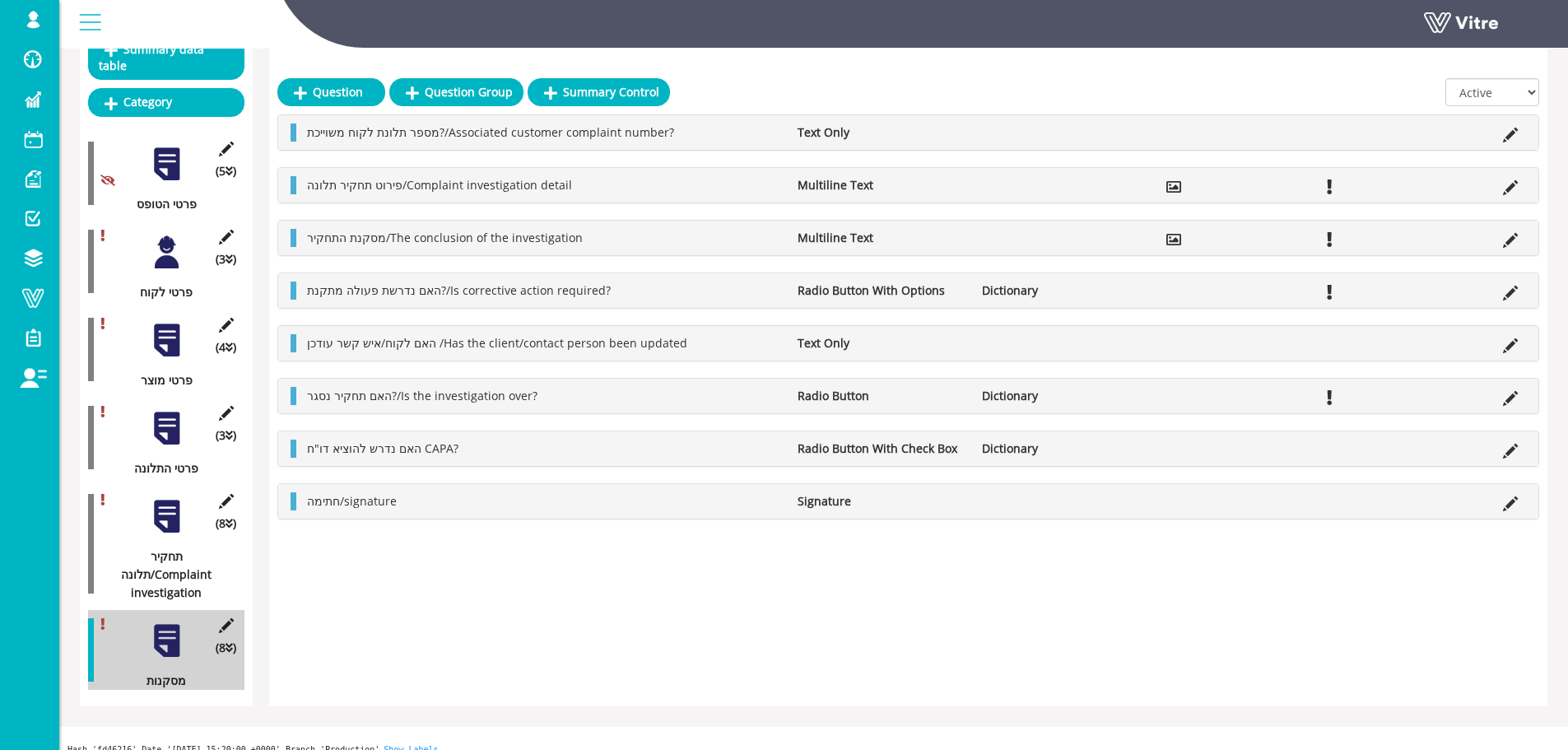
click at [173, 498] on div at bounding box center [167, 517] width 37 height 37
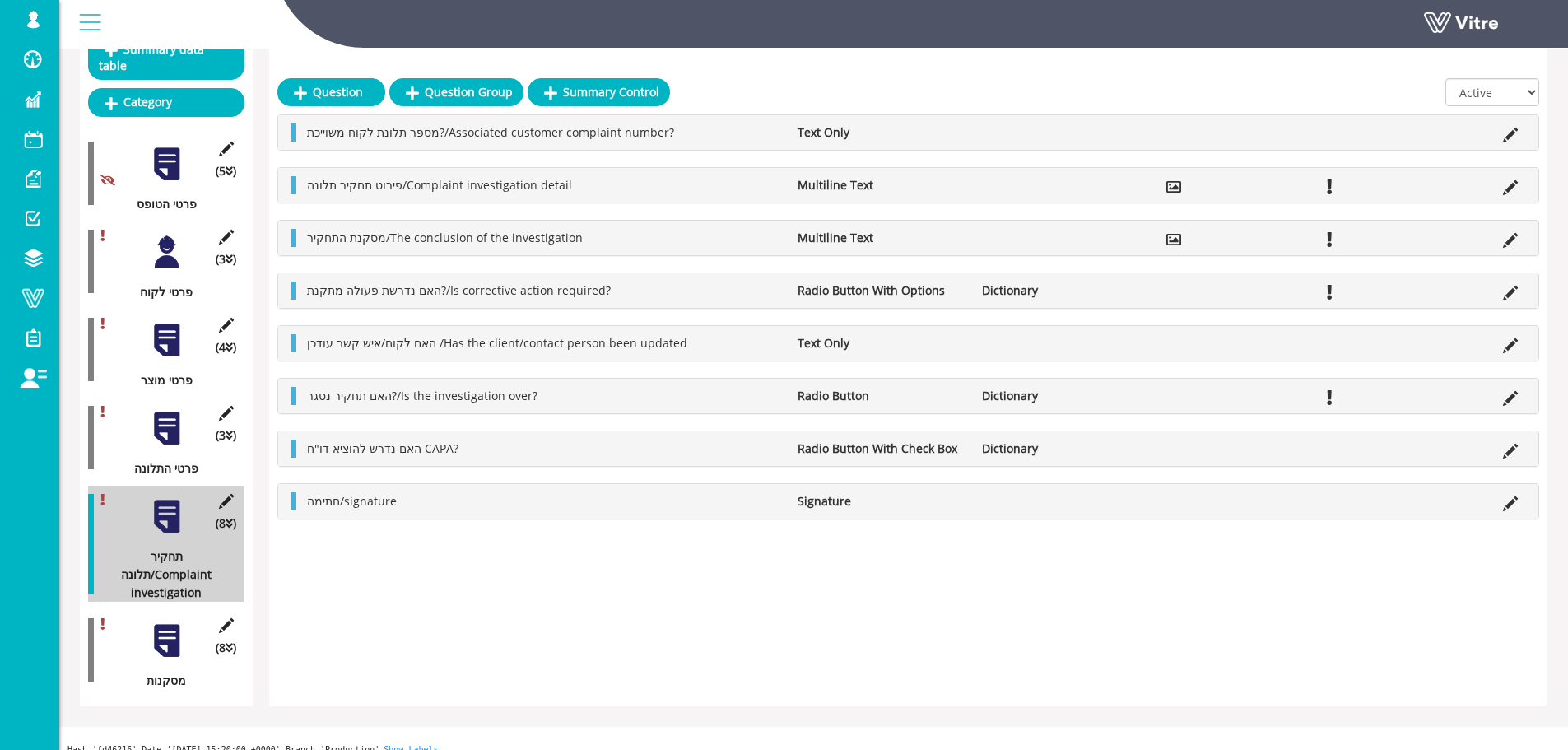
click at [171, 623] on div at bounding box center [167, 641] width 37 height 37
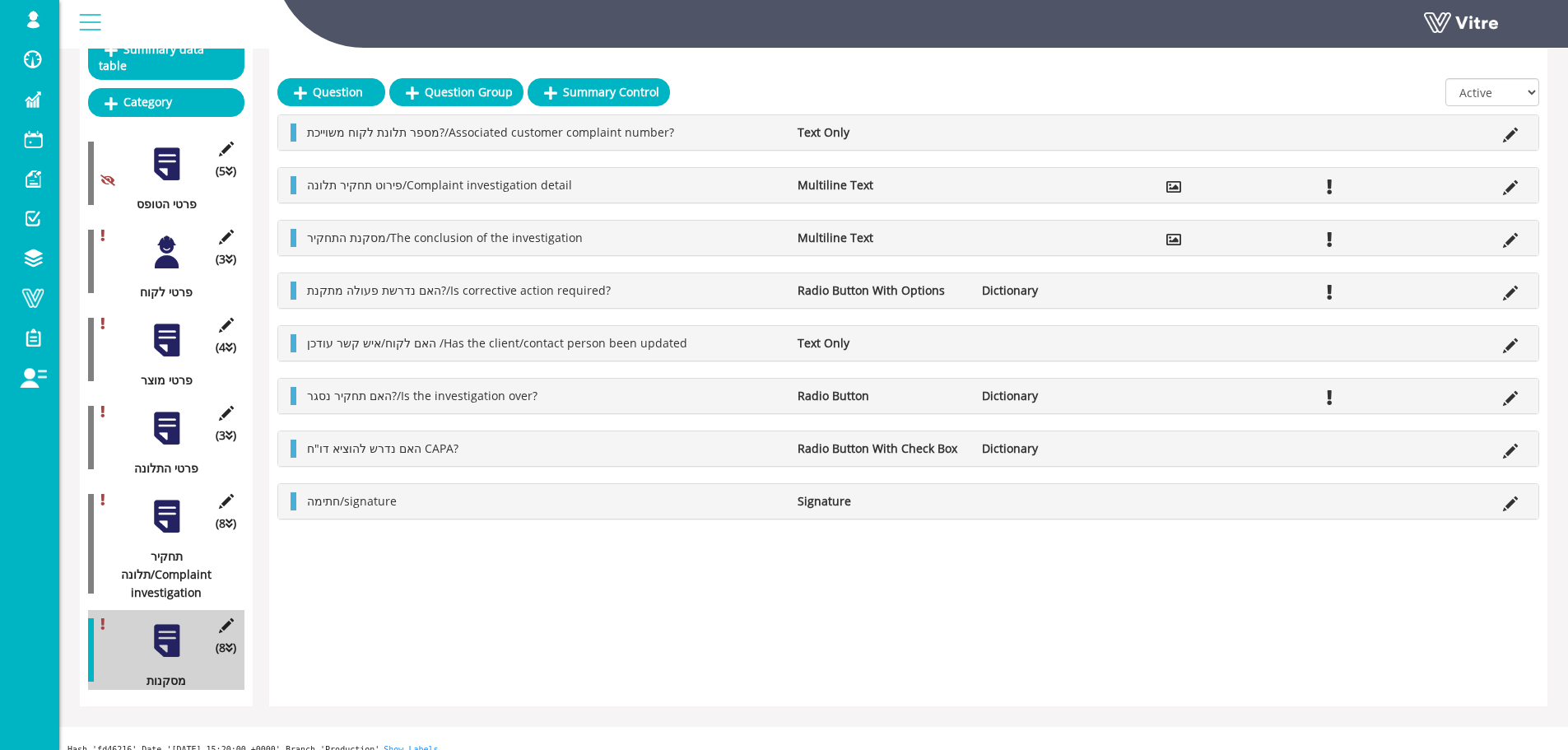
click at [162, 504] on div at bounding box center [167, 517] width 37 height 37
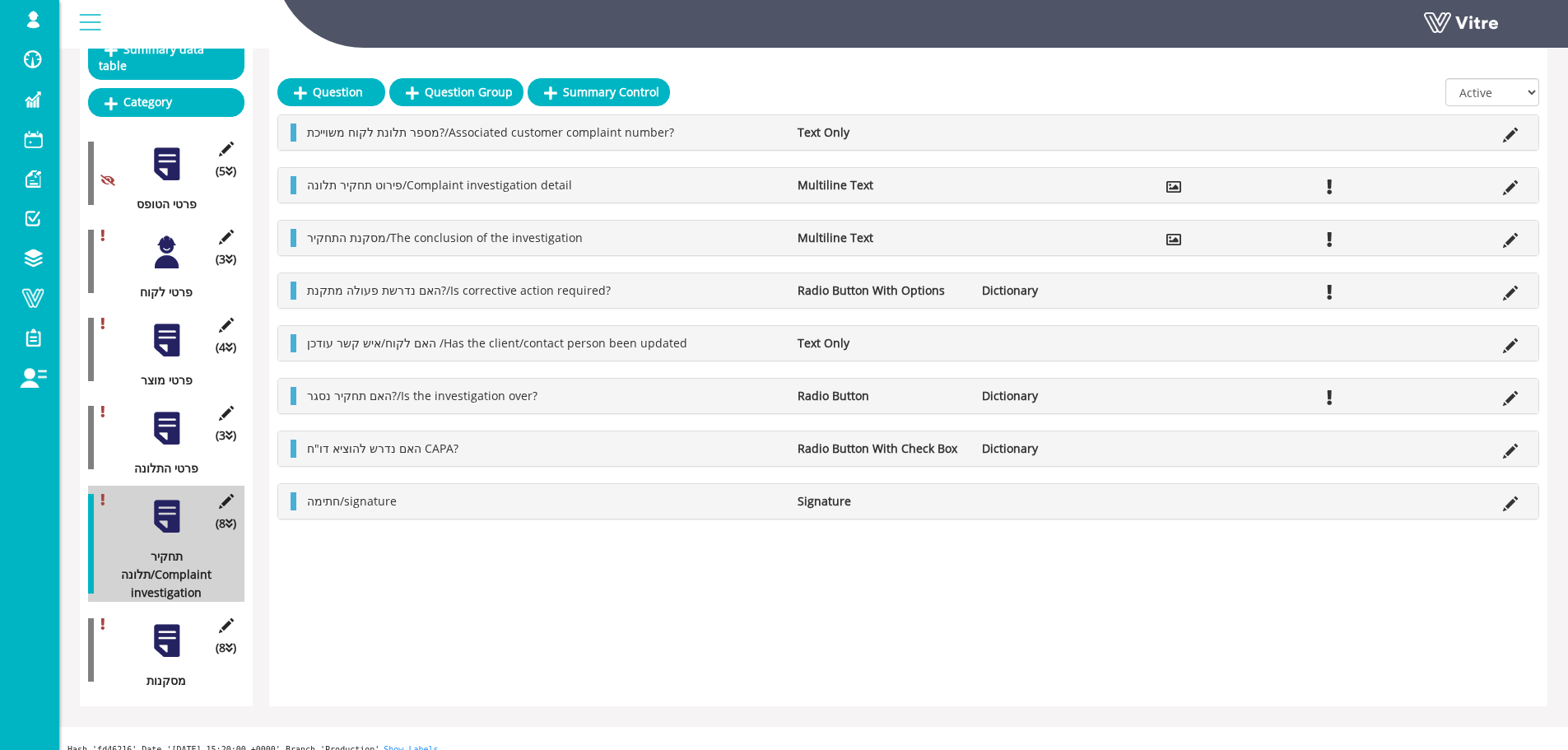
click at [162, 623] on div at bounding box center [167, 641] width 37 height 37
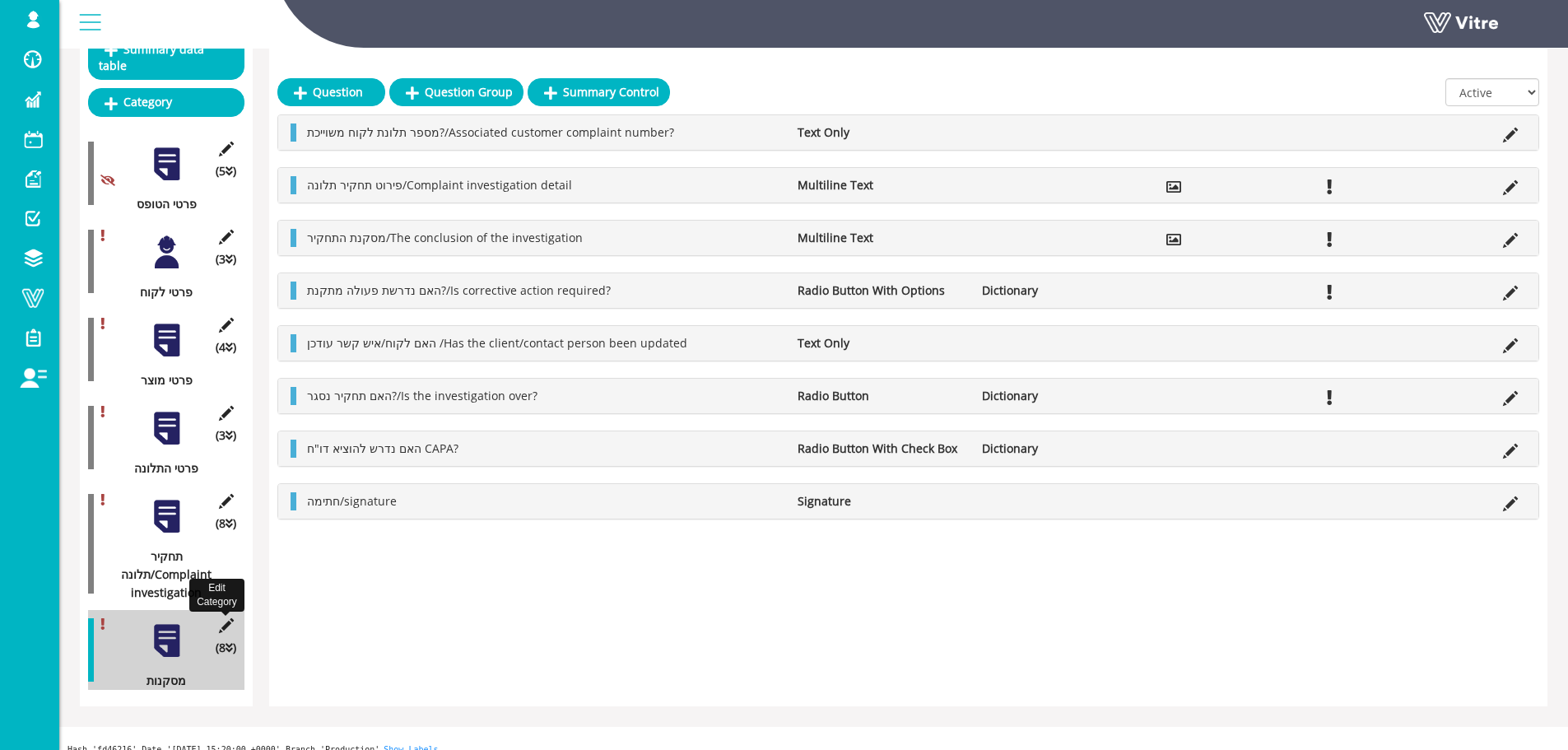
click at [224, 619] on icon at bounding box center [225, 626] width 20 height 15
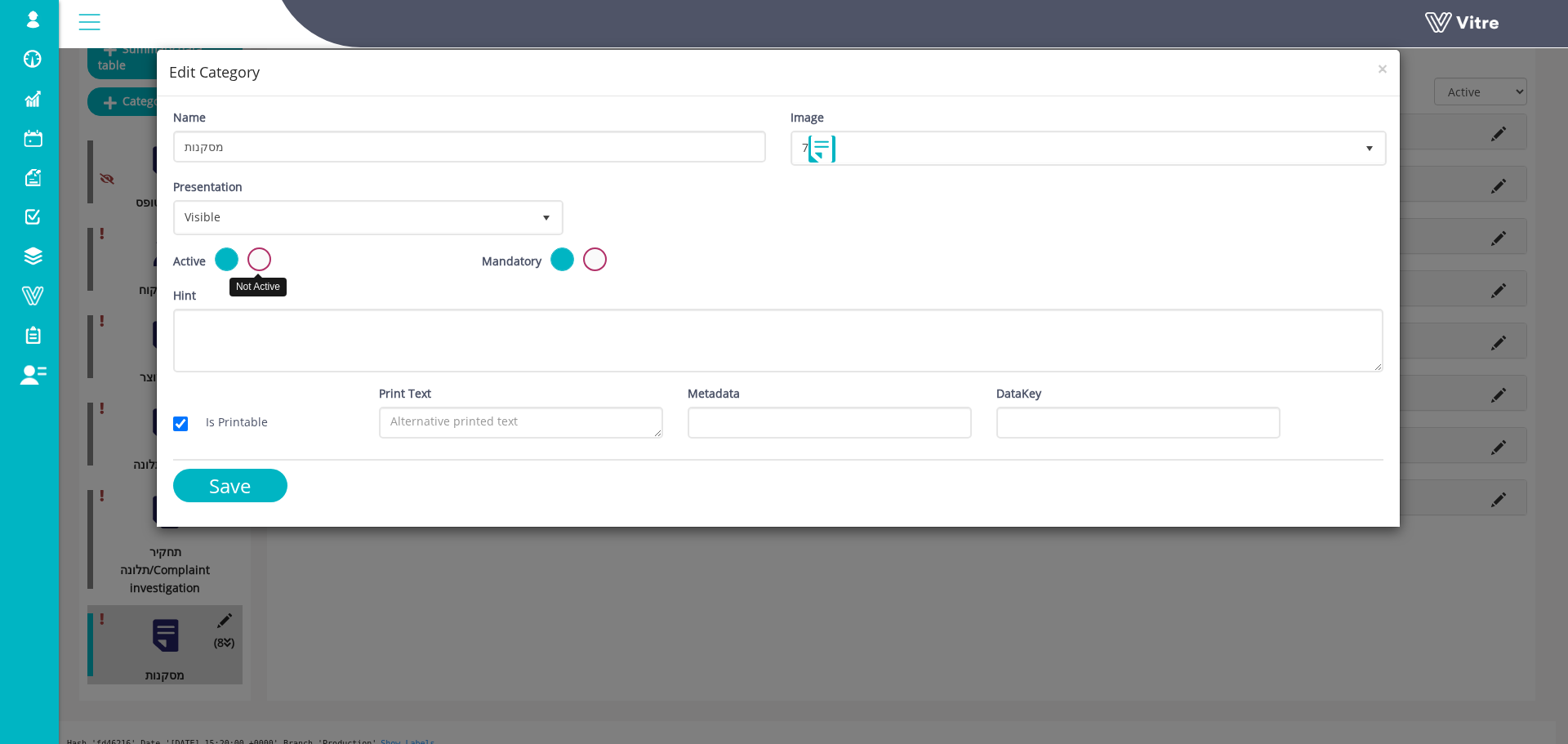
click at [258, 257] on label at bounding box center [259, 259] width 24 height 24
click at [0, 0] on input "radio" at bounding box center [0, 0] width 0 height 0
click at [263, 484] on input "Save" at bounding box center [230, 486] width 115 height 34
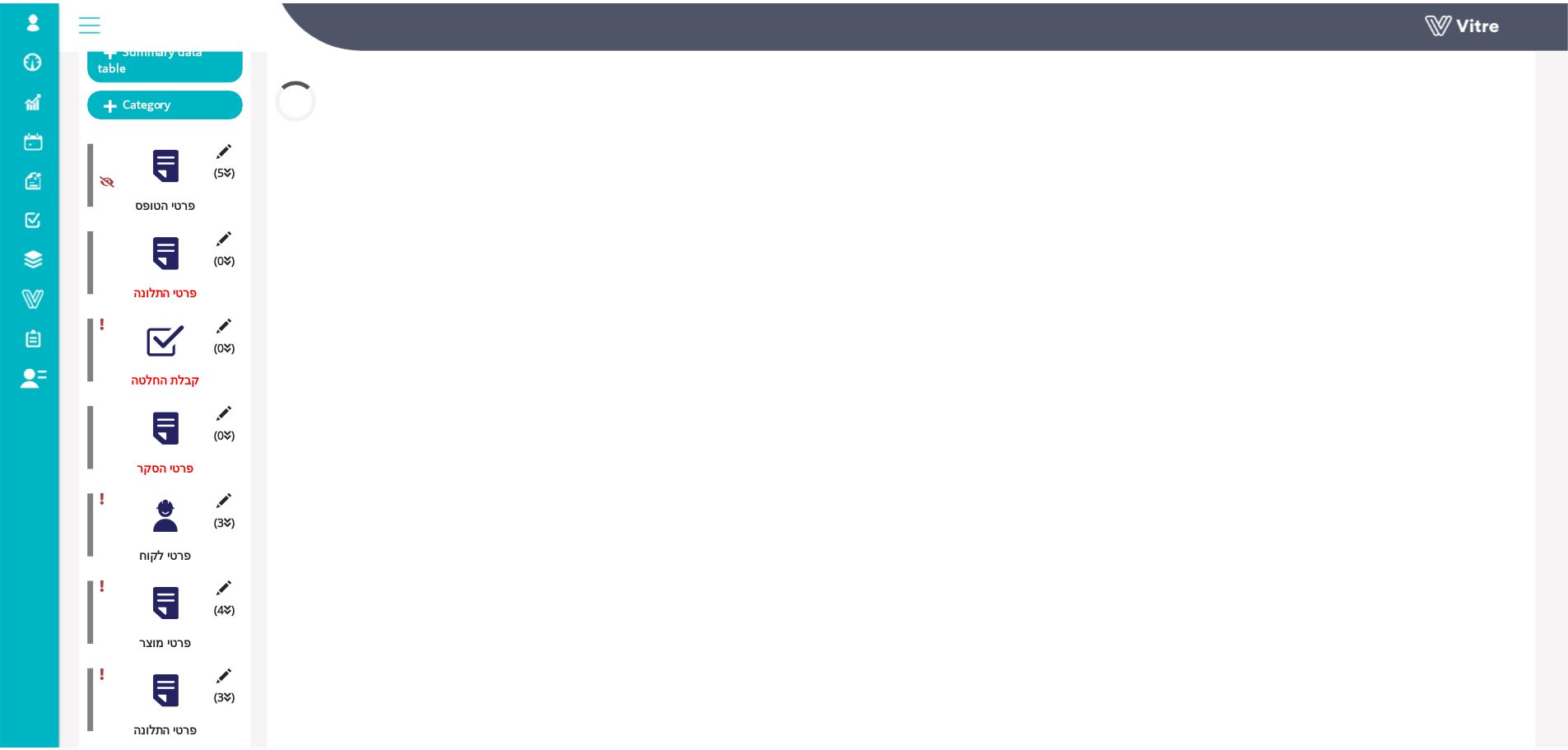
scroll to position [116, 0]
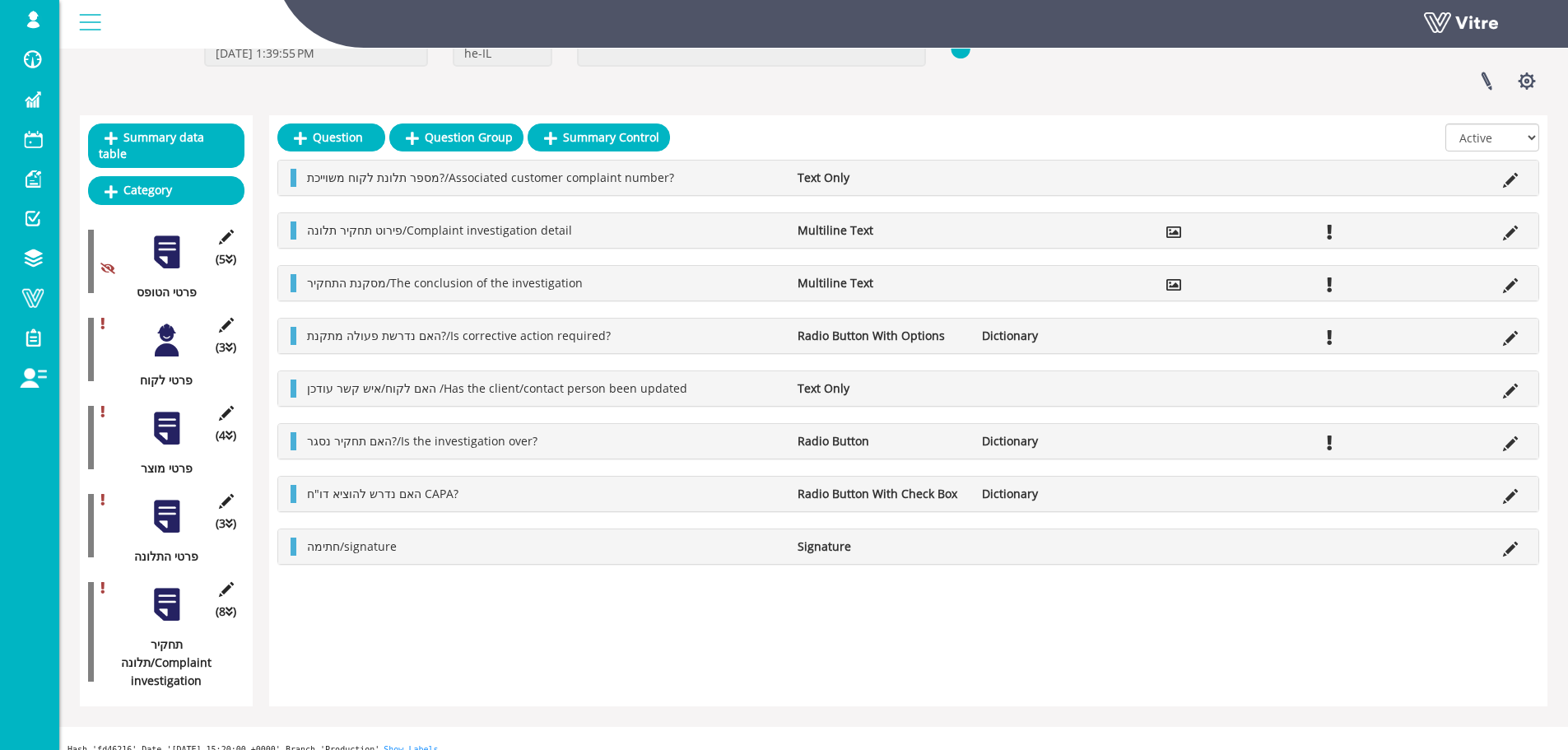
click at [166, 322] on div at bounding box center [167, 340] width 37 height 37
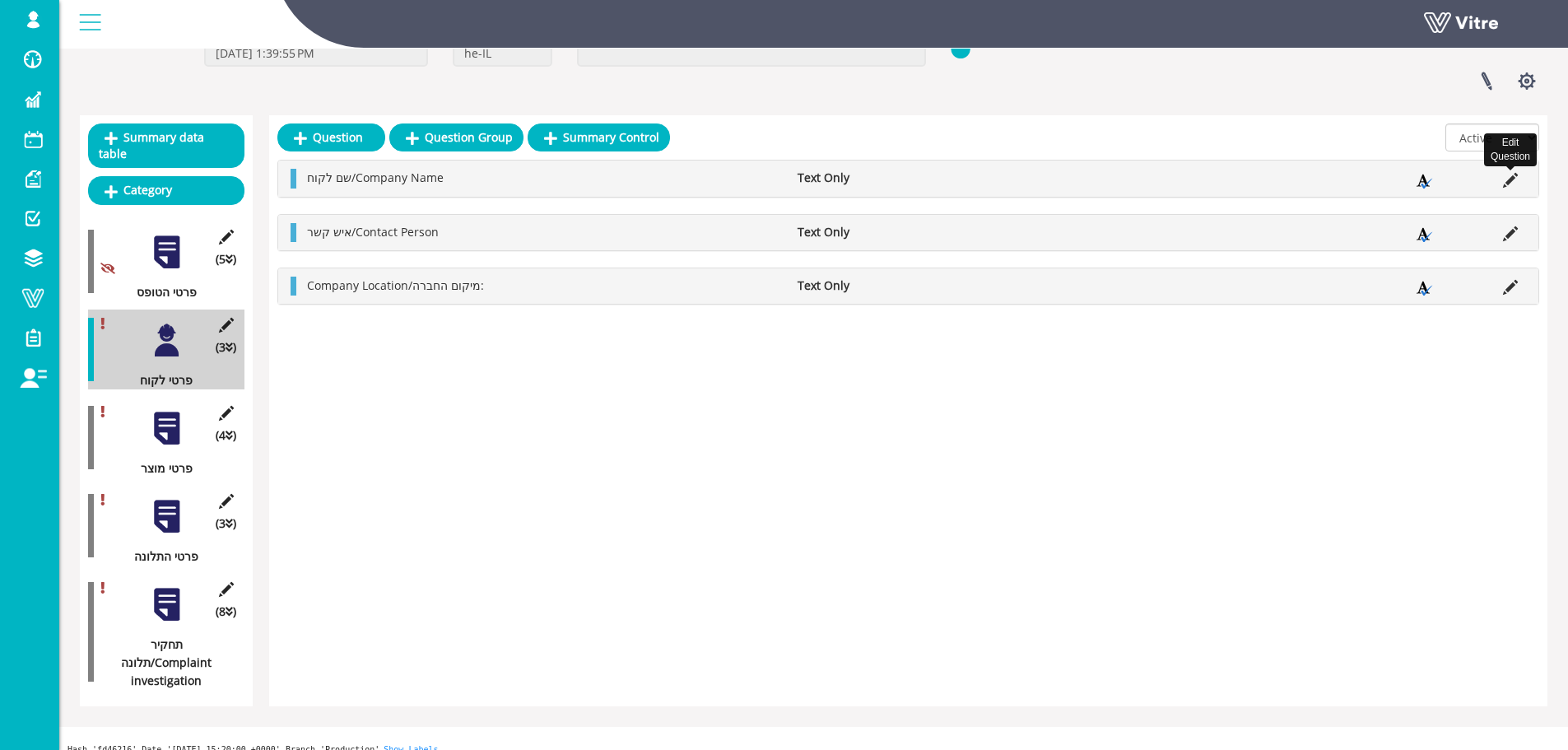
click at [1512, 184] on icon at bounding box center [1510, 180] width 15 height 15
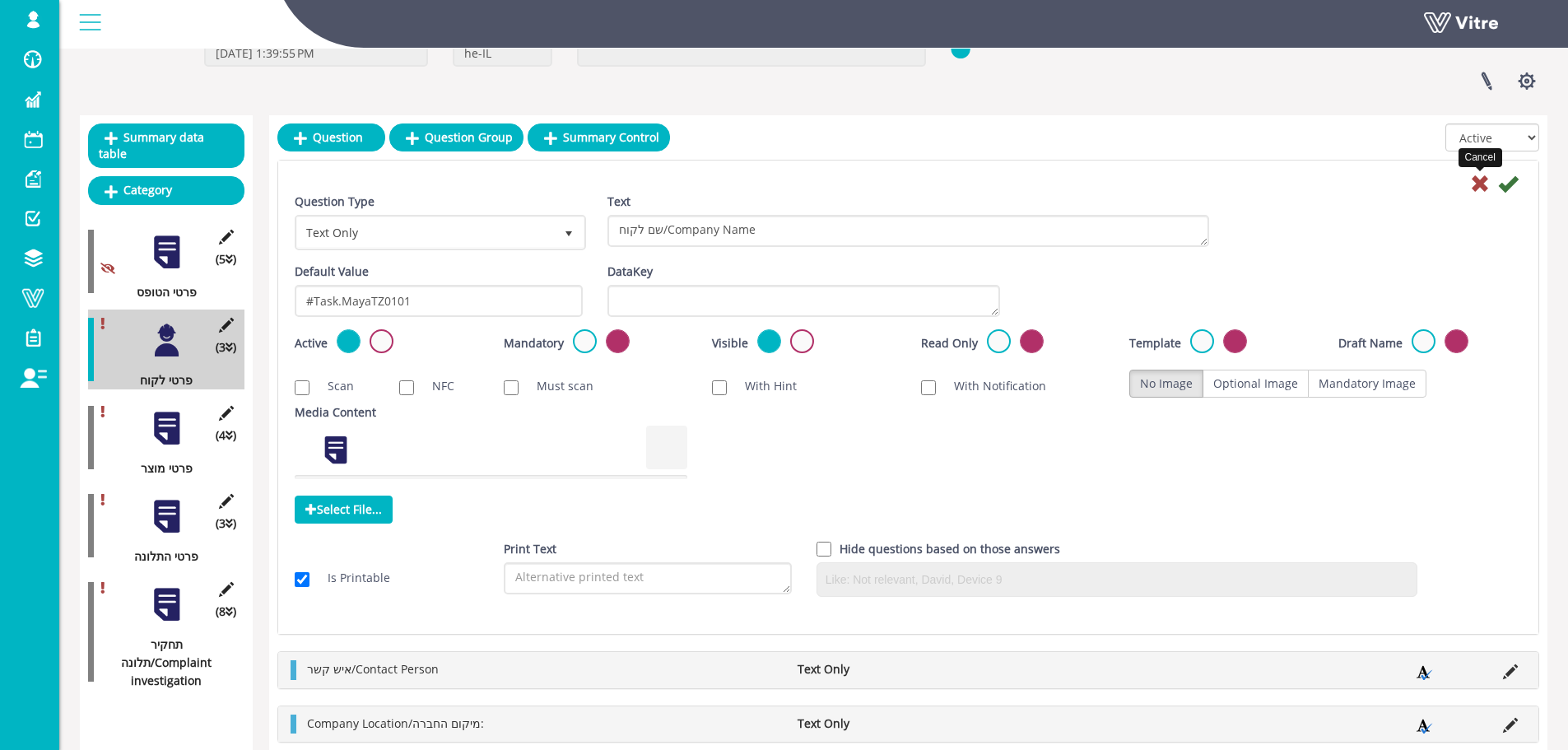
click at [1481, 186] on icon at bounding box center [1480, 184] width 19 height 19
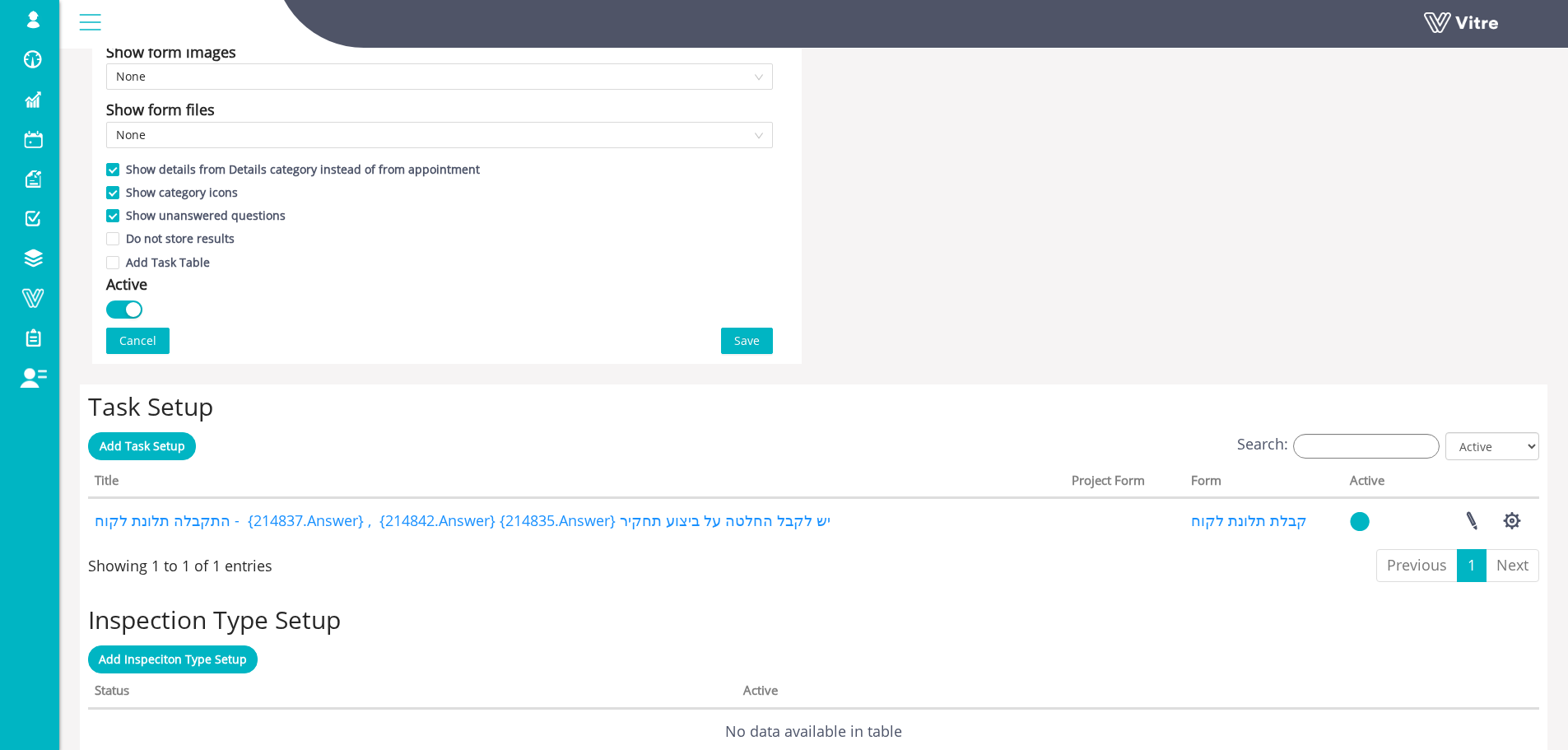
scroll to position [988, 0]
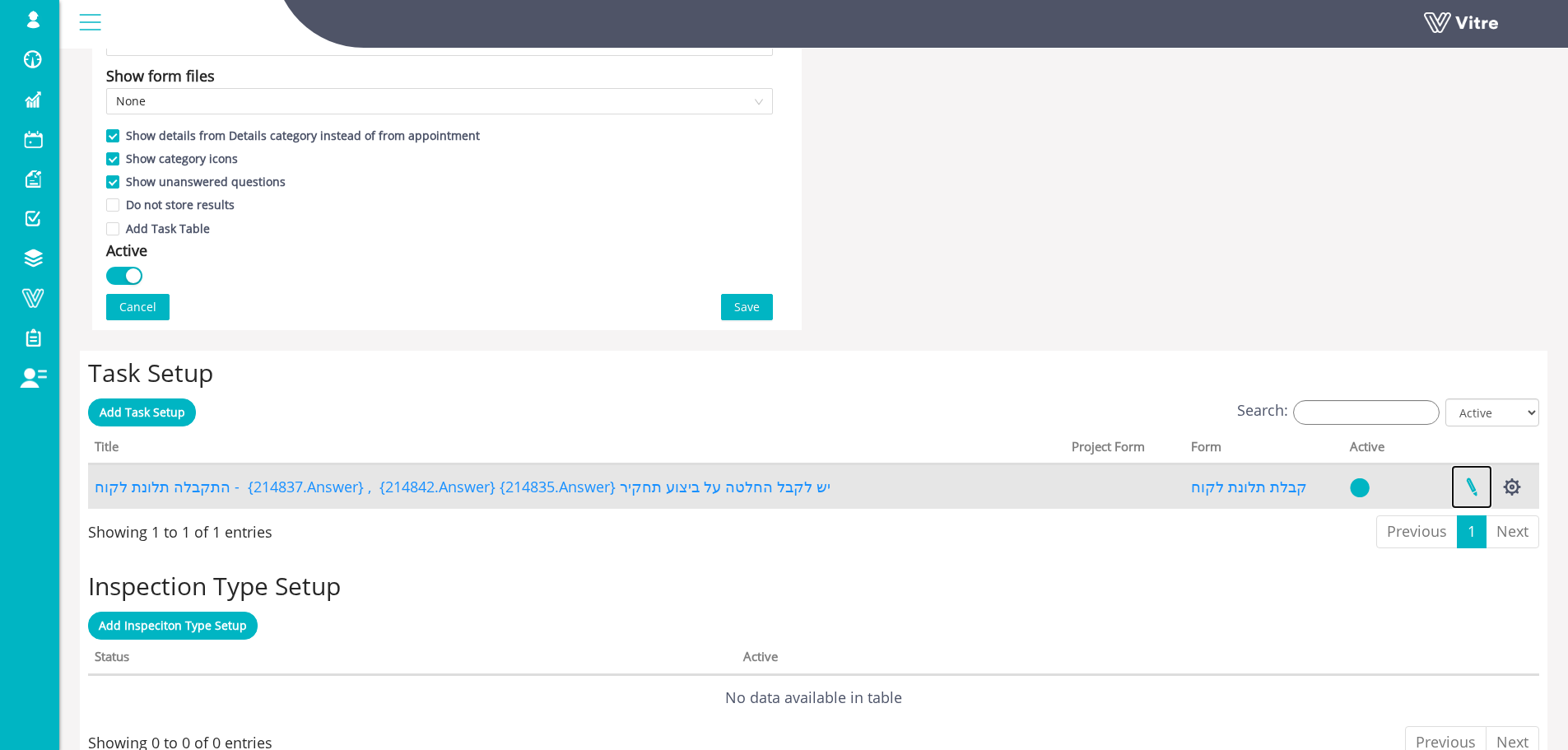
click at [1474, 488] on link at bounding box center [1471, 487] width 41 height 44
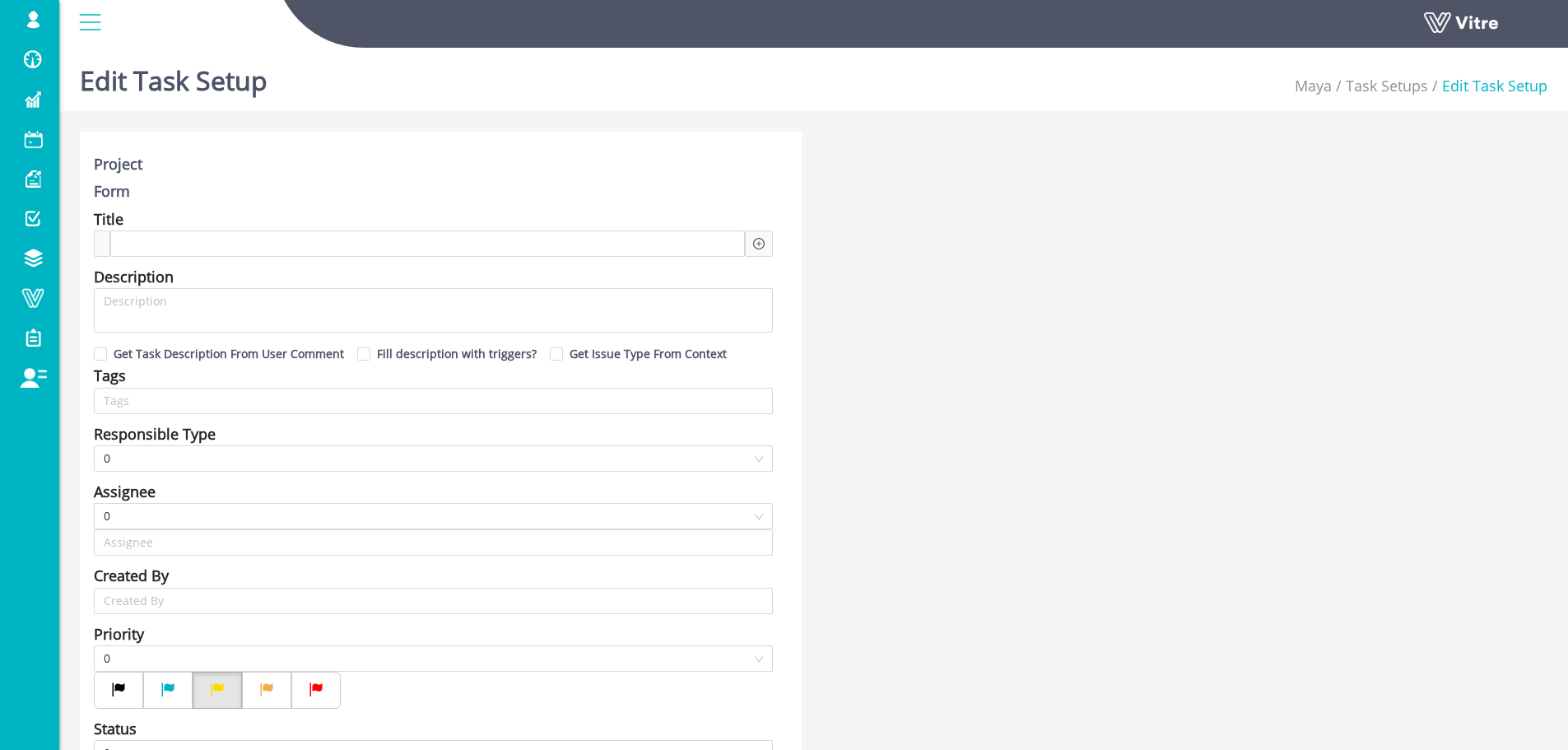
type input "Harel Smadar SU"
checkbox input "true"
type input "[PERSON_NAME]"
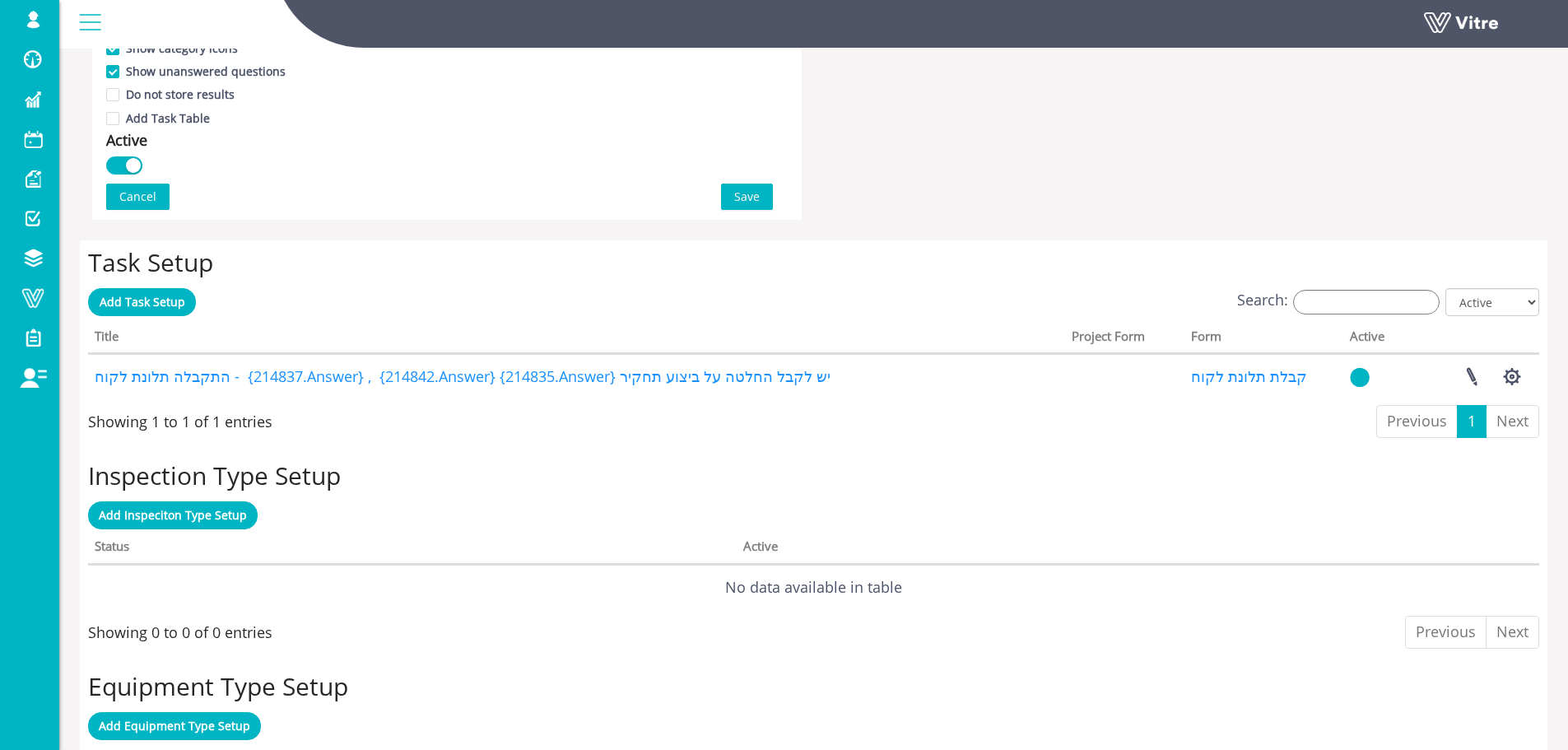
scroll to position [1127, 0]
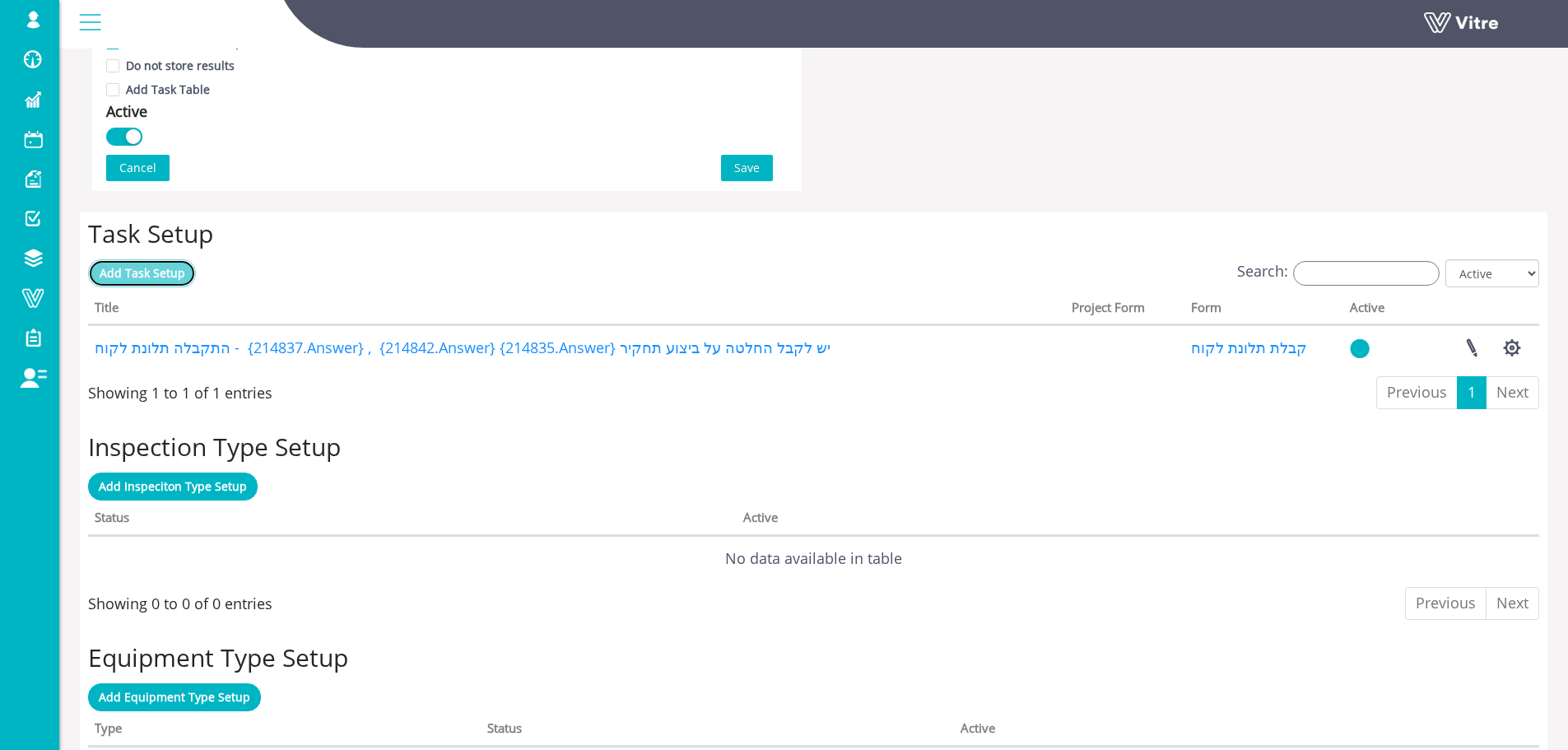
click at [151, 271] on span "Add Task Setup" at bounding box center [143, 273] width 85 height 16
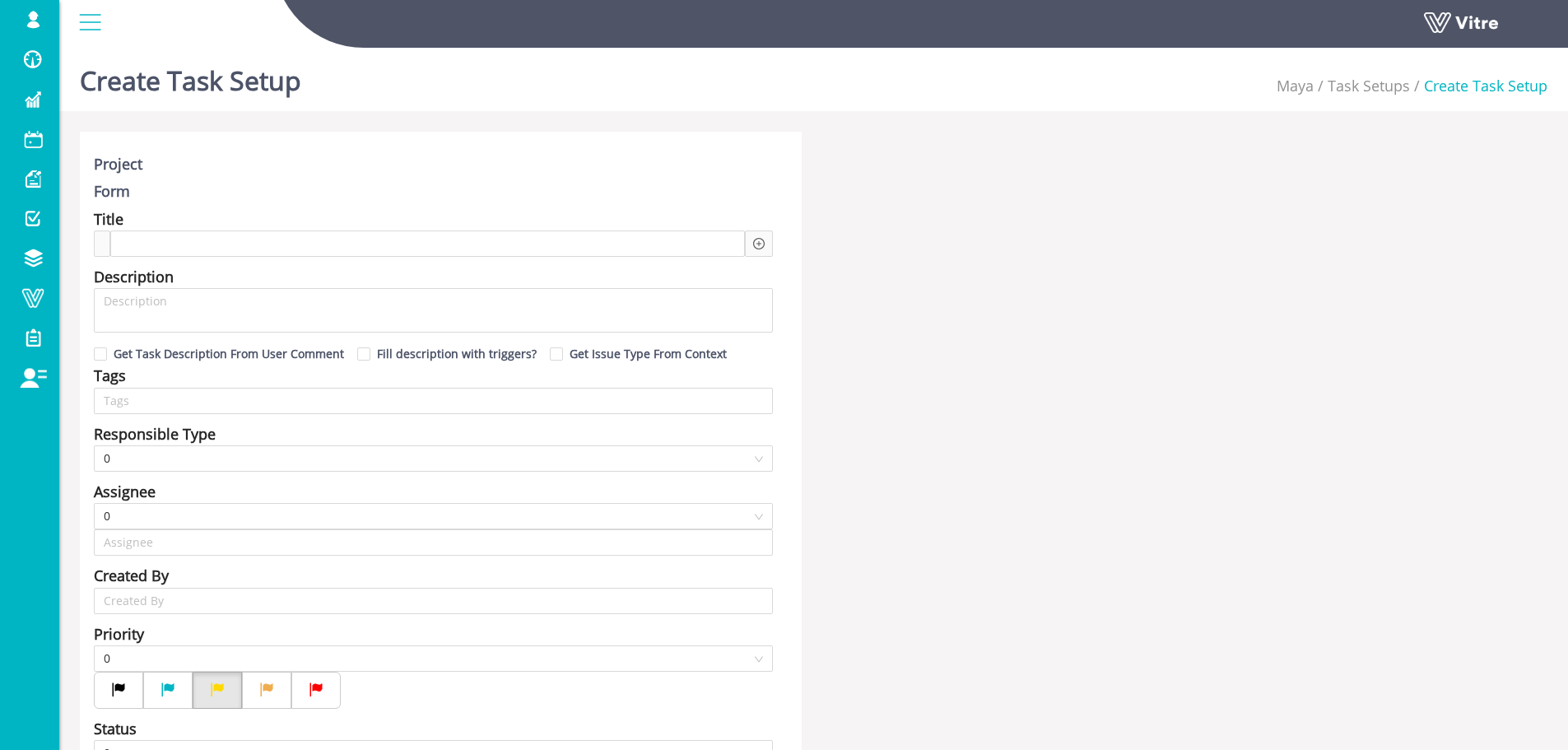
type input "Harel Smadar SU"
click at [641, 240] on div at bounding box center [427, 243] width 634 height 26
click at [759, 240] on icon "plus-circle" at bounding box center [759, 244] width 12 height 12
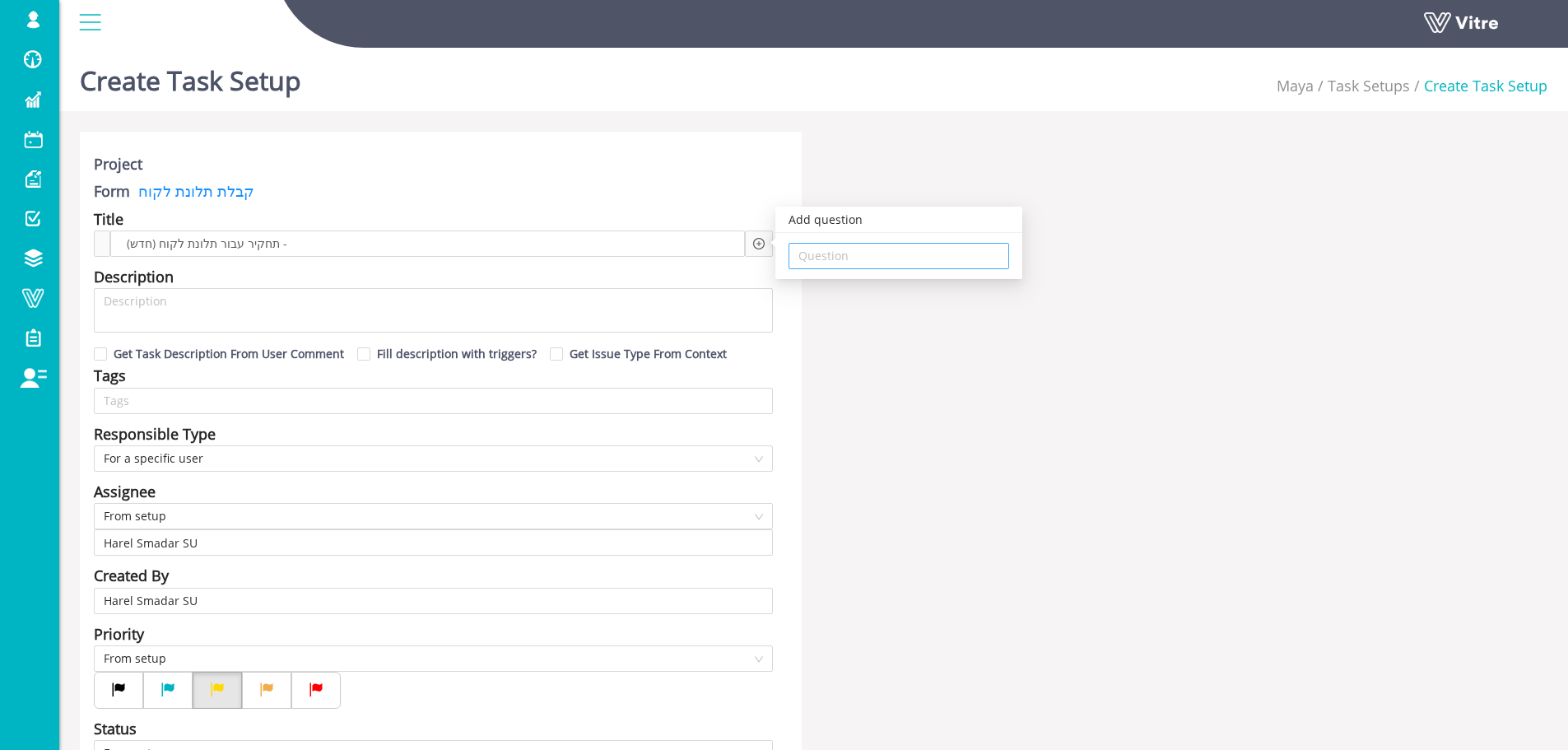
click at [806, 259] on input "search" at bounding box center [898, 256] width 201 height 24
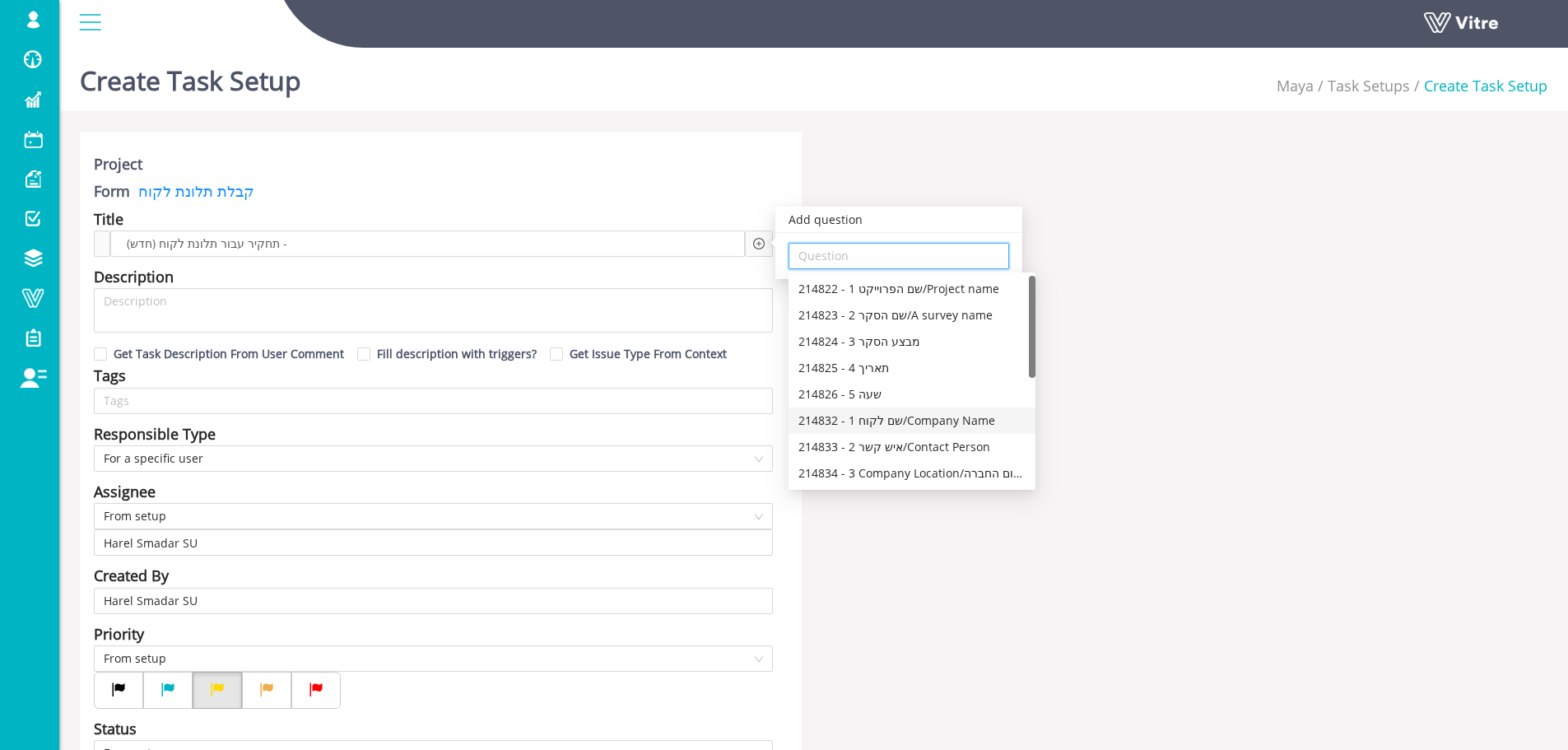
click at [952, 421] on div "214832 - 1 שם לקוח/Company Name" at bounding box center [912, 421] width 227 height 18
type input "214832 - 1 שם לקוח/Company Name"
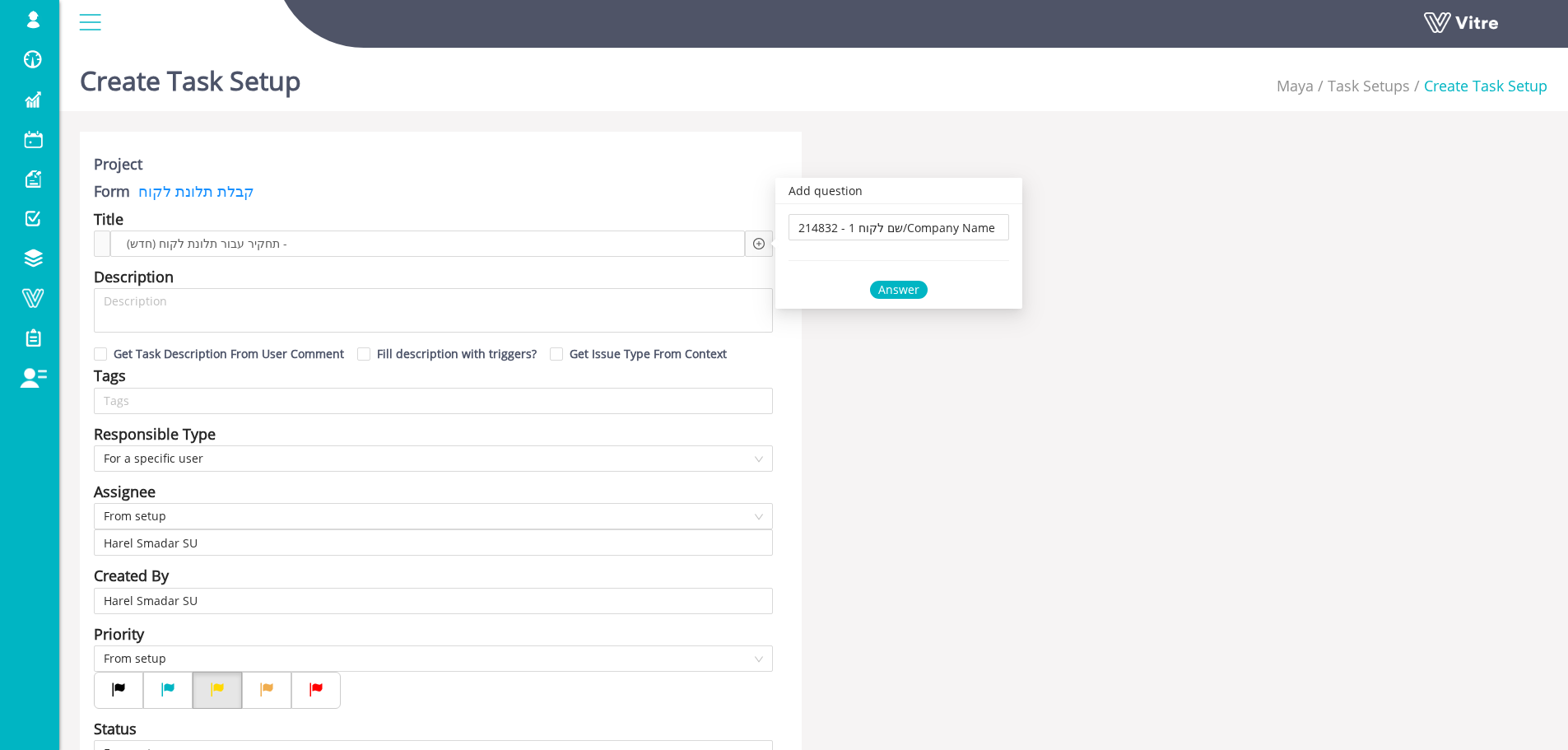
click at [901, 288] on div "Answer" at bounding box center [898, 290] width 57 height 18
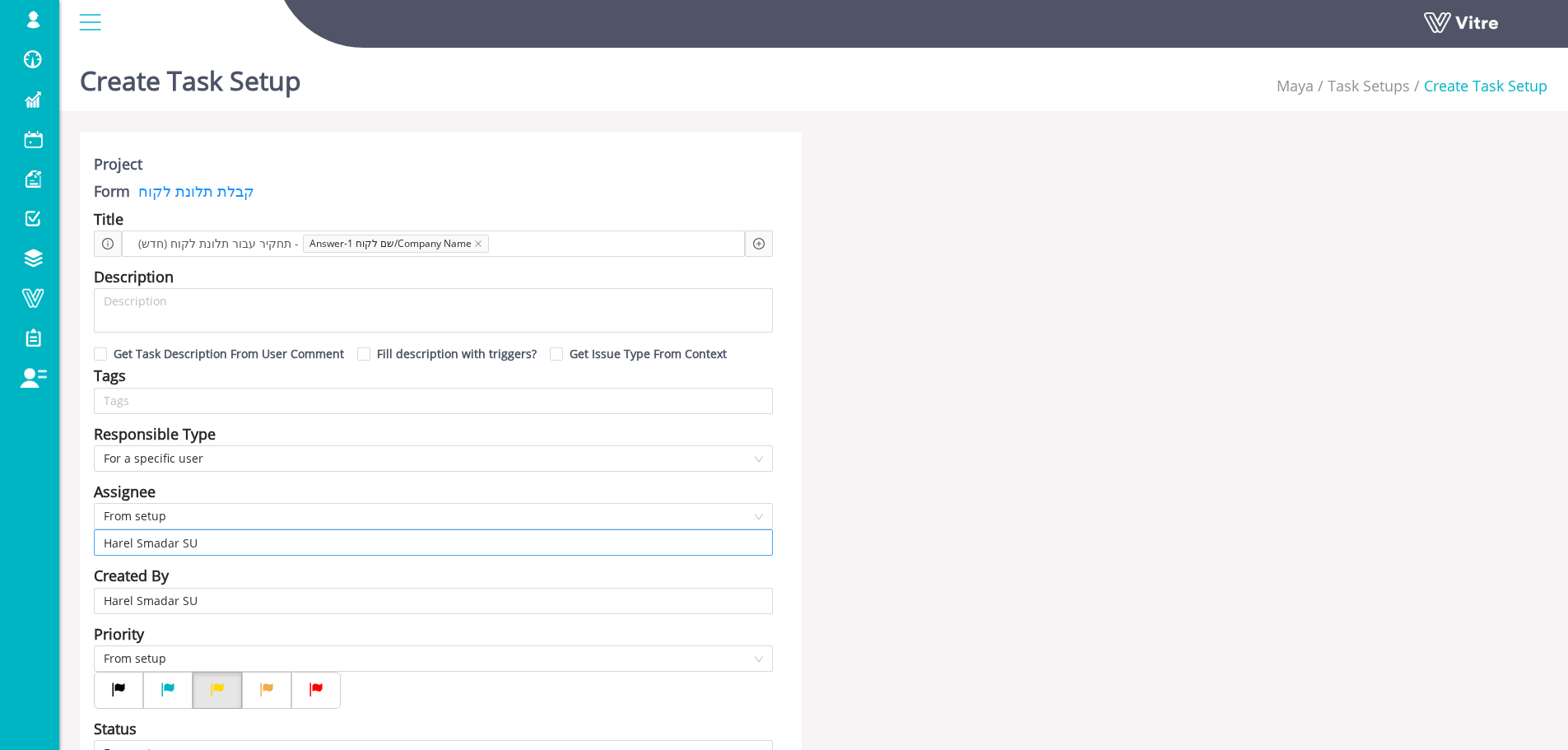
click at [190, 544] on input "Harel Smadar SU" at bounding box center [433, 542] width 659 height 24
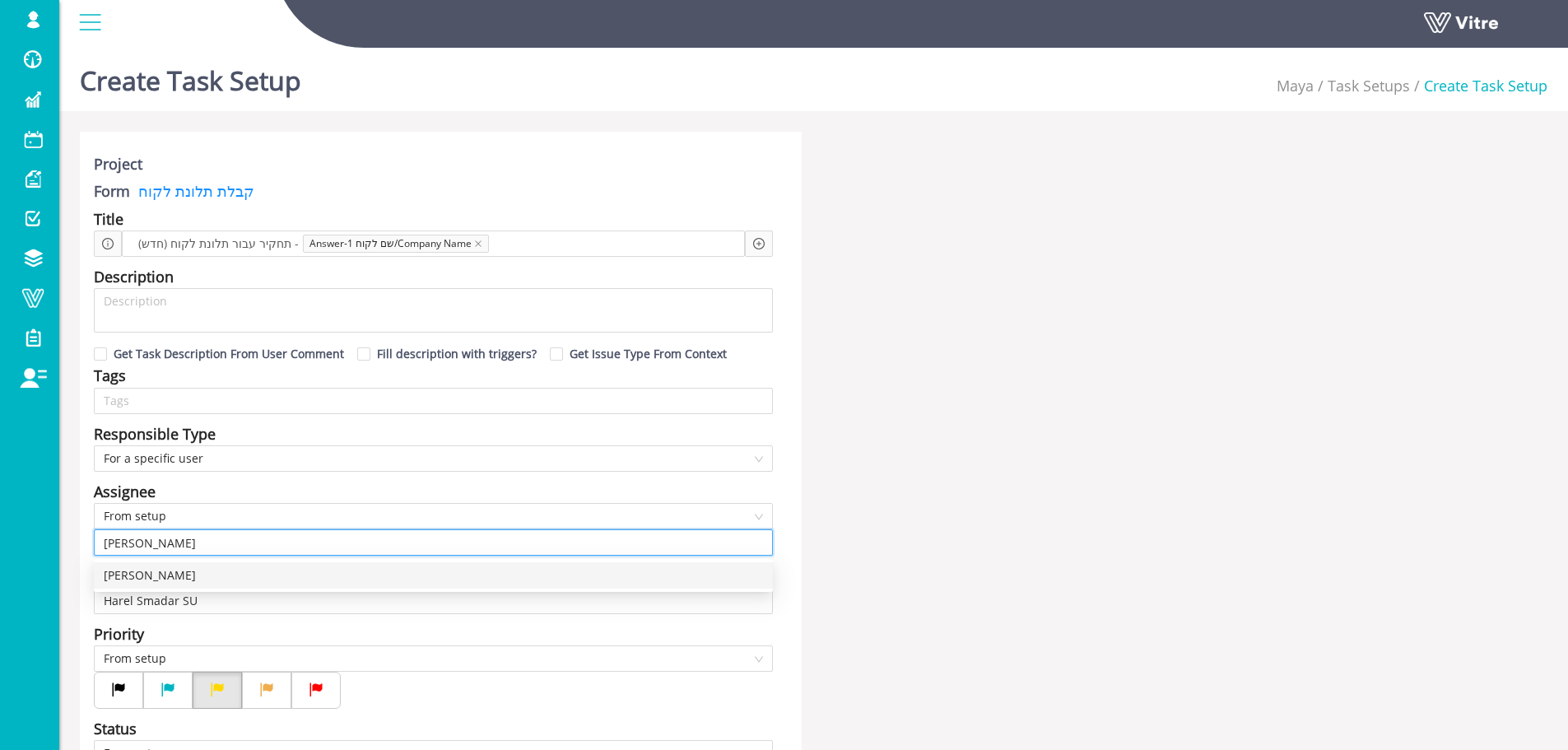
click at [117, 573] on div "יואב ירדני" at bounding box center [433, 575] width 659 height 18
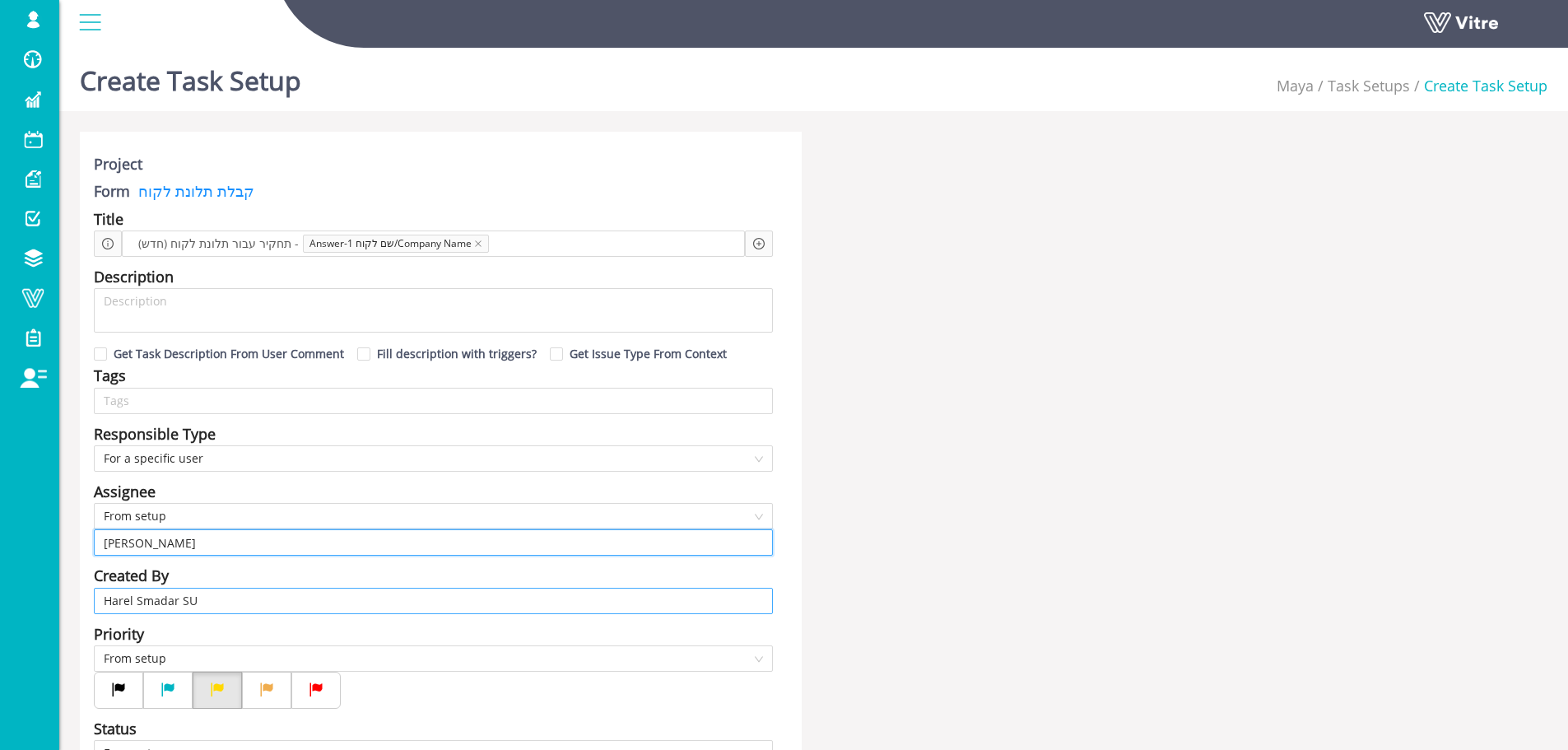
type input "יואב ירדני"
click at [223, 604] on input "Harel Smadar SU" at bounding box center [433, 600] width 659 height 24
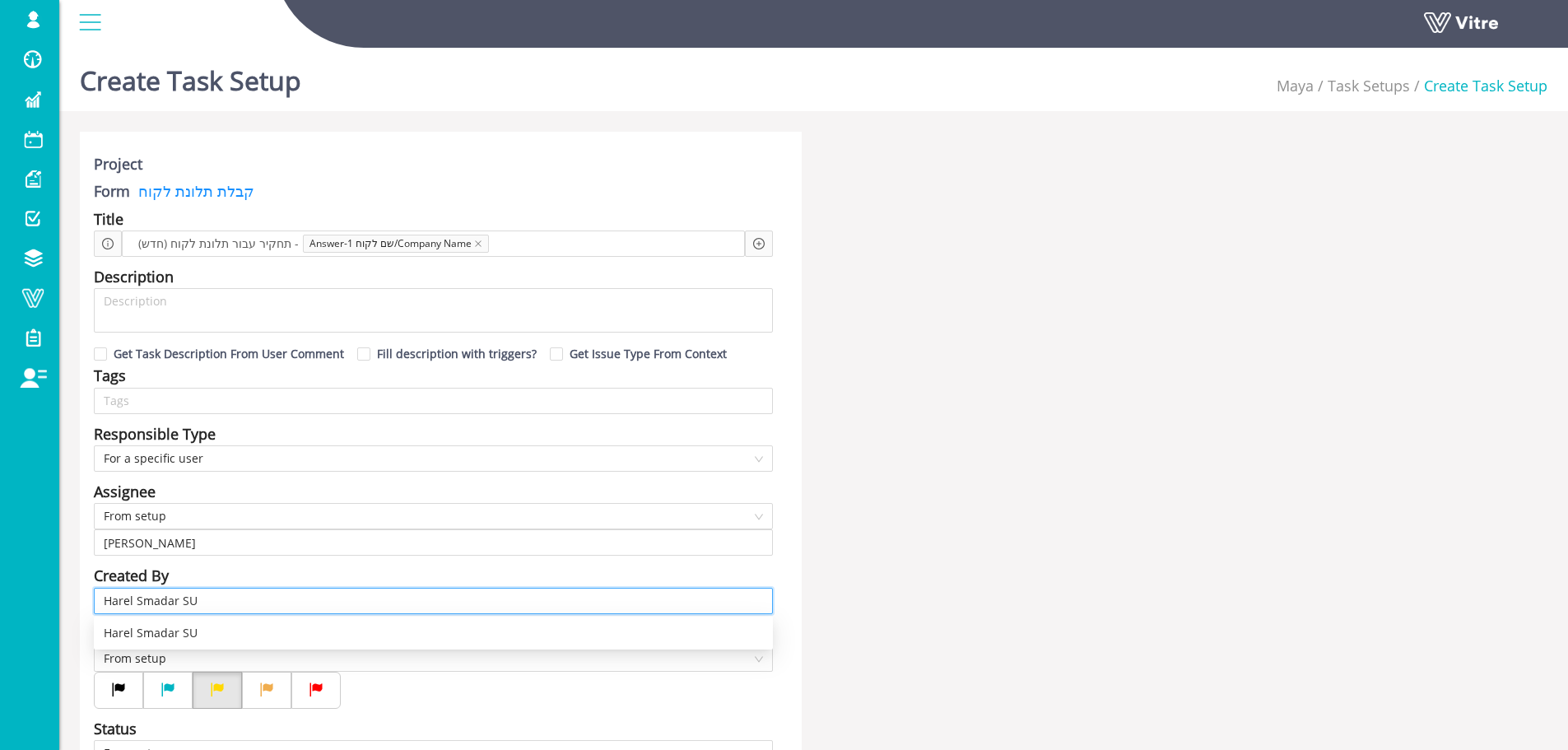
click at [223, 604] on input "Harel Smadar SU" at bounding box center [433, 600] width 659 height 24
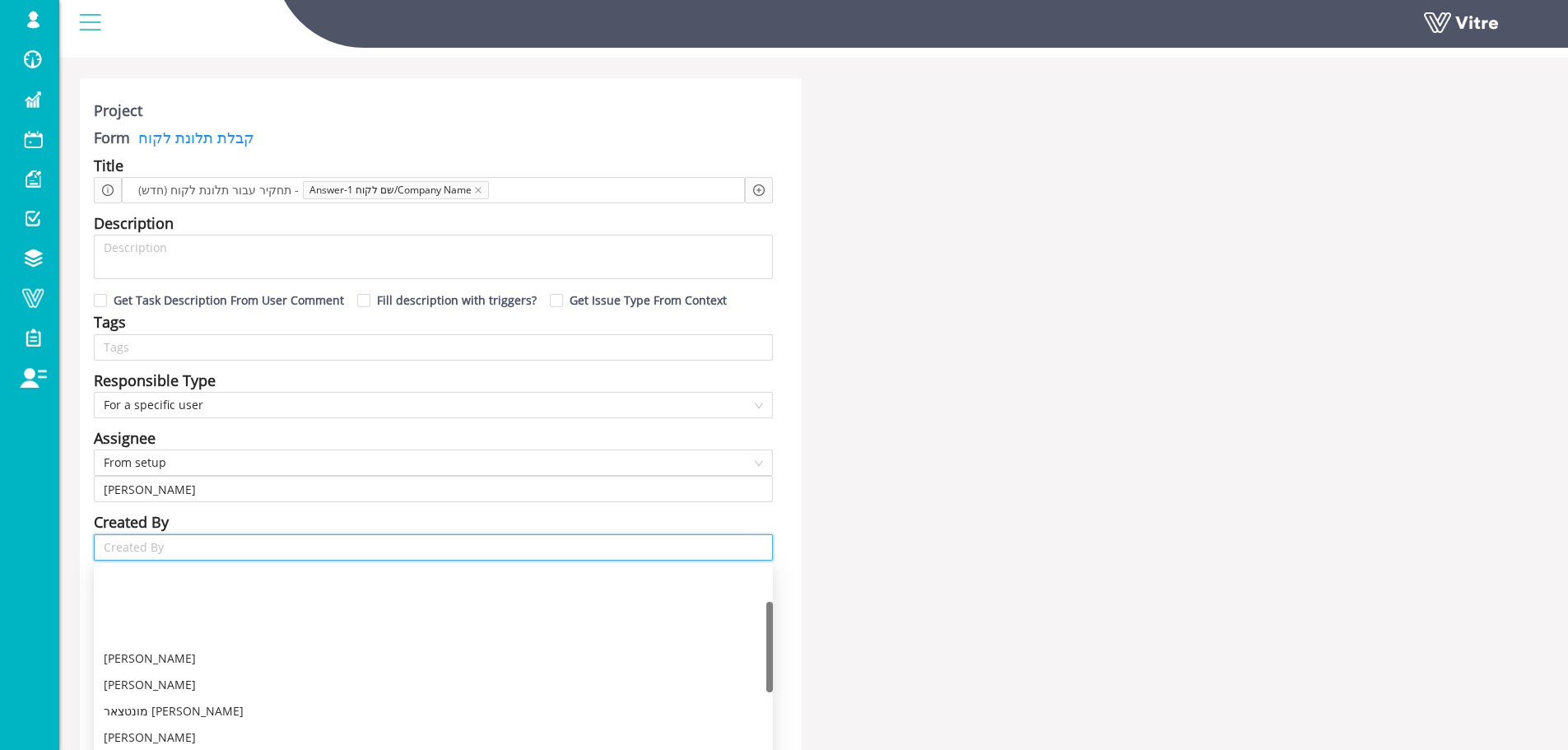
scroll to position [83, 0]
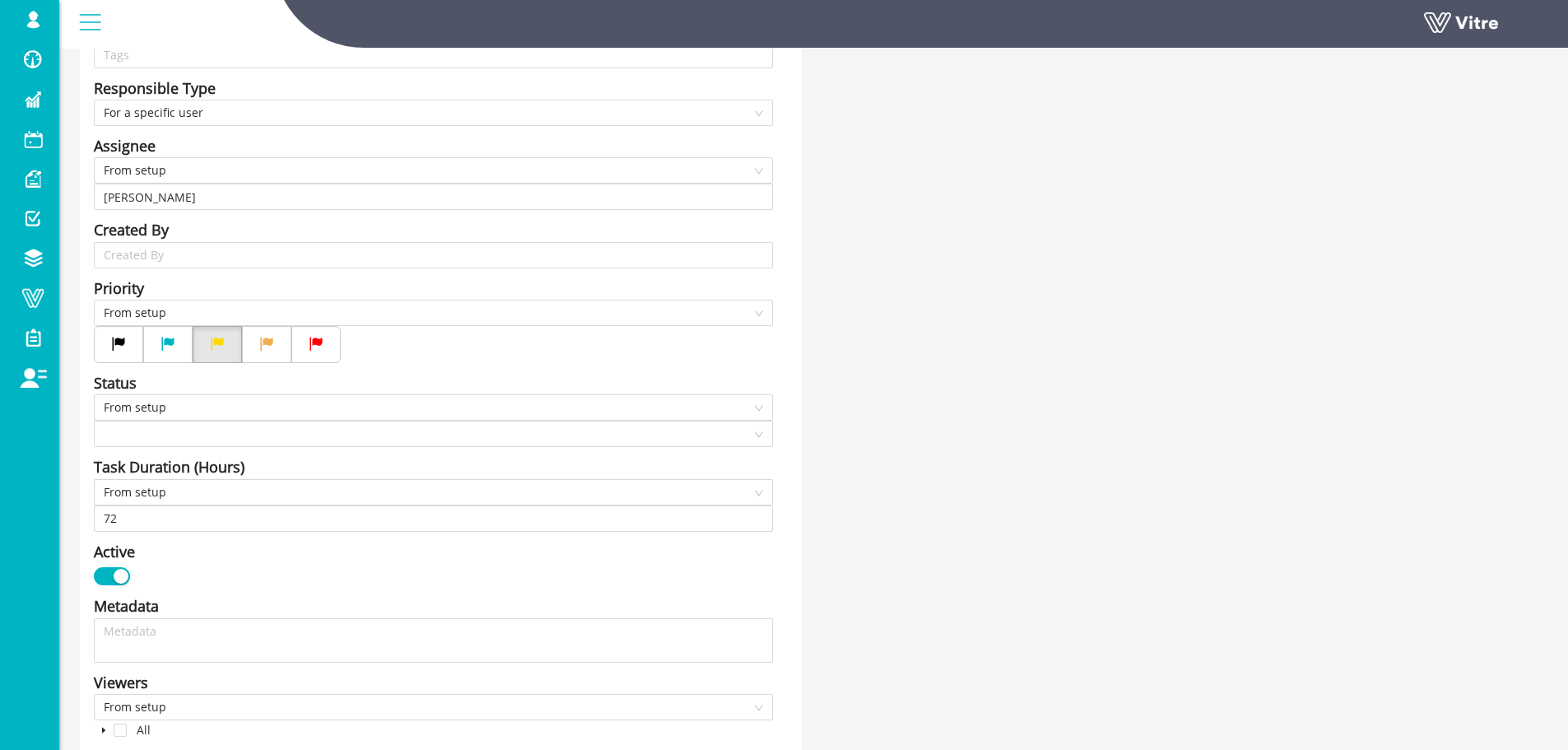
scroll to position [412, 0]
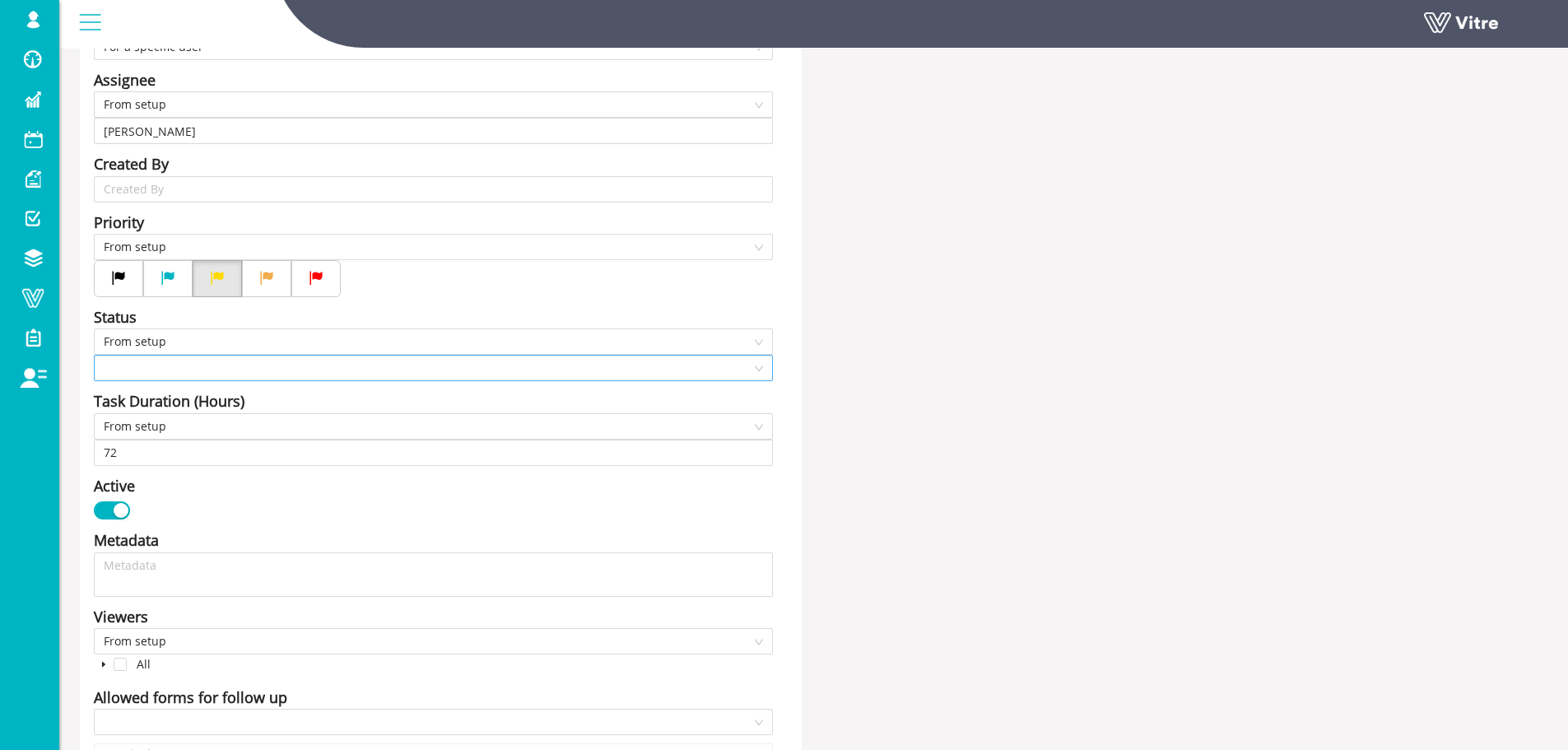
click at [137, 363] on input "search" at bounding box center [427, 367] width 648 height 24
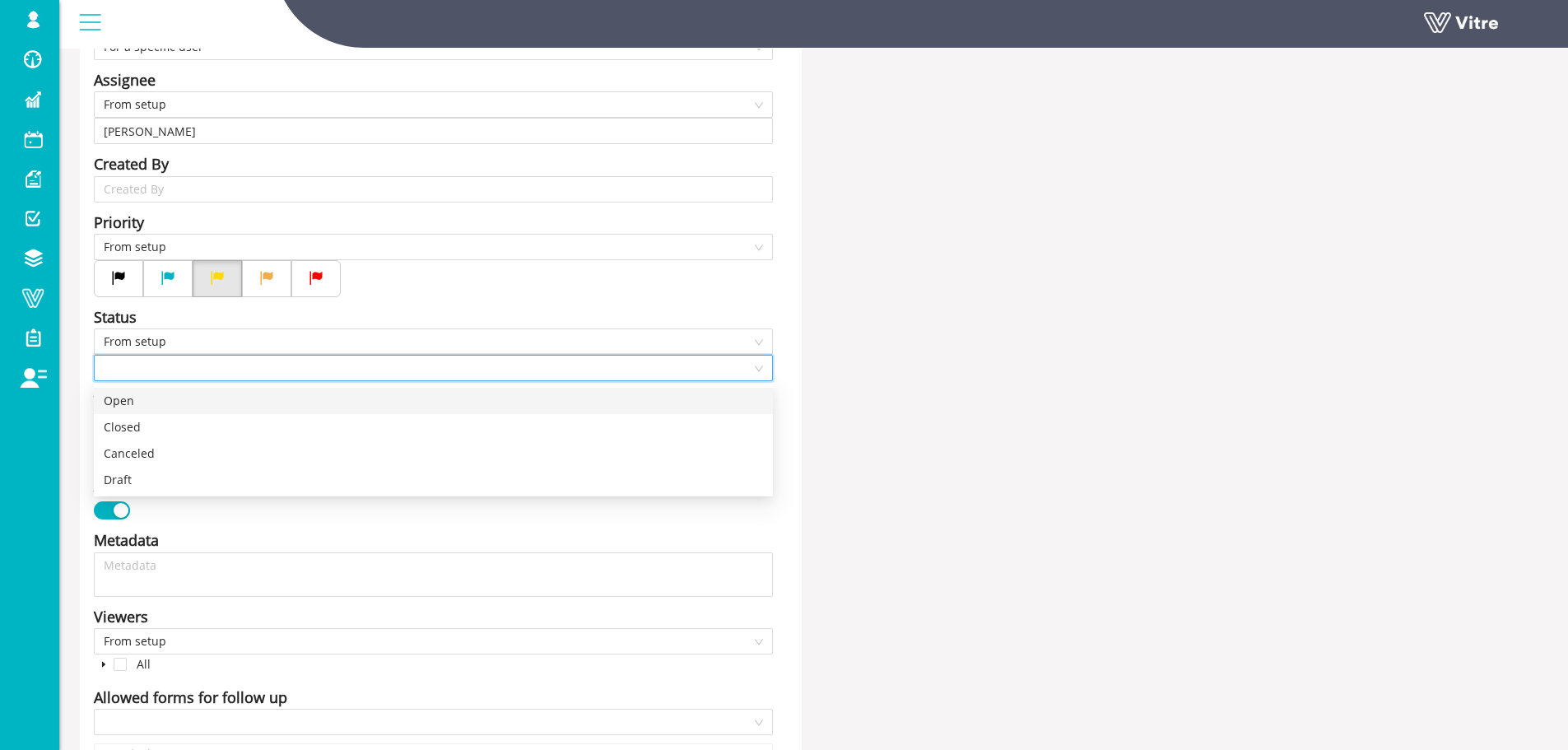
click at [147, 400] on div "Open" at bounding box center [433, 400] width 659 height 18
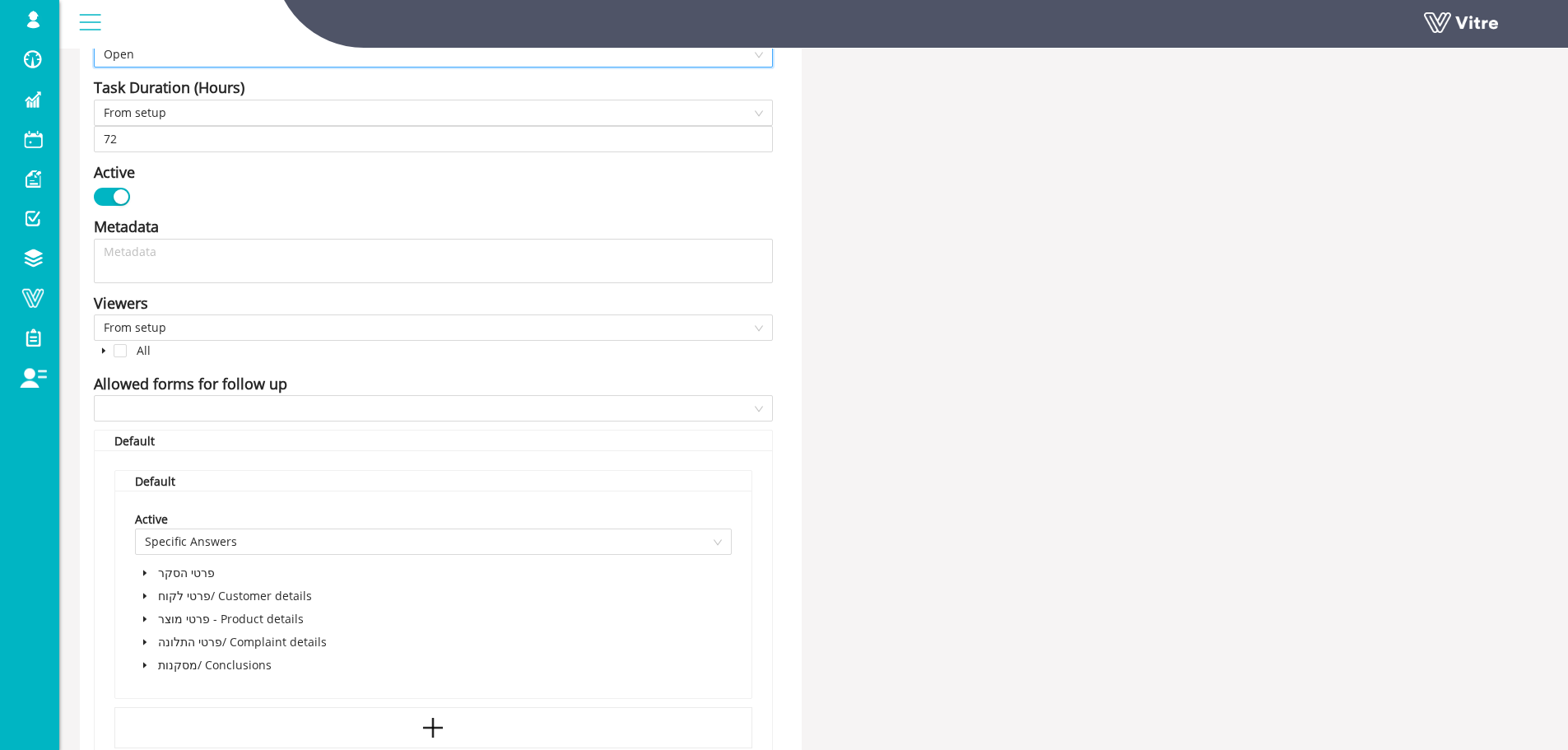
scroll to position [741, 0]
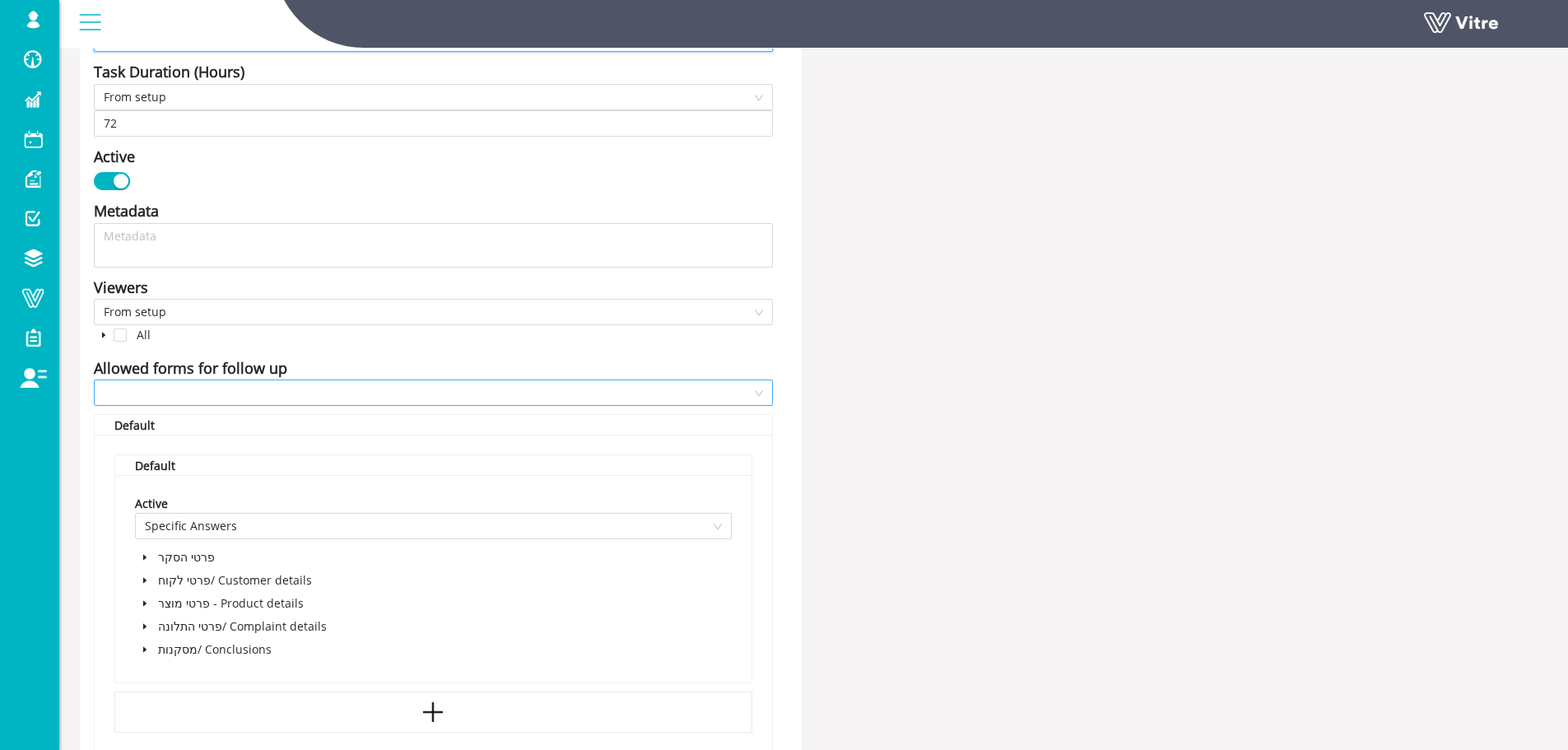
click at [174, 397] on input "search" at bounding box center [427, 392] width 648 height 24
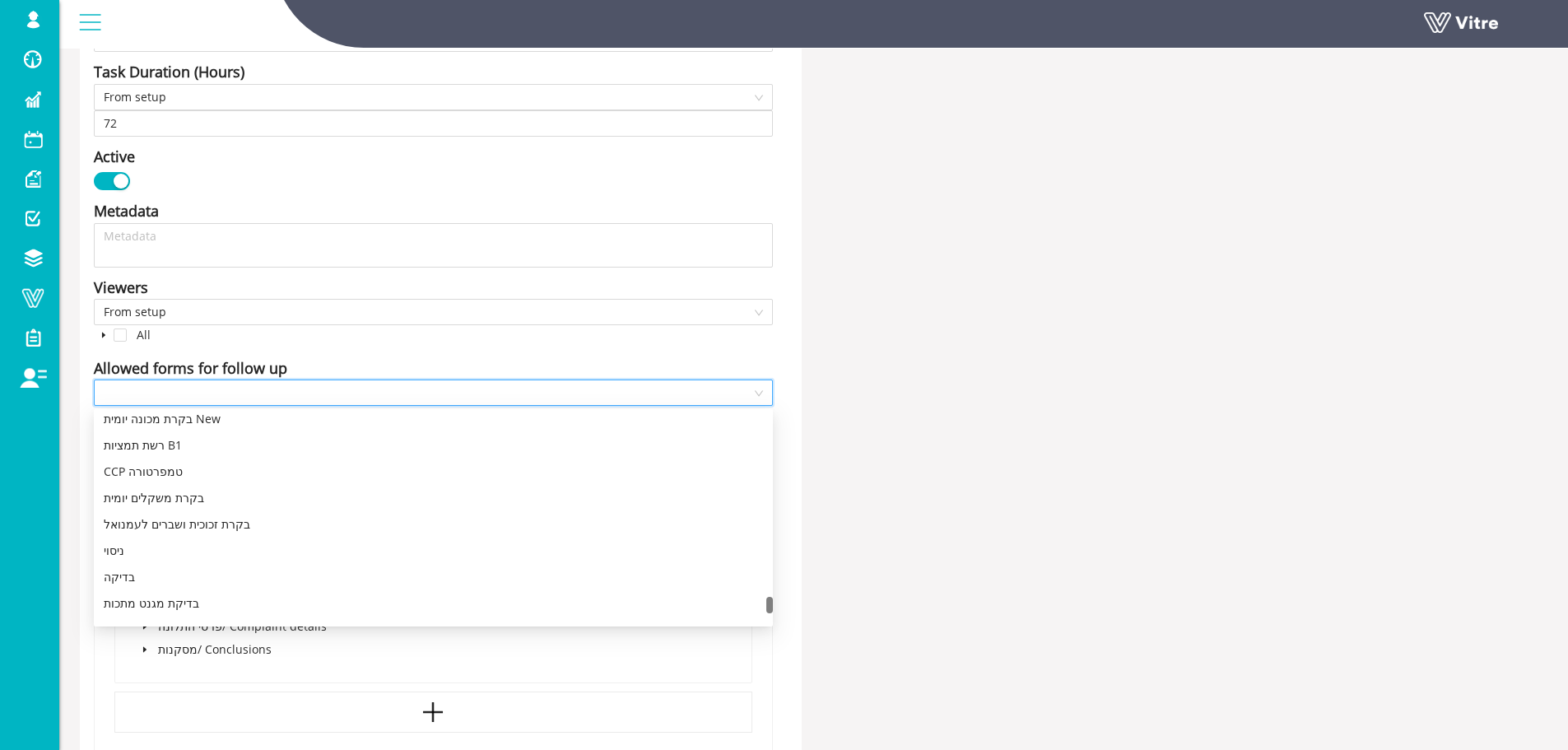
scroll to position [3689, 0]
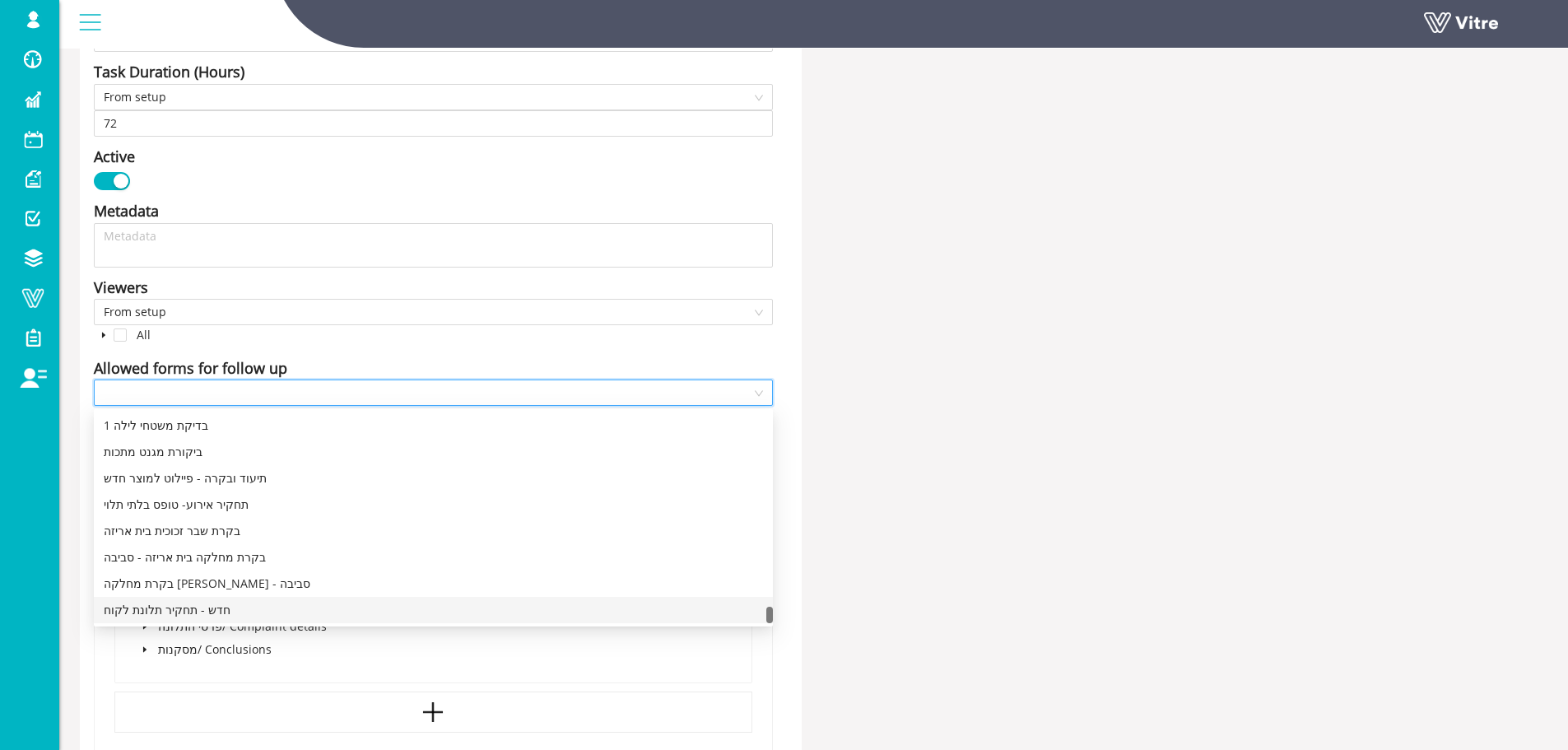
click at [155, 609] on div "חדש - תחקיר תלונת לקוח" at bounding box center [433, 610] width 659 height 18
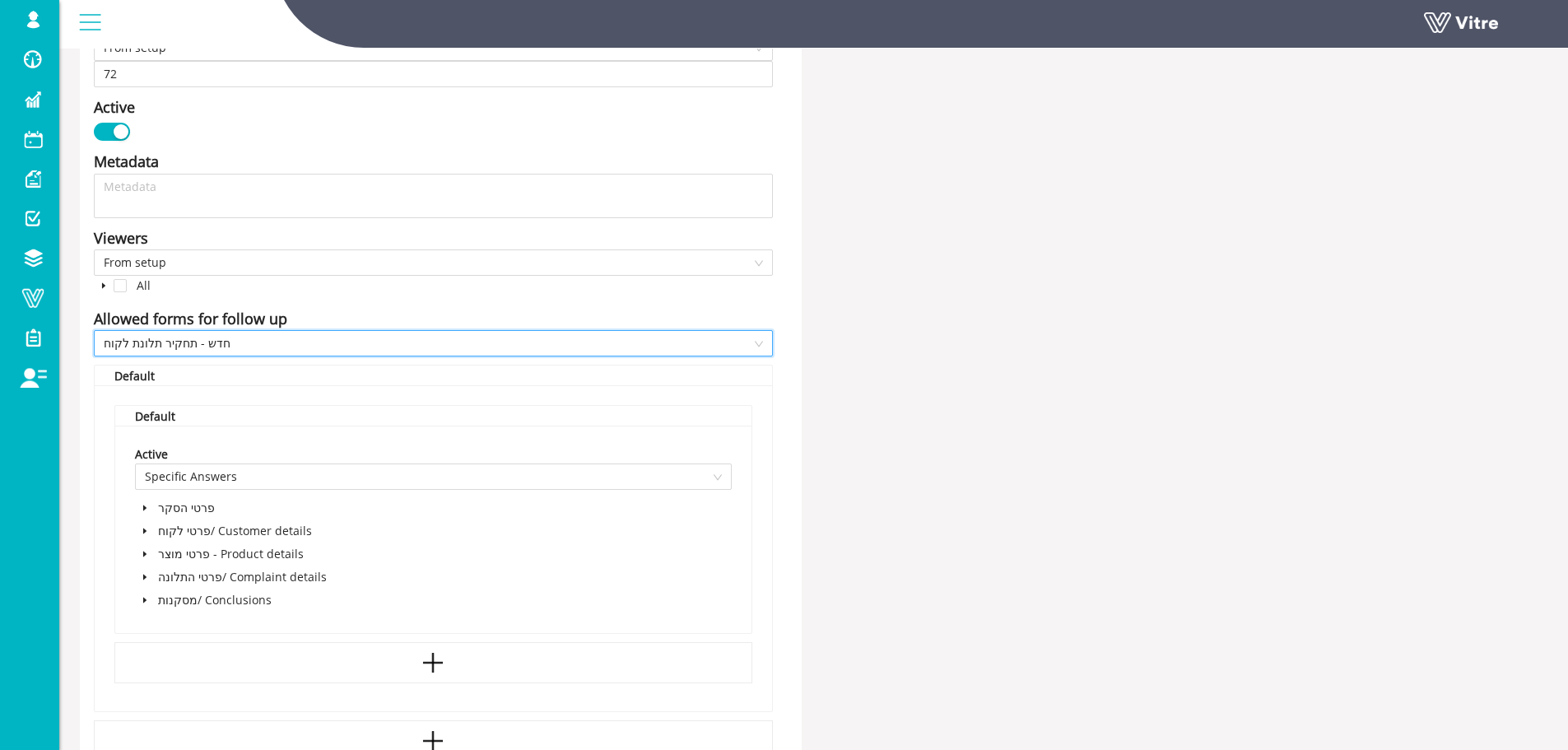
scroll to position [764, 0]
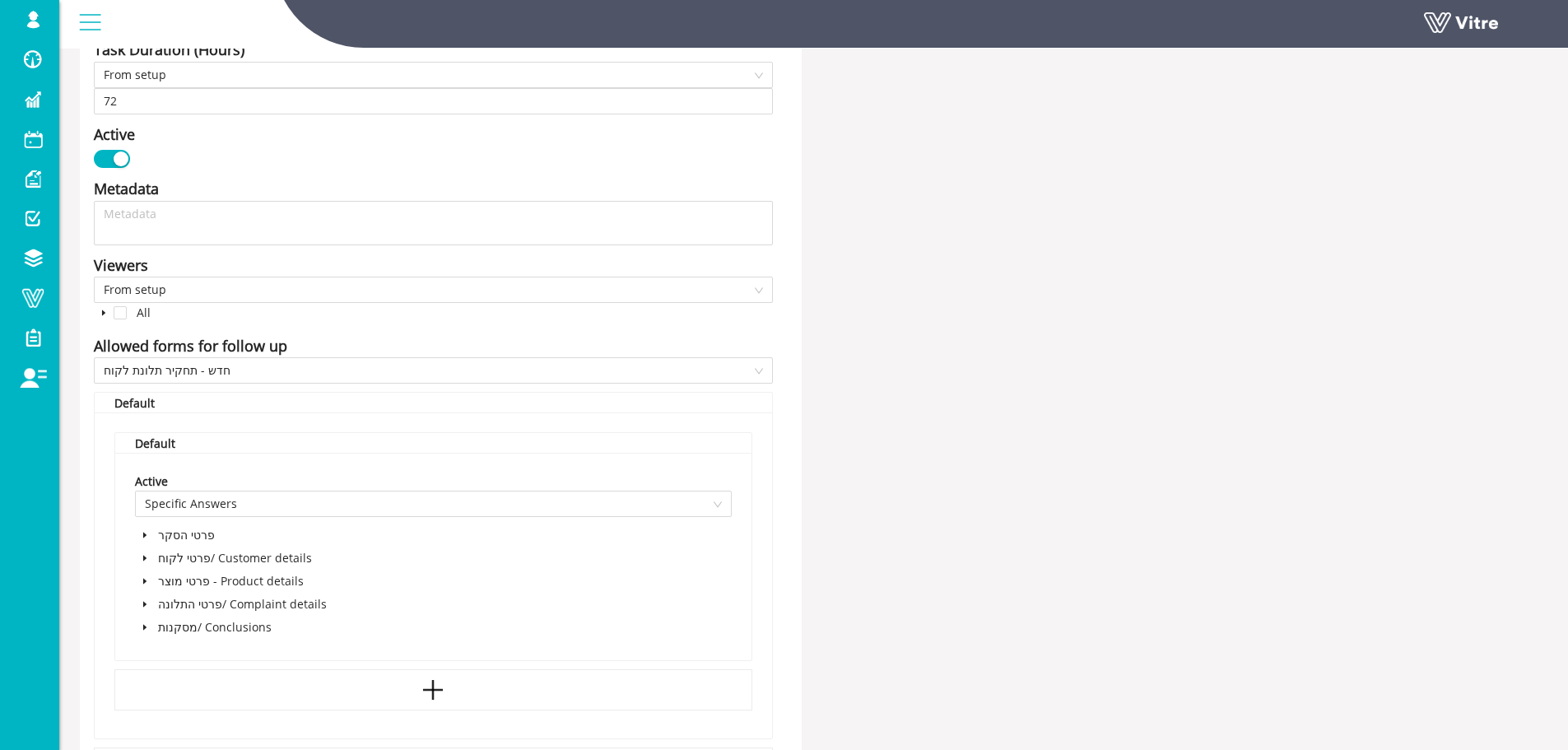
click at [144, 625] on icon "caret-down" at bounding box center [145, 628] width 8 height 8
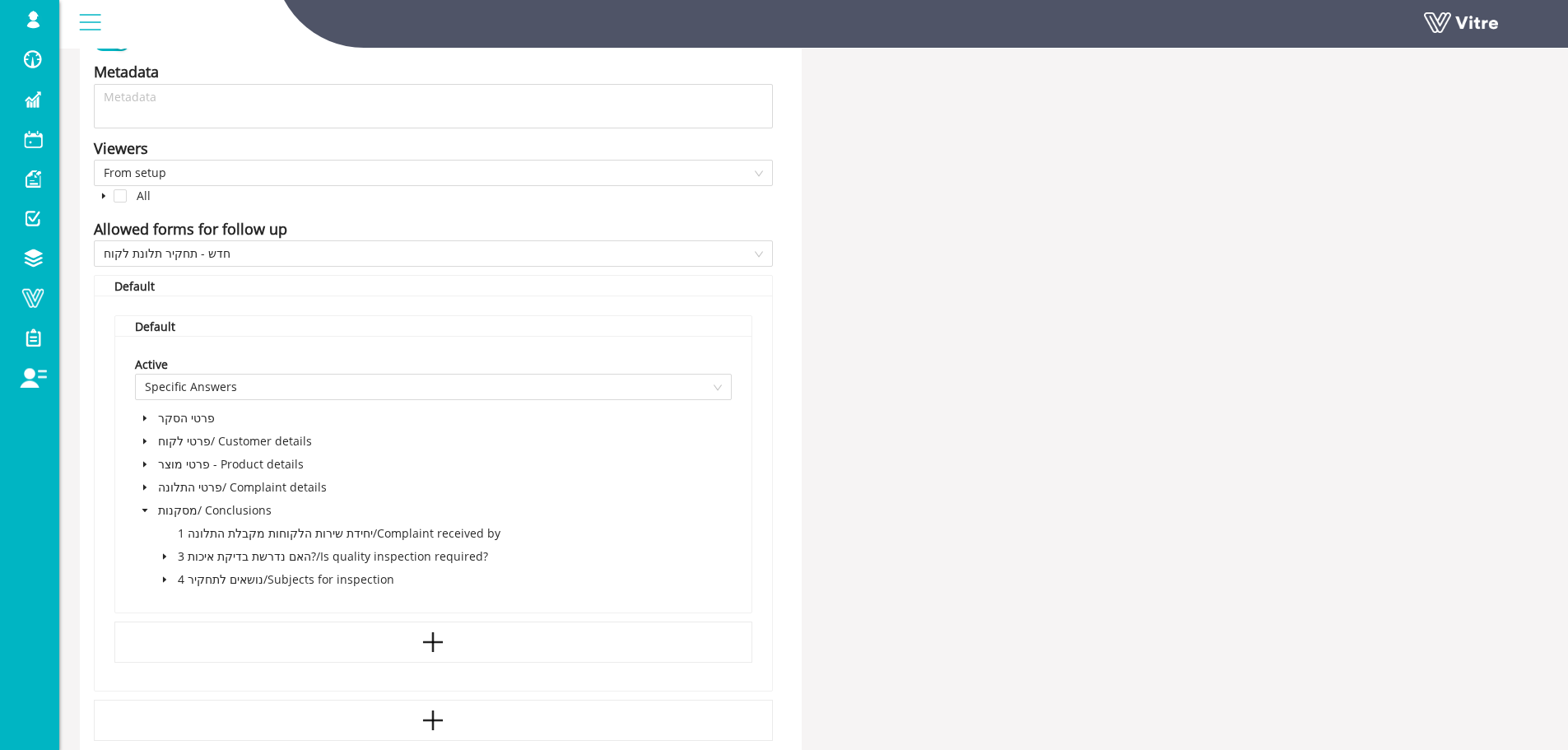
scroll to position [928, 0]
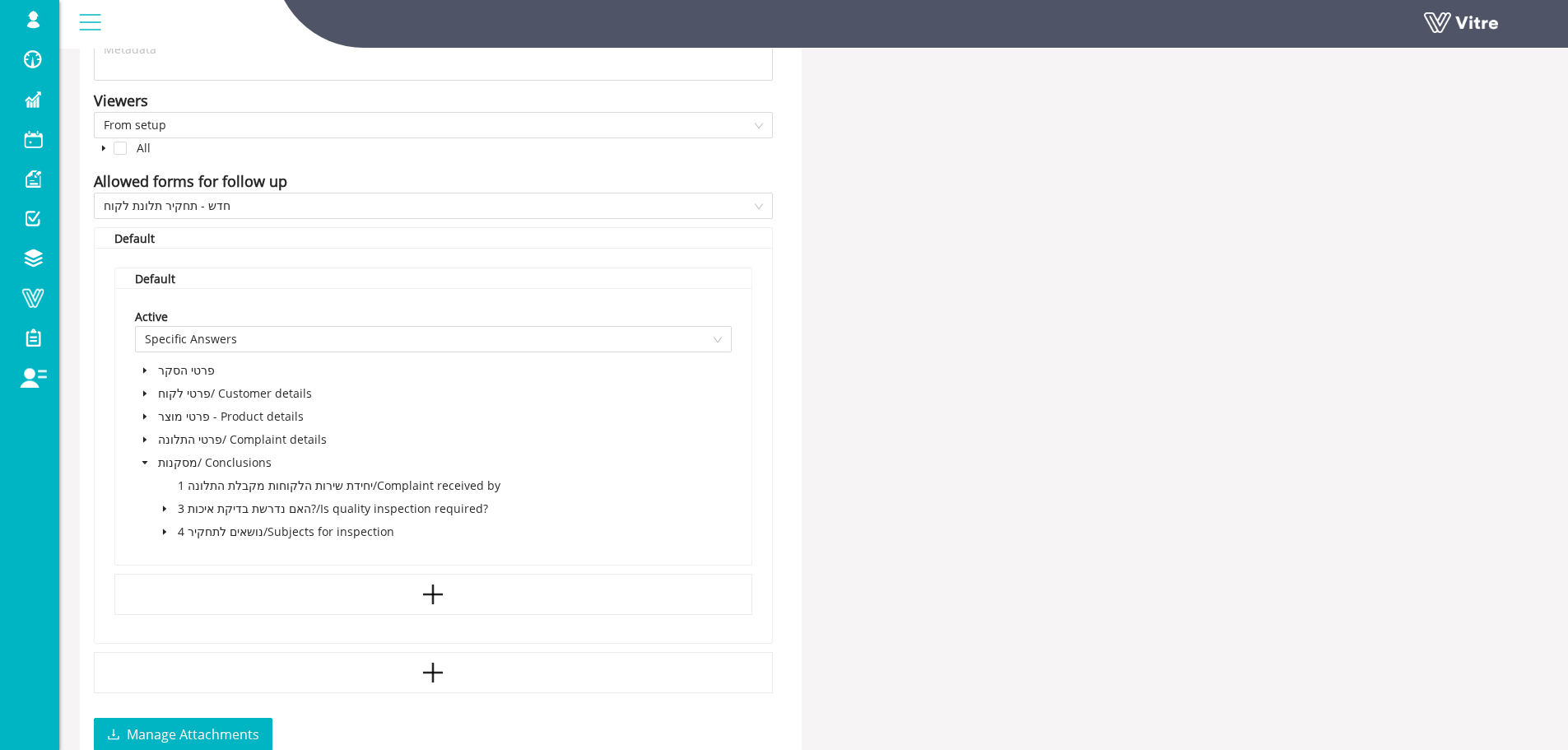
click at [165, 528] on icon "caret-down" at bounding box center [164, 531] width 8 height 8
click at [202, 554] on span at bounding box center [201, 555] width 14 height 14
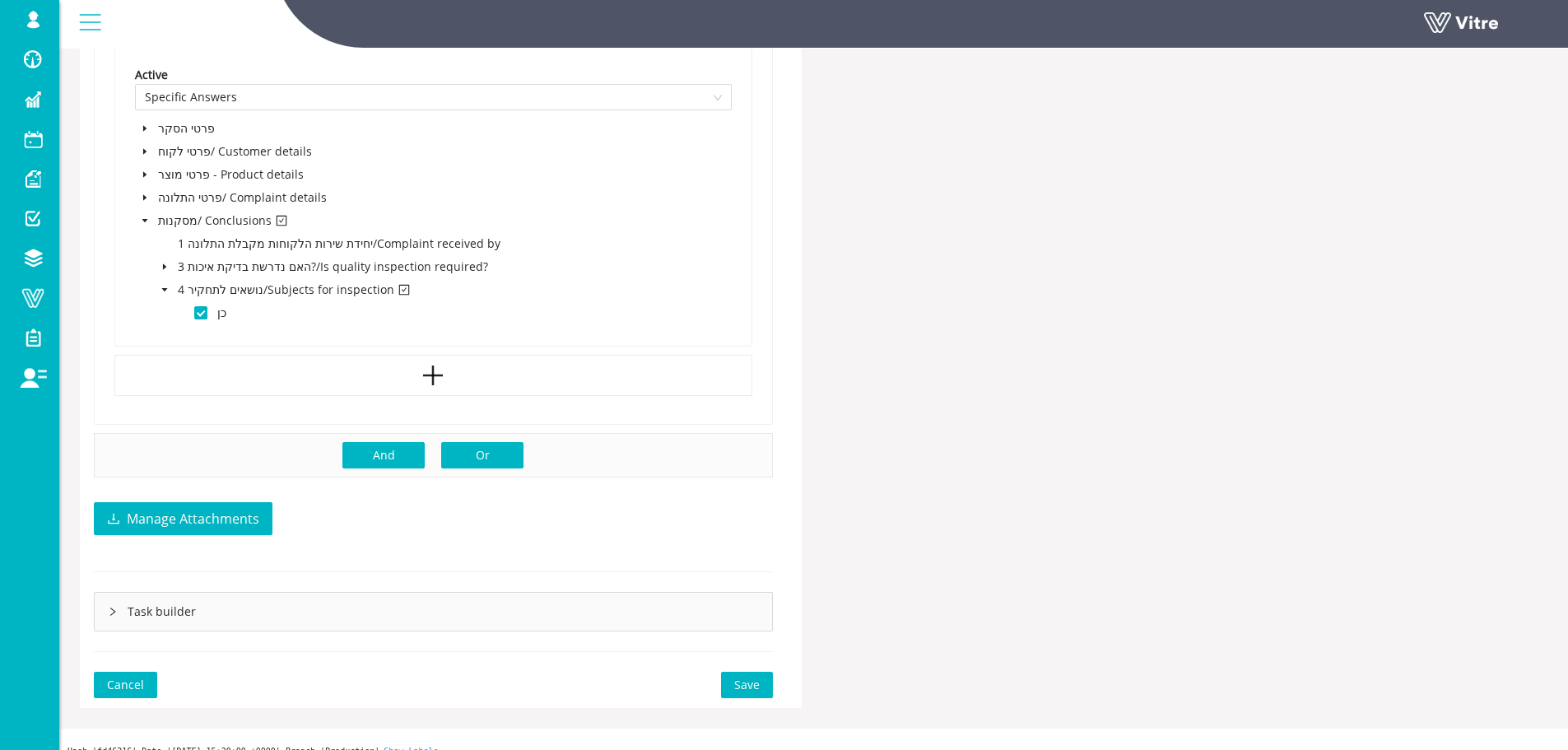
scroll to position [1175, 0]
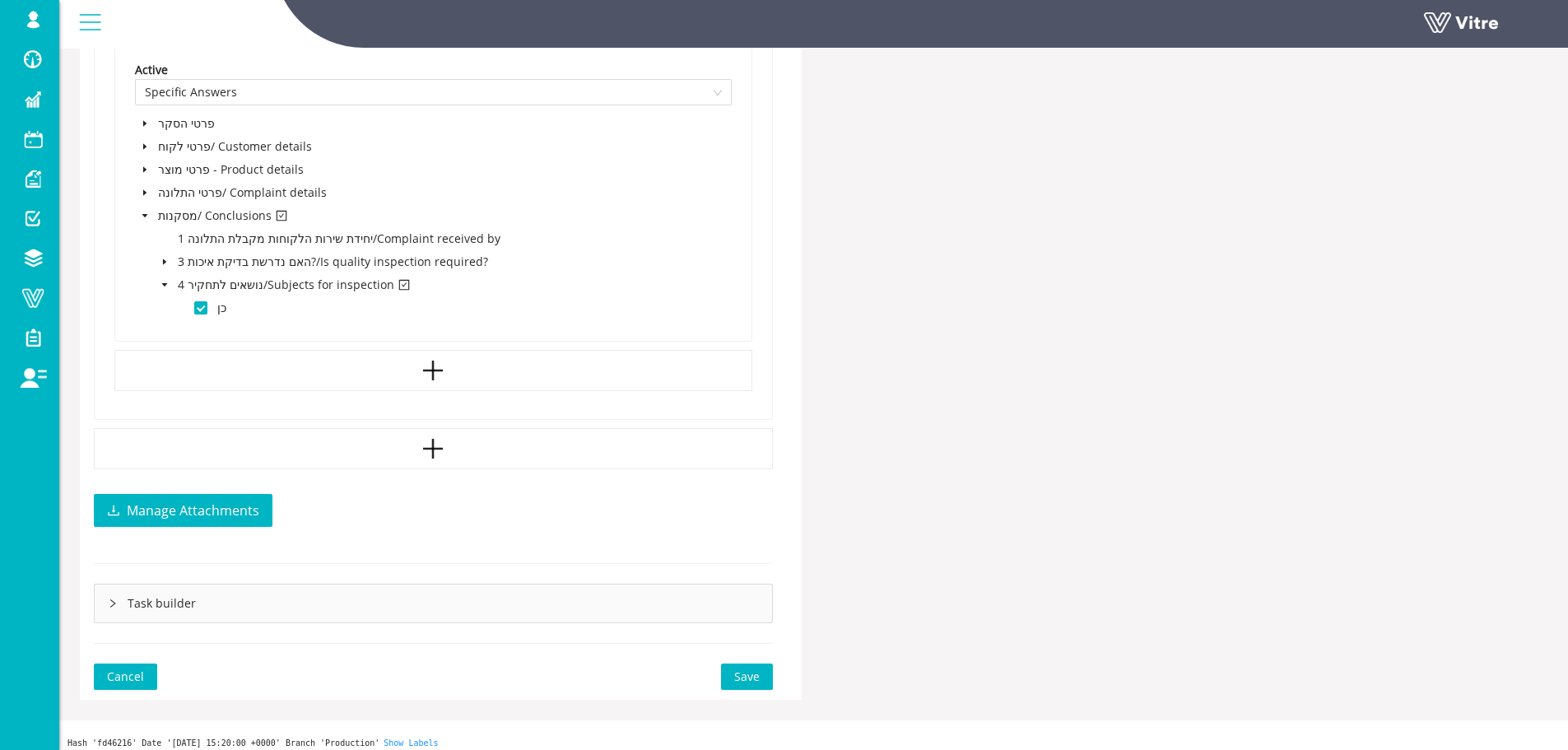
click at [748, 678] on span "Save" at bounding box center [747, 676] width 25 height 18
